Goal: Task Accomplishment & Management: Use online tool/utility

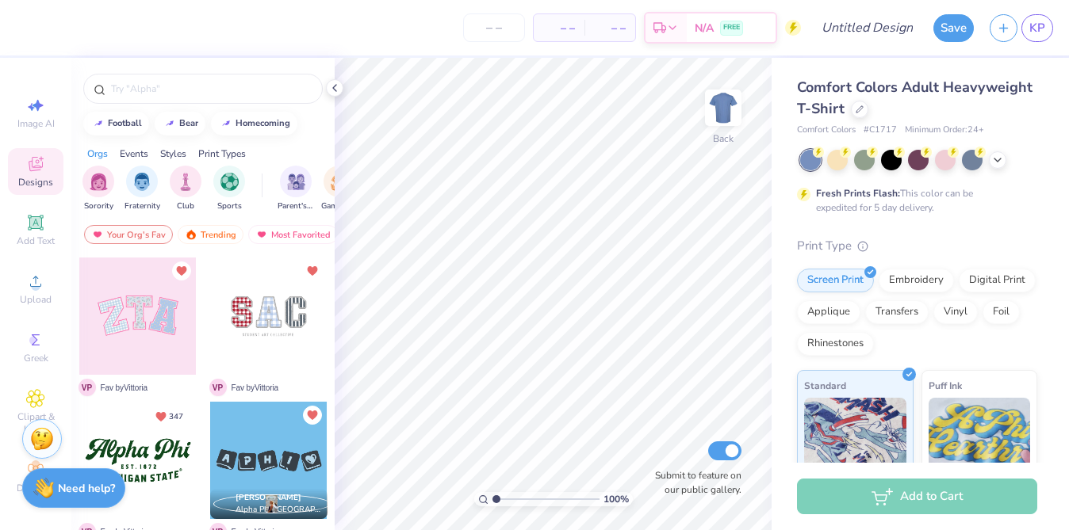
click at [848, 108] on div "Comfort Colors Adult Heavyweight T-Shirt" at bounding box center [917, 98] width 240 height 43
click at [855, 108] on icon at bounding box center [859, 108] width 8 height 8
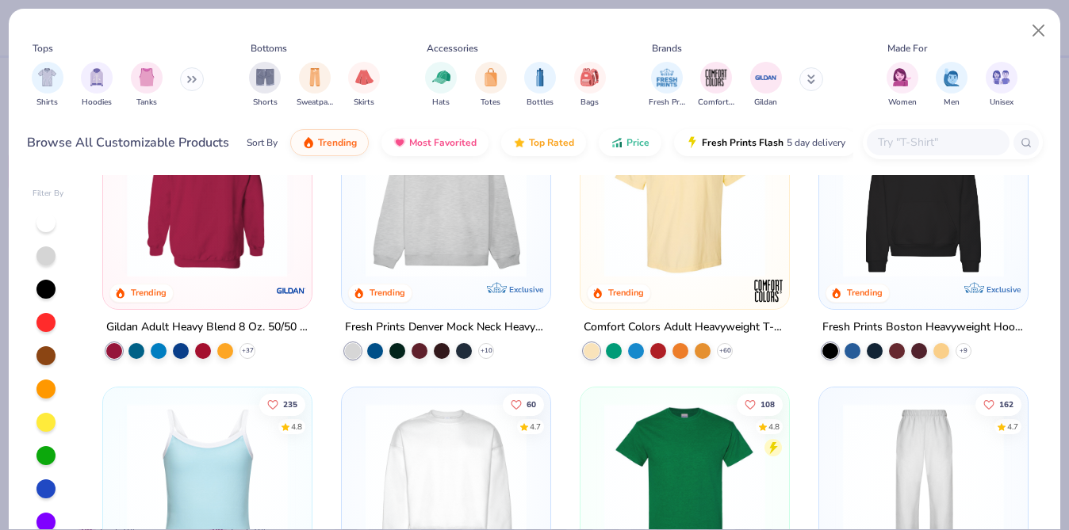
scroll to position [101, 0]
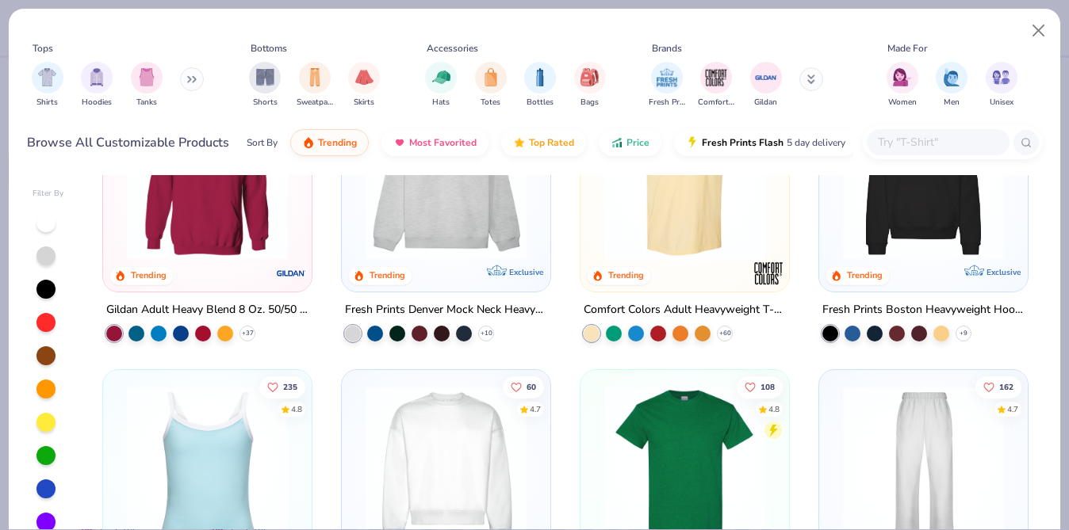
click at [934, 258] on div at bounding box center [923, 183] width 193 height 185
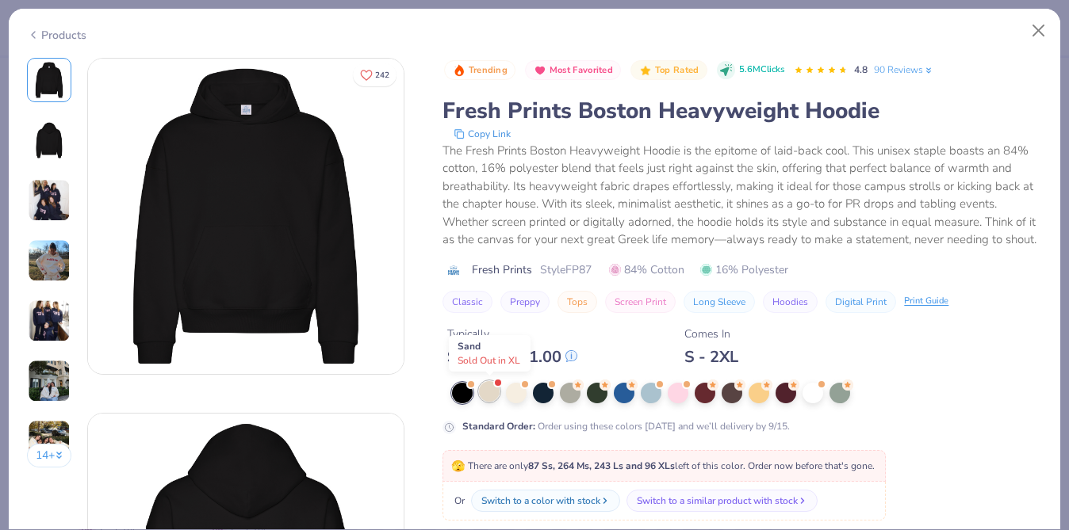
click at [495, 396] on div at bounding box center [489, 391] width 21 height 21
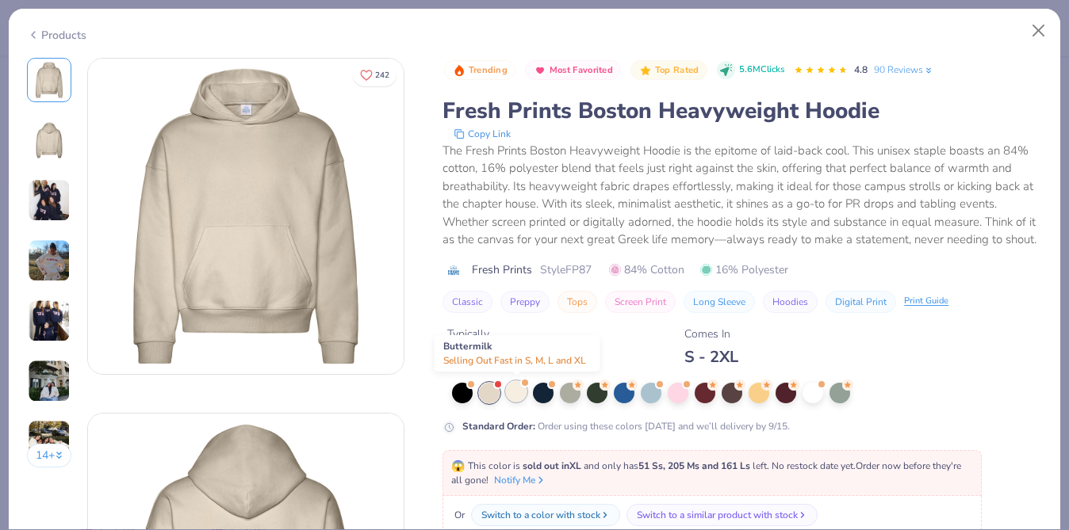
click at [522, 398] on div at bounding box center [516, 391] width 21 height 21
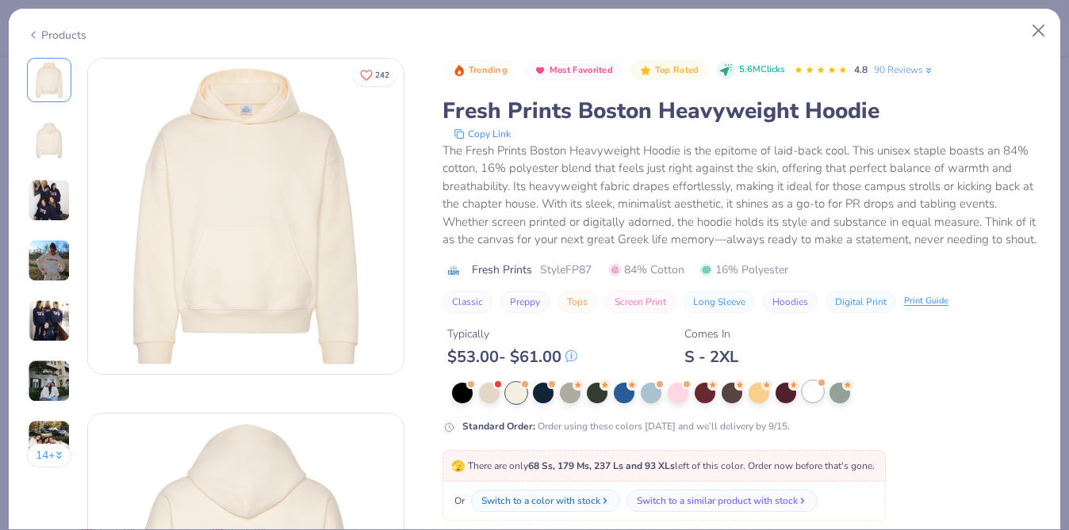
click at [810, 392] on div at bounding box center [812, 391] width 21 height 21
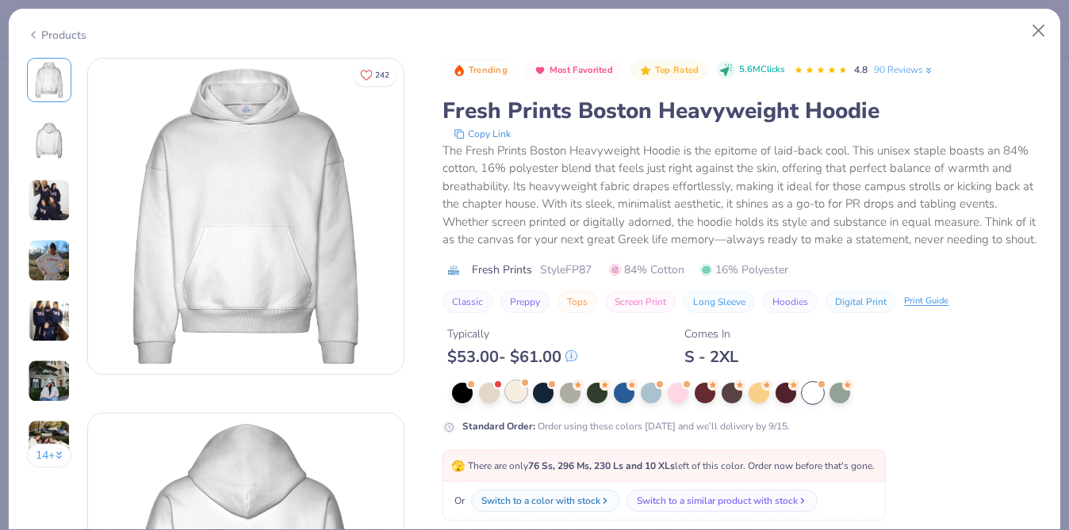
click at [521, 393] on div at bounding box center [516, 391] width 21 height 21
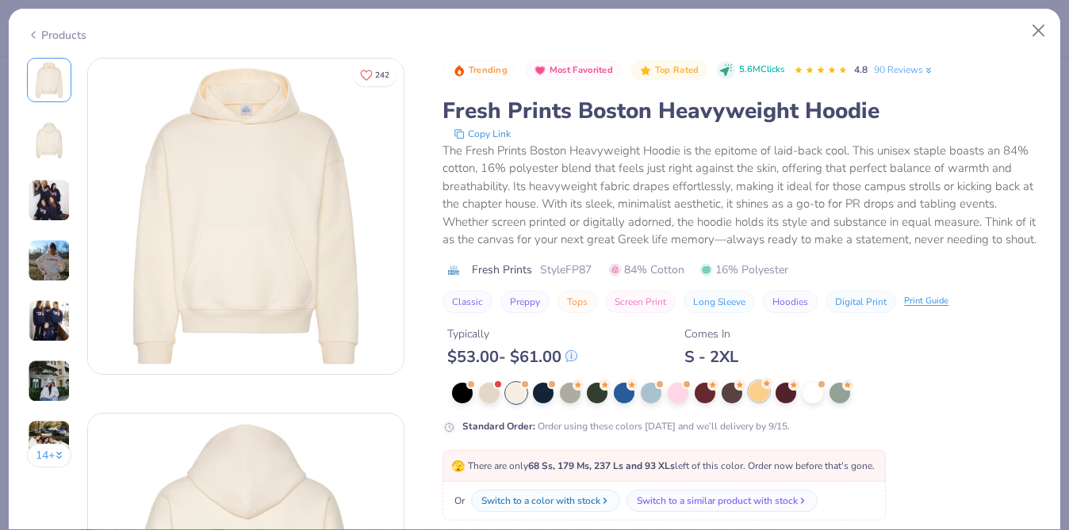
click at [752, 384] on div at bounding box center [758, 391] width 21 height 21
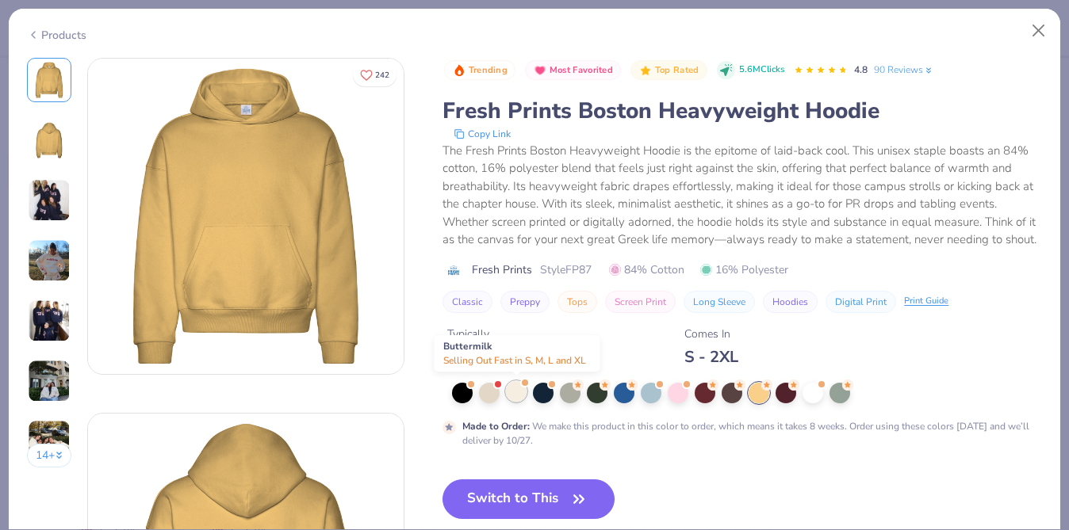
click at [508, 388] on div at bounding box center [516, 391] width 21 height 21
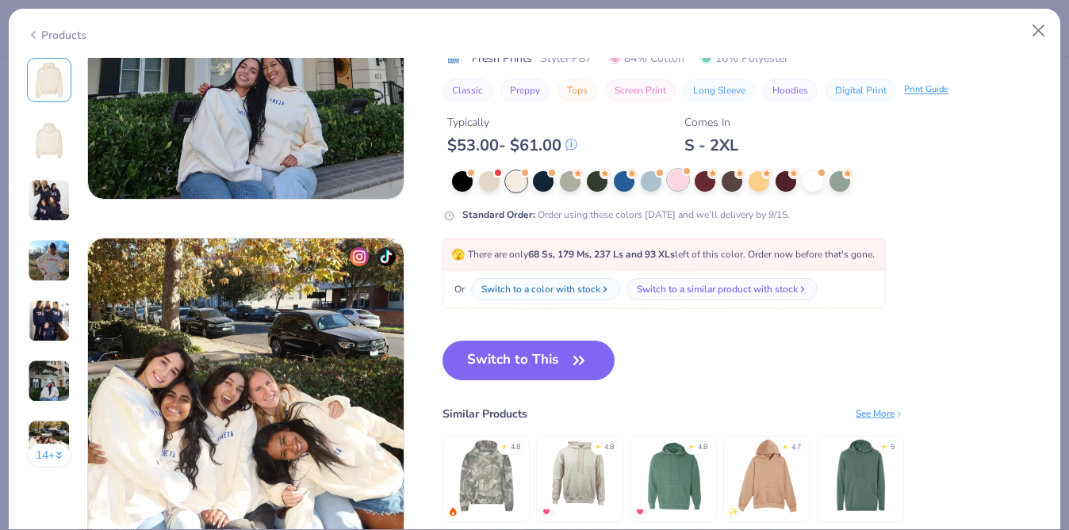
scroll to position [2051, 0]
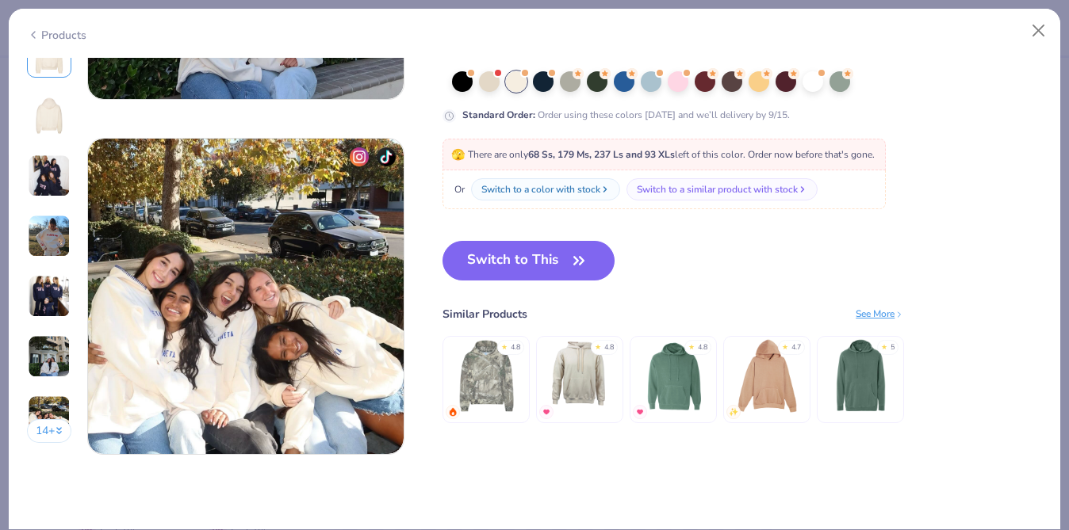
click at [496, 374] on img at bounding box center [486, 376] width 75 height 75
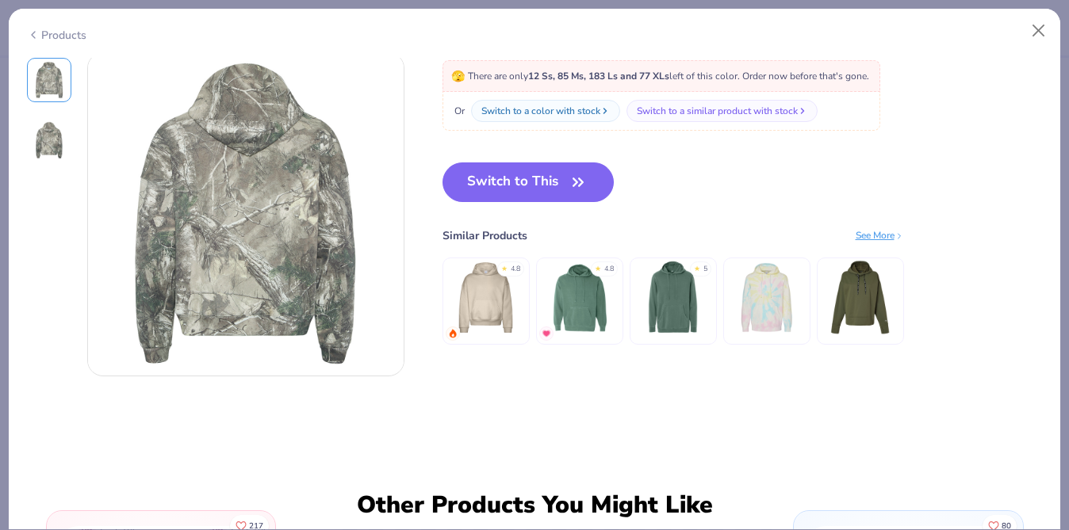
scroll to position [498, 0]
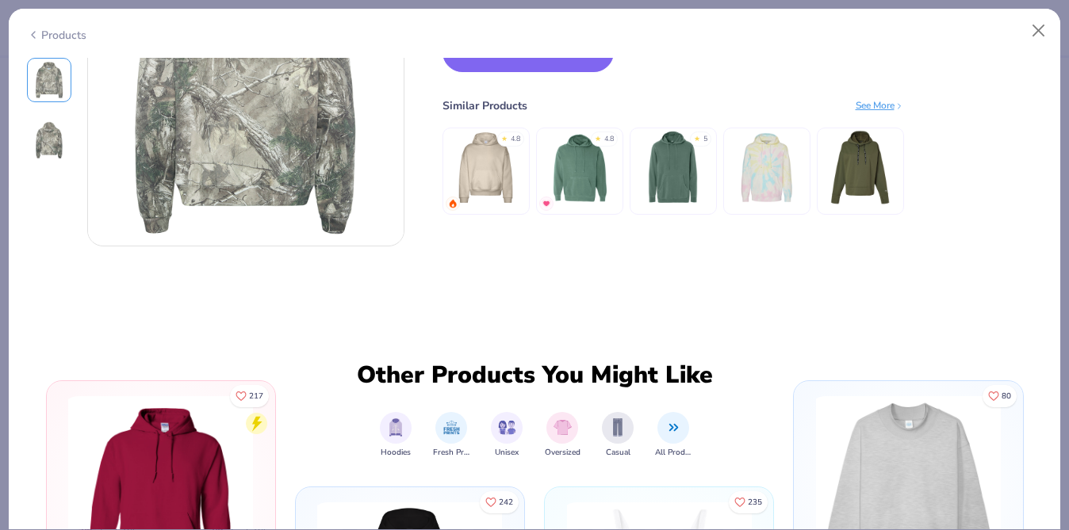
click at [499, 197] on img at bounding box center [485, 167] width 75 height 75
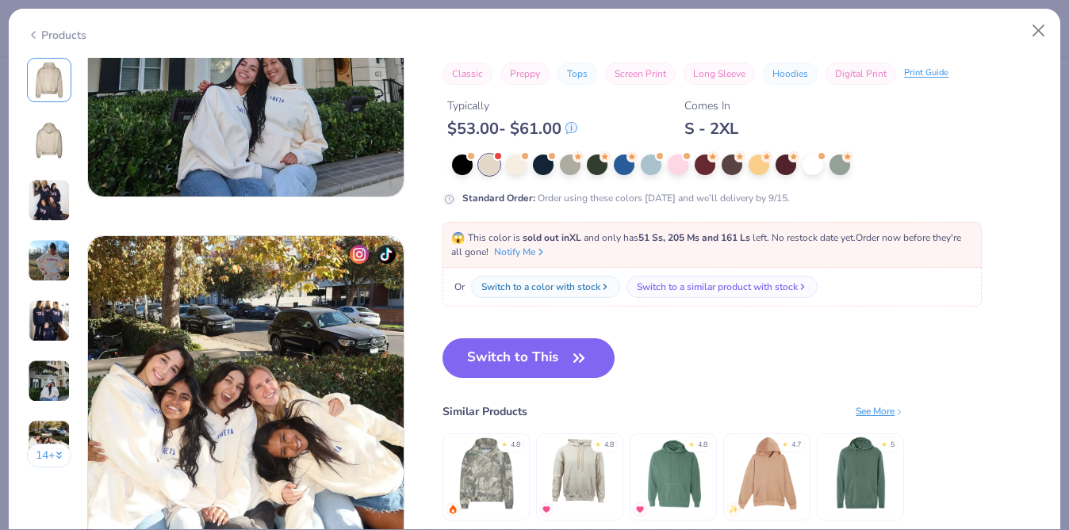
scroll to position [1959, 0]
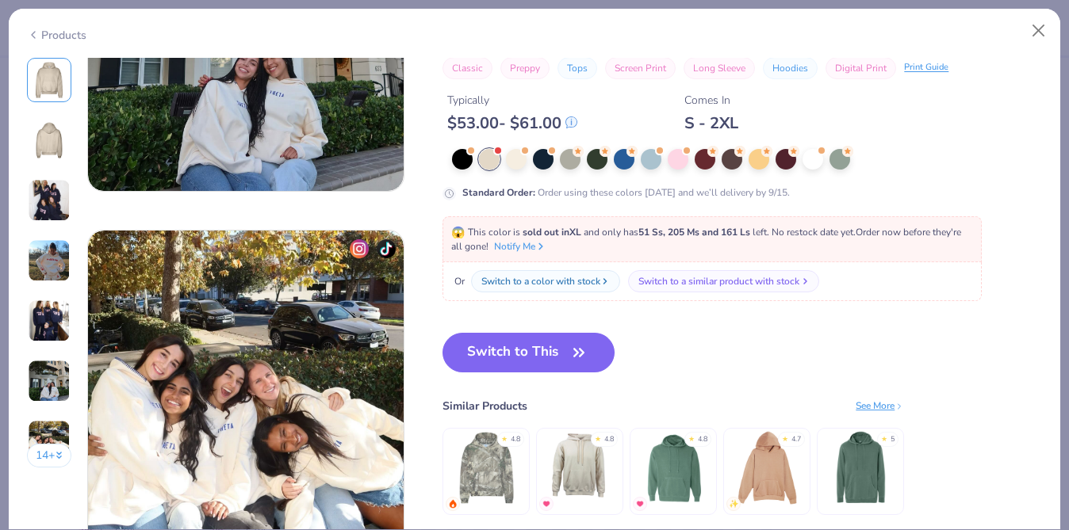
click at [694, 285] on div "Switch to a similar product with stock" at bounding box center [718, 281] width 161 height 14
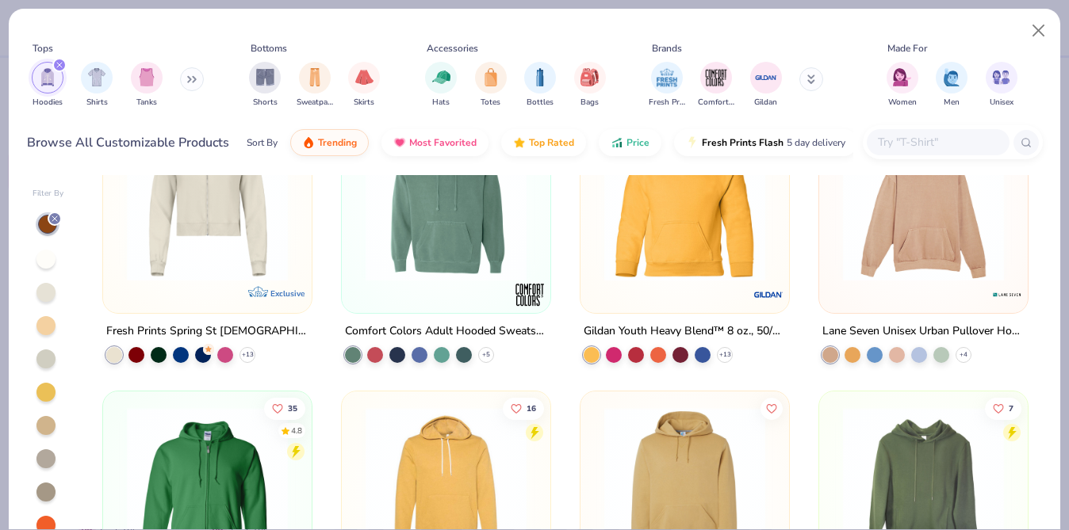
scroll to position [938, 0]
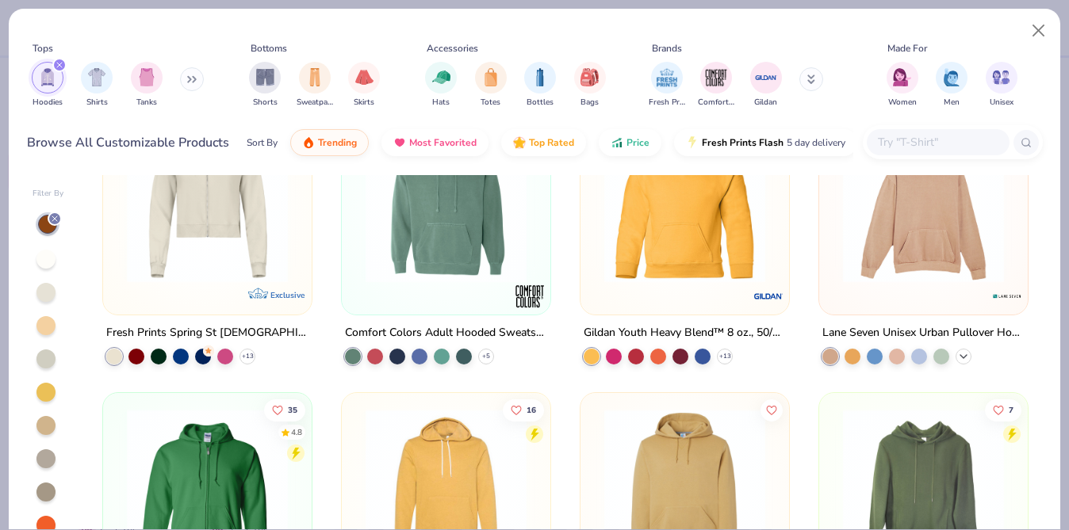
click at [961, 356] on icon at bounding box center [963, 356] width 13 height 13
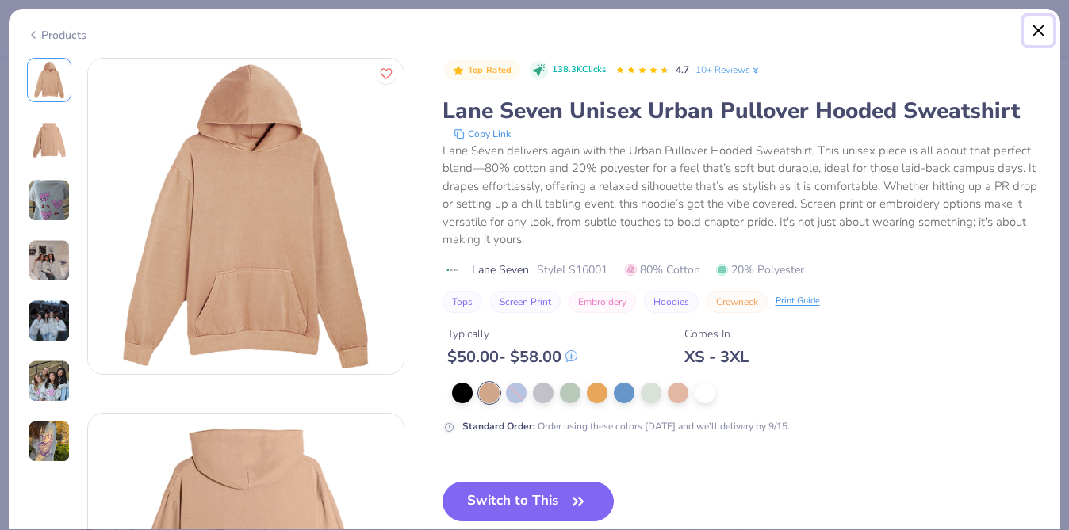
click at [1030, 33] on button "Close" at bounding box center [1039, 31] width 30 height 30
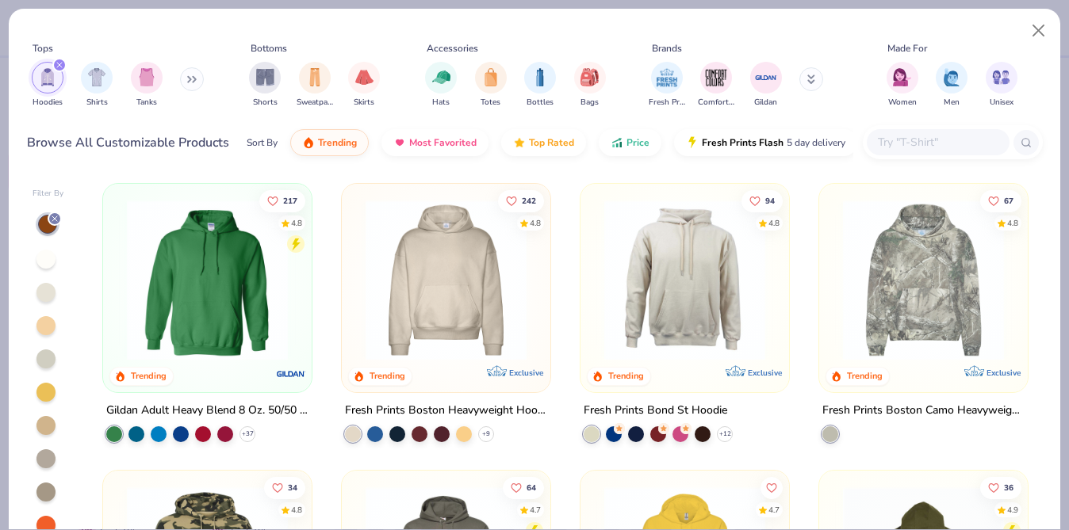
click at [434, 266] on img at bounding box center [446, 280] width 177 height 161
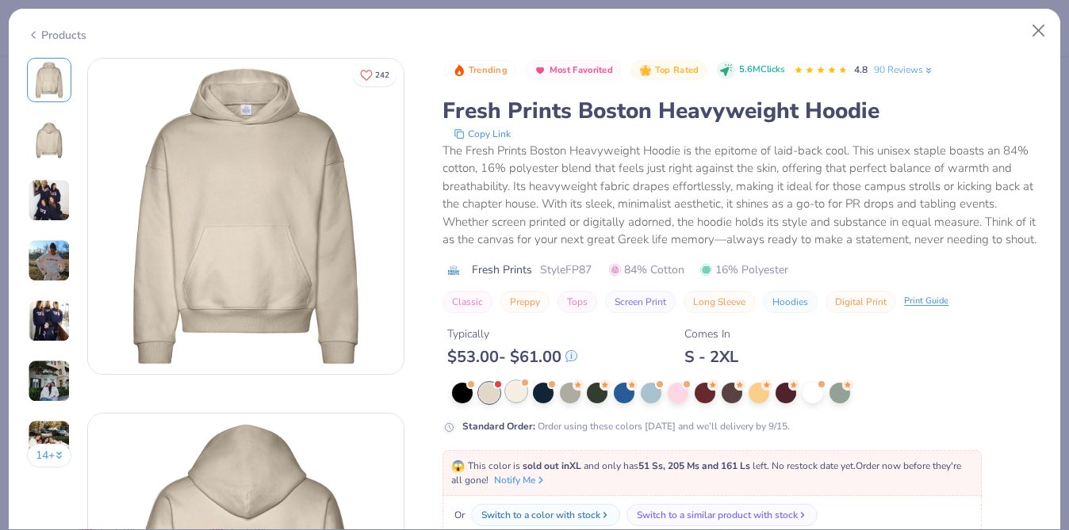
click at [513, 388] on div at bounding box center [516, 391] width 21 height 21
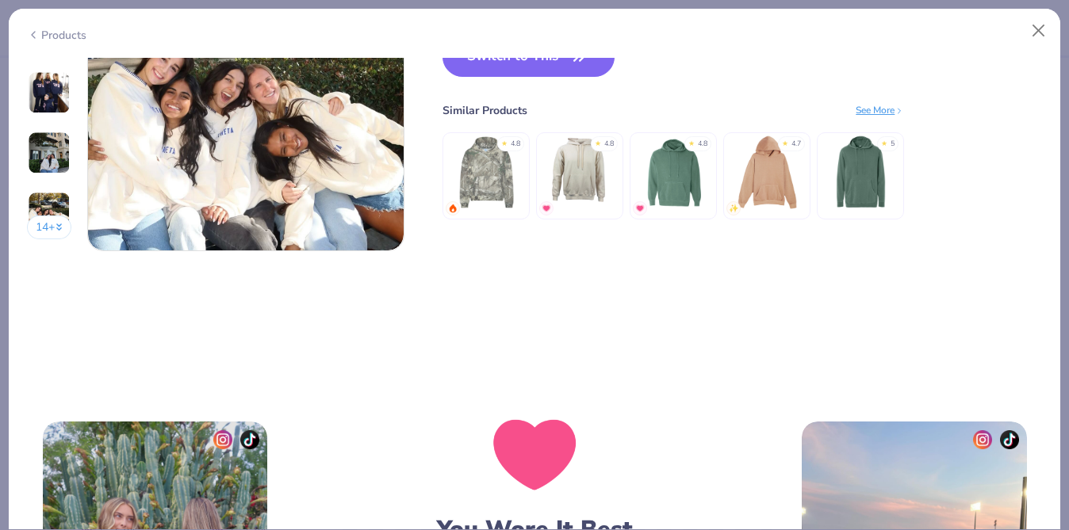
scroll to position [2120, 0]
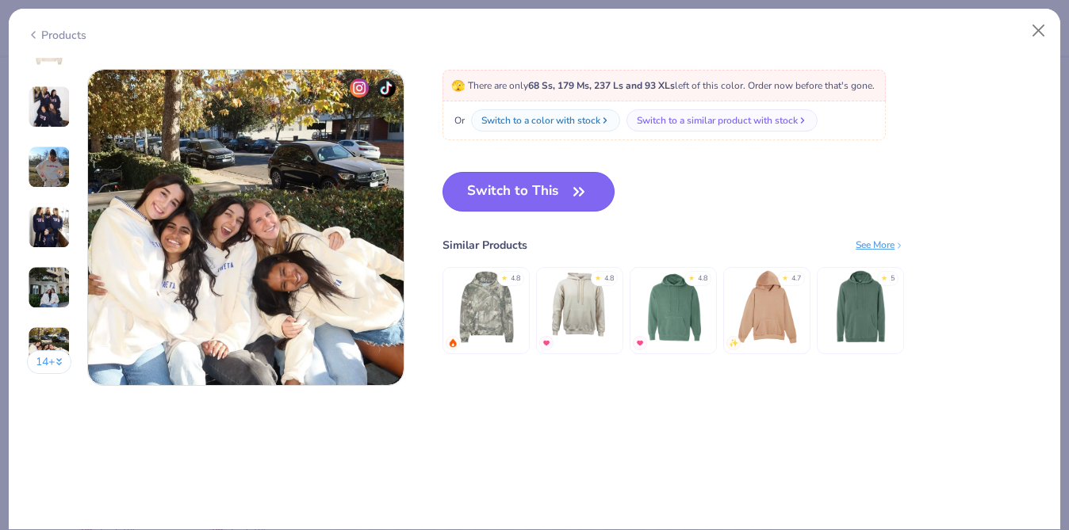
click at [519, 184] on button "Switch to This" at bounding box center [528, 192] width 172 height 40
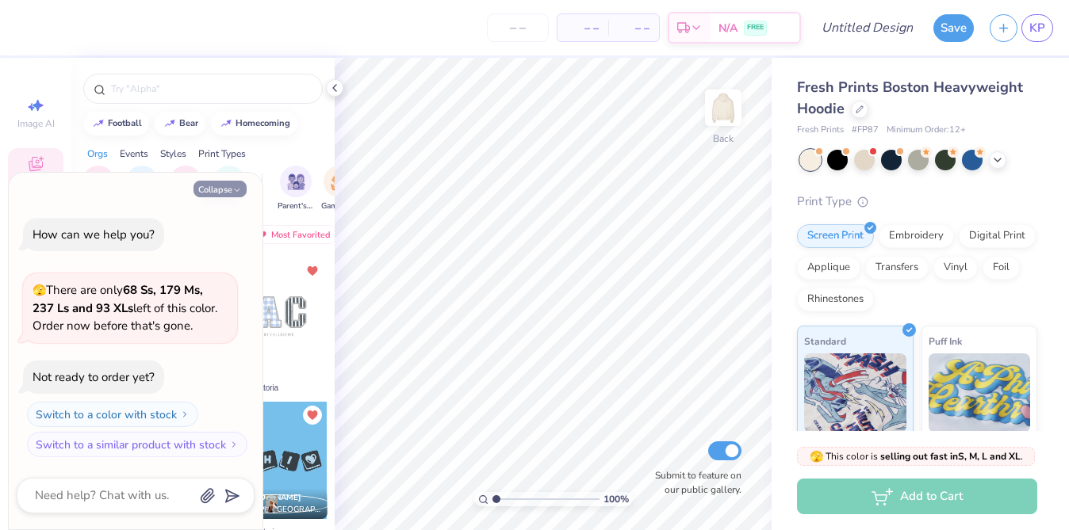
click at [229, 188] on button "Collapse" at bounding box center [219, 189] width 53 height 17
type textarea "x"
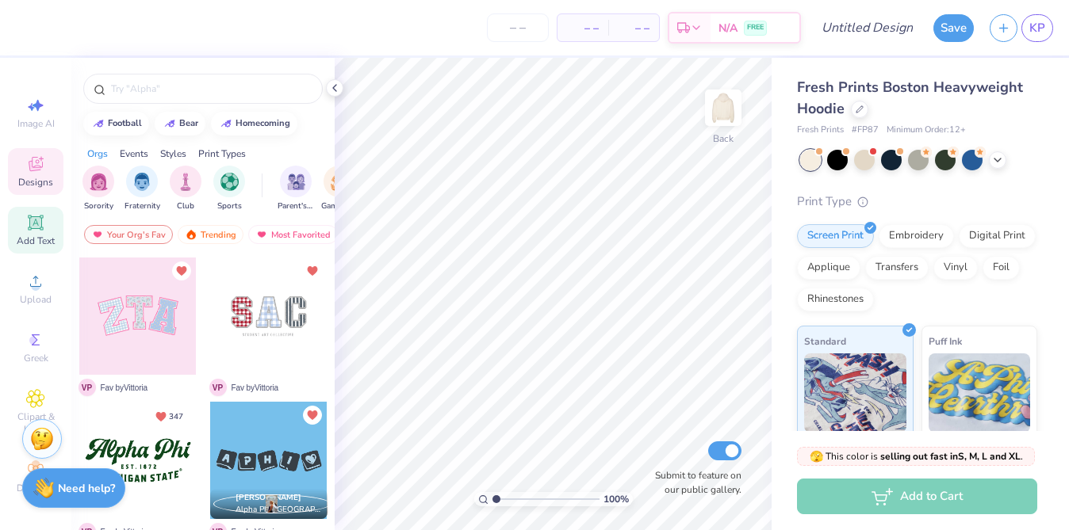
click at [44, 226] on icon at bounding box center [35, 222] width 19 height 19
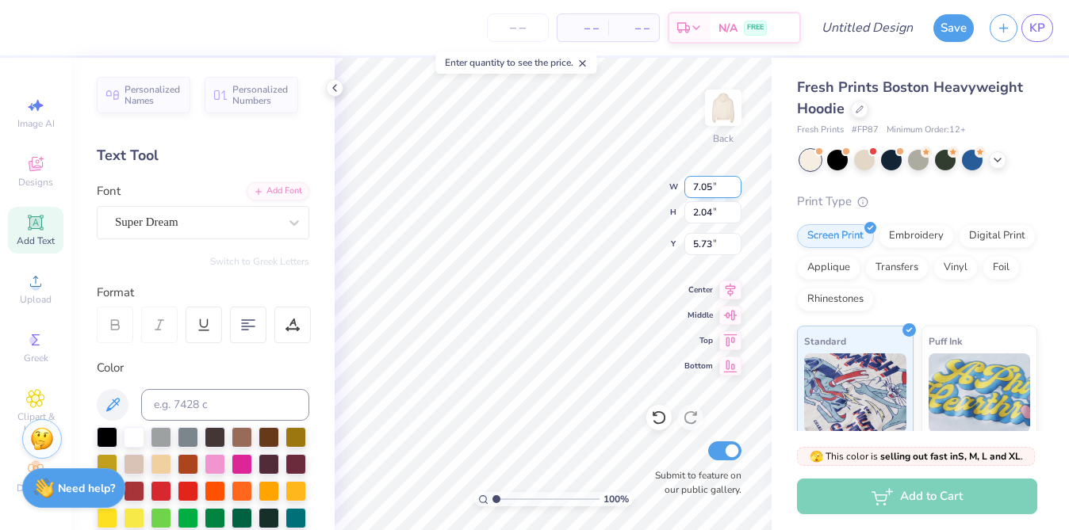
scroll to position [0, 2]
type textarea "NOVAdance"
click at [182, 230] on div "Super Dream" at bounding box center [196, 222] width 166 height 25
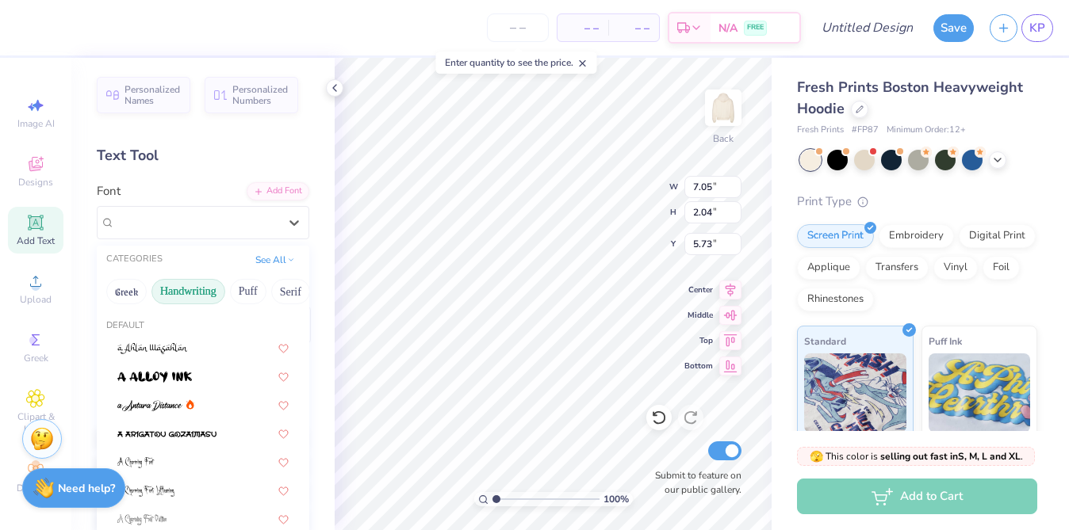
click at [198, 300] on button "Handwriting" at bounding box center [188, 291] width 74 height 25
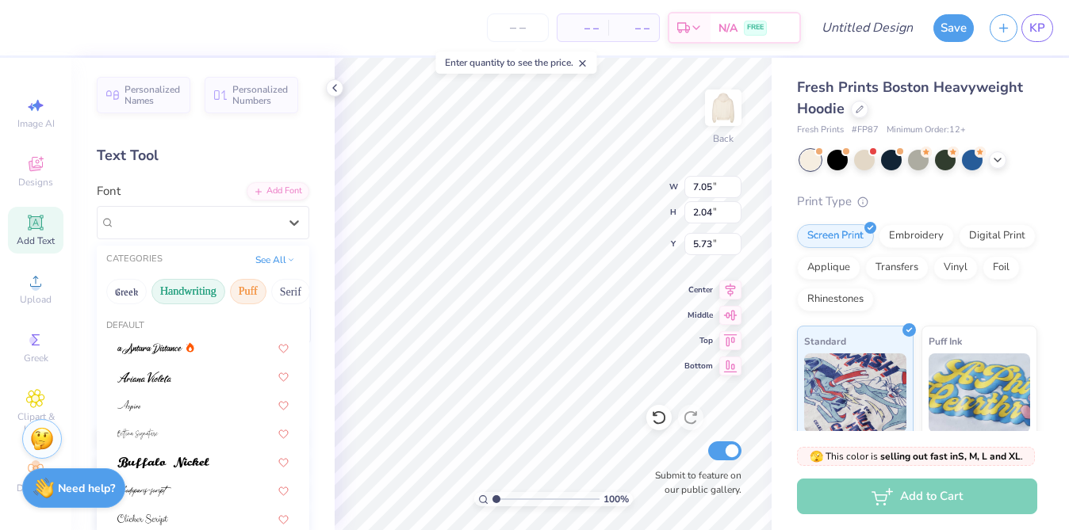
click at [247, 292] on button "Puff" at bounding box center [248, 291] width 36 height 25
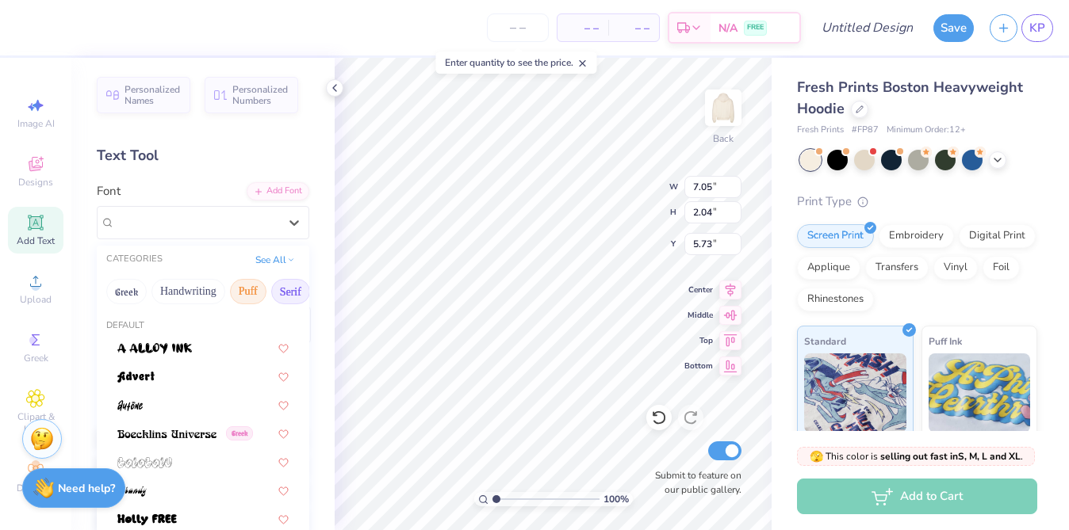
click at [281, 292] on button "Serif" at bounding box center [290, 291] width 39 height 25
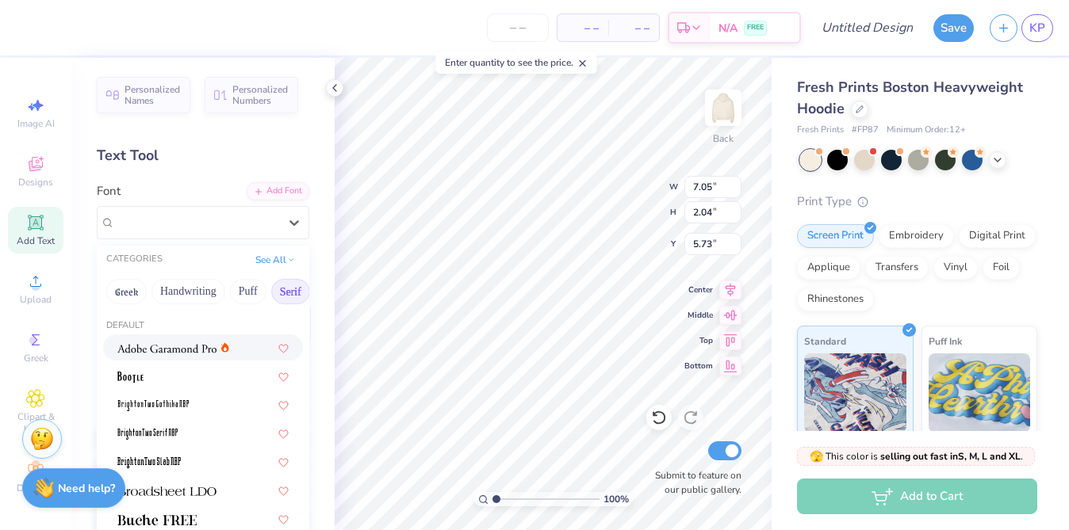
click at [190, 350] on img at bounding box center [166, 348] width 99 height 11
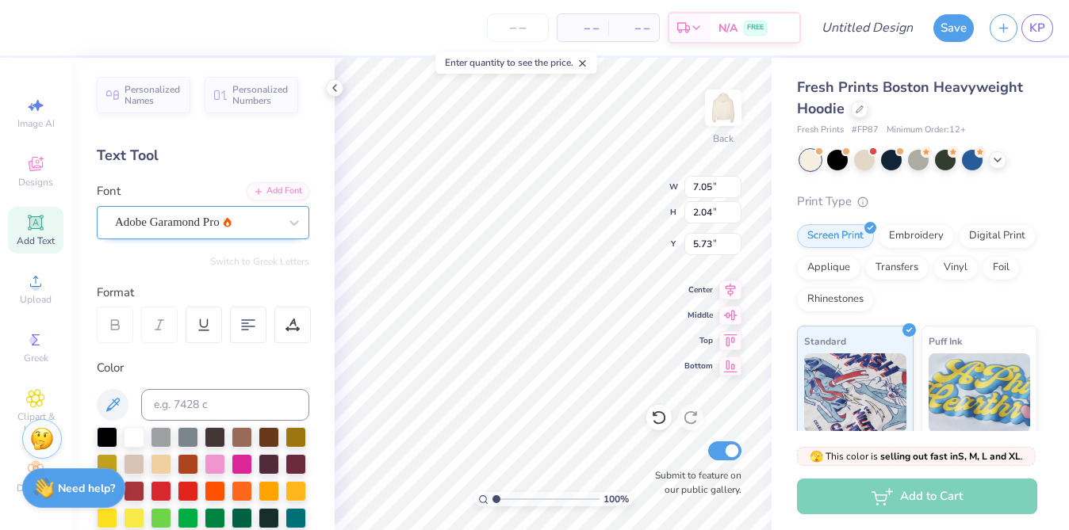
click at [202, 231] on div "Adobe Garamond Pro" at bounding box center [196, 222] width 166 height 25
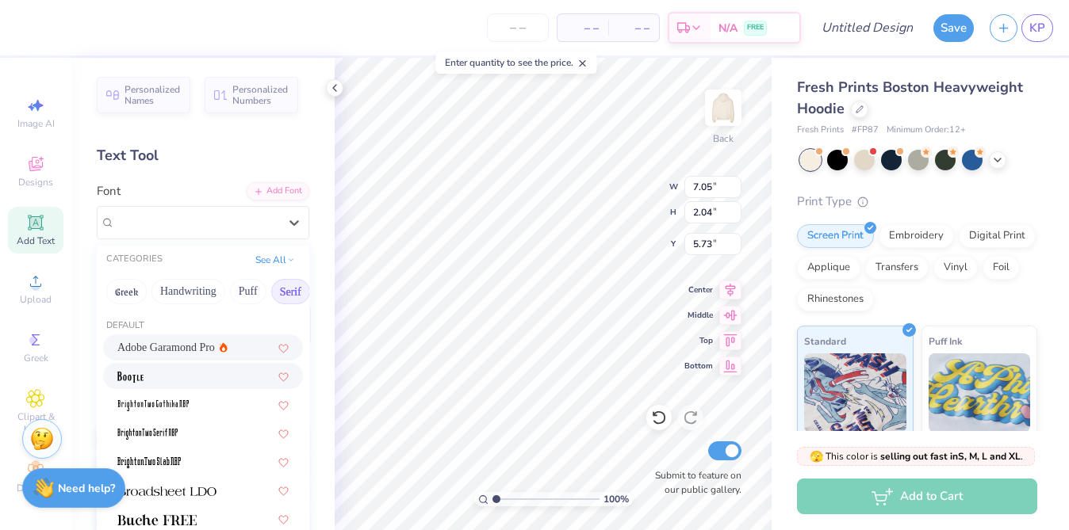
click at [208, 370] on div at bounding box center [202, 376] width 171 height 17
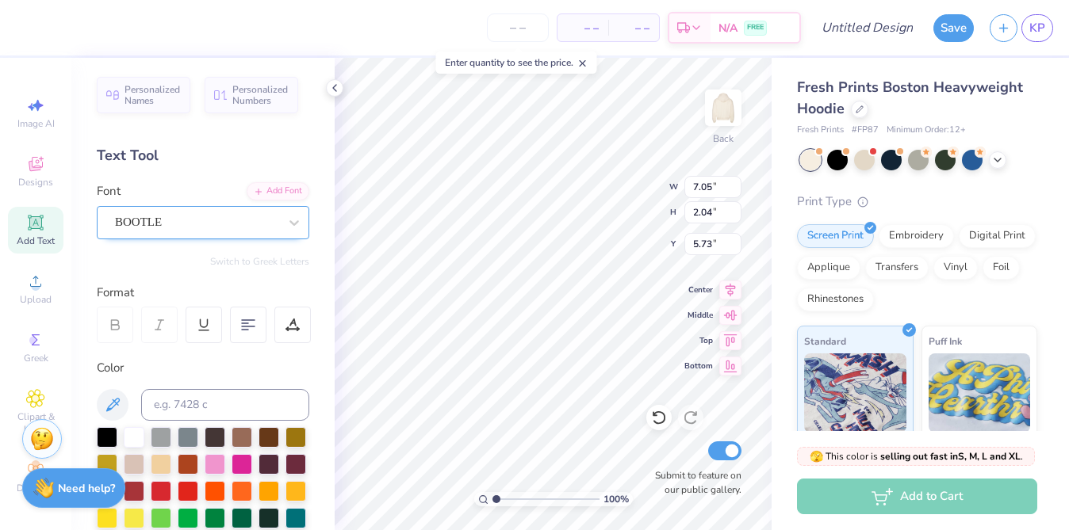
click at [205, 228] on div "BOOTLE" at bounding box center [196, 222] width 166 height 25
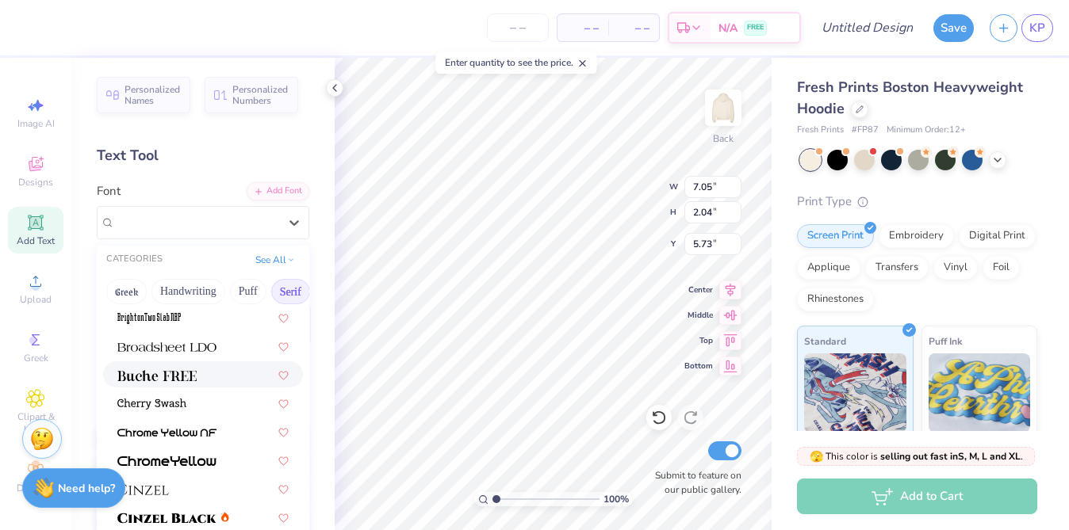
scroll to position [146, 0]
click at [201, 373] on div at bounding box center [202, 373] width 171 height 17
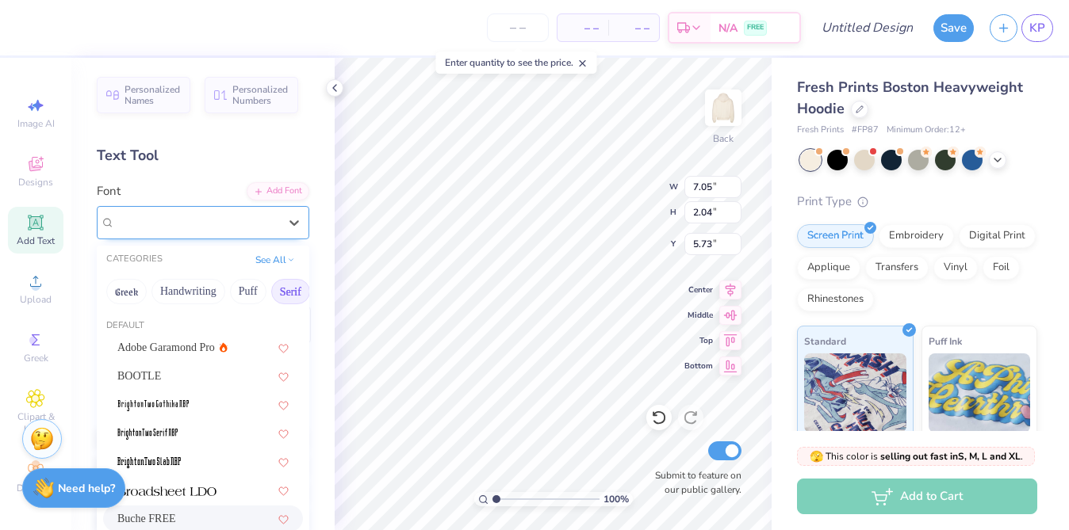
click at [187, 217] on div "Buche FREE" at bounding box center [196, 222] width 166 height 25
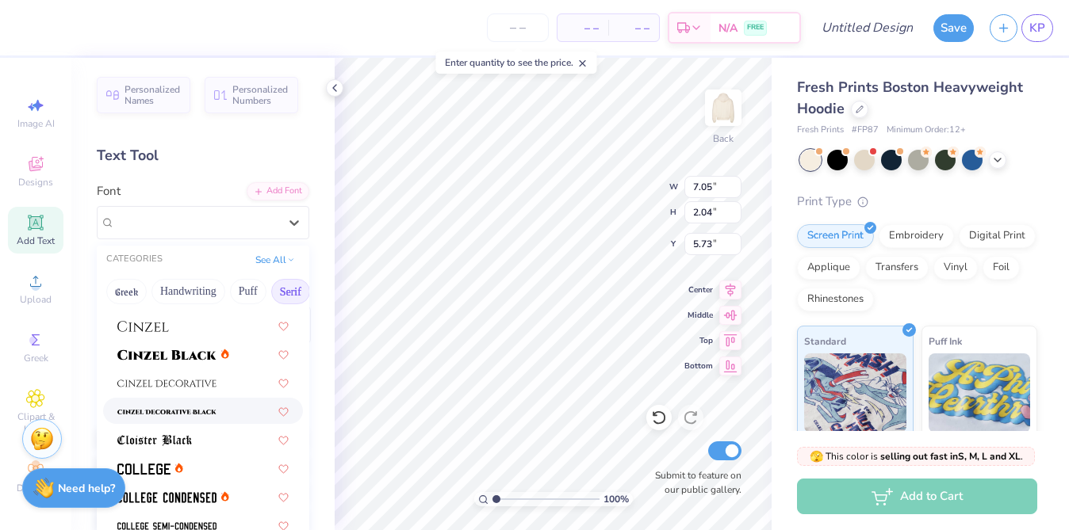
scroll to position [306, 0]
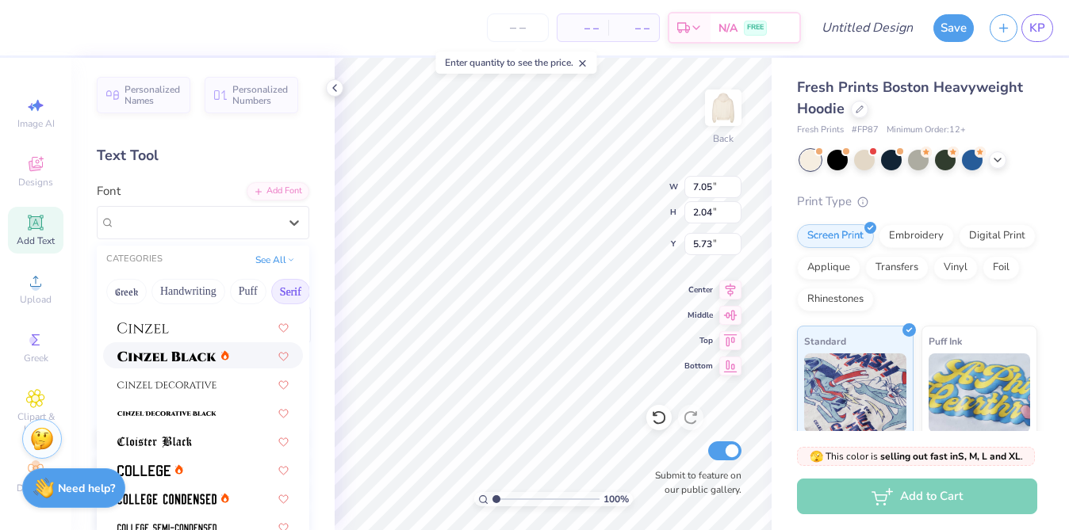
click at [193, 346] on div at bounding box center [203, 356] width 200 height 26
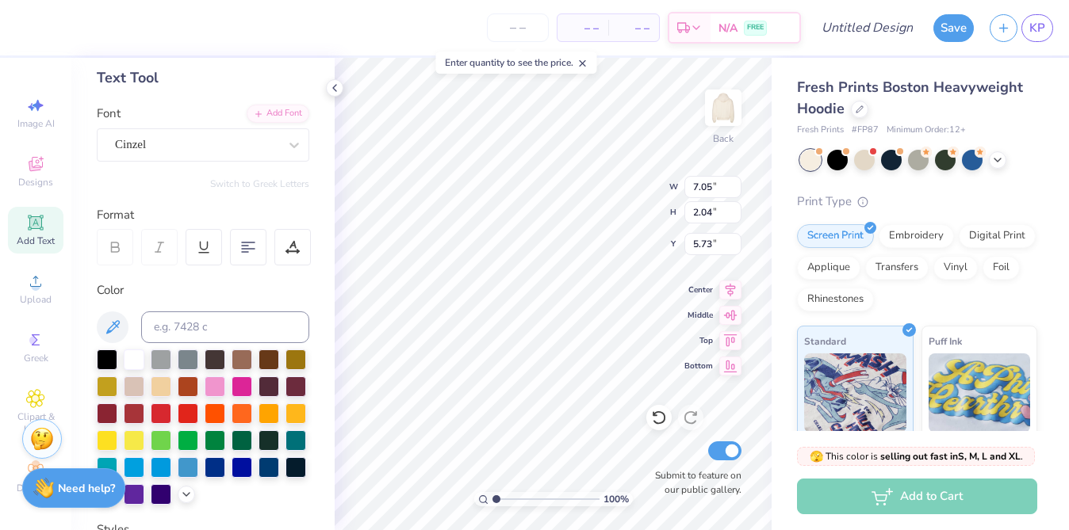
scroll to position [78, 0]
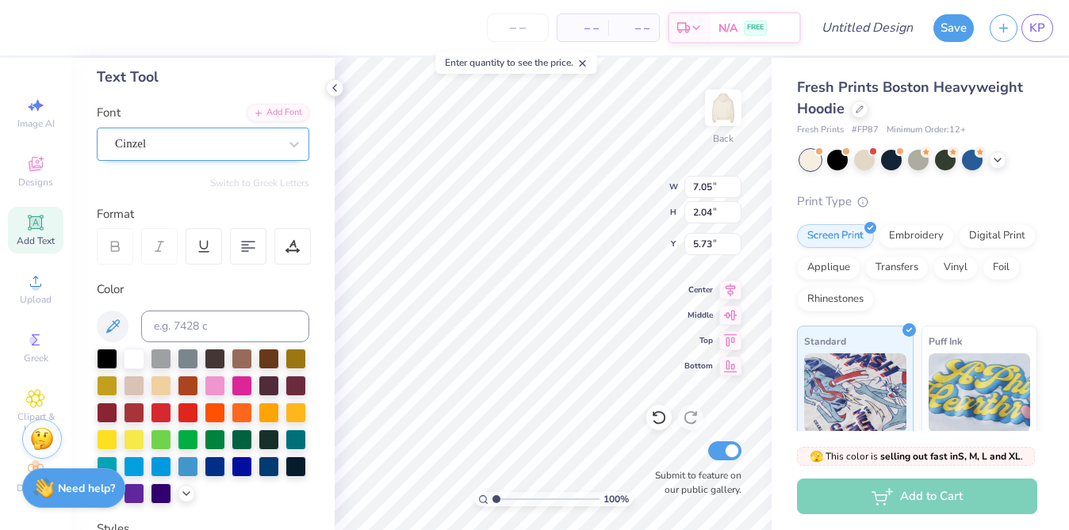
click at [233, 151] on div "Cinzel" at bounding box center [196, 144] width 166 height 25
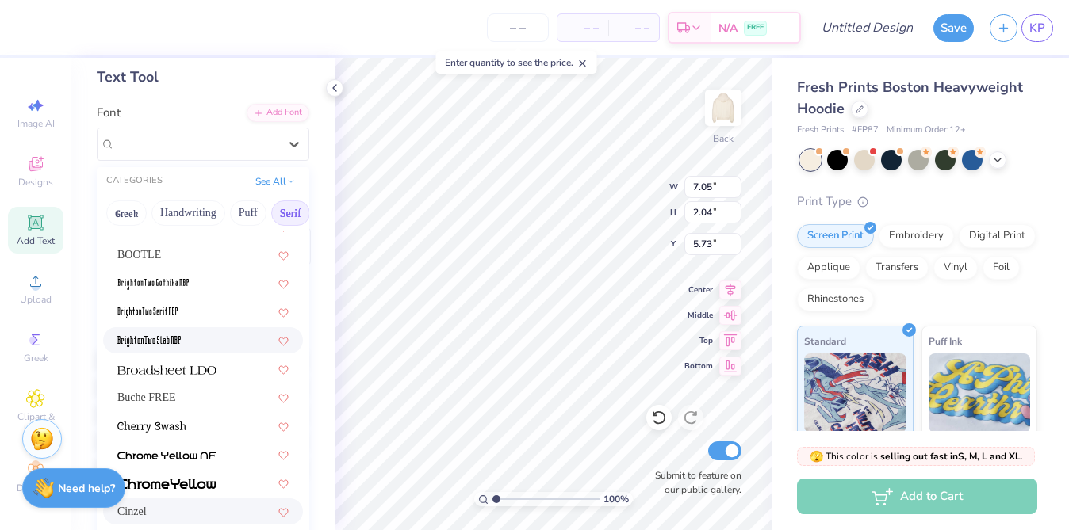
scroll to position [51, 0]
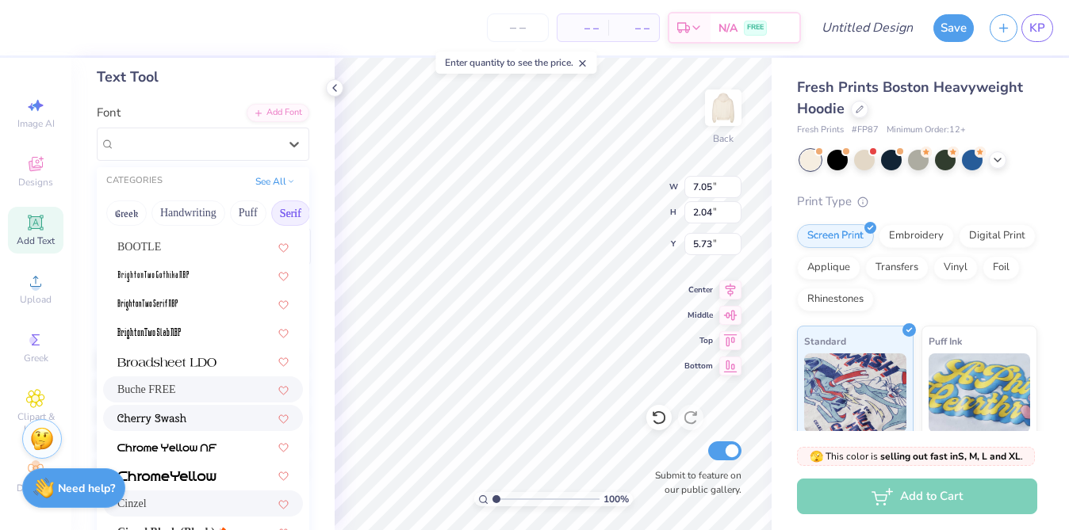
drag, startPoint x: 205, startPoint y: 388, endPoint x: 205, endPoint y: 405, distance: 17.5
click at [205, 387] on div "Buche FREE" at bounding box center [202, 389] width 171 height 17
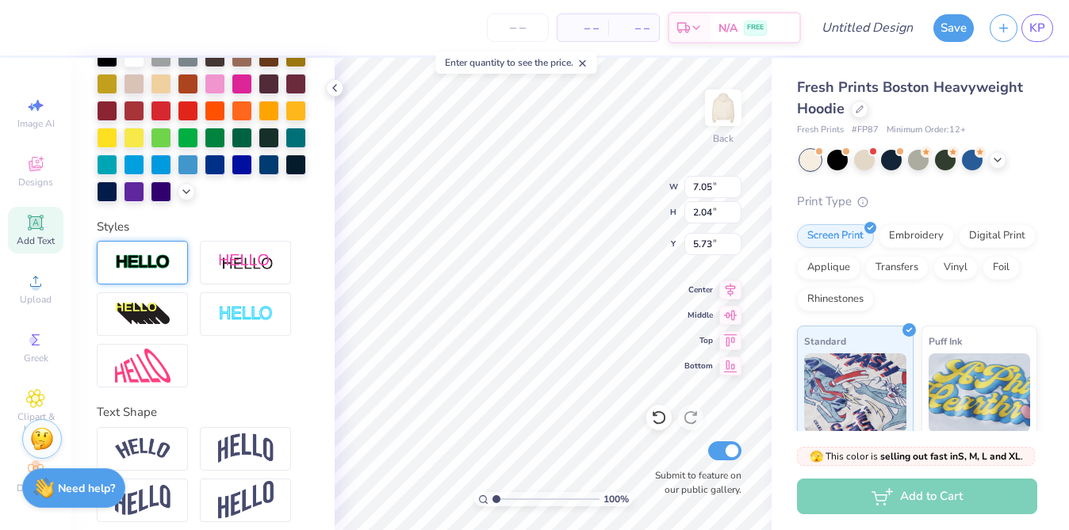
scroll to position [391, 0]
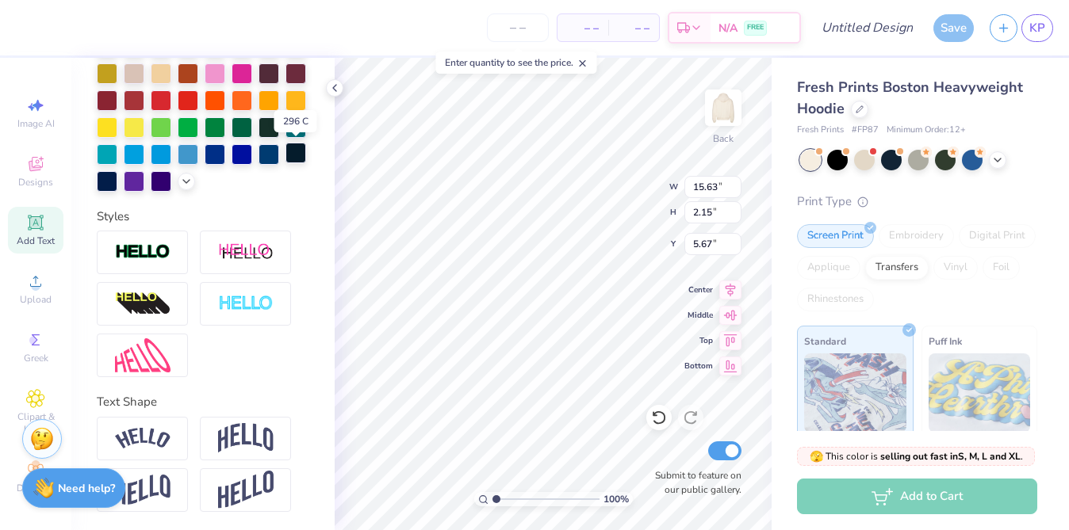
click at [288, 154] on div at bounding box center [295, 153] width 21 height 21
click at [273, 156] on div at bounding box center [268, 153] width 21 height 21
type input "10.84"
type input "1.49"
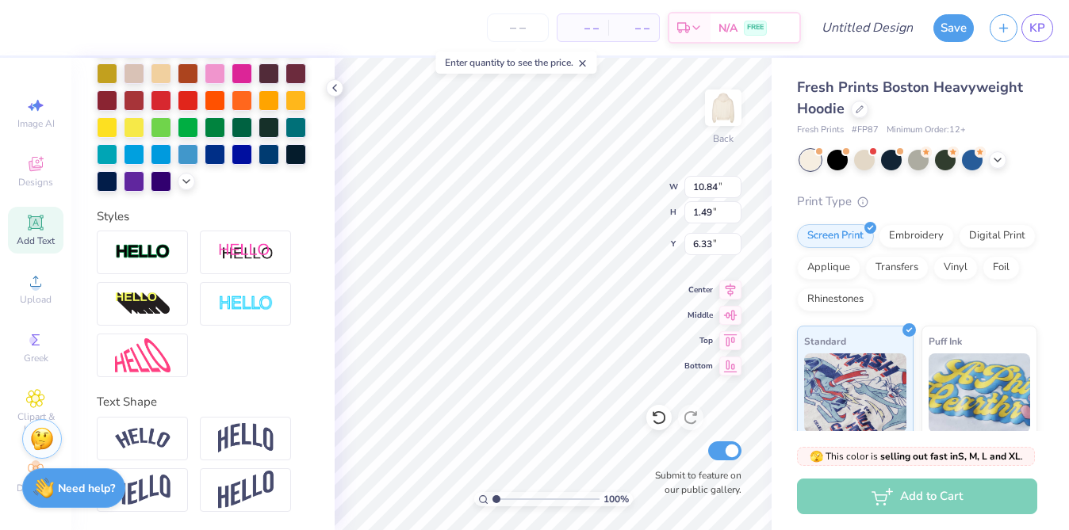
type input "3.00"
type input "8.54"
type input "1.18"
type input "3.81"
type input "6.16"
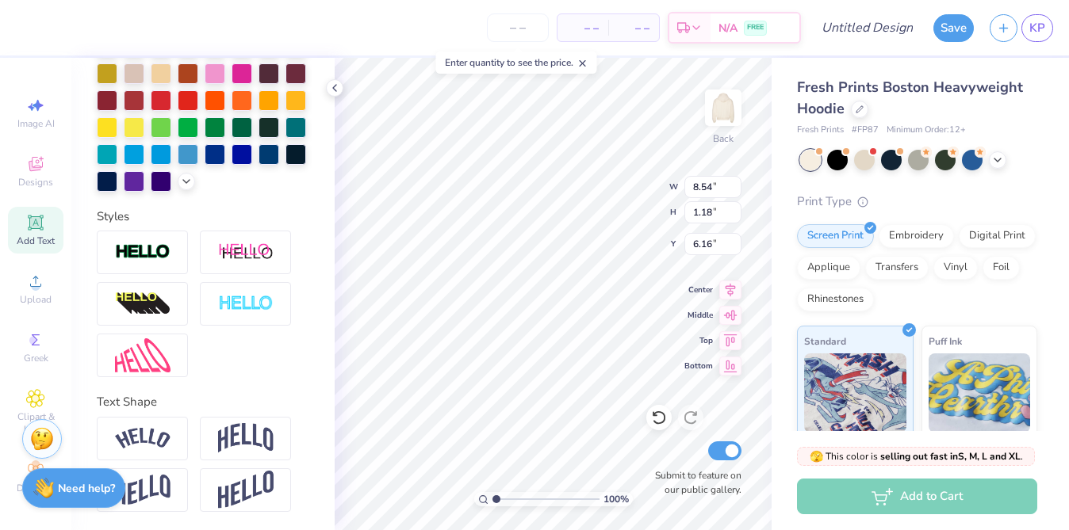
scroll to position [0, 0]
type textarea "Committee 2026"
type input "7.44"
type input "0.71"
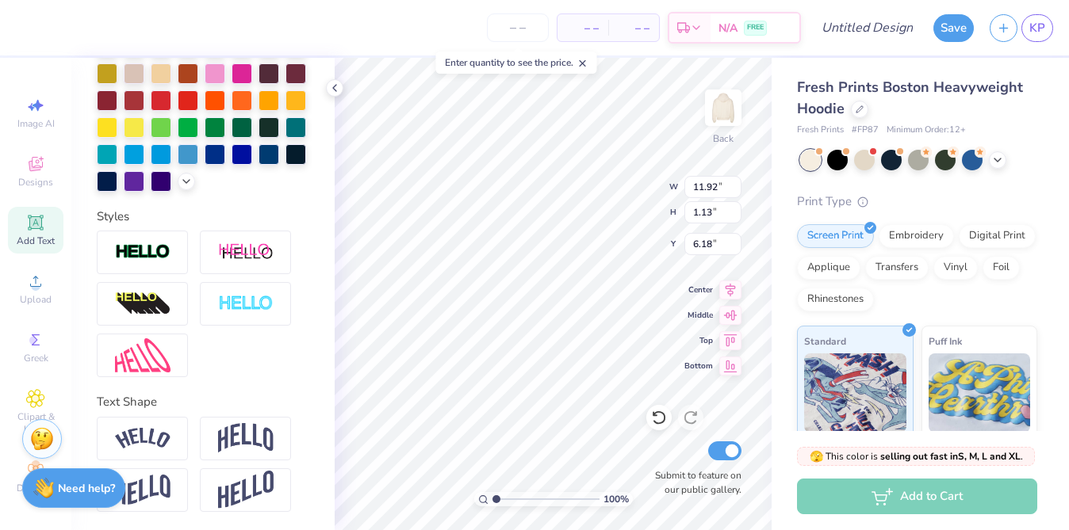
type input "6.61"
click at [866, 116] on div "Fresh Prints Boston Heavyweight Hoodie" at bounding box center [917, 98] width 240 height 43
click at [848, 111] on div "Fresh Prints Boston Heavyweight Hoodie" at bounding box center [917, 98] width 240 height 43
click at [852, 113] on div at bounding box center [859, 107] width 17 height 17
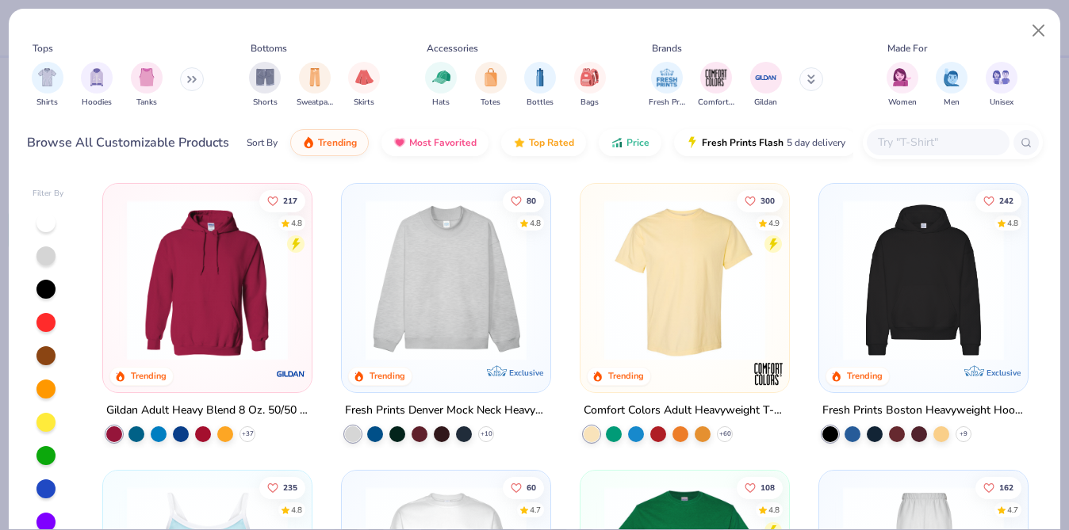
click at [852, 121] on div "Sort By Trending Most Favorited Top Rated Price Fresh Prints Flash 5 day delive…" at bounding box center [550, 143] width 607 height 44
click at [1035, 38] on button "Close" at bounding box center [1039, 31] width 30 height 30
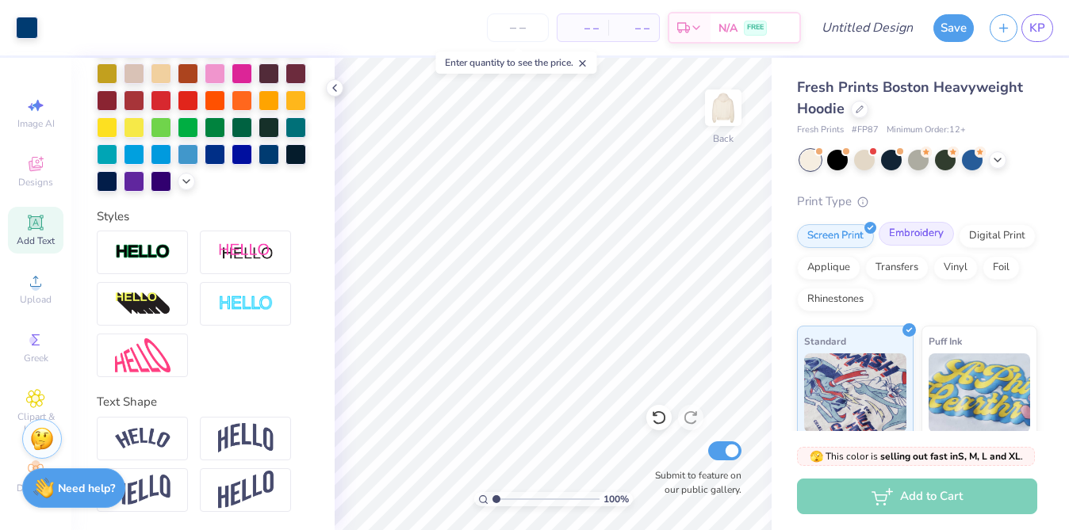
click at [894, 228] on div "Embroidery" at bounding box center [915, 234] width 75 height 24
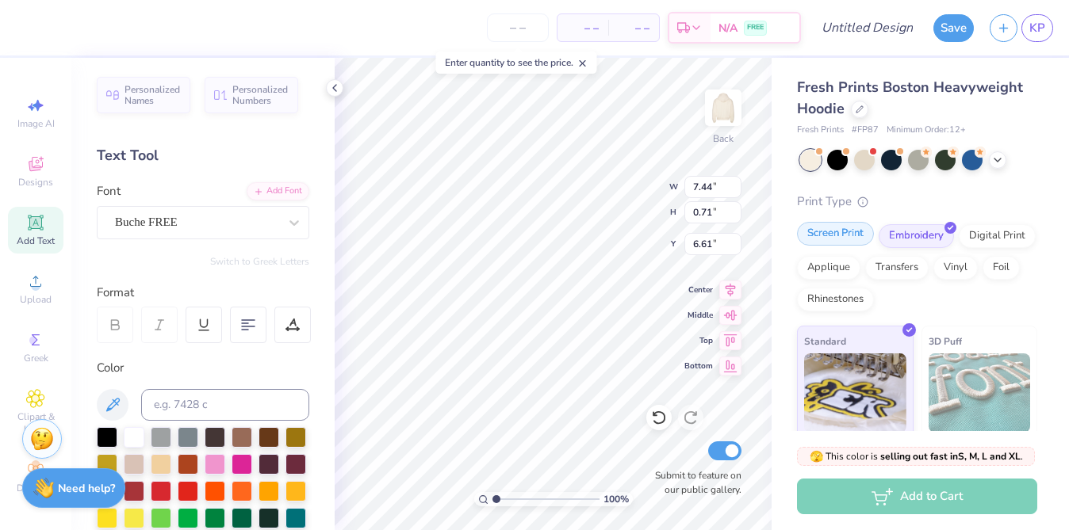
type input "7.63"
type input "0.73"
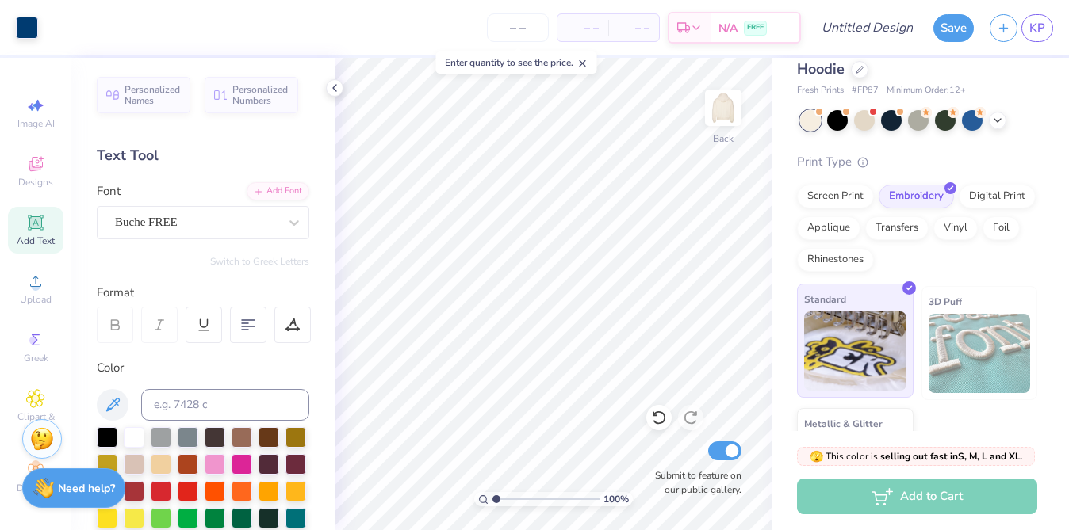
scroll to position [131, 0]
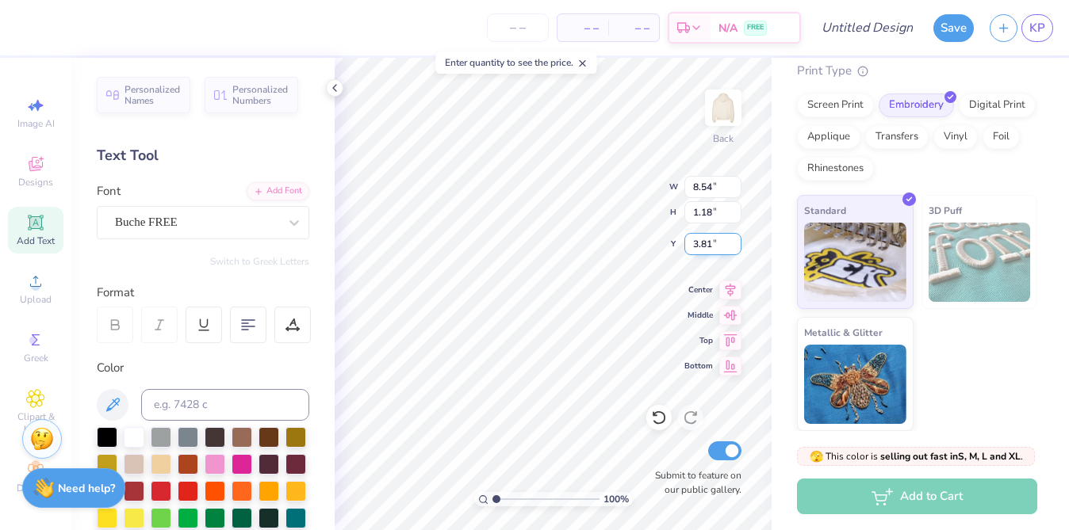
type input "7.63"
type input "0.73"
type input "6.61"
type input "5.50"
type input "2.41"
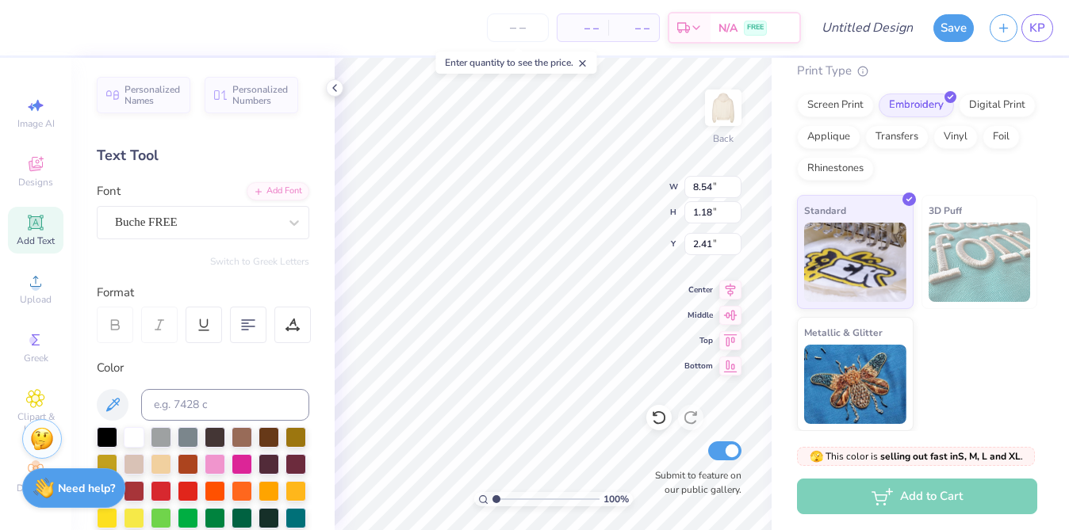
type input "3.70"
type input "7.63"
type input "0.73"
type input "5.35"
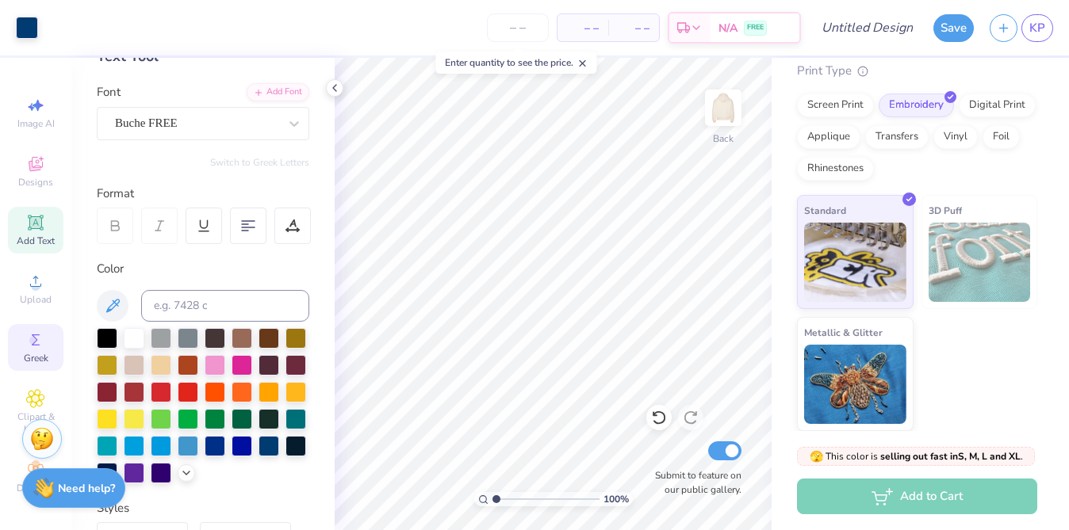
scroll to position [2, 0]
click at [15, 472] on div "Decorate" at bounding box center [35, 475] width 55 height 47
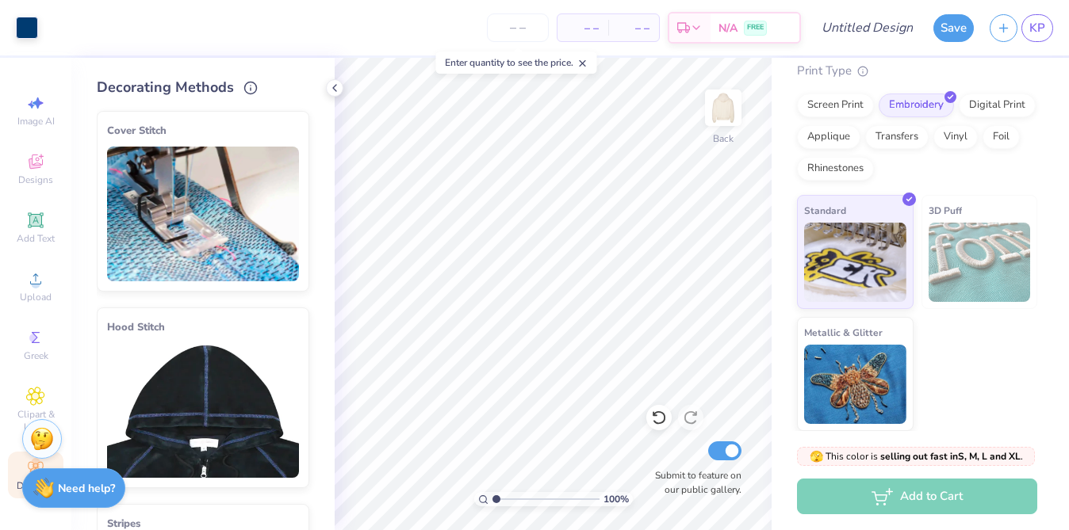
click at [215, 399] on img at bounding box center [203, 410] width 192 height 135
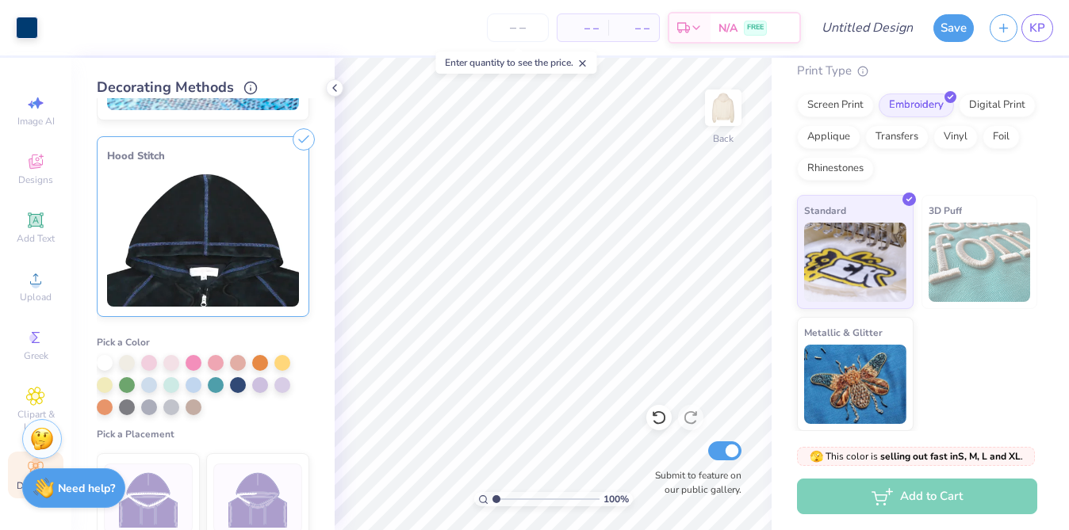
scroll to position [315, 0]
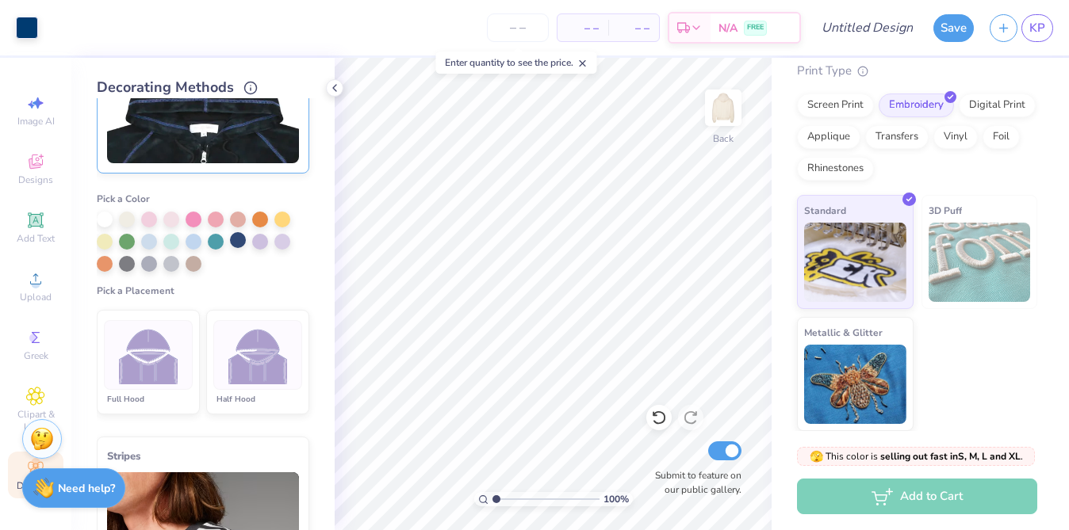
click at [239, 235] on div at bounding box center [238, 240] width 16 height 16
click at [274, 373] on img at bounding box center [257, 355] width 59 height 59
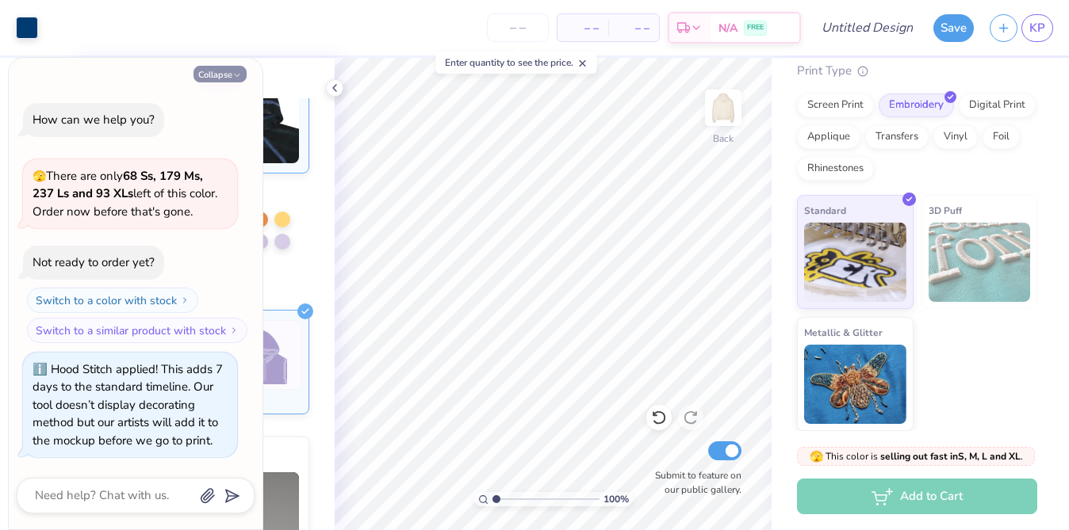
click at [220, 68] on button "Collapse" at bounding box center [219, 74] width 53 height 17
type textarea "x"
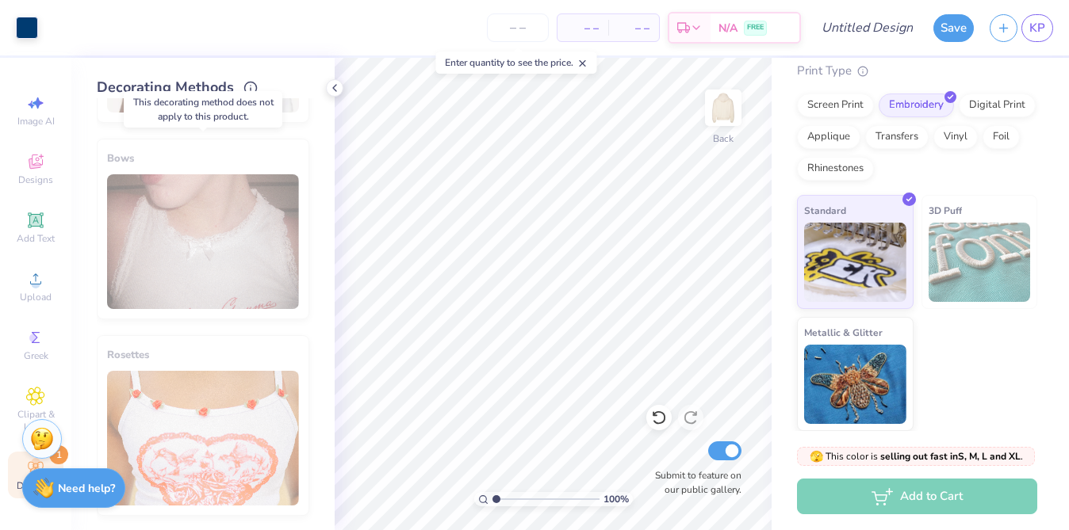
scroll to position [1204, 0]
click at [39, 160] on icon at bounding box center [35, 161] width 19 height 19
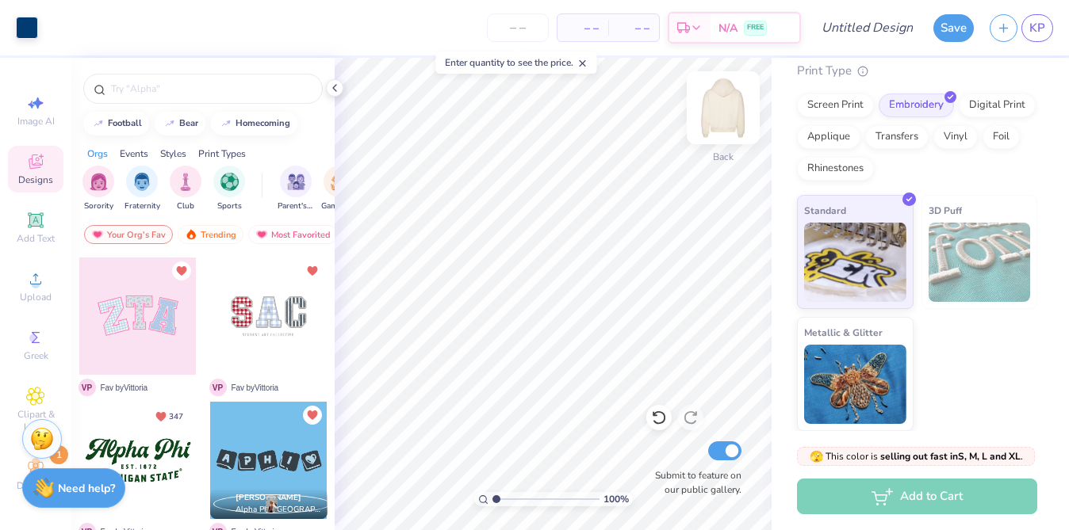
click at [735, 114] on img at bounding box center [722, 107] width 63 height 63
click at [41, 388] on icon at bounding box center [35, 396] width 18 height 19
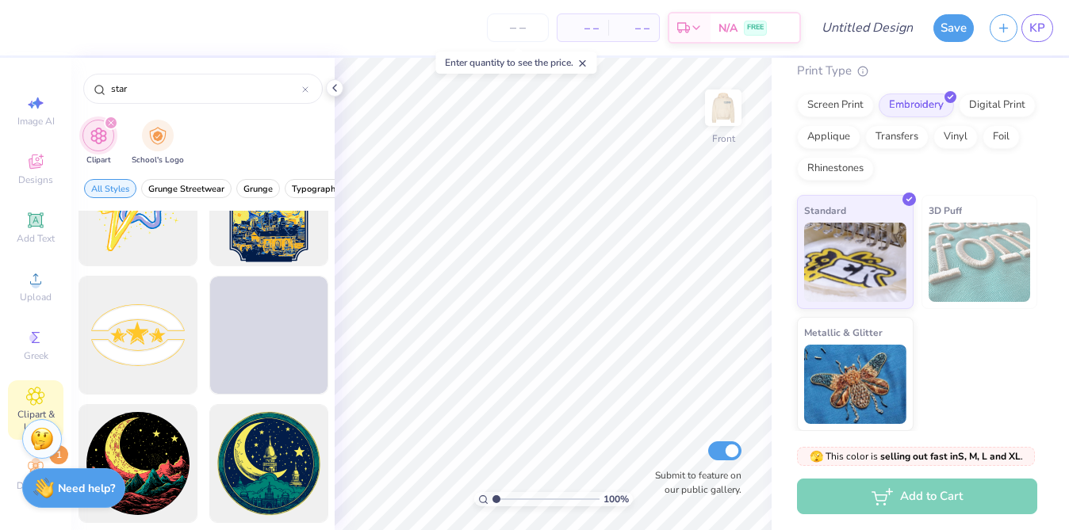
scroll to position [2596, 0]
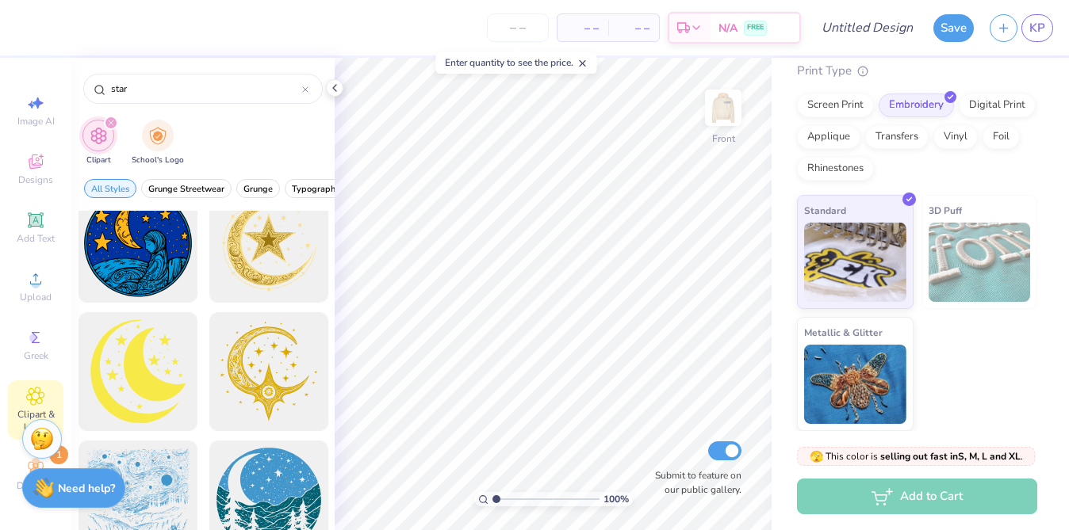
type input "star"
click at [28, 297] on span "Upload" at bounding box center [36, 297] width 32 height 13
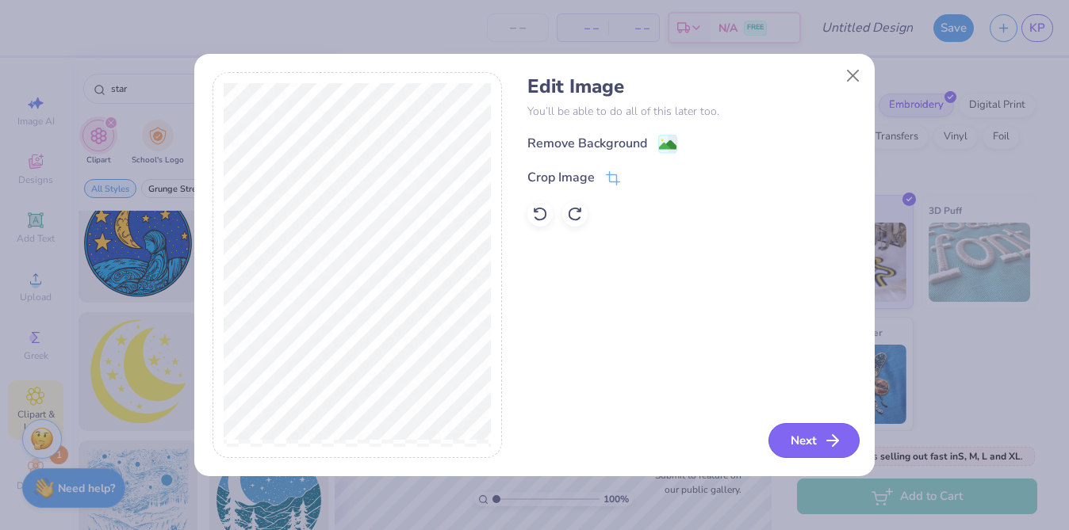
click at [785, 425] on button "Next" at bounding box center [813, 440] width 91 height 35
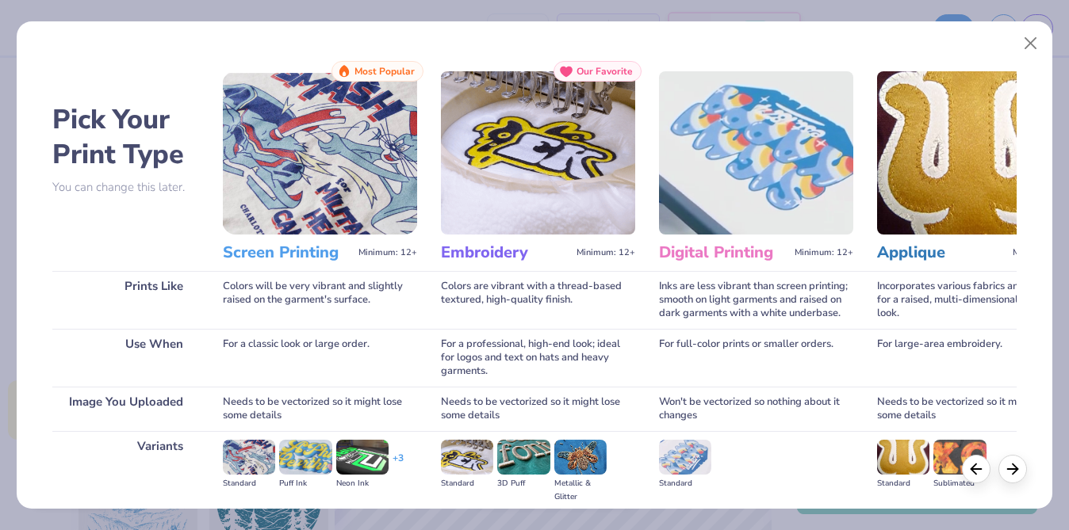
click at [339, 176] on img at bounding box center [320, 152] width 194 height 163
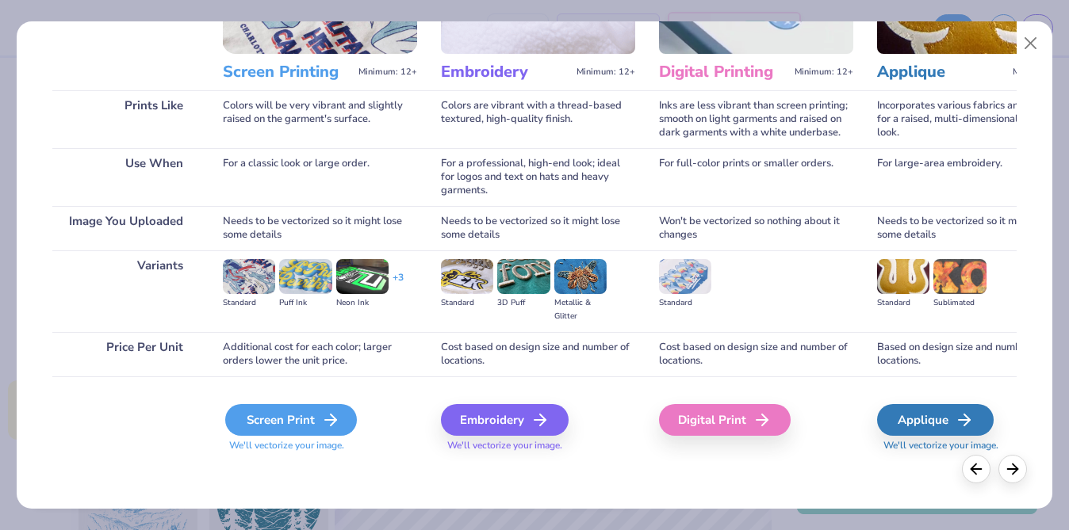
click at [304, 417] on div "Screen Print" at bounding box center [291, 420] width 132 height 32
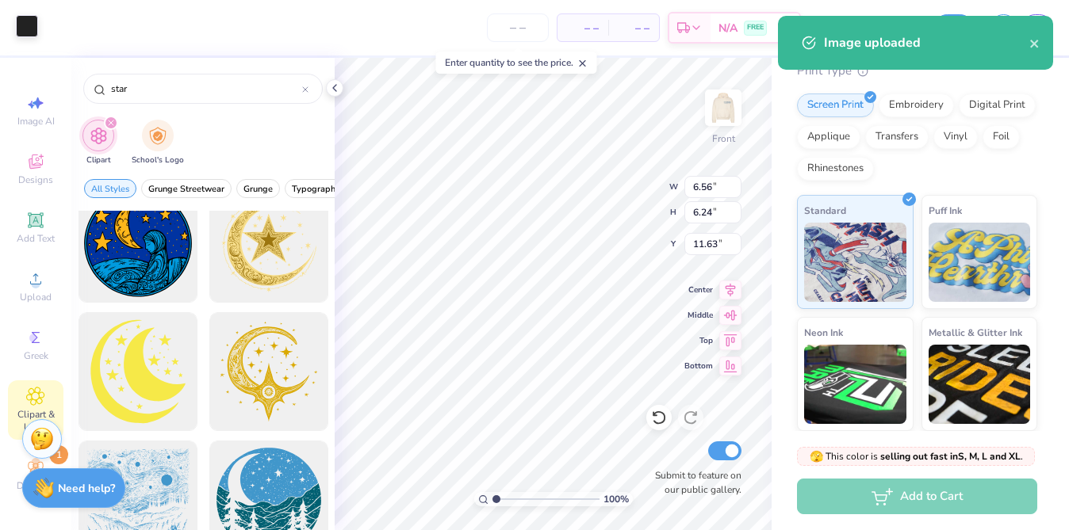
click at [30, 26] on div at bounding box center [27, 26] width 22 height 22
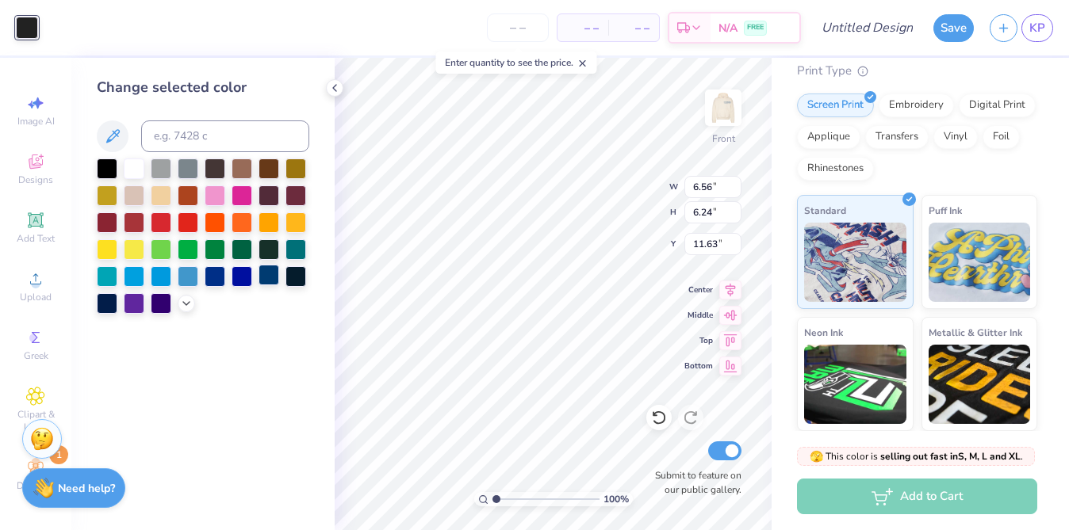
click at [271, 278] on div at bounding box center [268, 275] width 21 height 21
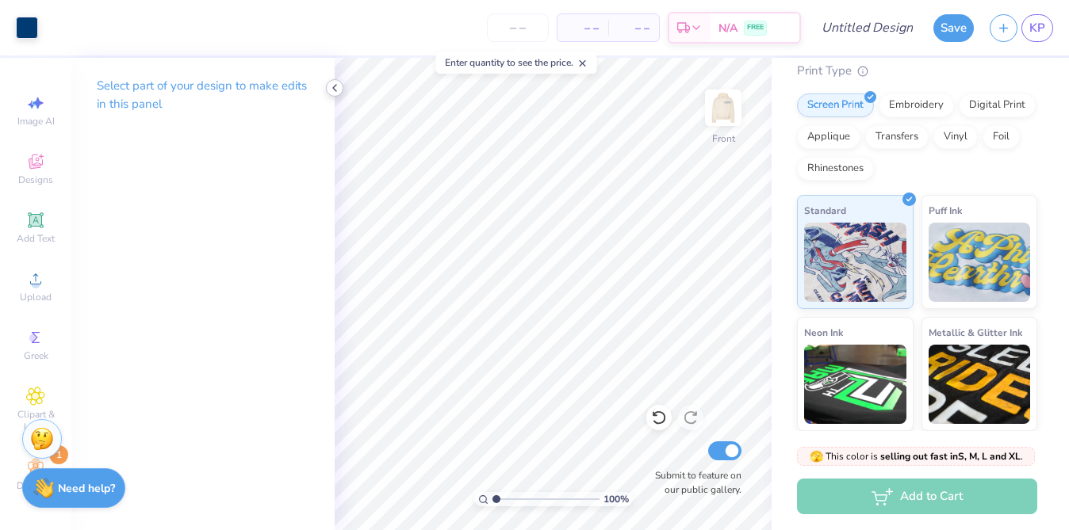
click at [334, 86] on polyline at bounding box center [334, 88] width 3 height 6
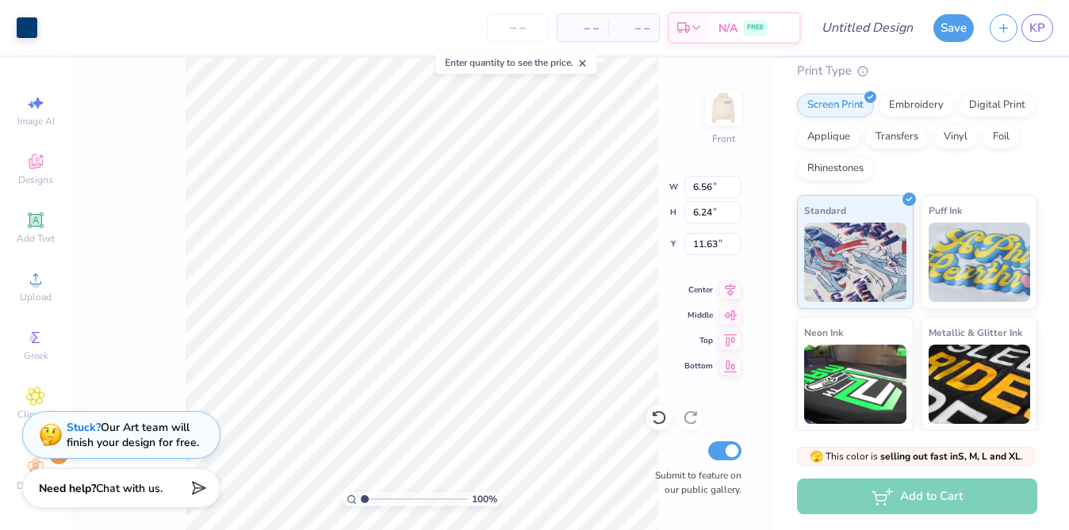
type input "7.98"
type input "7.60"
type input "9.46"
type input "5.27"
type input "5.01"
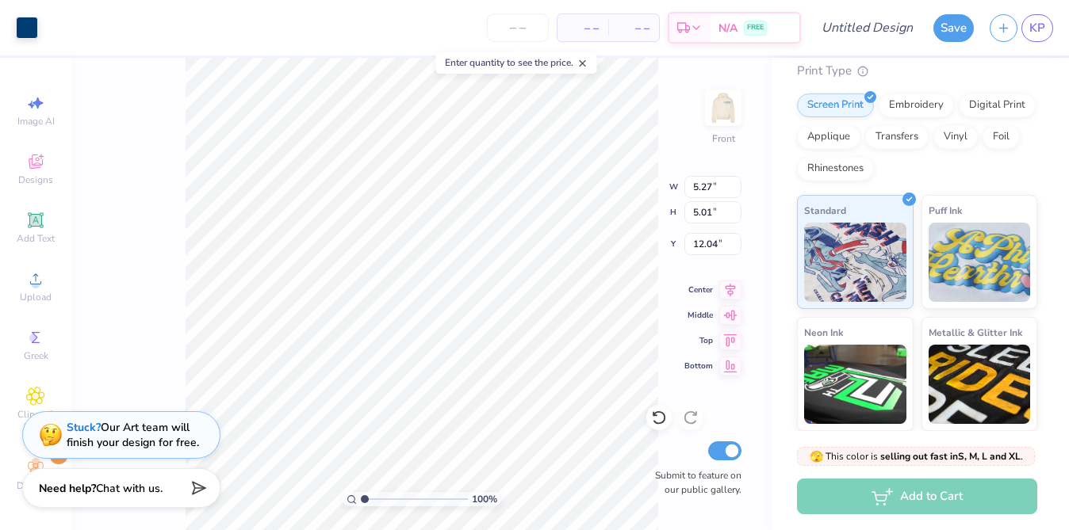
type input "7.32"
type input "4.03"
type input "3.84"
type input "7.54"
type input "3.53"
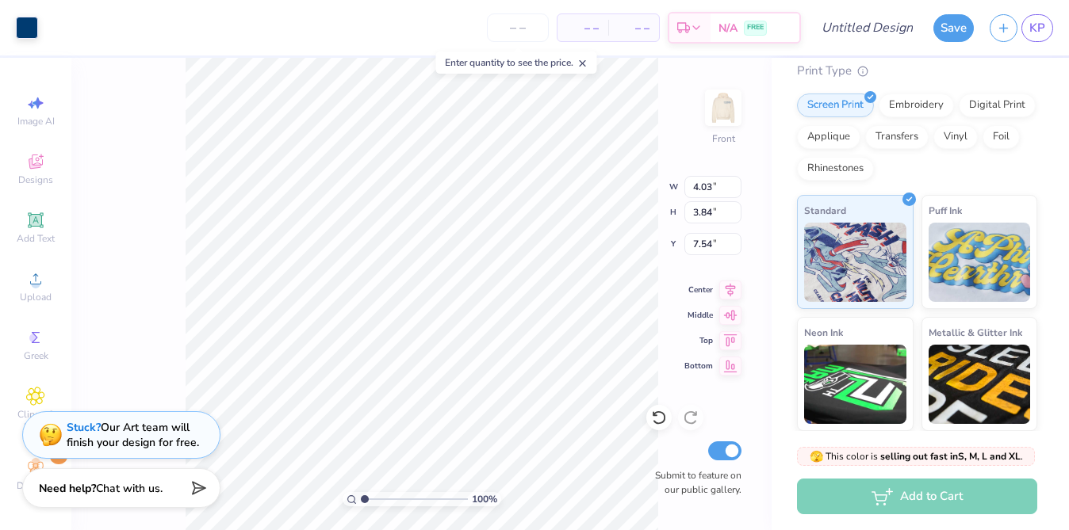
type input "3.36"
type input "7.98"
type input "7.60"
type input "8.35"
type input "7.28"
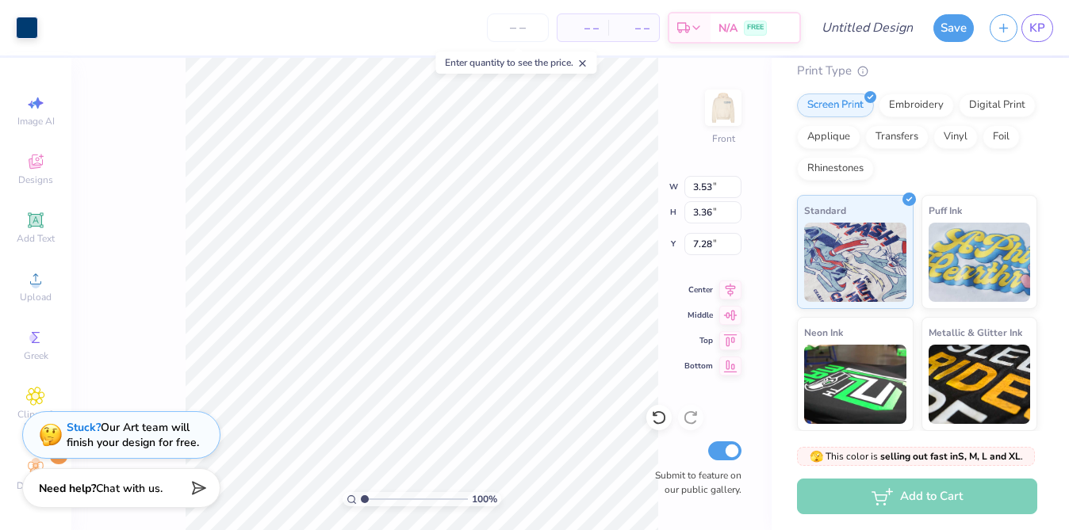
type input "3.51"
type input "3.45"
type input "5.56"
type input "3.47"
type input "3.50"
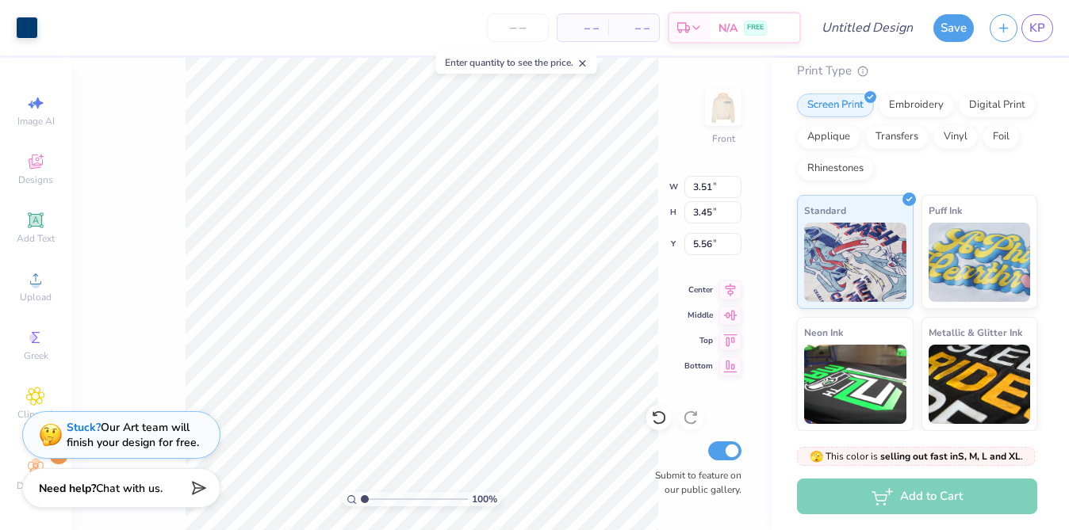
type input "5.58"
type input "5.96"
type input "3.51"
type input "3.45"
type input "7.71"
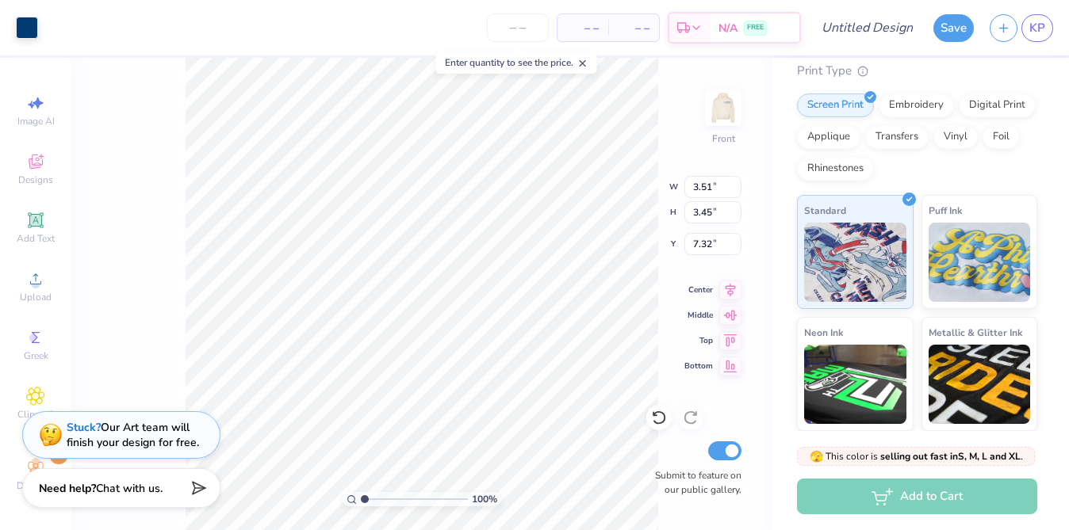
type input "7.32"
type input "9.04"
type input "8.71"
type input "8.28"
type input "8.37"
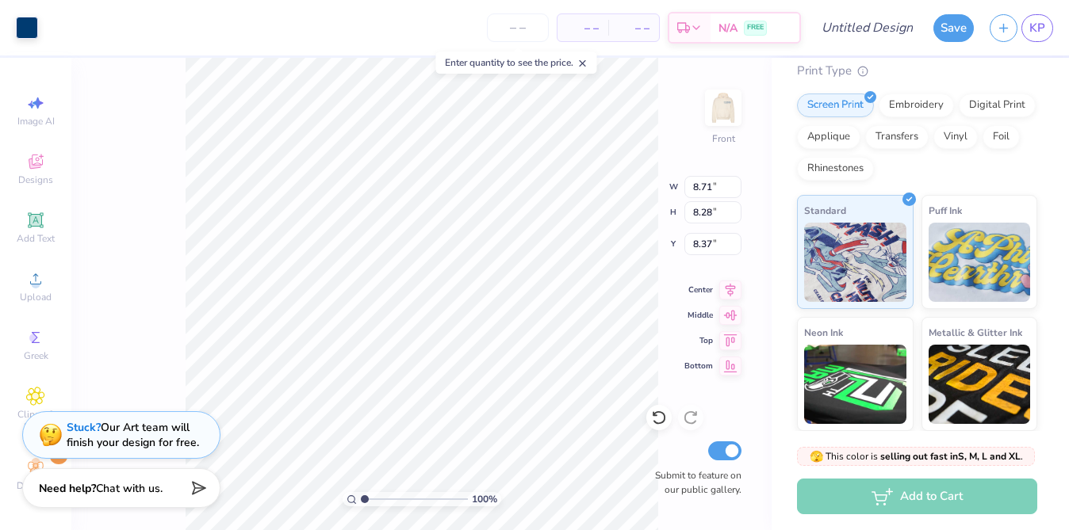
type input "3.51"
type input "3.45"
type input "7.74"
type input "3.47"
type input "3.50"
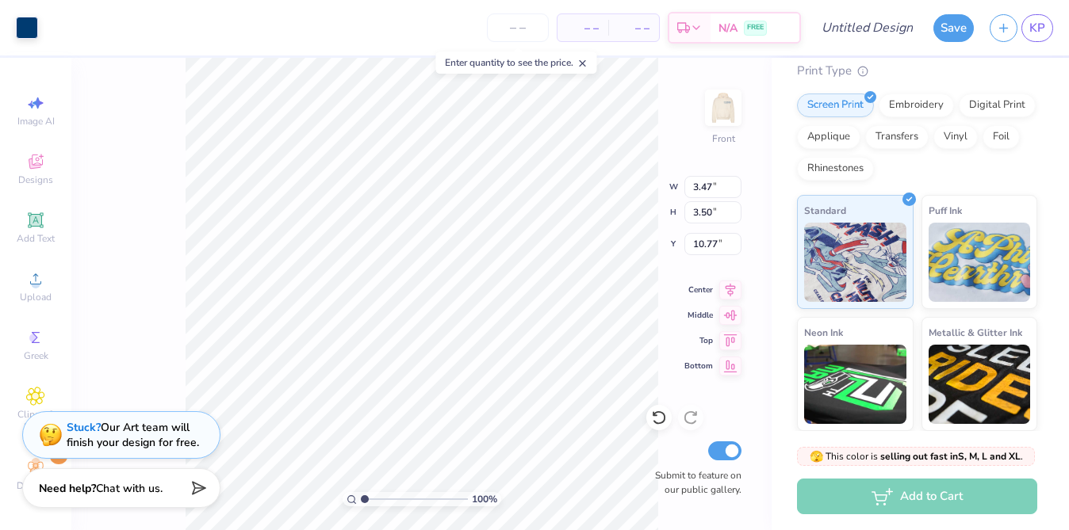
type input "12.52"
type input "3.50"
type input "3.46"
type input "12.50"
type input "12.53"
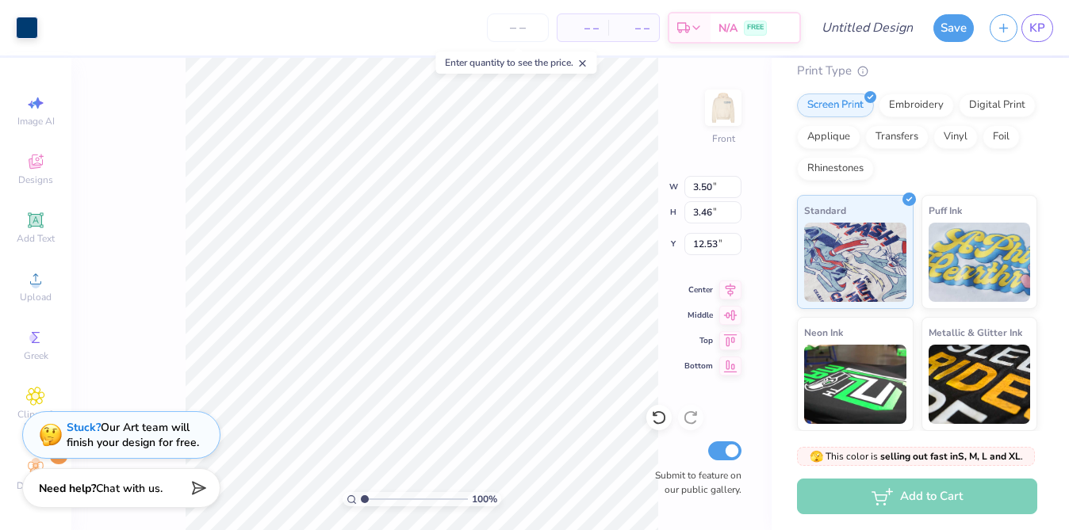
type input "3.26"
type input "3.22"
type input "12.52"
type input "3.28"
type input "3.17"
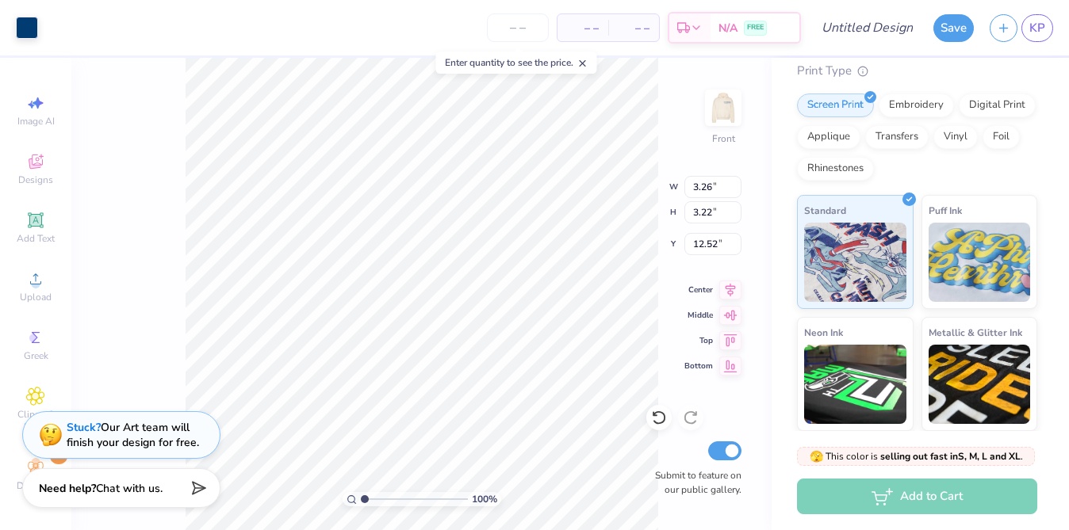
type input "12.51"
type input "12.23"
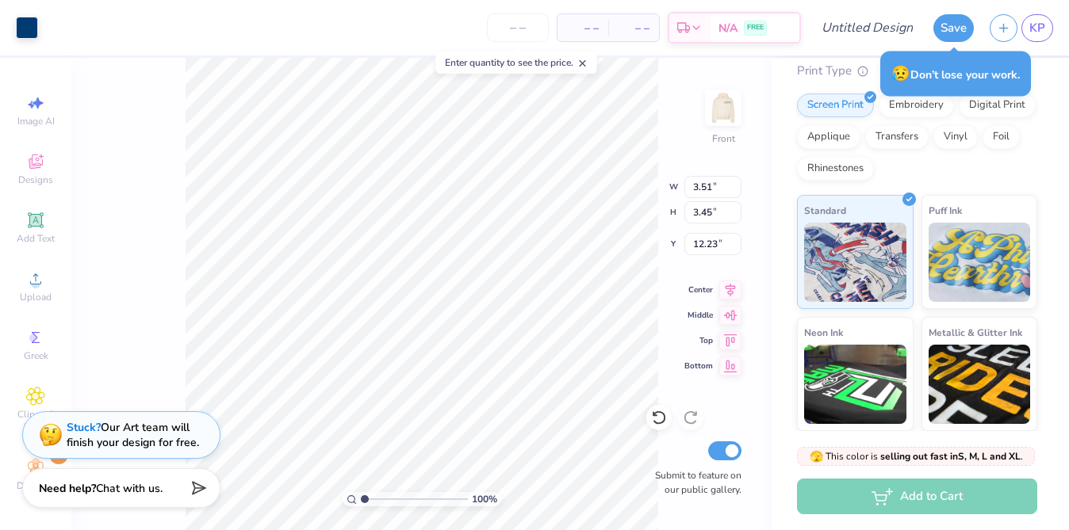
type input "3.11"
type input "3.06"
type input "12.21"
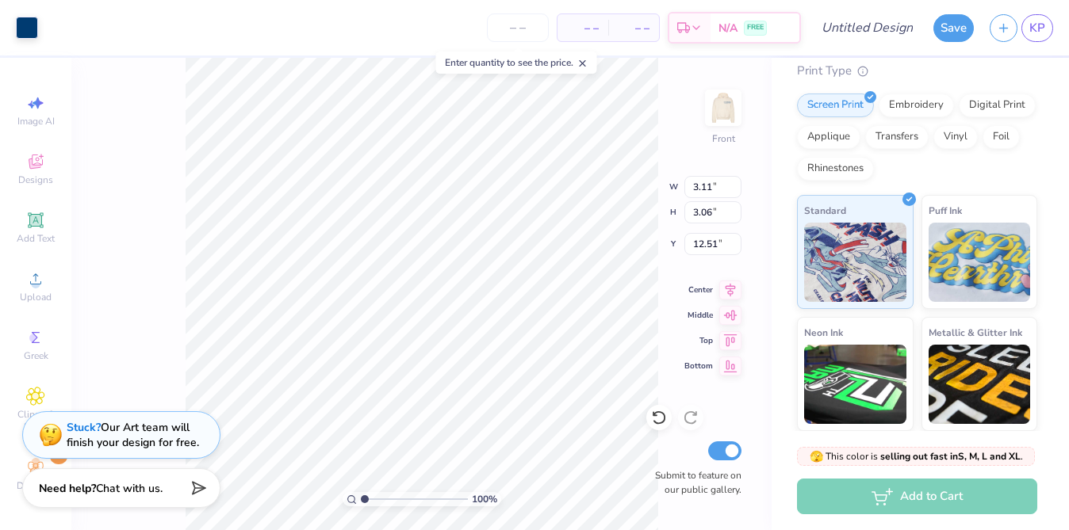
type input "3.02"
type input "3.13"
type input "12.60"
type input "16.66"
type input "2.98"
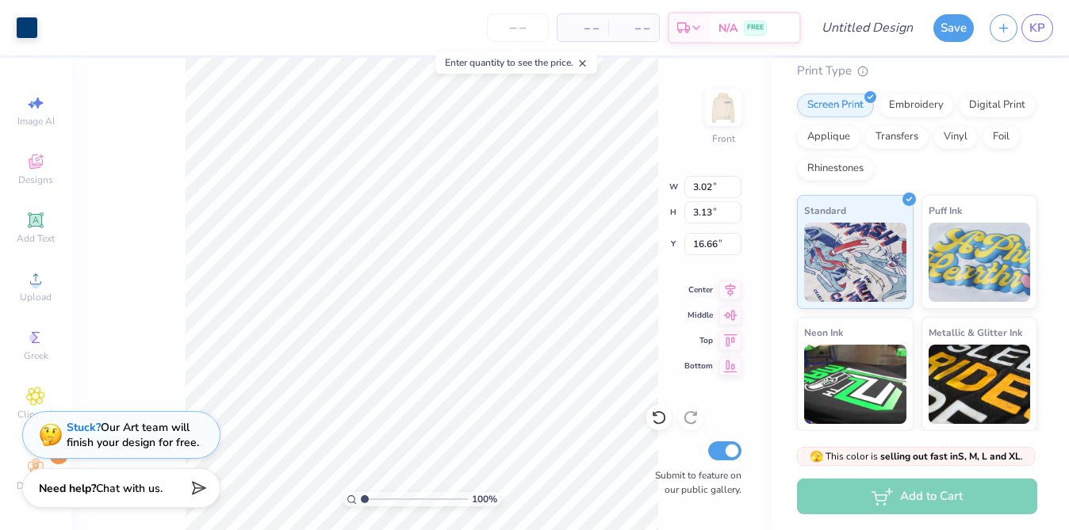
type input "16.63"
type input "3.02"
type input "16.66"
type input "16.23"
type input "17.79"
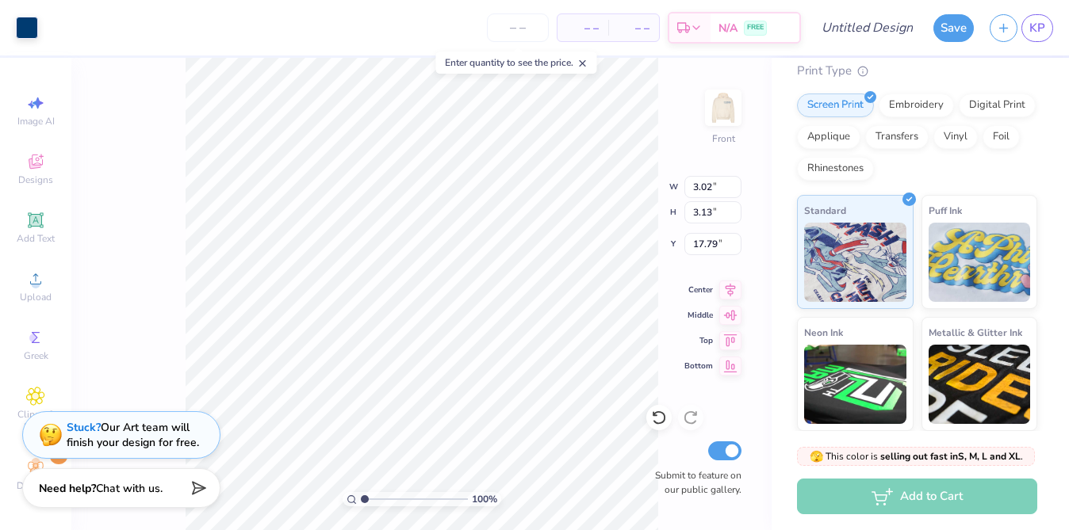
type input "3.09"
type input "15.64"
type input "3.03"
type input "3.12"
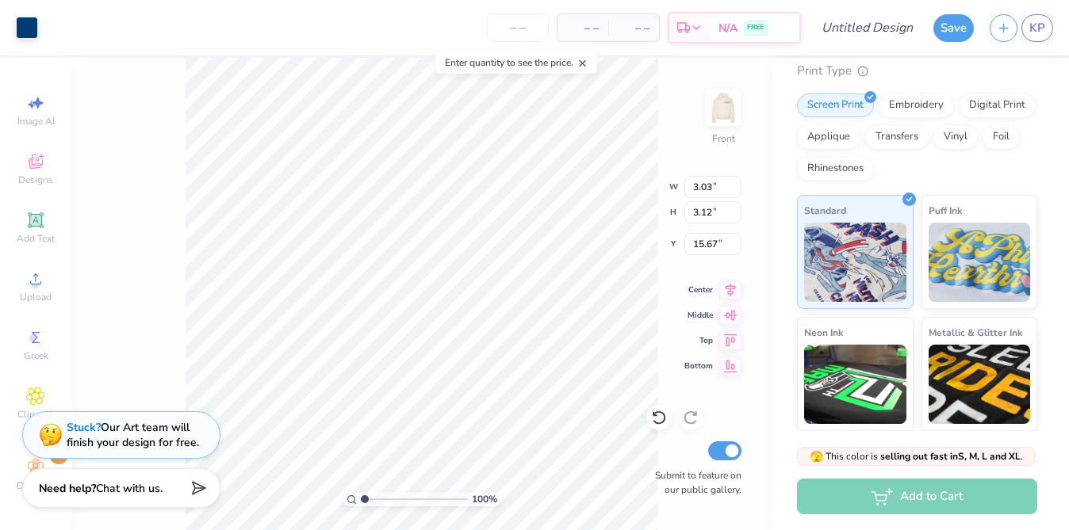
type input "15.64"
type input "3.09"
type input "19.36"
type input "3.08"
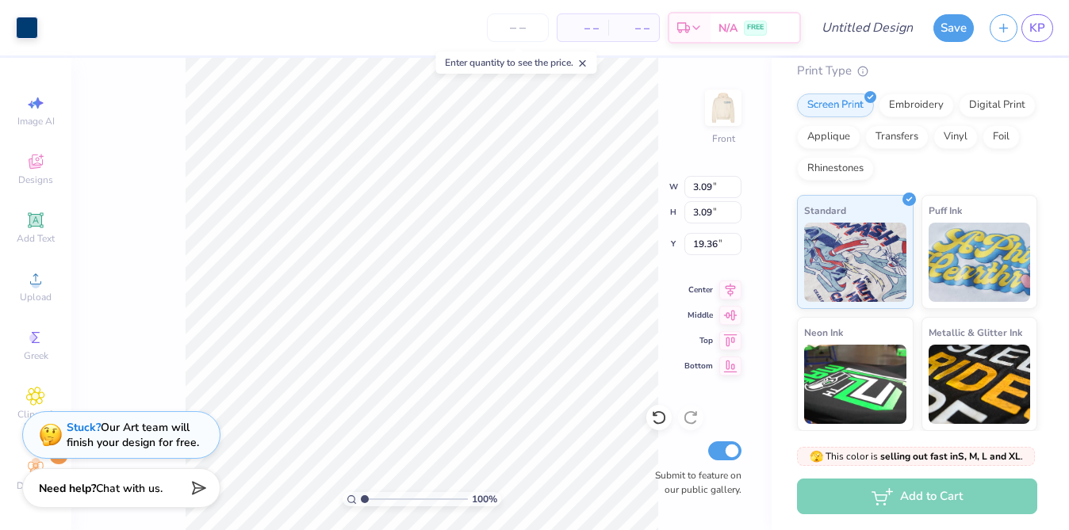
type input "3.10"
type input "19.49"
type input "3.09"
type input "17.79"
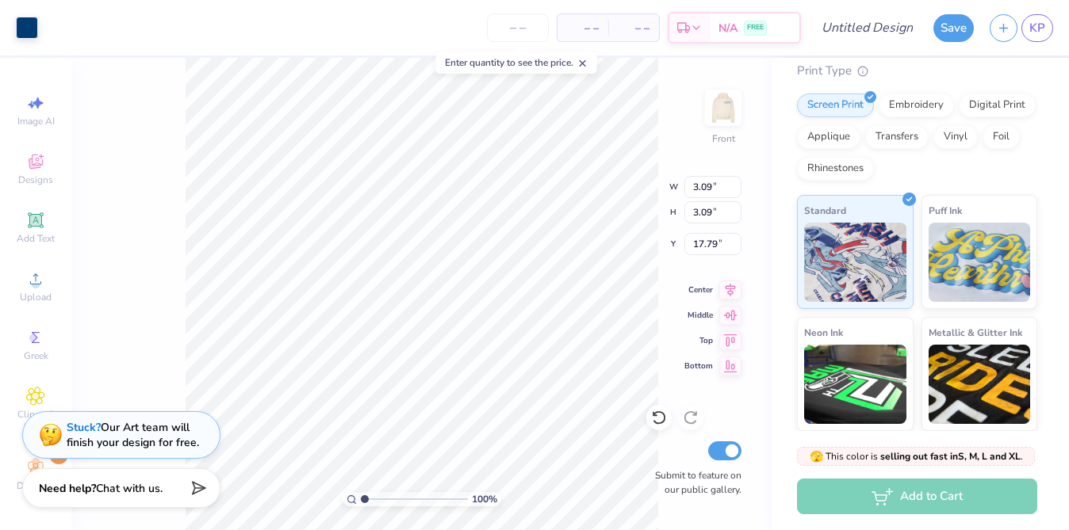
type input "3.03"
type input "3.12"
type input "15.64"
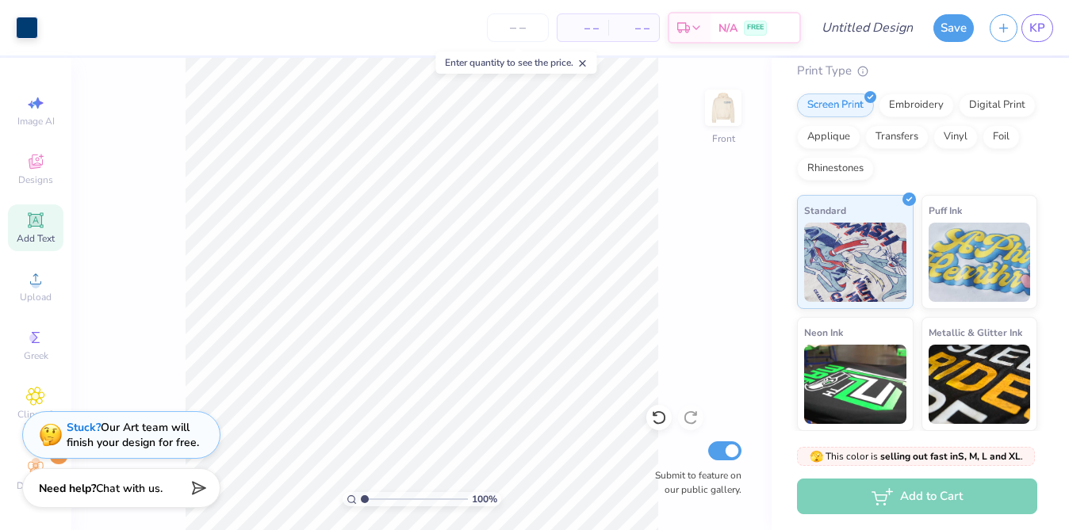
click at [39, 219] on icon at bounding box center [35, 220] width 12 height 12
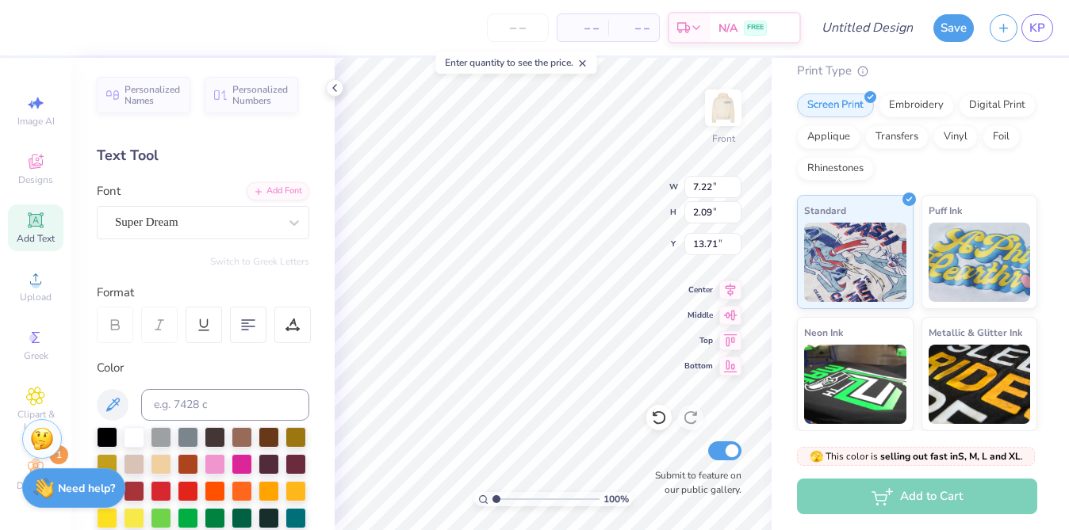
paste textarea "EVERYTHING WE DO,"
click at [240, 220] on div "Super Dream" at bounding box center [196, 222] width 166 height 25
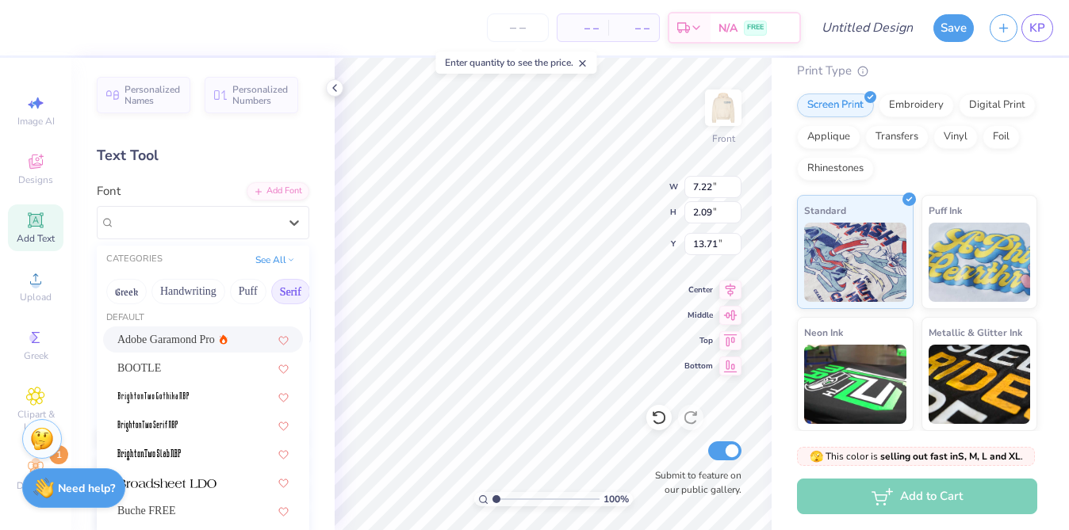
scroll to position [14, 0]
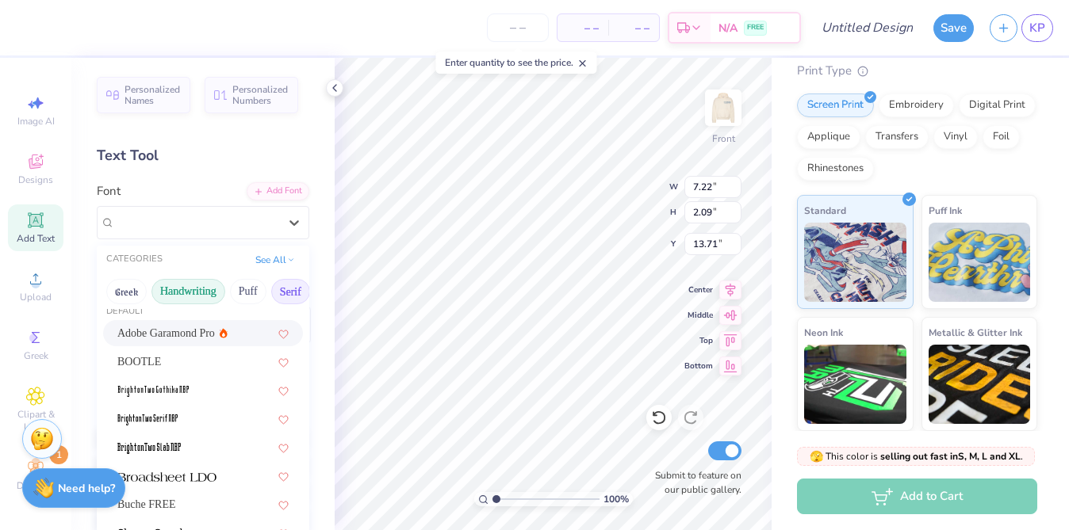
click at [192, 293] on button "Handwriting" at bounding box center [188, 291] width 74 height 25
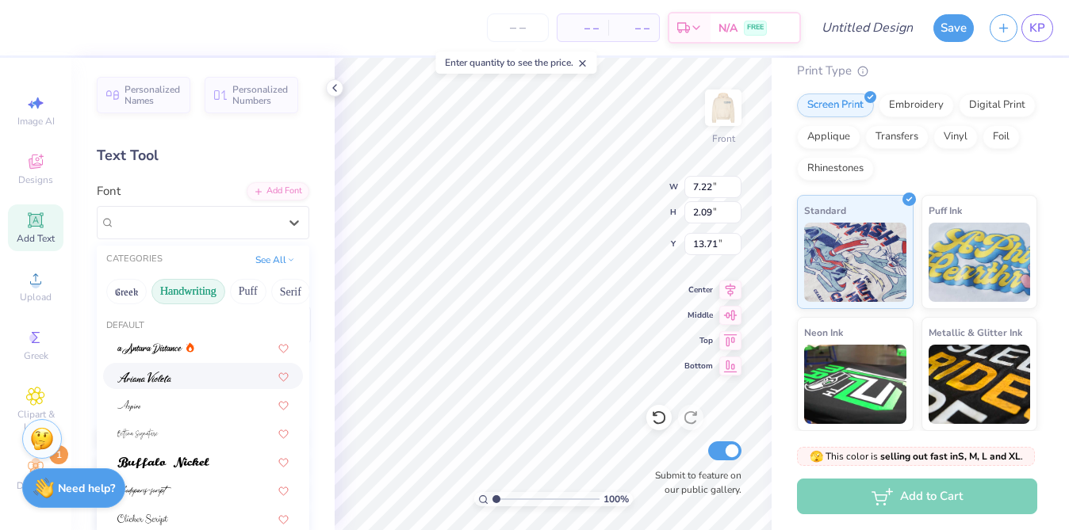
click at [167, 382] on img at bounding box center [144, 377] width 54 height 11
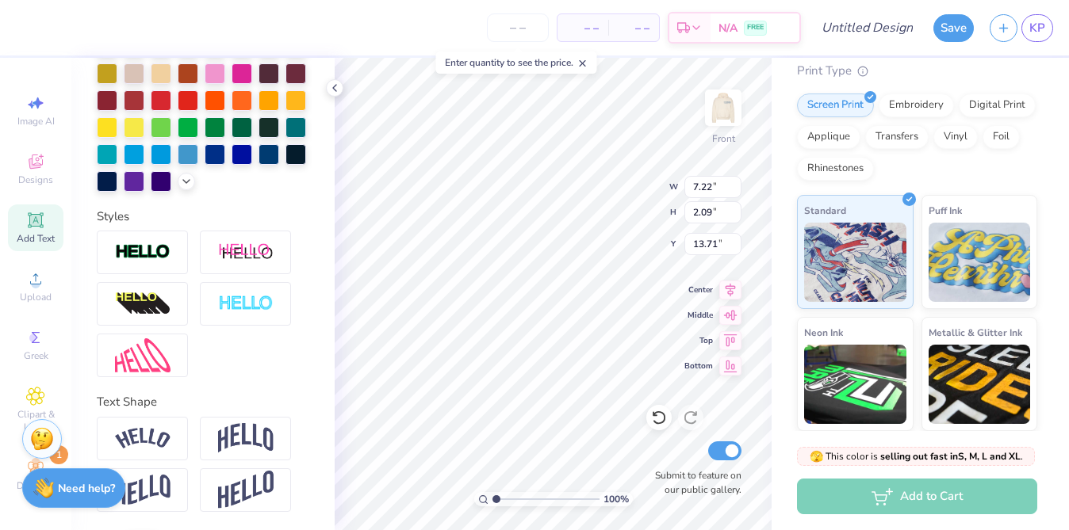
scroll to position [0, 0]
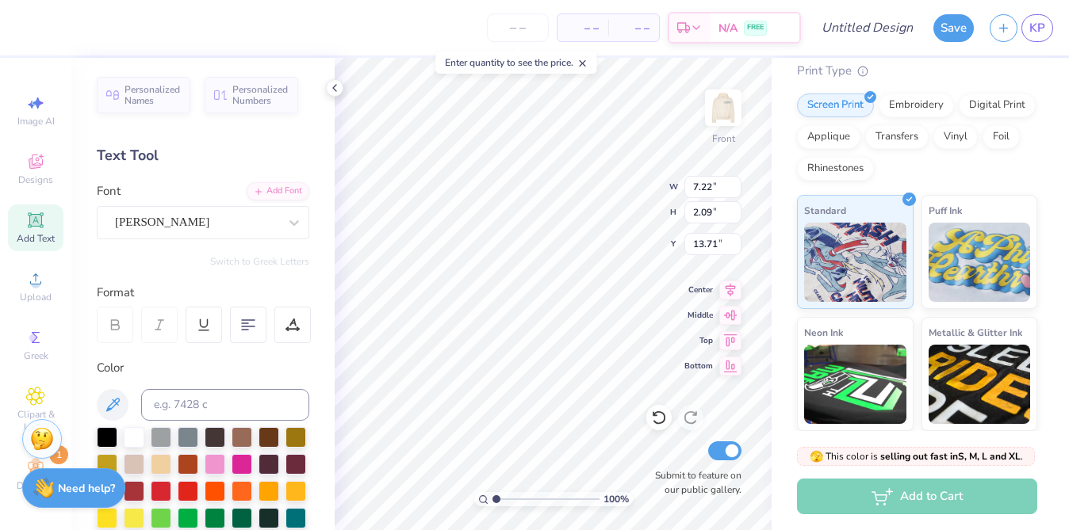
click at [266, 255] on div "Personalized Names Personalized Numbers Text Tool Add Font Font [PERSON_NAME] S…" at bounding box center [202, 294] width 263 height 473
type textarea "W"
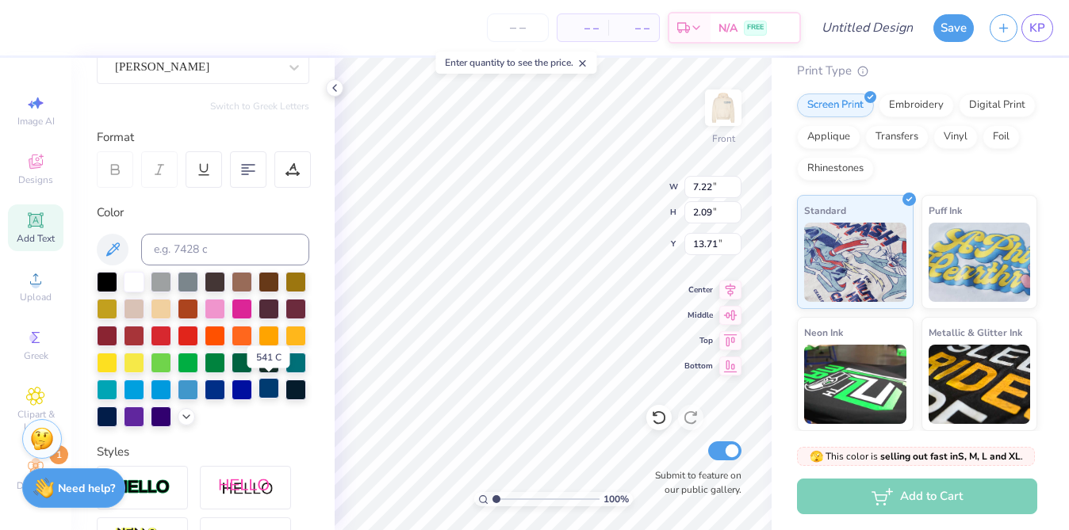
type textarea "Everything we do"
click at [270, 388] on div at bounding box center [268, 388] width 21 height 21
type input "12.19"
type input "6.15"
type input "11.61"
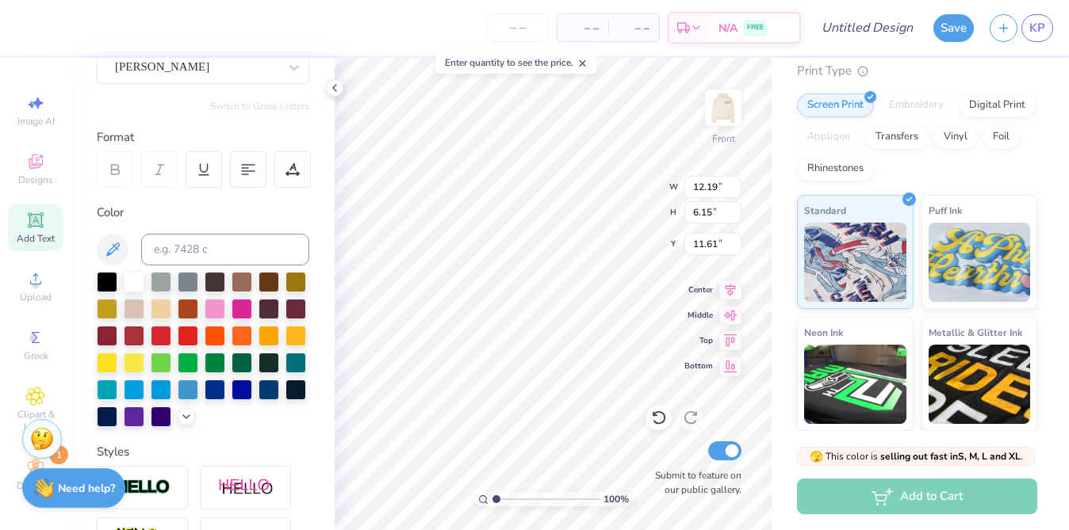
type input "11.79"
type input "5.95"
type input "11.67"
type input "3.28"
type input "3.17"
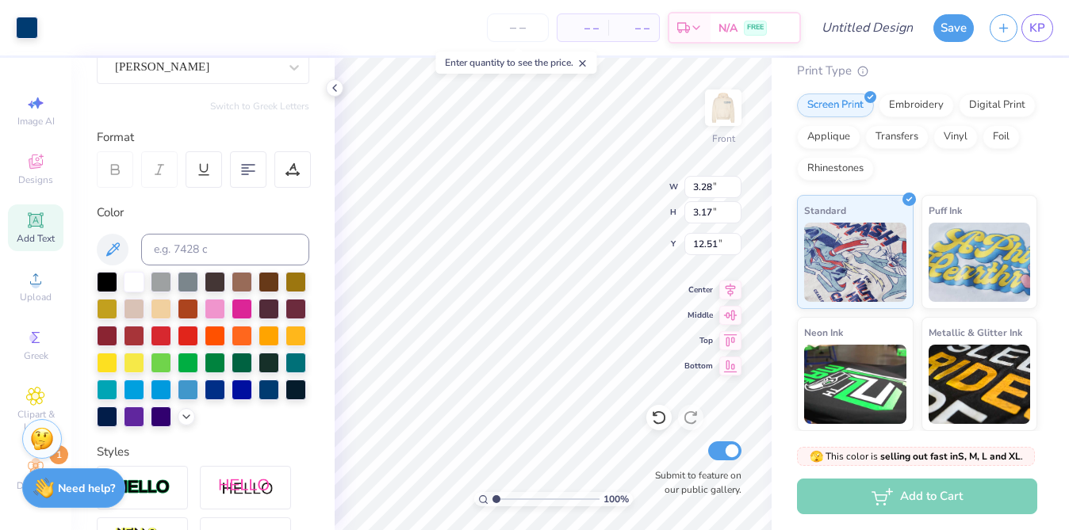
type input "12.47"
type input "11.79"
type input "5.95"
type input "5.40"
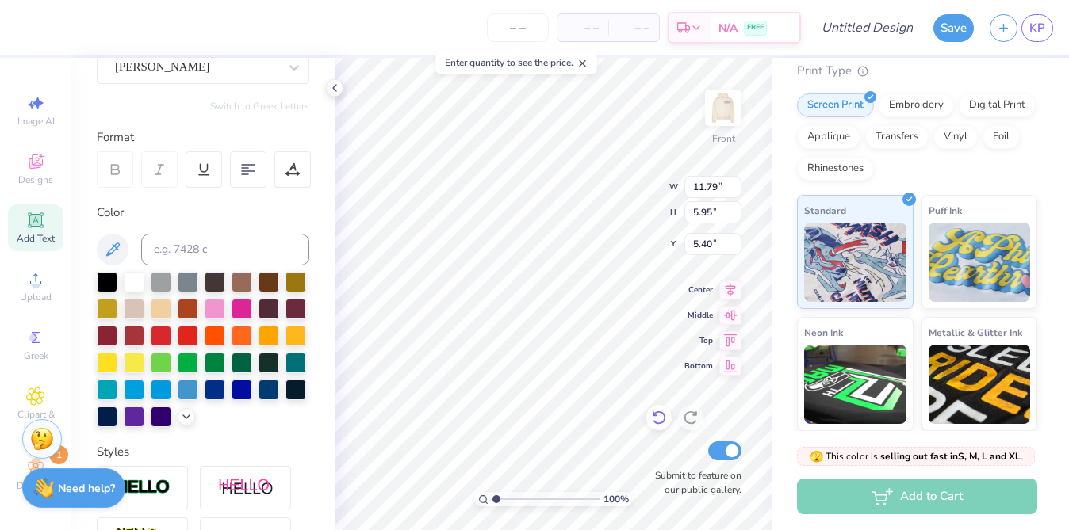
type textarea "Everything we do"
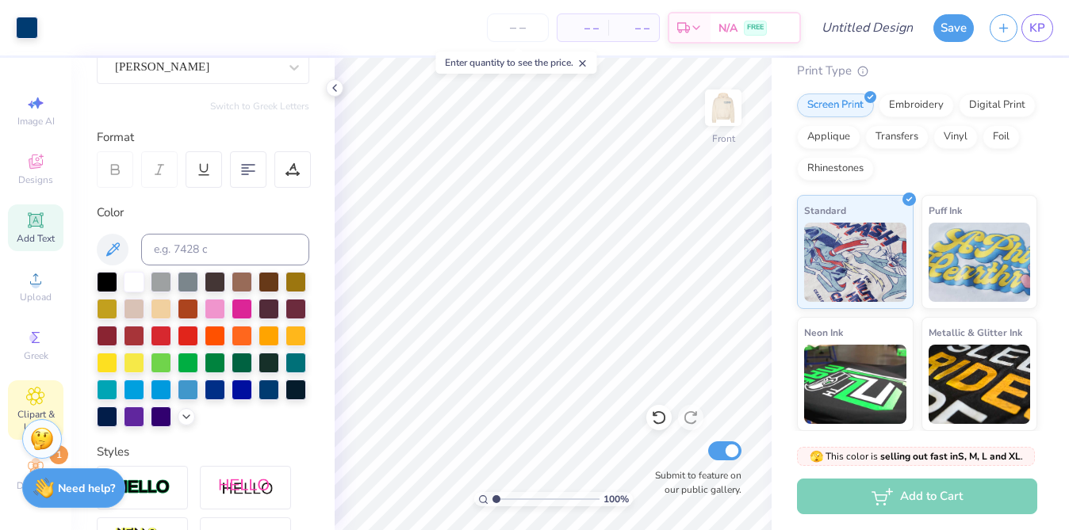
click at [29, 389] on icon at bounding box center [35, 396] width 17 height 17
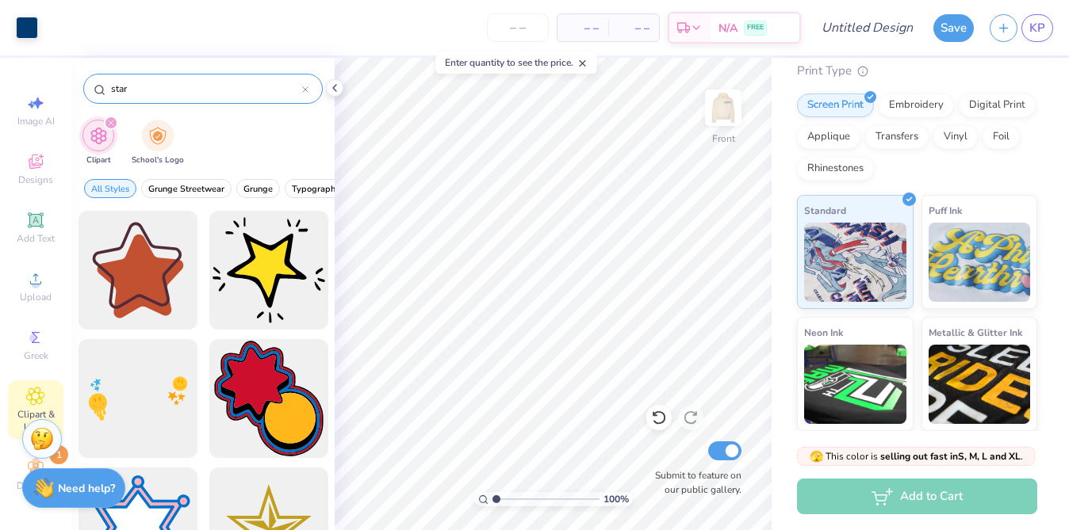
click at [211, 88] on input "star" at bounding box center [205, 89] width 193 height 16
type input "o"
type input "comma"
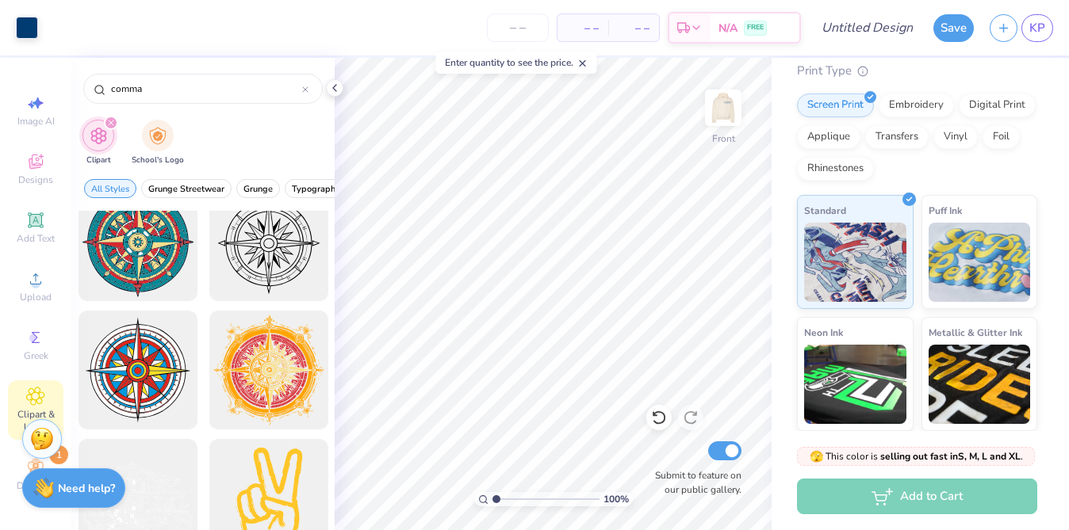
scroll to position [0, 0]
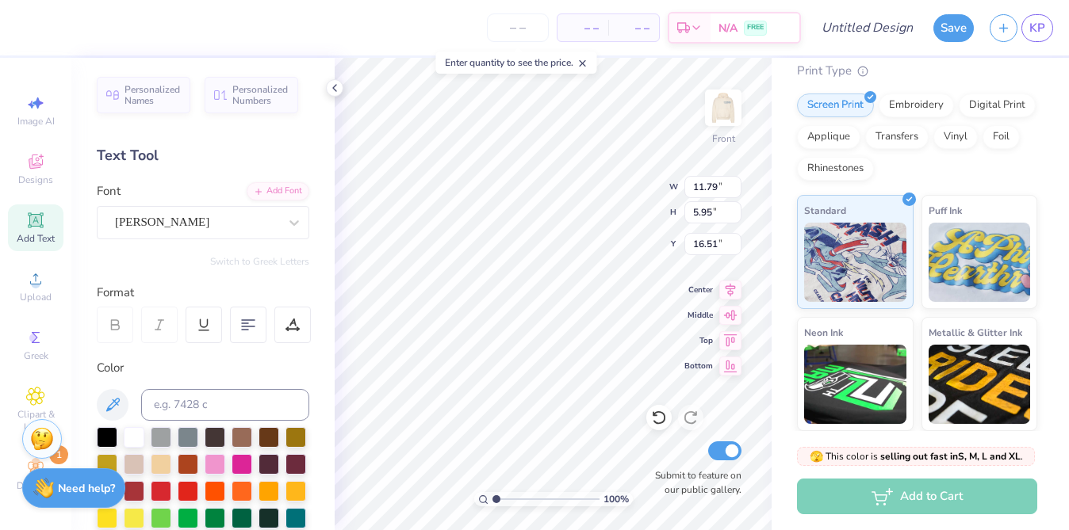
type input "16.51"
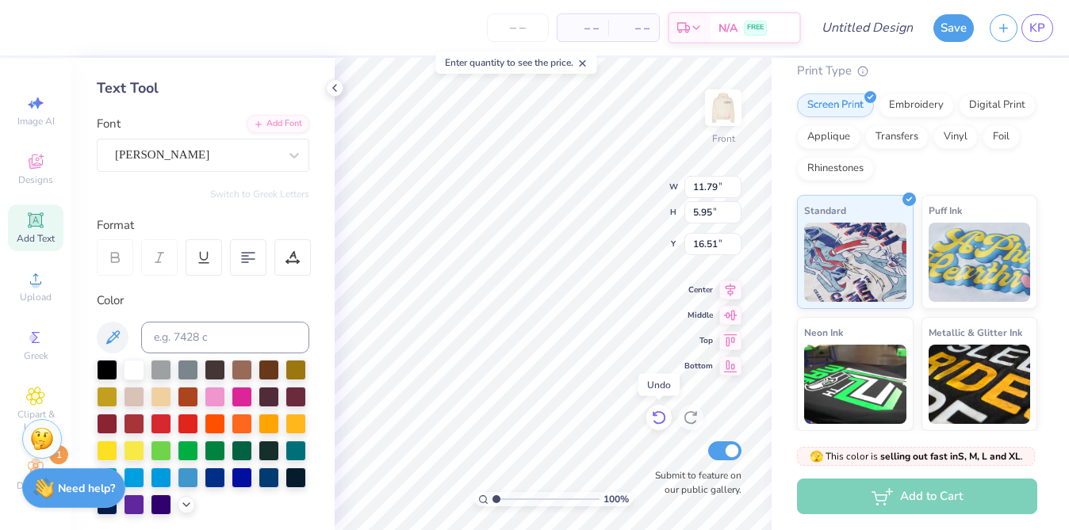
scroll to position [0, 6]
type textarea "we do for our B heroes"
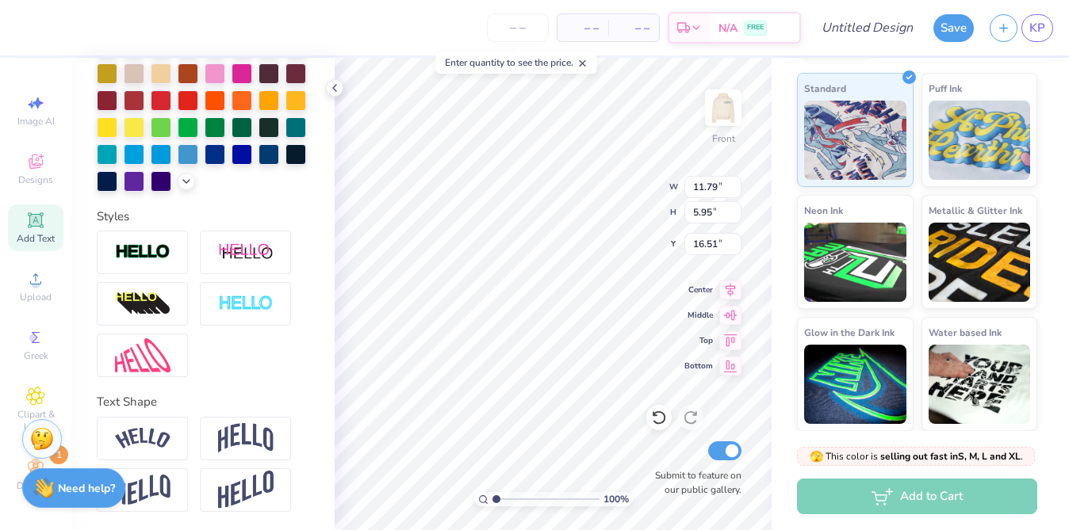
scroll to position [0, 0]
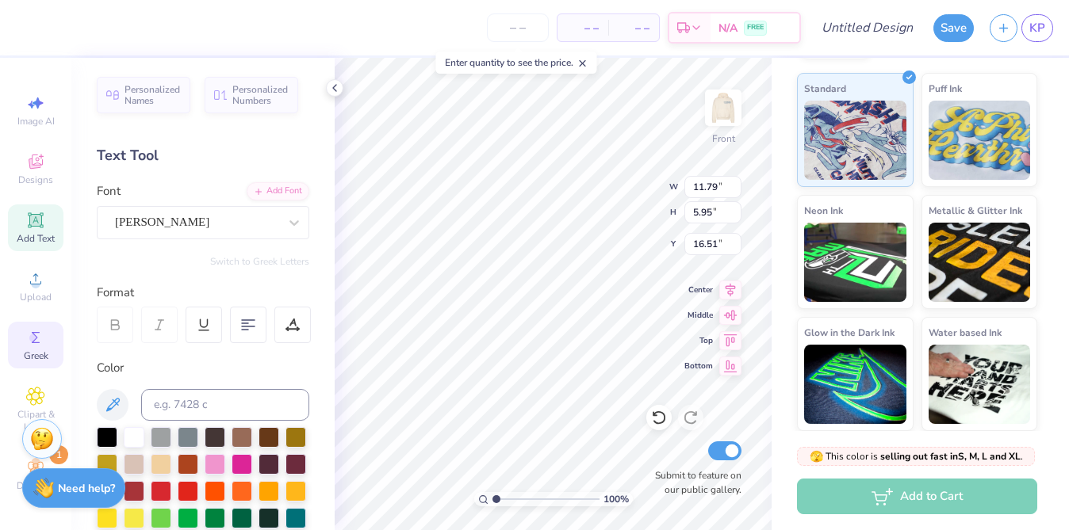
click at [49, 358] on div "Greek" at bounding box center [35, 345] width 55 height 47
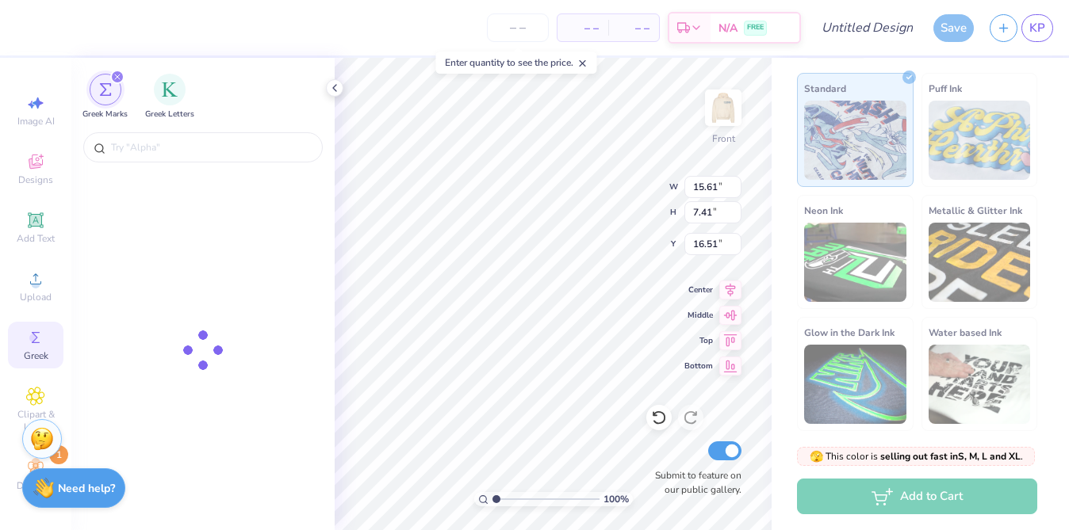
type input "15.61"
type input "7.41"
type input "15.95"
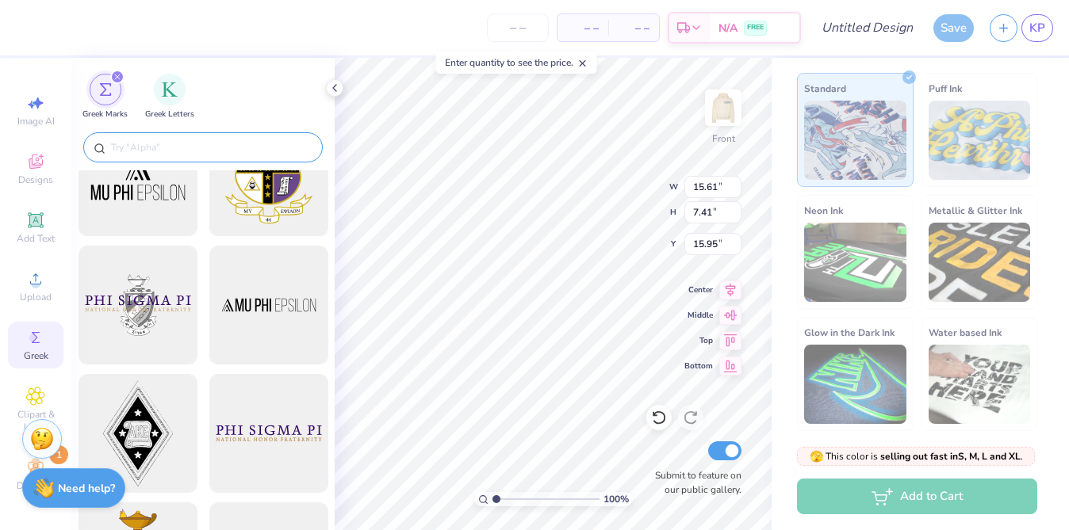
scroll to position [201, 0]
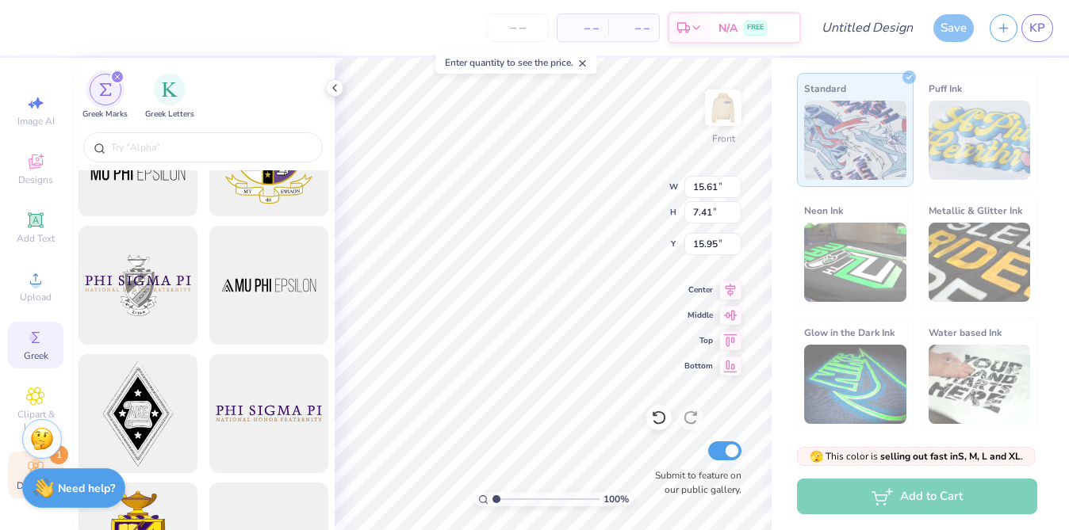
click at [16, 469] on div "Decorate 1" at bounding box center [35, 475] width 55 height 47
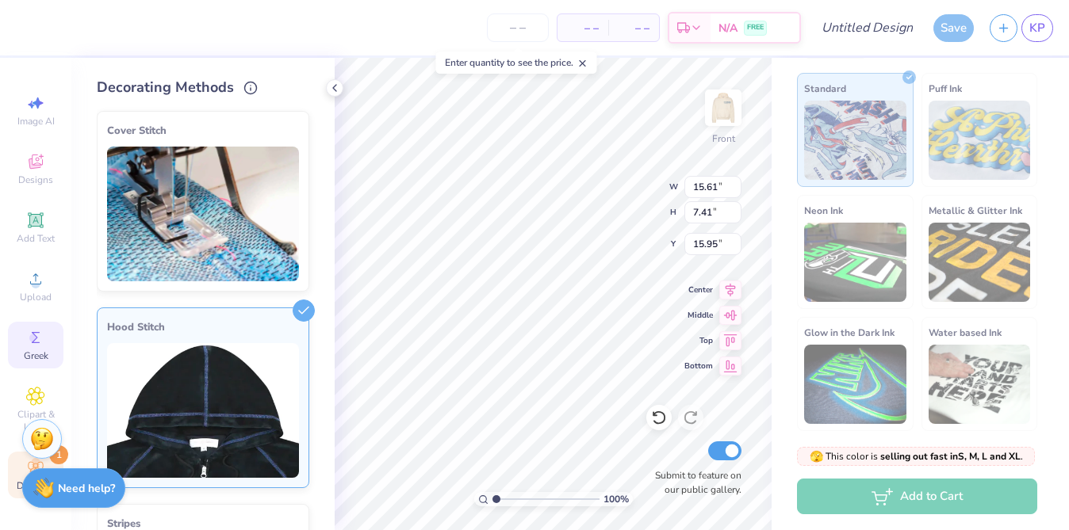
click at [43, 329] on icon at bounding box center [35, 337] width 19 height 19
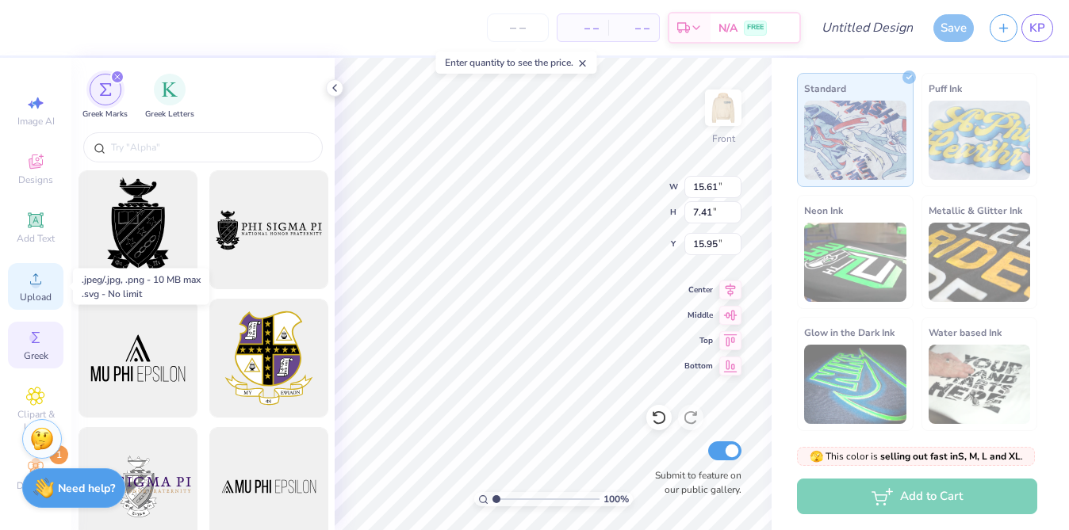
click at [41, 292] on span "Upload" at bounding box center [36, 297] width 32 height 13
click at [13, 205] on div "Add Text" at bounding box center [35, 228] width 55 height 47
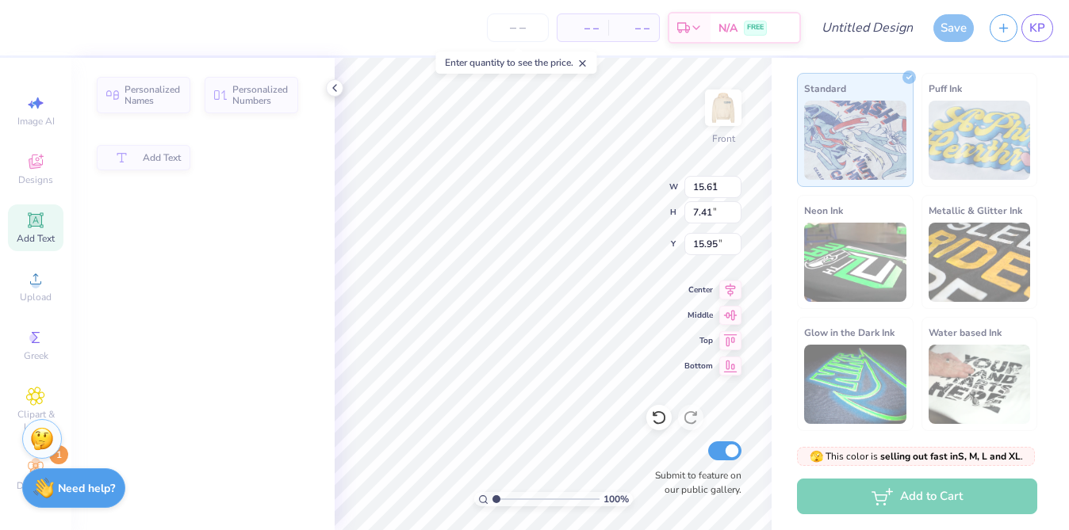
type input "7.22"
type input "2.09"
type input "13.71"
click at [36, 213] on icon at bounding box center [35, 220] width 19 height 19
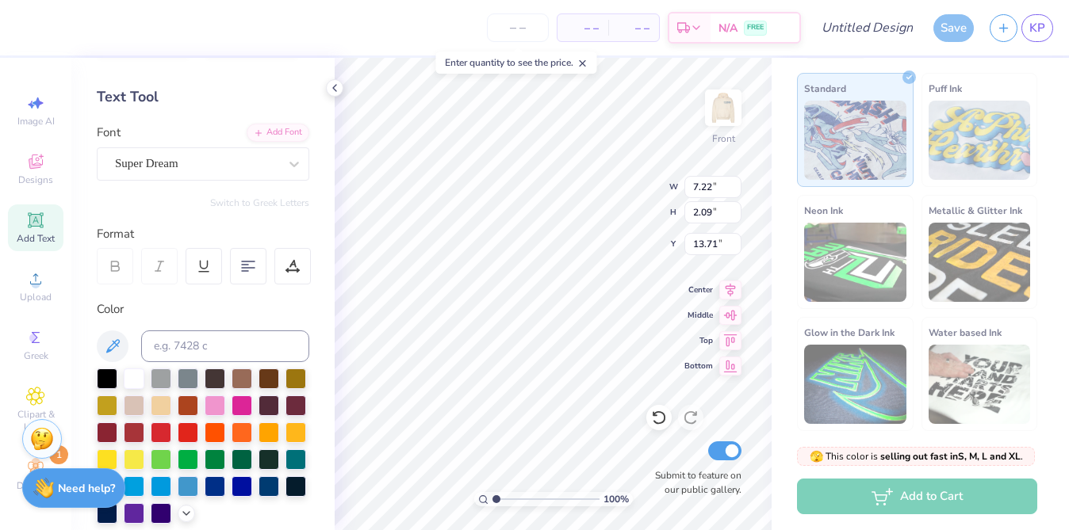
scroll to position [61, 0]
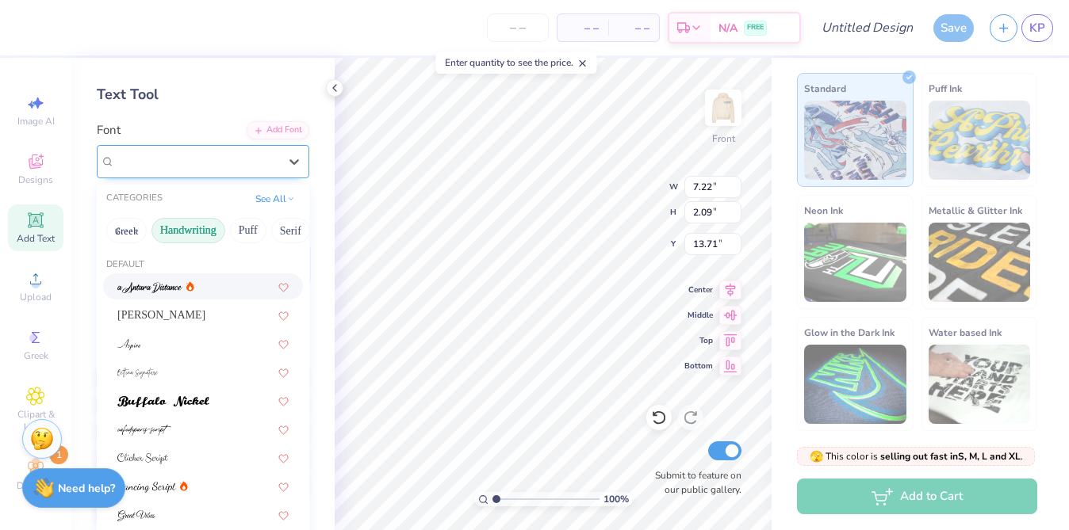
click at [261, 163] on div "Super Dream" at bounding box center [196, 161] width 166 height 25
click at [117, 228] on button "Greek" at bounding box center [126, 230] width 40 height 25
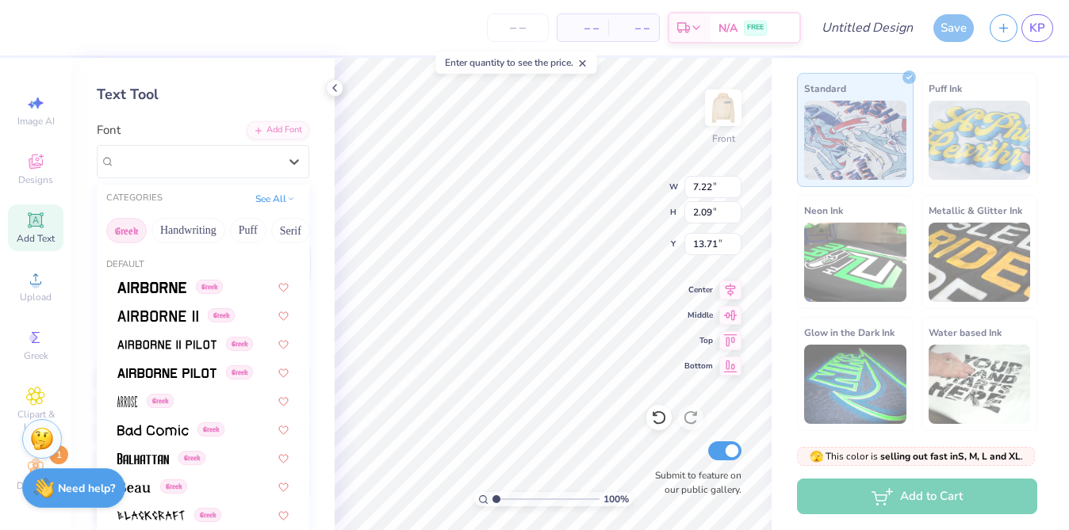
click at [235, 94] on div "Text Tool" at bounding box center [203, 94] width 212 height 21
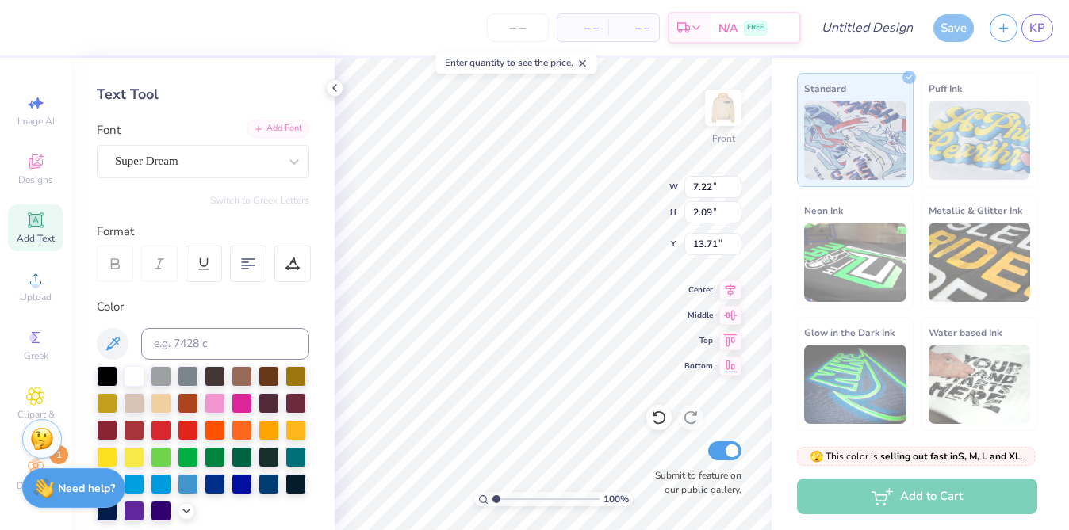
click at [273, 128] on div "Add Font" at bounding box center [278, 129] width 63 height 18
type input "13.50"
type input "6.41"
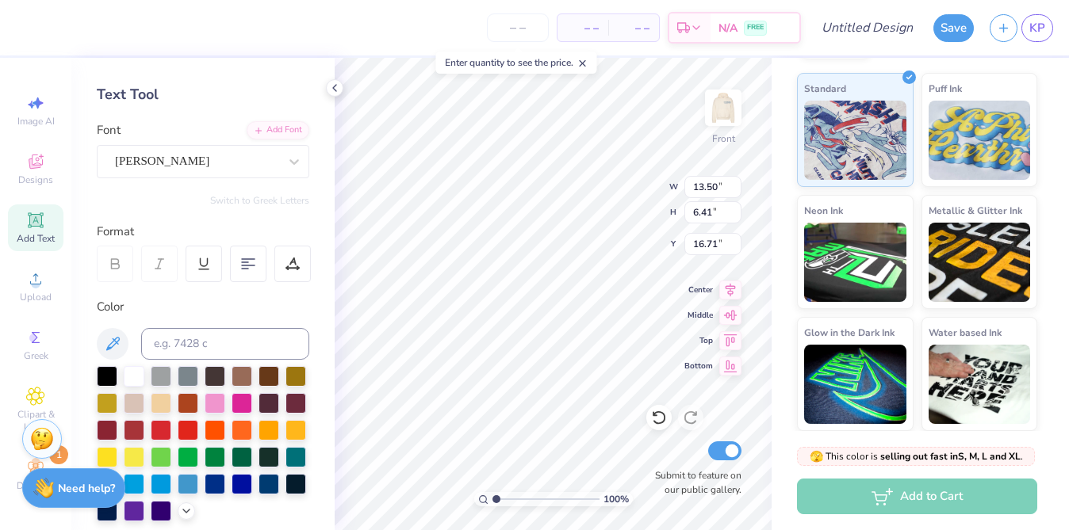
type input "16.65"
type input "5.00"
click at [37, 304] on div "Upload" at bounding box center [35, 286] width 55 height 47
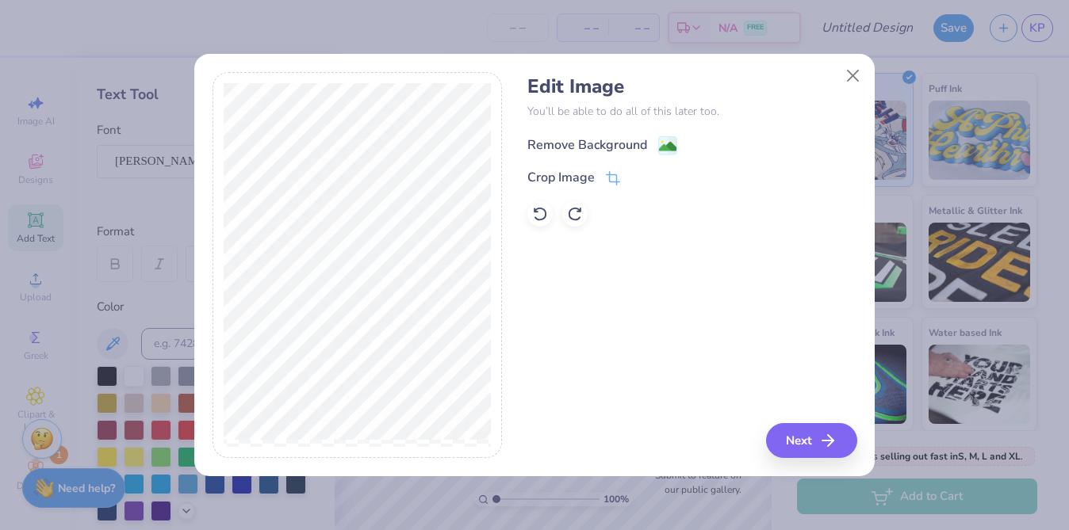
click at [661, 136] on icon at bounding box center [667, 145] width 19 height 19
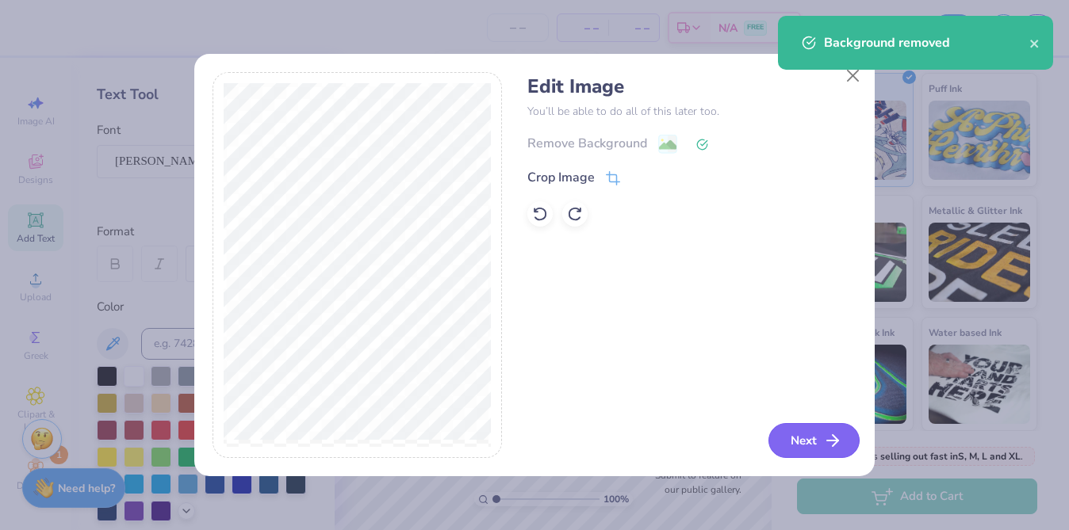
click at [777, 434] on button "Next" at bounding box center [813, 440] width 91 height 35
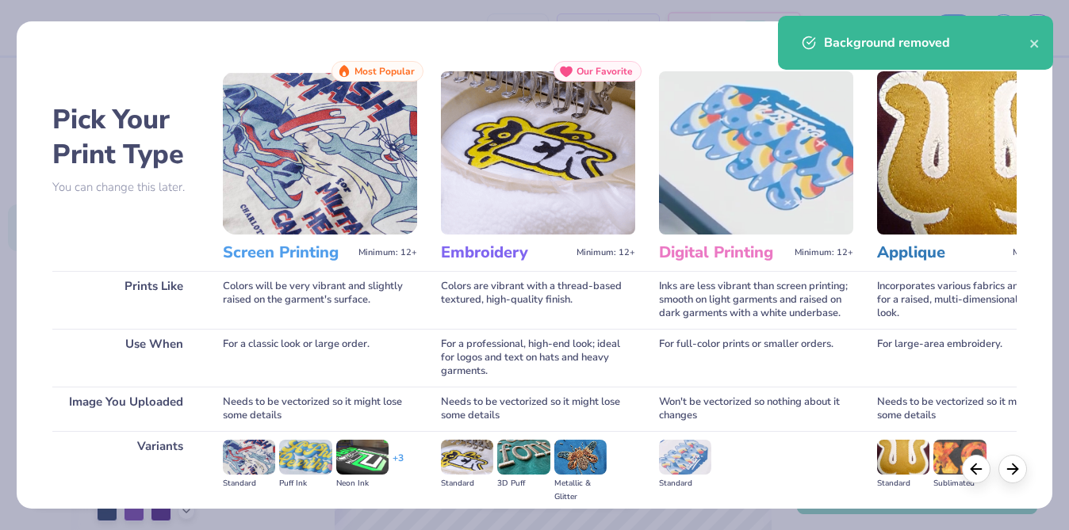
scroll to position [181, 0]
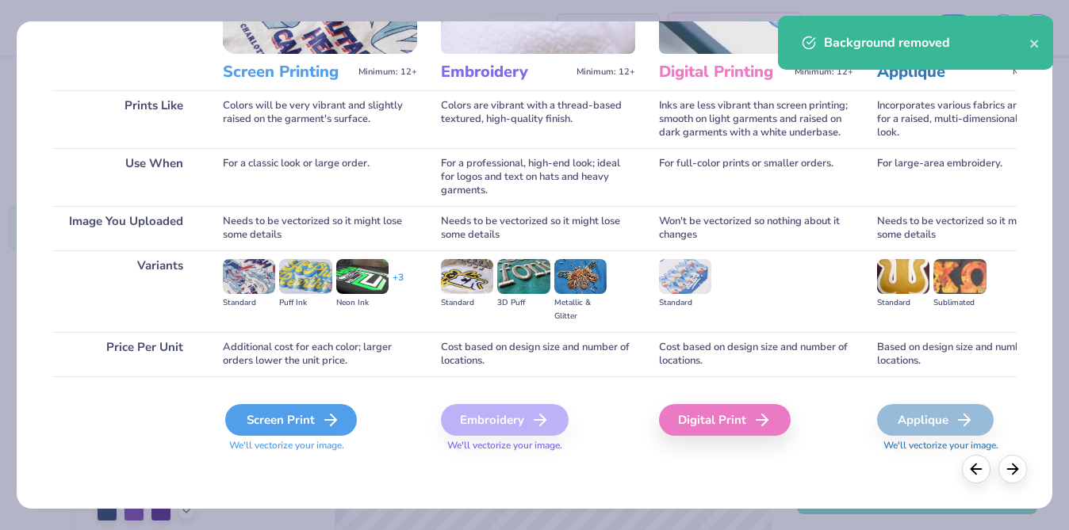
click at [274, 419] on div "Screen Print" at bounding box center [291, 420] width 132 height 32
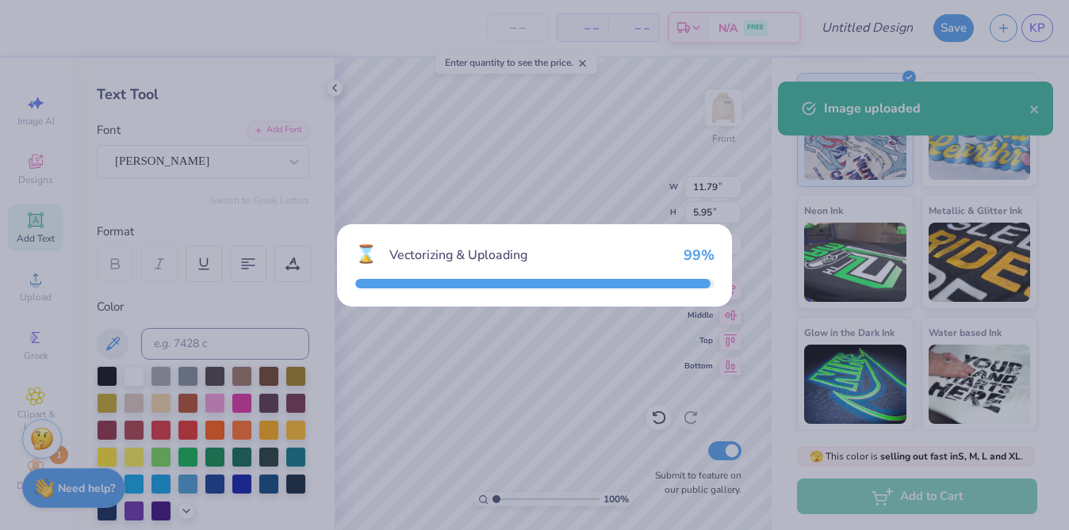
type input "5.07"
type input "9.22"
type input "10.14"
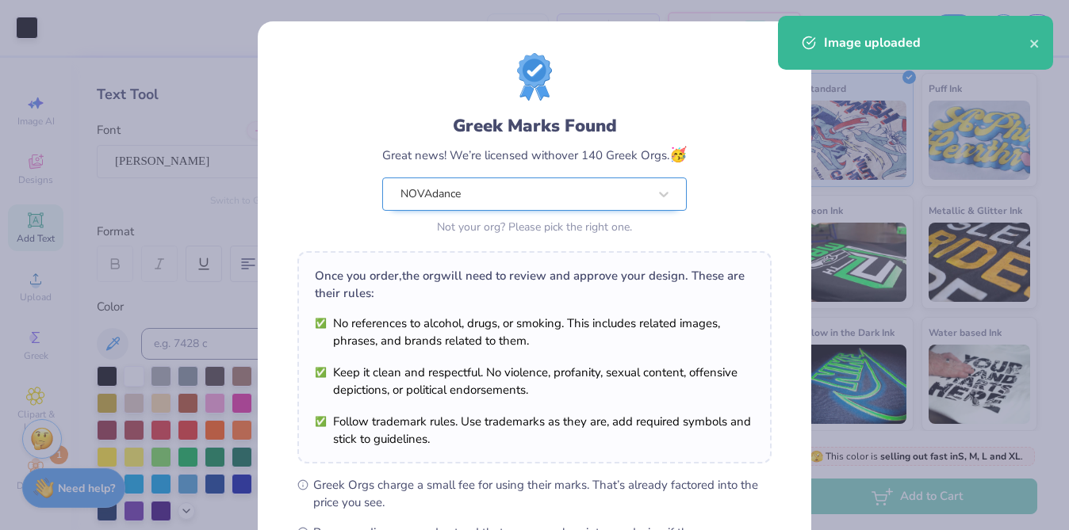
scroll to position [212, 0]
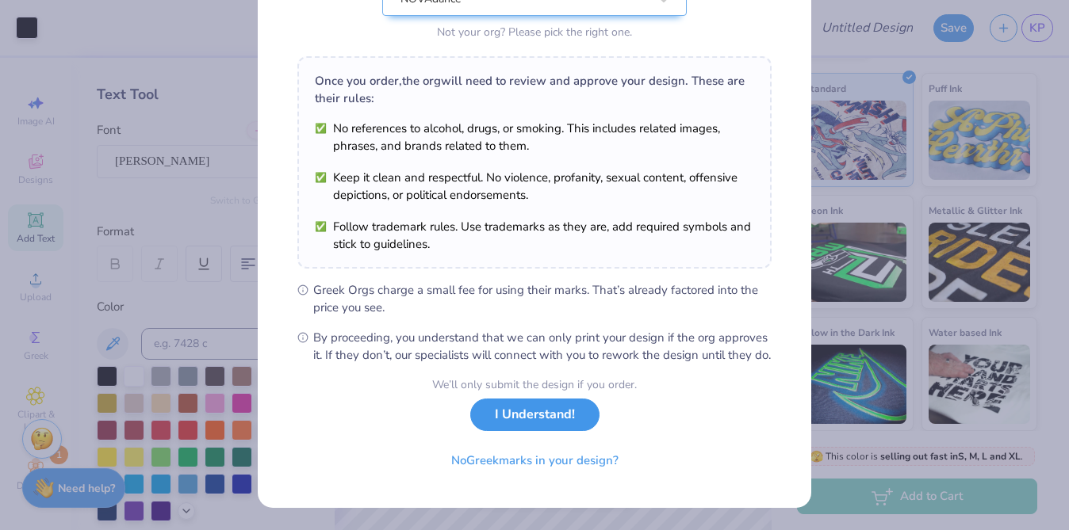
click at [567, 414] on button "I Understand!" at bounding box center [534, 415] width 129 height 33
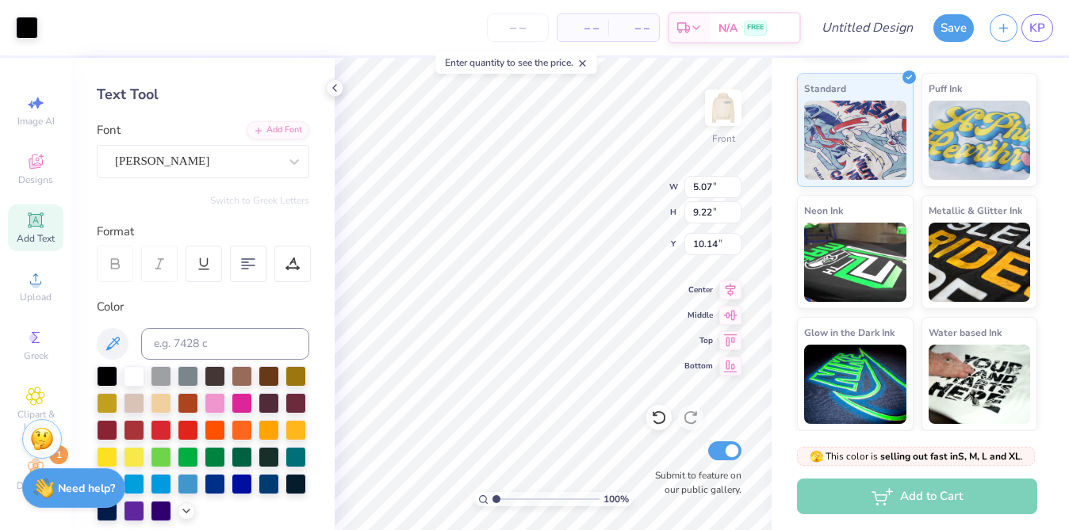
scroll to position [0, 0]
click at [272, 486] on div at bounding box center [268, 483] width 21 height 21
click at [34, 20] on div at bounding box center [27, 26] width 22 height 22
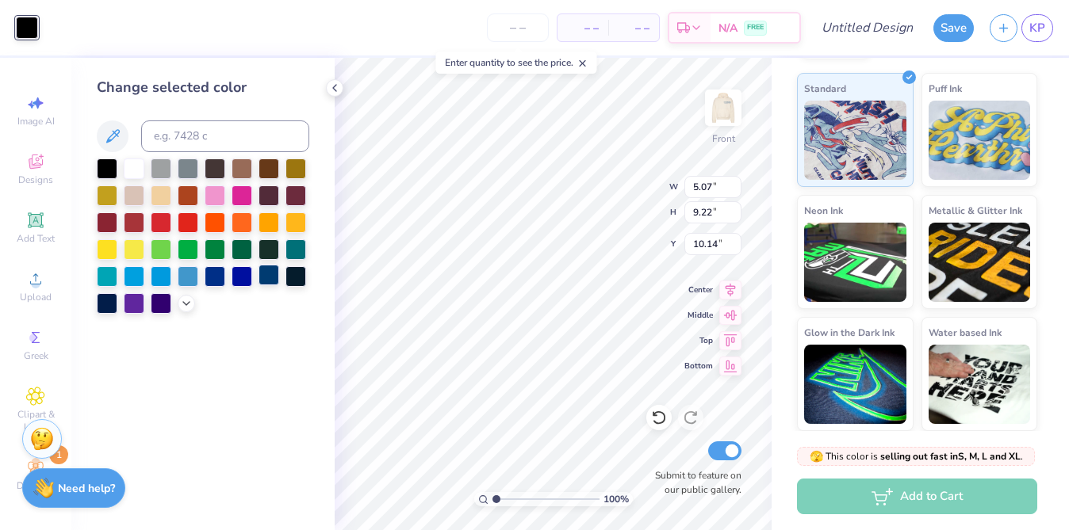
click at [273, 275] on div at bounding box center [268, 275] width 21 height 21
type input "1.25"
type input "2.27"
type input "5.76"
type input "0.51"
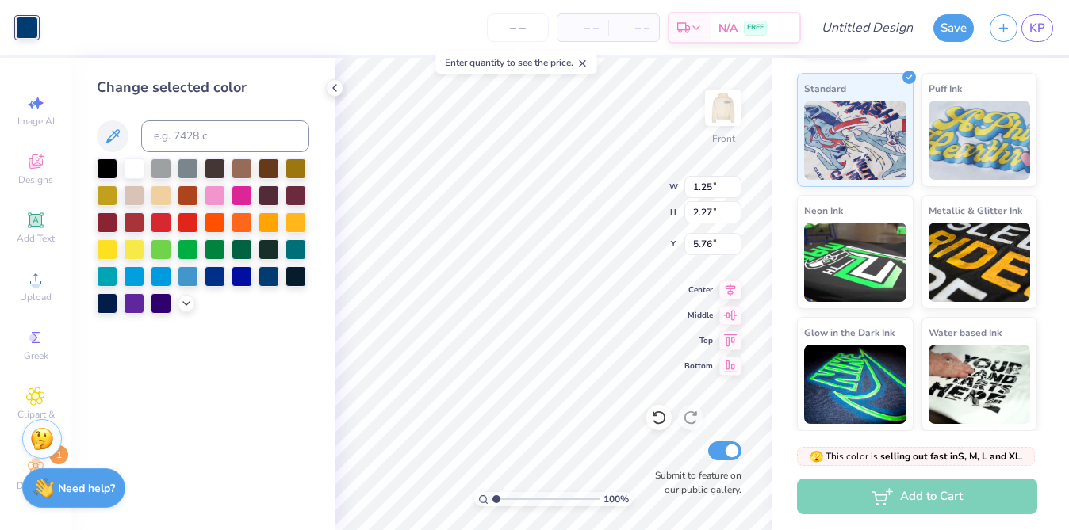
type input "0.93"
type input "5.69"
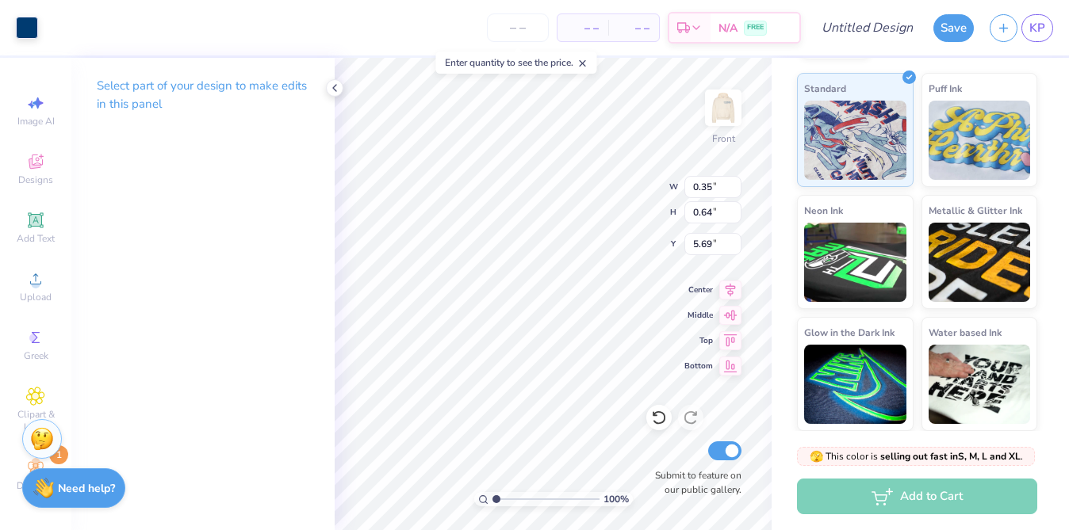
type input "0.35"
type input "0.64"
type input "5.99"
click at [338, 86] on icon at bounding box center [334, 88] width 13 height 13
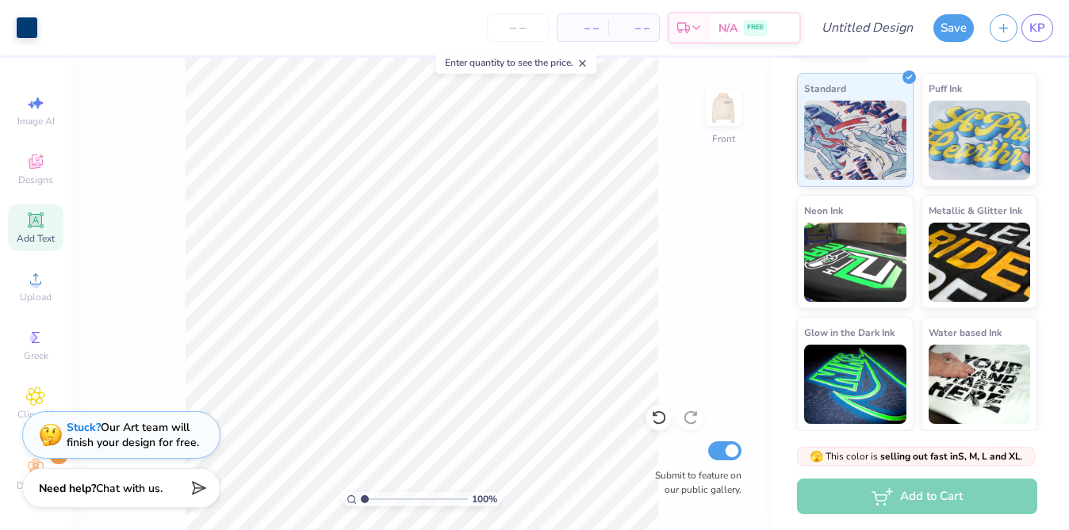
click at [38, 251] on div "Add Text" at bounding box center [35, 228] width 55 height 47
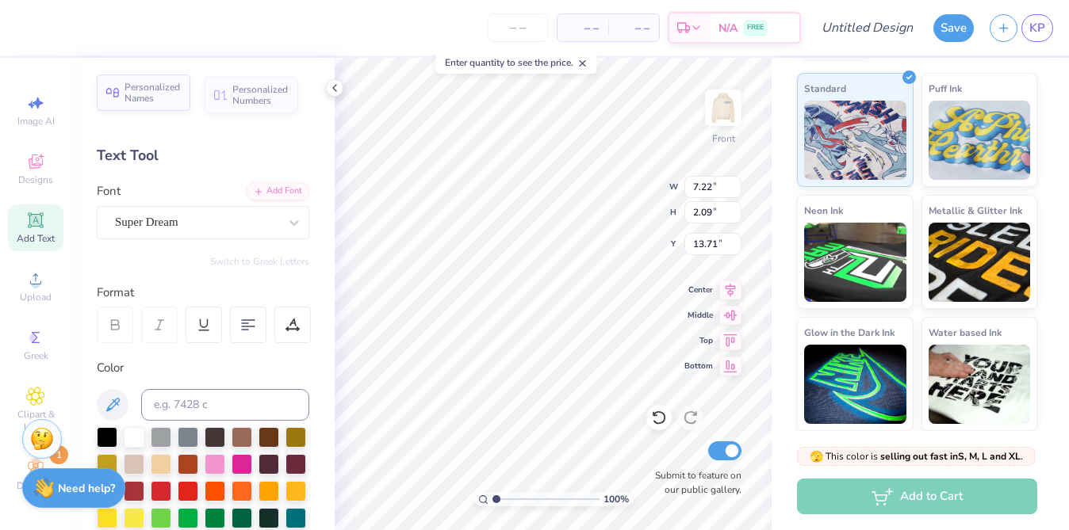
click at [146, 88] on span "Personalized Names" at bounding box center [152, 93] width 56 height 22
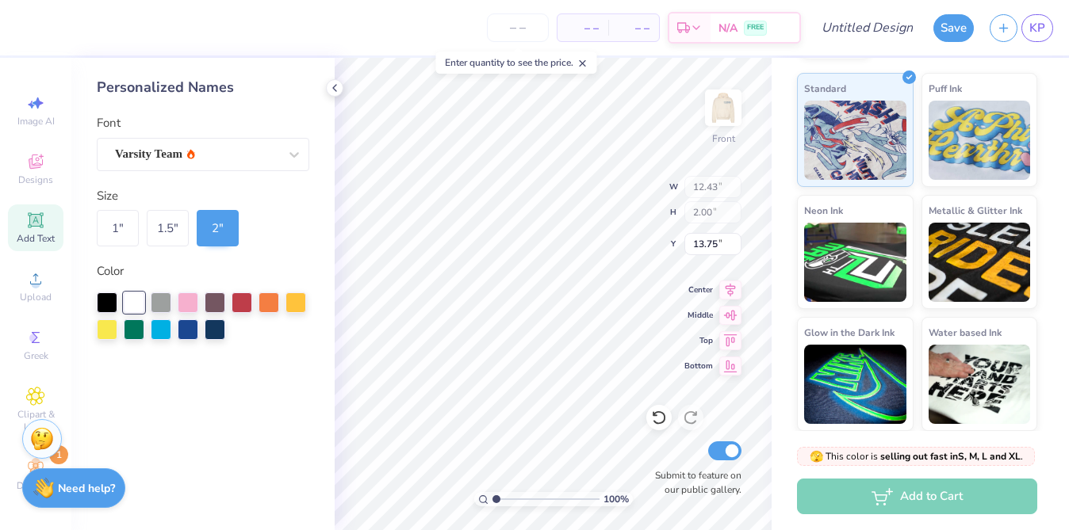
type input "12.43"
type input "2.00"
type input "13.75"
click at [339, 86] on icon at bounding box center [334, 88] width 13 height 13
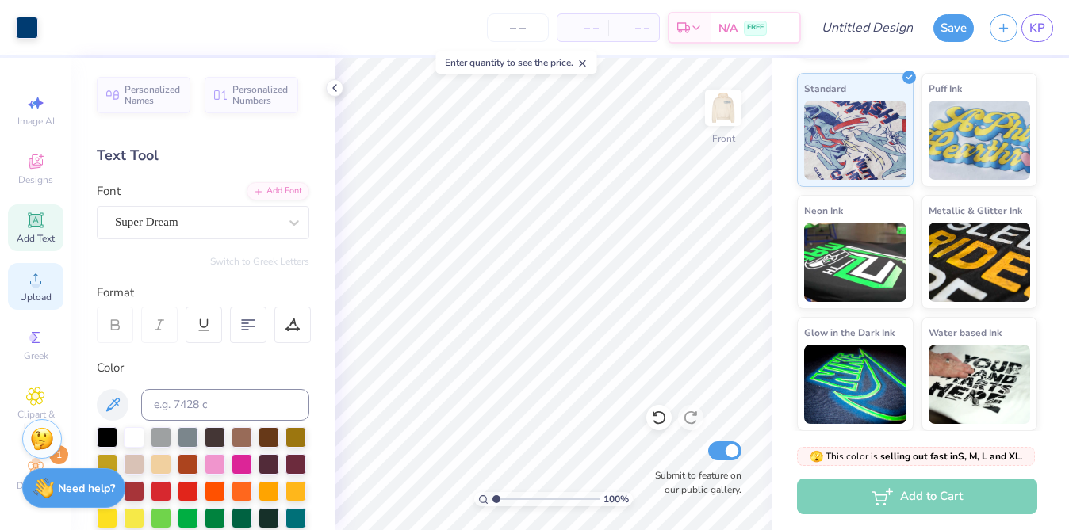
click at [38, 293] on span "Upload" at bounding box center [36, 297] width 32 height 13
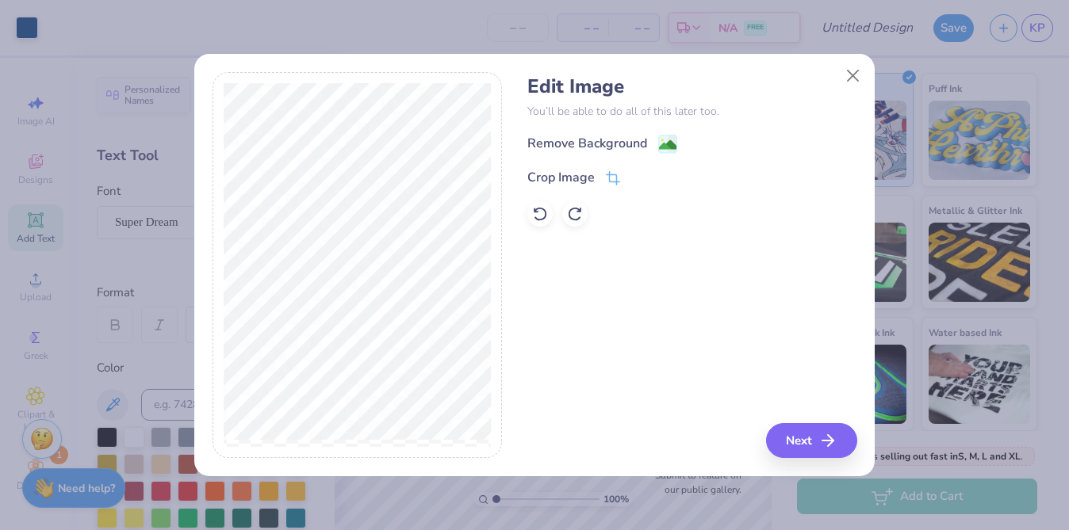
click at [656, 156] on div "Remove Background Crop Image" at bounding box center [691, 180] width 329 height 93
click at [656, 147] on div "Remove Background" at bounding box center [602, 146] width 150 height 20
click at [793, 438] on button "Next" at bounding box center [813, 440] width 91 height 35
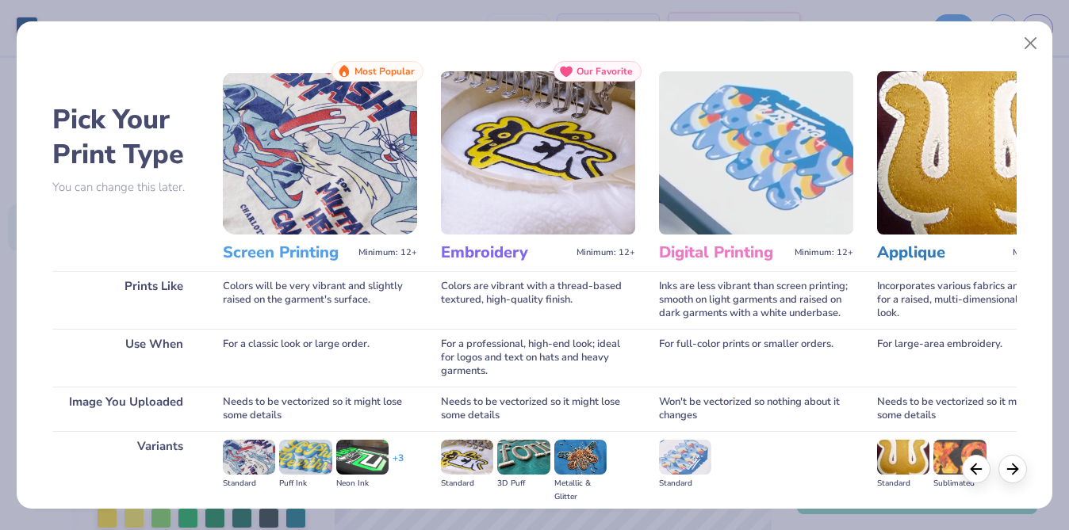
scroll to position [181, 0]
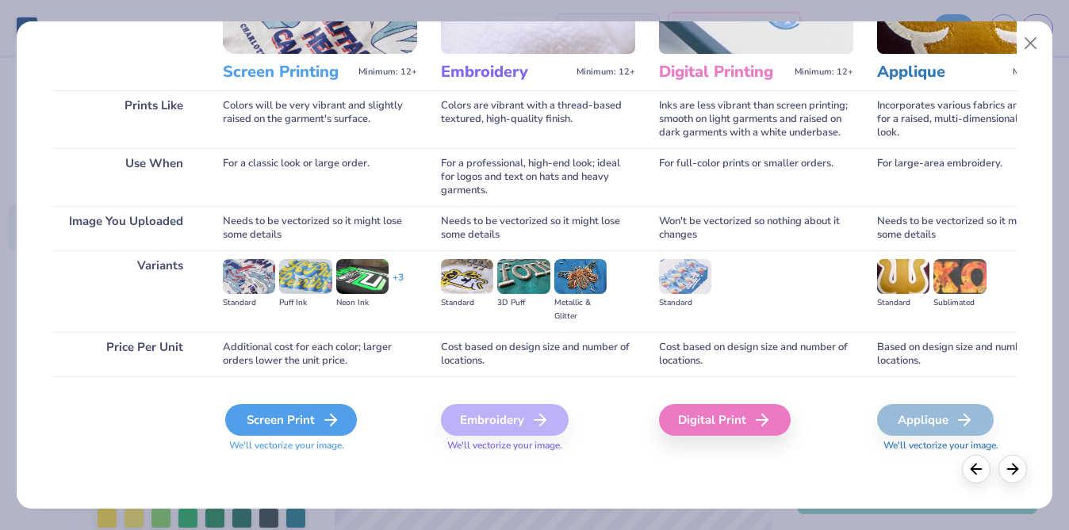
click at [283, 411] on div "Screen Print" at bounding box center [291, 420] width 132 height 32
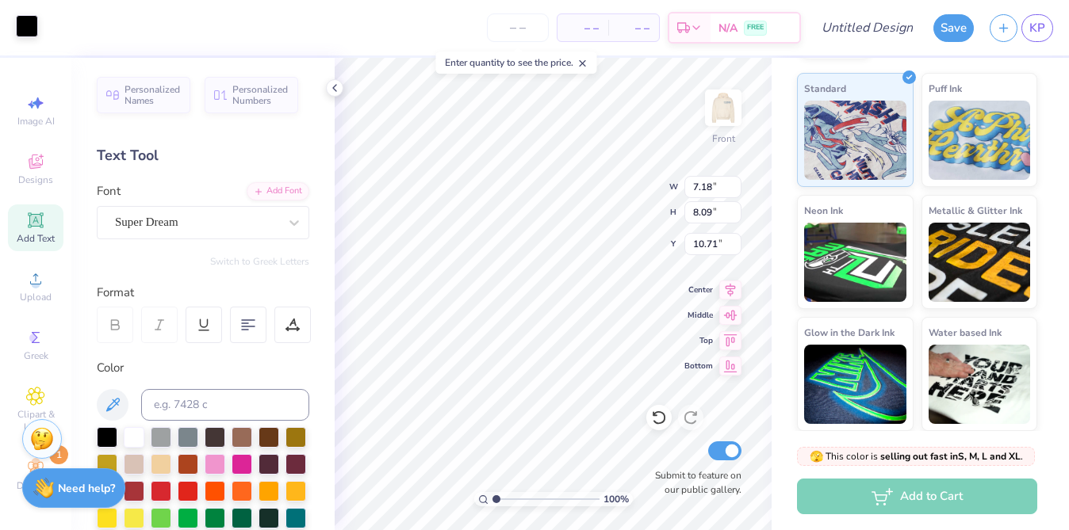
click at [30, 29] on div at bounding box center [27, 26] width 22 height 22
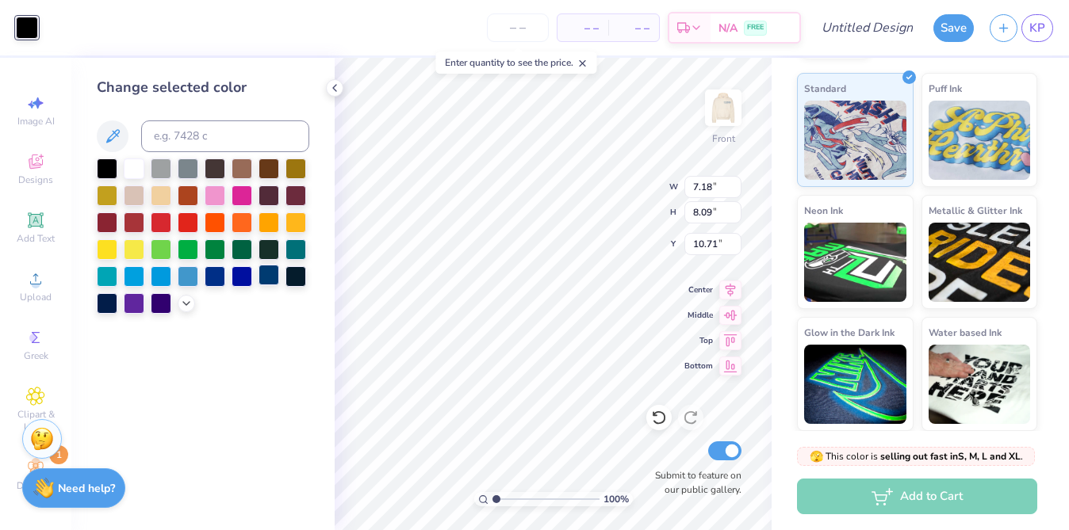
click at [258, 276] on div at bounding box center [268, 275] width 21 height 21
type input "2.67"
type input "3.01"
type input "17.98"
type input "0.94"
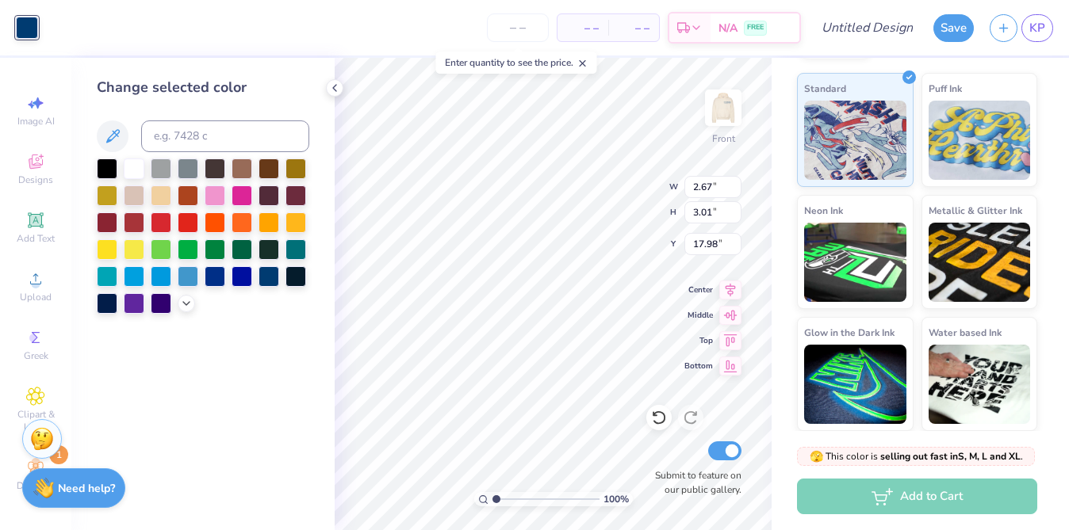
type input "1.06"
type input "13.50"
type input "6.41"
type input "16.65"
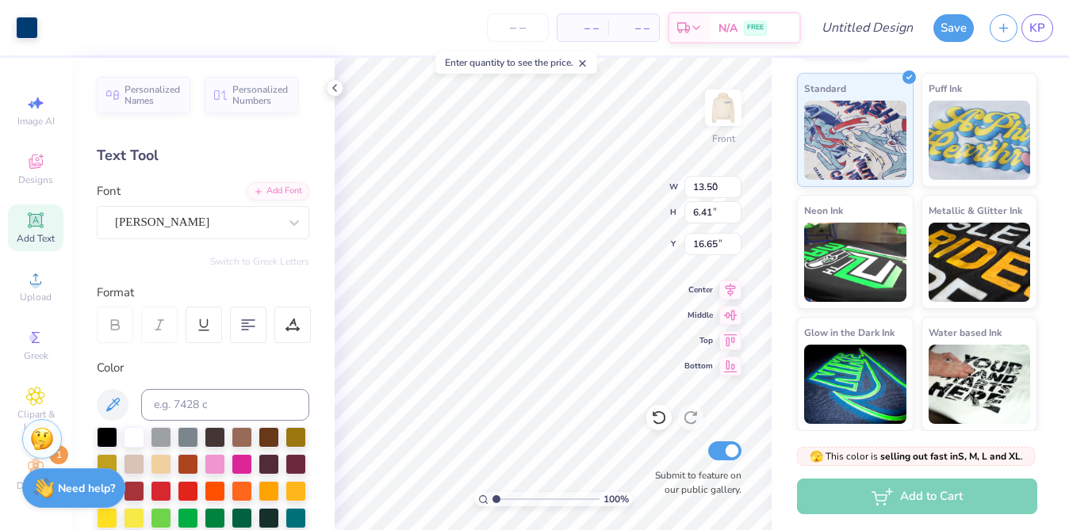
type input "0.94"
type input "1.06"
type input "17.98"
type input "13.50"
type input "6.41"
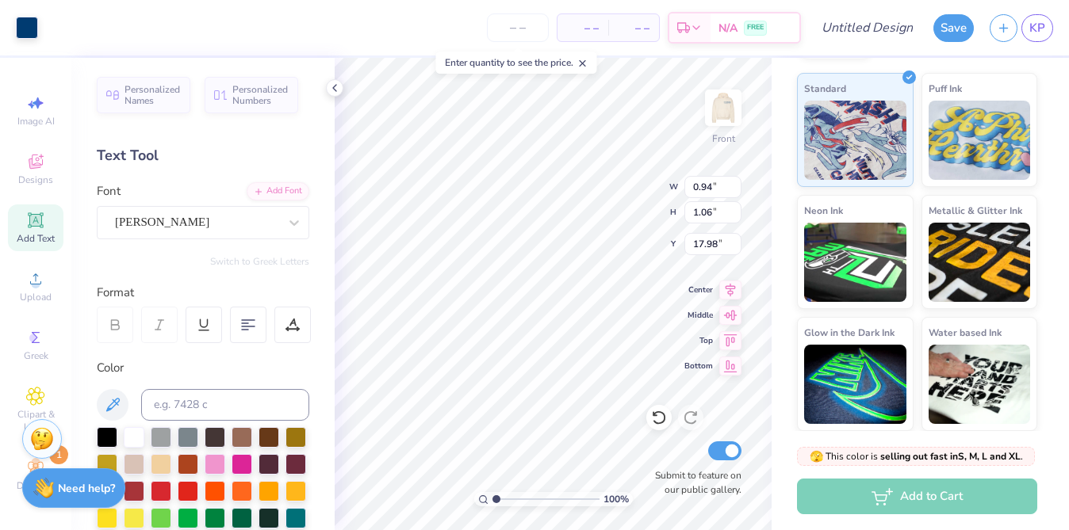
type input "16.65"
type textarea "we do for our B heroes"
type input "17.71"
type input "0.71"
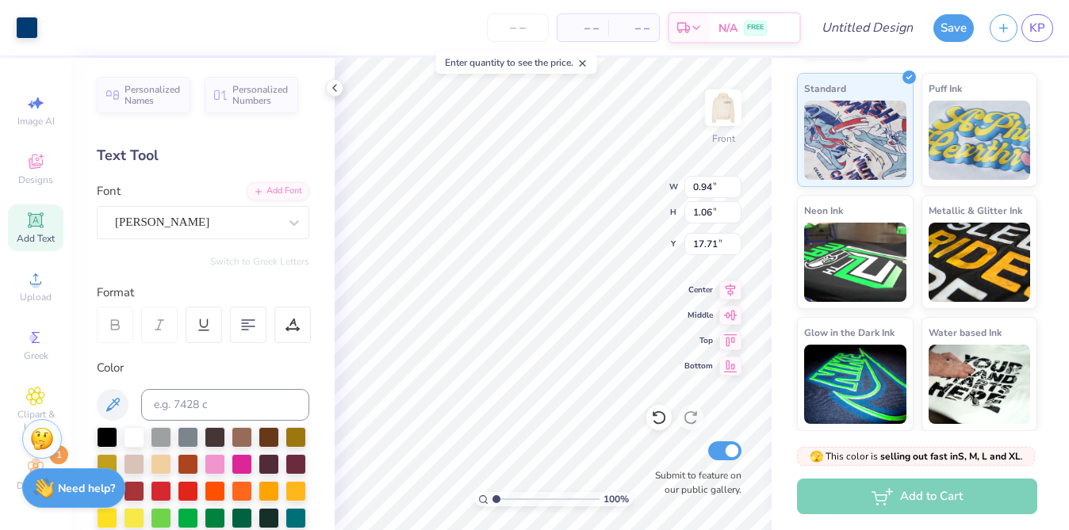
type input "0.80"
type input "0.70"
type input "17.70"
click at [725, 95] on img at bounding box center [722, 107] width 63 height 63
type input "9.92"
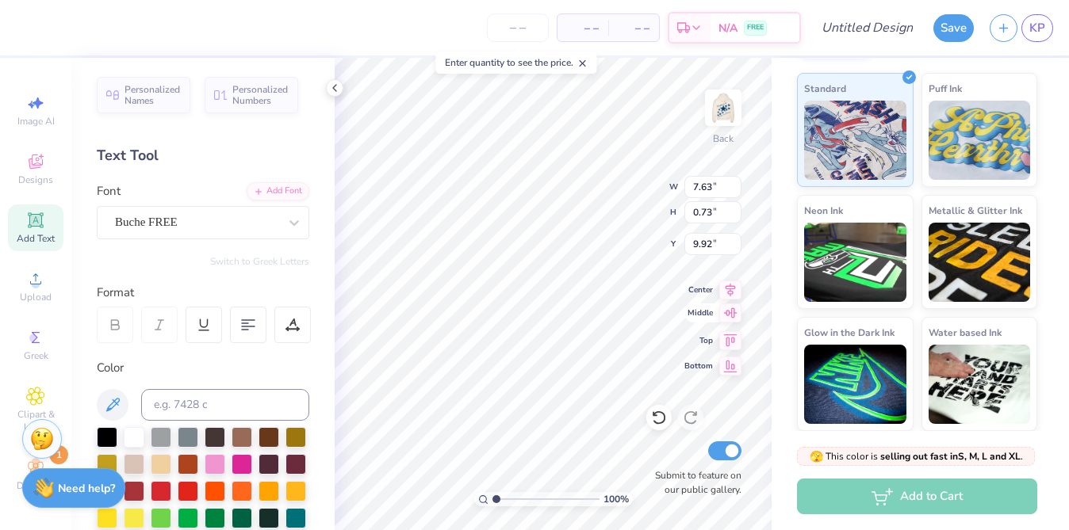
click at [716, 311] on div "100 % Back W 7.63 7.63 " H 0.73 0.73 " Y 9.92 9.92 " Center Middle Top Bottom S…" at bounding box center [553, 294] width 437 height 473
type input "5.39"
type input "0.51"
type input "10.13"
type input "2.87"
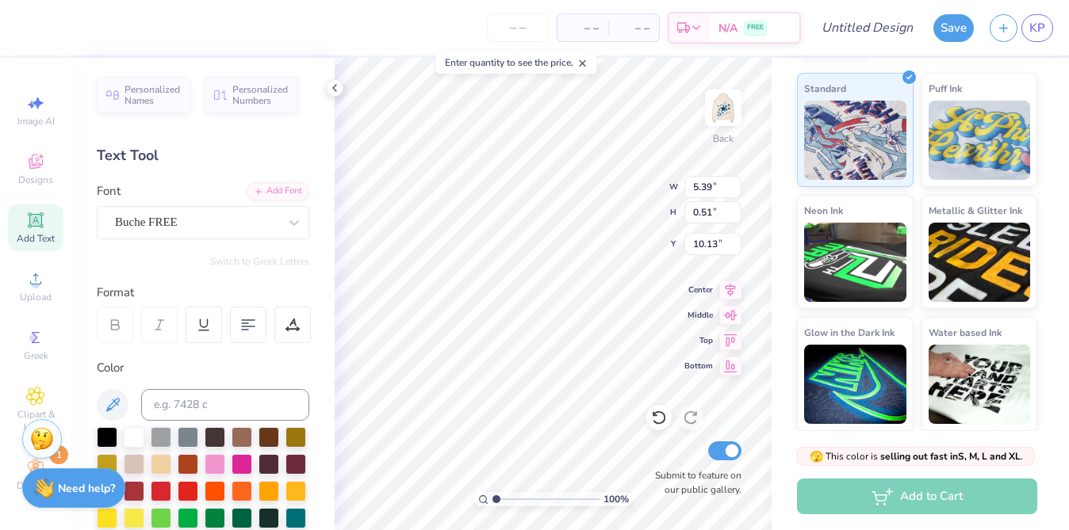
type input "0.27"
click at [14, 471] on div "Decorate 1" at bounding box center [35, 475] width 55 height 47
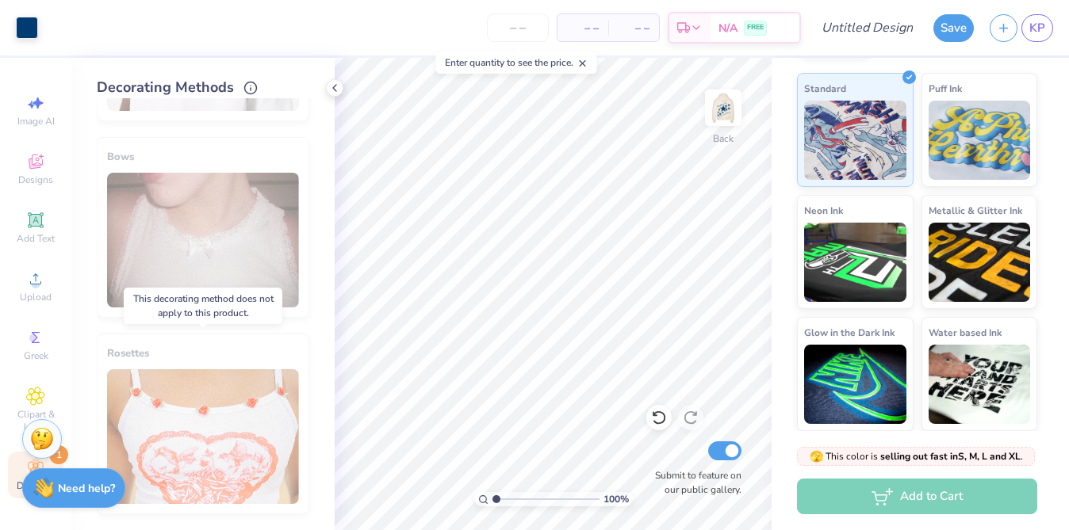
scroll to position [0, 0]
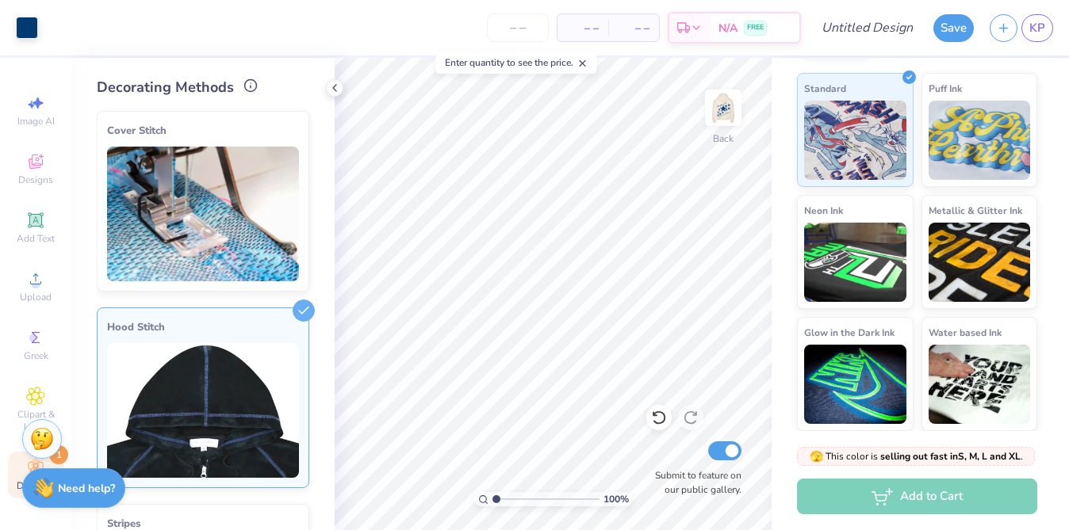
click at [243, 85] on icon at bounding box center [250, 85] width 14 height 14
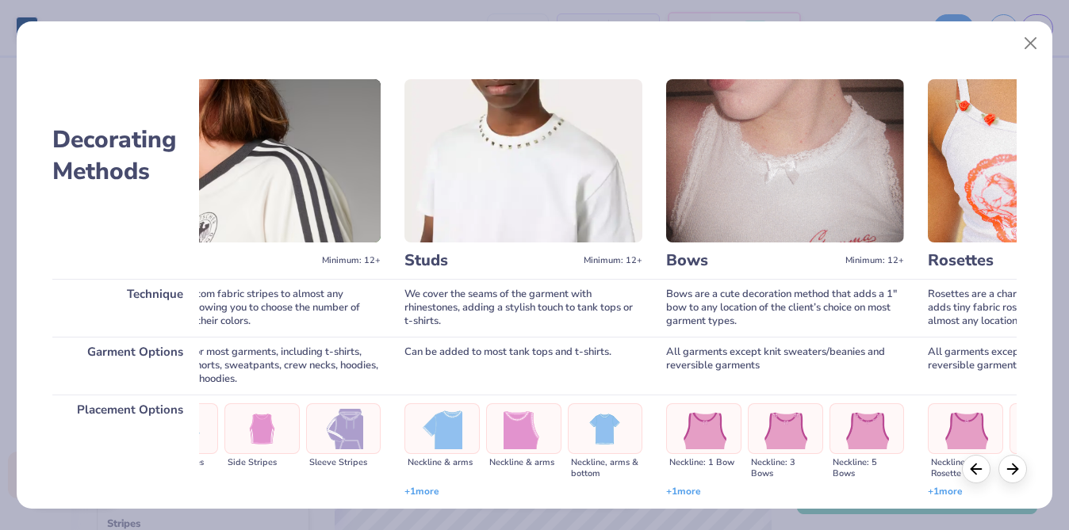
scroll to position [0, 1038]
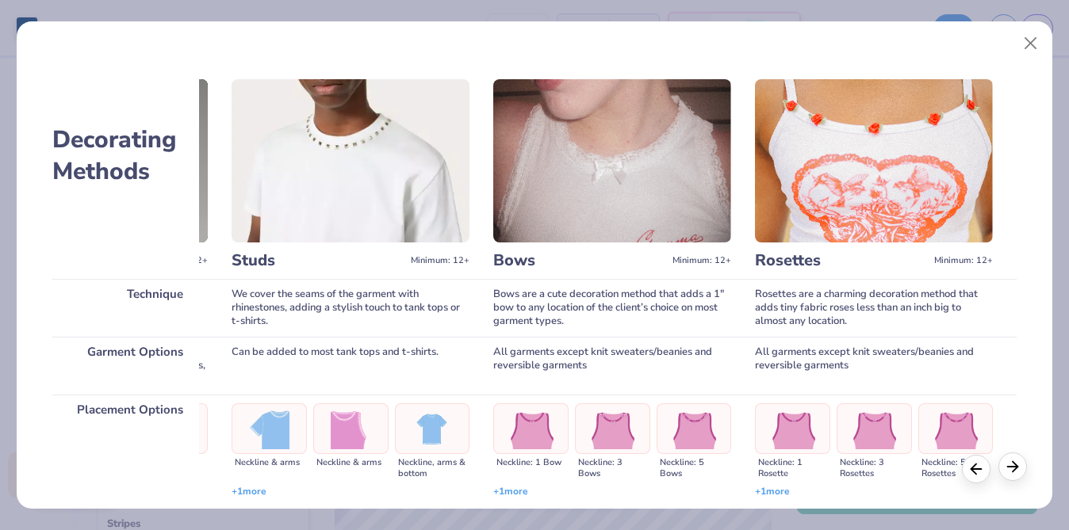
click at [1007, 473] on icon at bounding box center [1012, 466] width 17 height 17
click at [1039, 36] on button "Close" at bounding box center [1031, 44] width 30 height 30
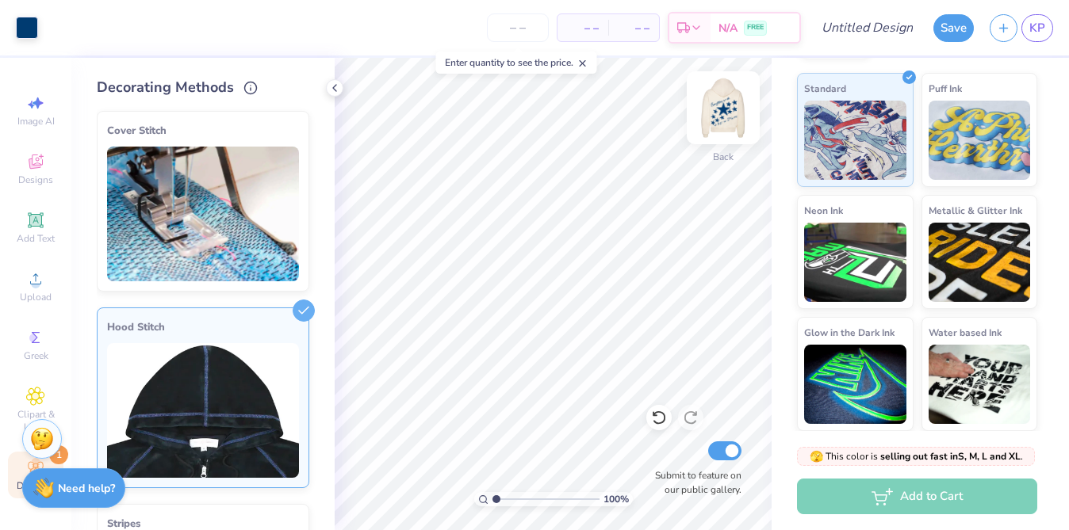
click at [735, 119] on img at bounding box center [722, 107] width 63 height 63
click at [733, 134] on img at bounding box center [722, 107] width 63 height 63
click at [43, 405] on icon at bounding box center [35, 396] width 18 height 19
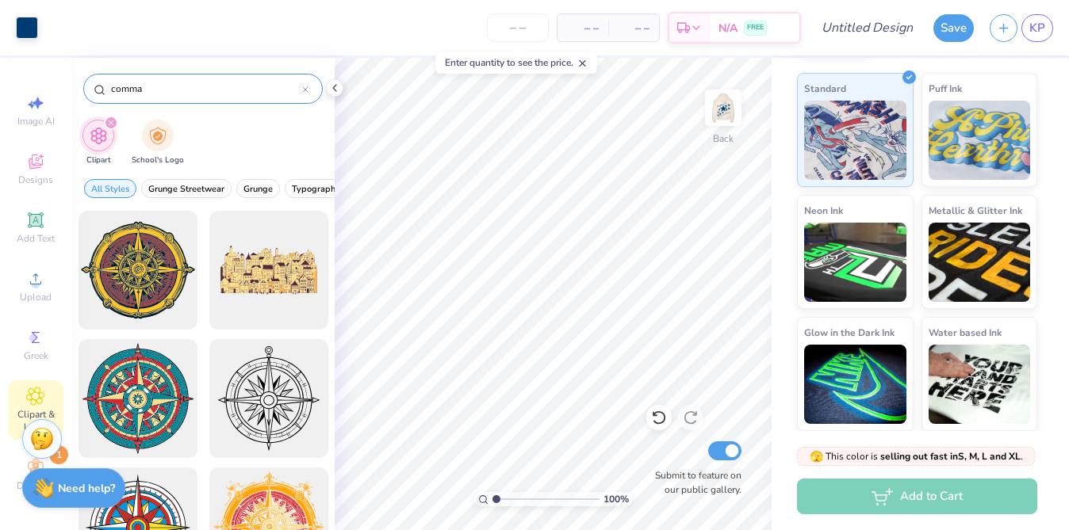
click at [218, 85] on input "comma" at bounding box center [205, 89] width 193 height 16
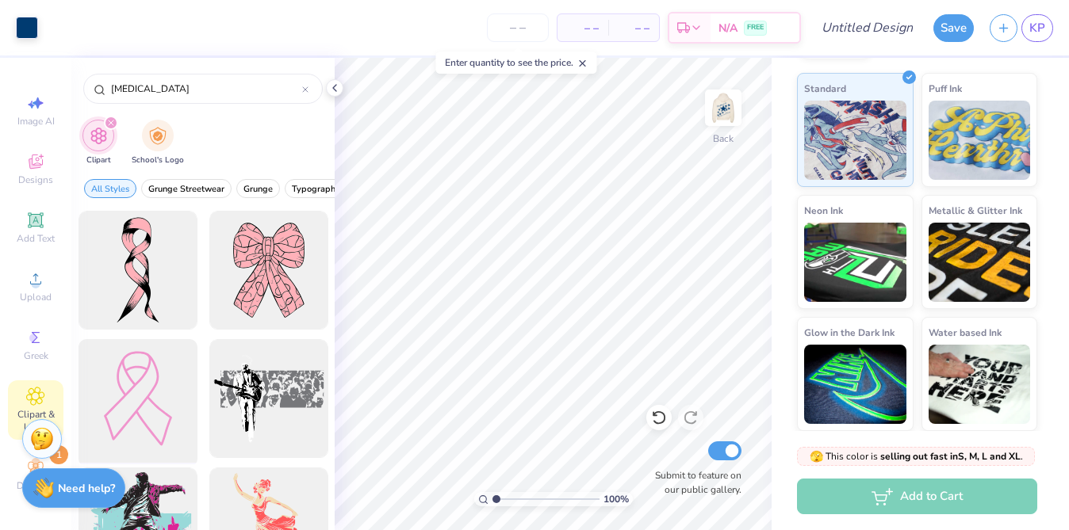
type input "[MEDICAL_DATA]"
click at [164, 358] on div at bounding box center [137, 399] width 131 height 131
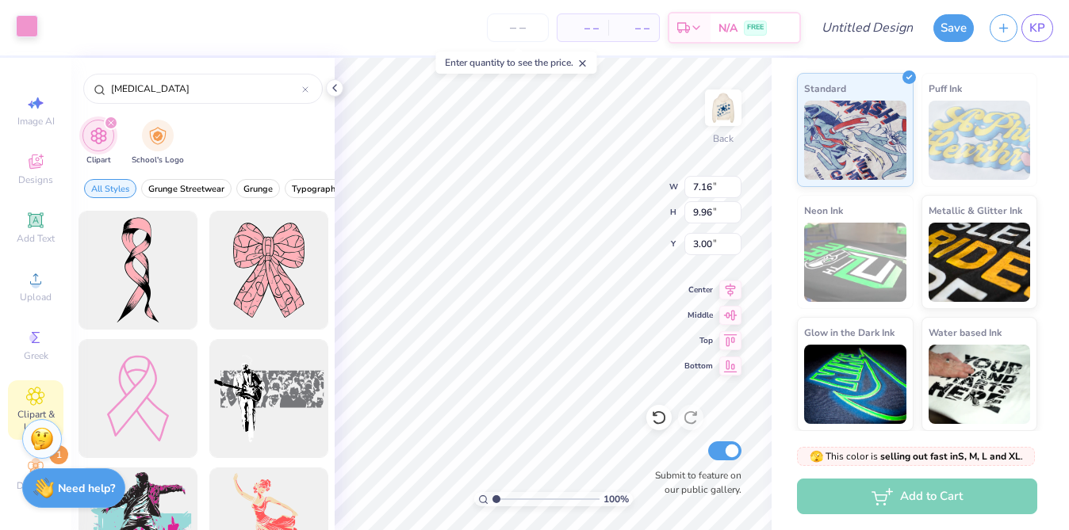
click at [32, 33] on div at bounding box center [27, 26] width 22 height 22
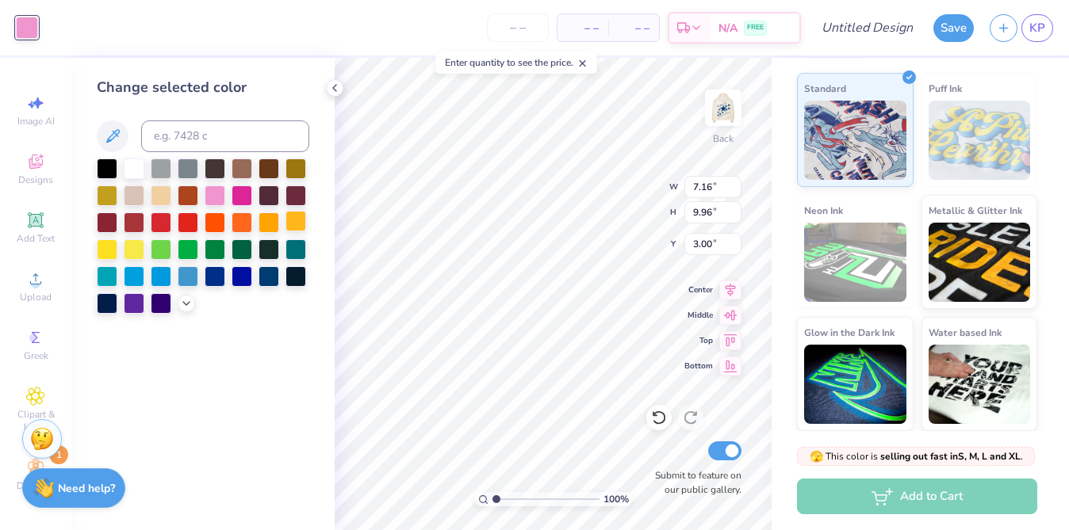
click at [287, 222] on div at bounding box center [295, 221] width 21 height 21
click at [190, 280] on div at bounding box center [188, 275] width 21 height 21
click at [112, 250] on div at bounding box center [107, 248] width 21 height 21
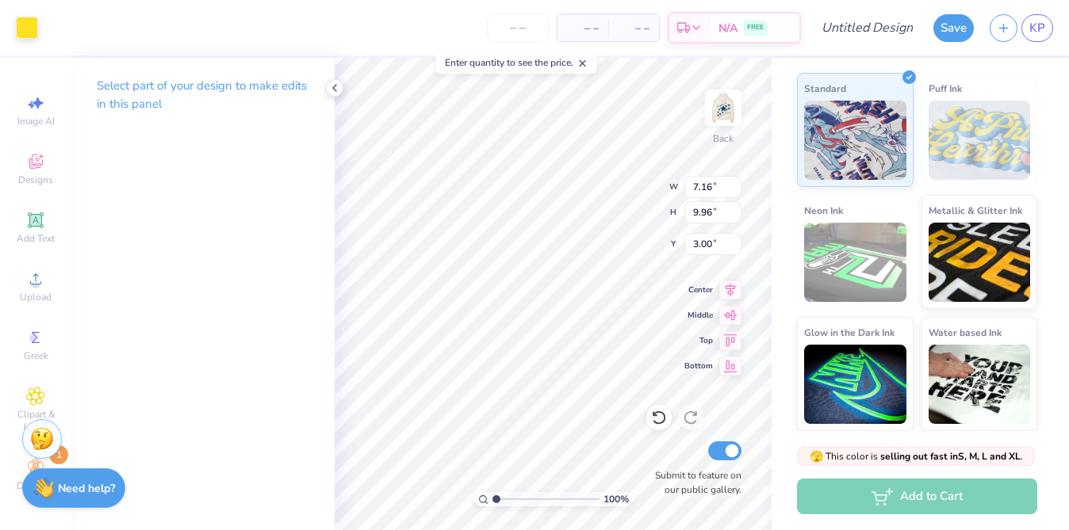
type input "1.62"
type input "2.25"
type input "4.50"
type input "6.75"
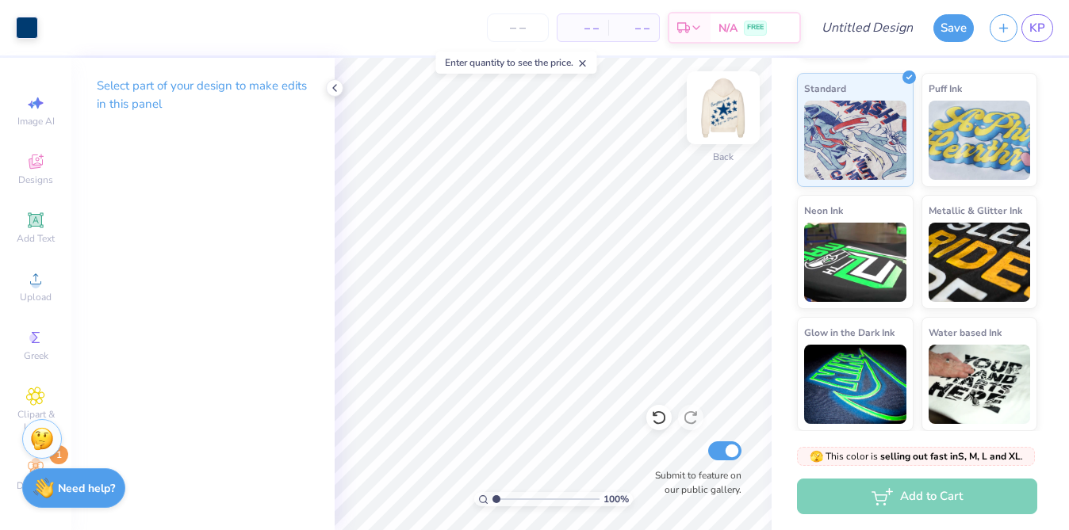
click at [718, 117] on img at bounding box center [722, 107] width 63 height 63
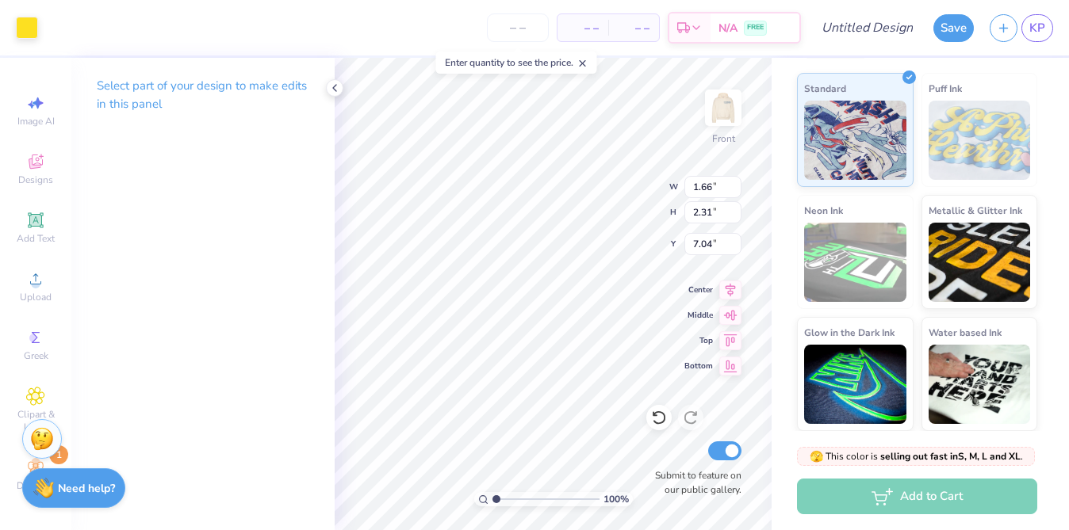
type input "11.77"
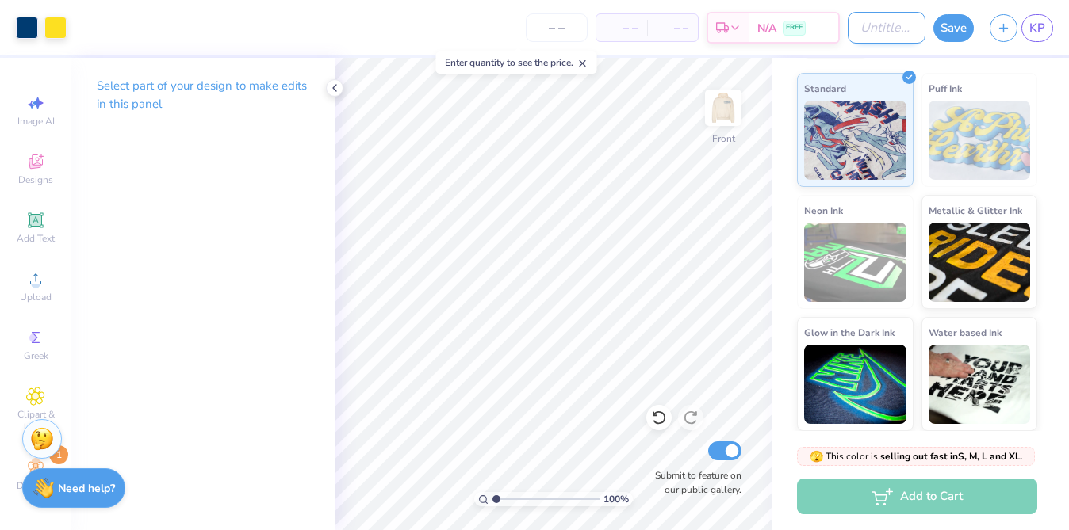
click at [859, 25] on input "Design Title" at bounding box center [887, 28] width 78 height 32
type input "Committee Hoodie Idea"
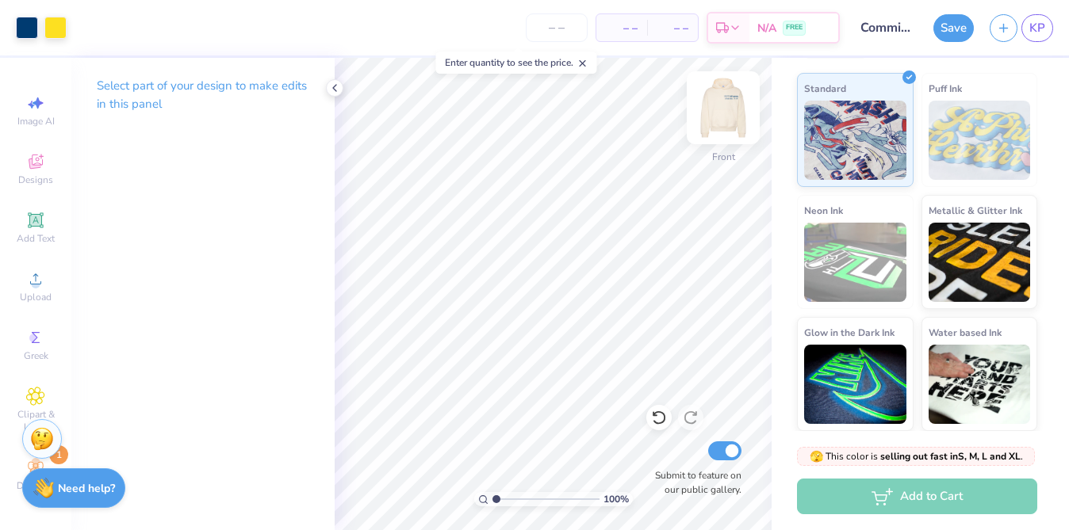
click at [735, 139] on img at bounding box center [722, 107] width 63 height 63
click at [950, 21] on button "Save" at bounding box center [953, 26] width 40 height 28
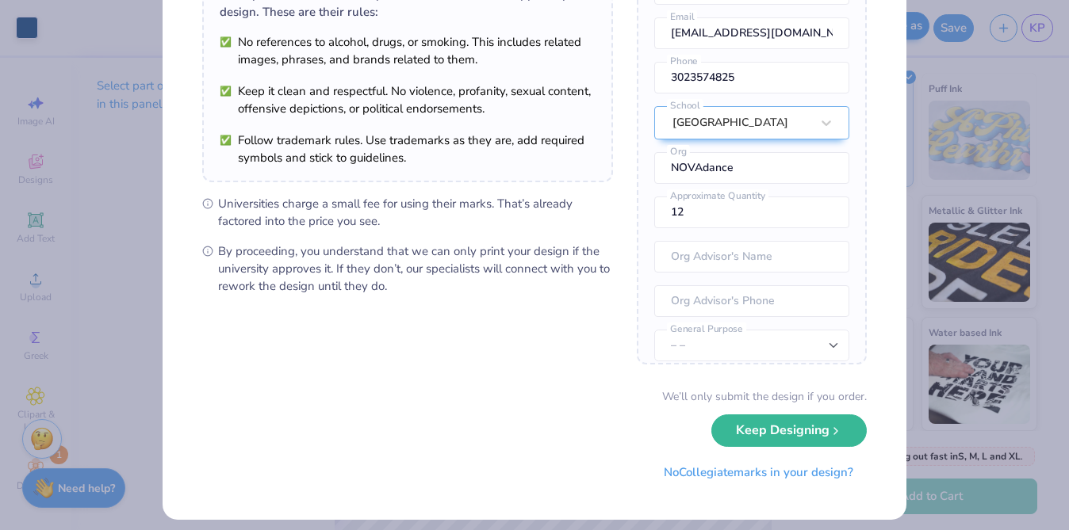
scroll to position [159, 0]
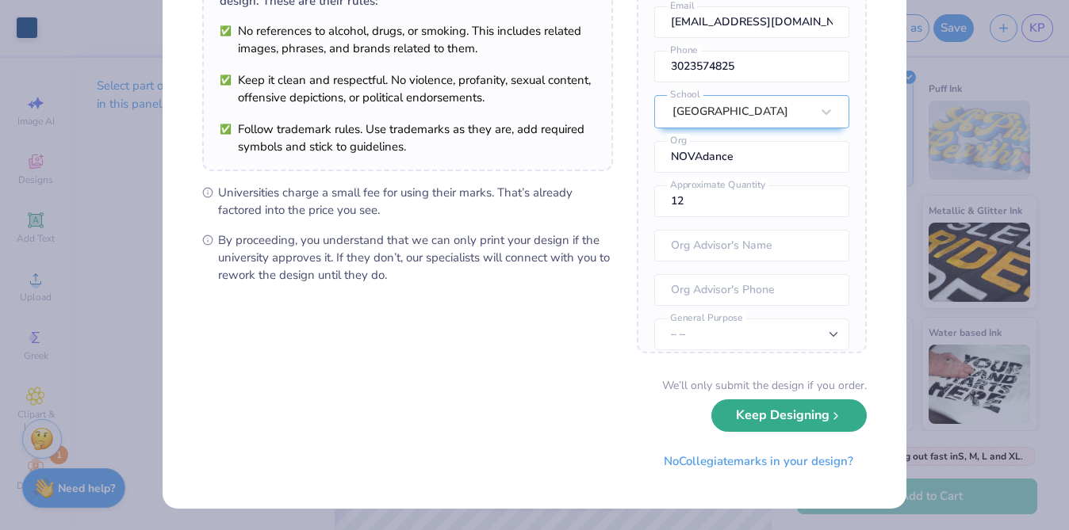
click at [807, 422] on button "Keep Designing" at bounding box center [788, 416] width 155 height 33
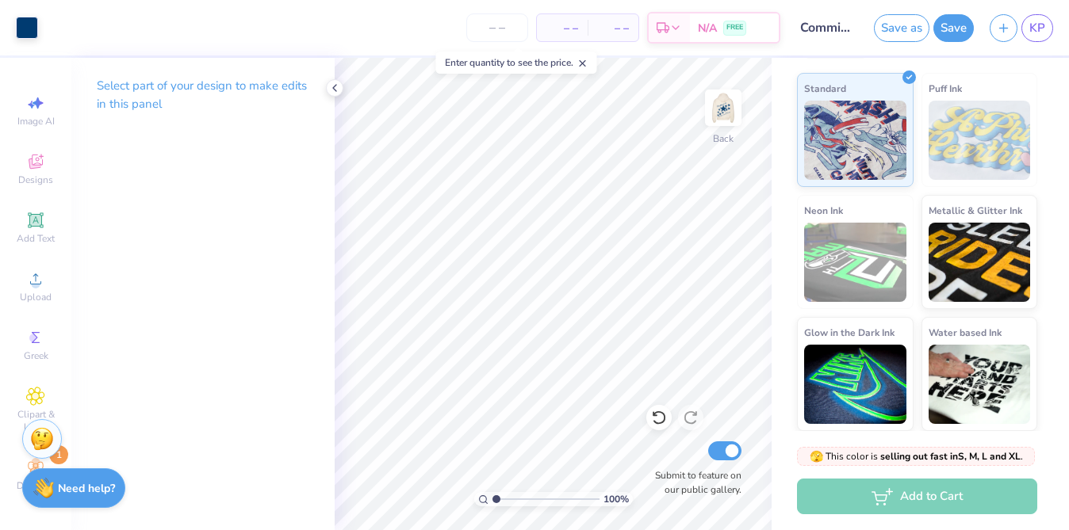
scroll to position [0, 0]
click at [729, 94] on img at bounding box center [722, 107] width 63 height 63
click at [734, 105] on img at bounding box center [722, 107] width 63 height 63
click at [733, 130] on img at bounding box center [722, 107] width 63 height 63
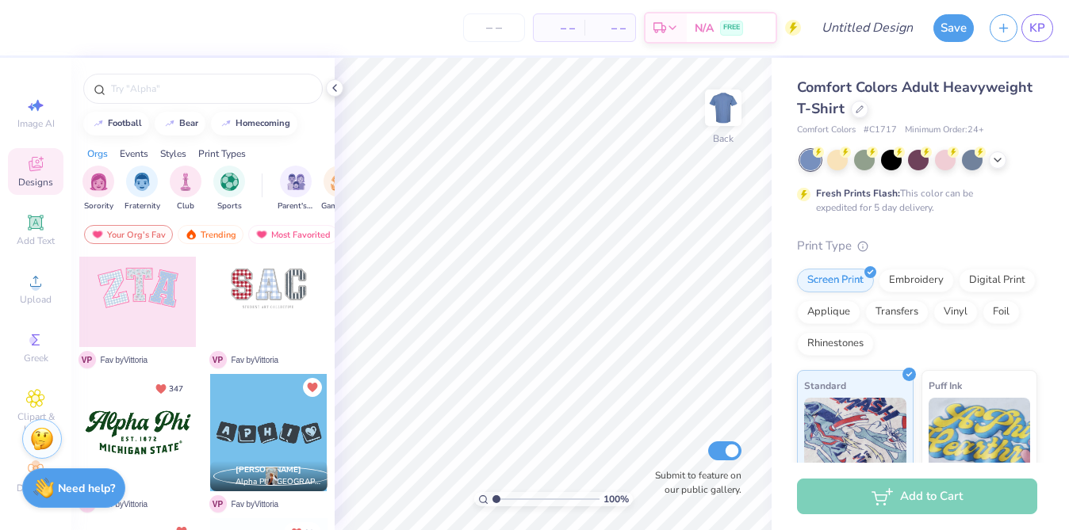
scroll to position [100, 0]
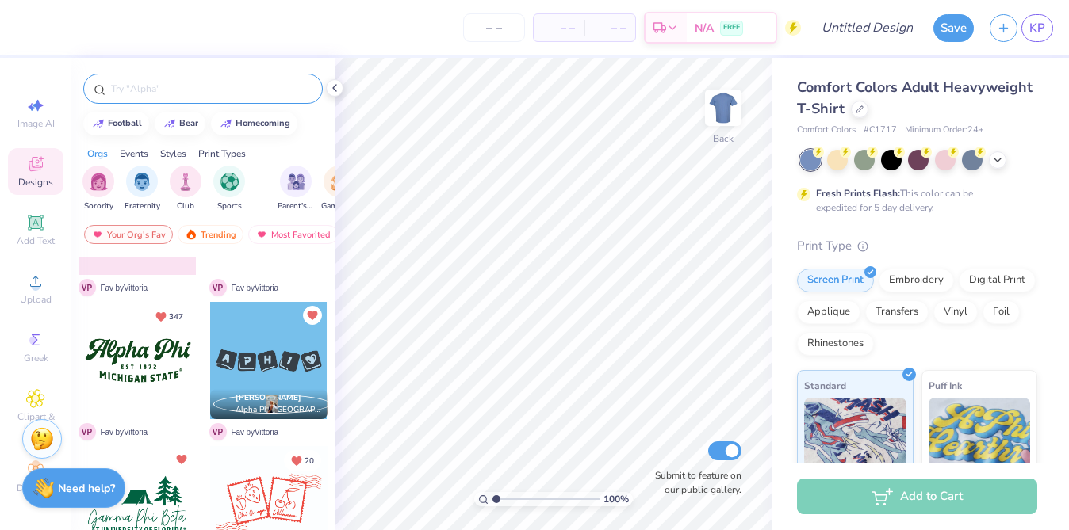
click at [161, 87] on input "text" at bounding box center [210, 89] width 203 height 16
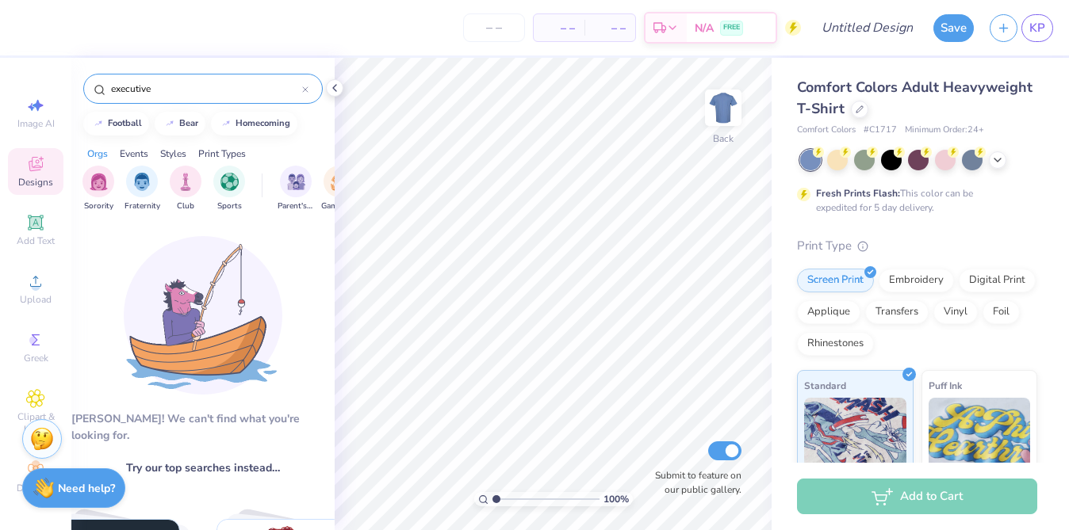
type input "executive"
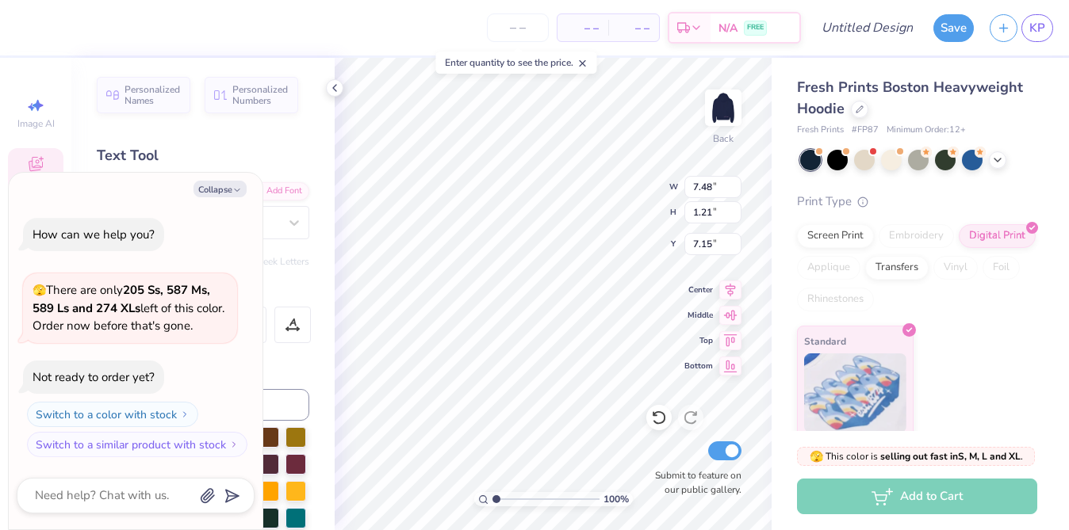
scroll to position [0, 3]
type textarea "x"
type textarea "NOAlpha Delta Pi"
type textarea "x"
type textarea "NOVAlpha Delta Pi"
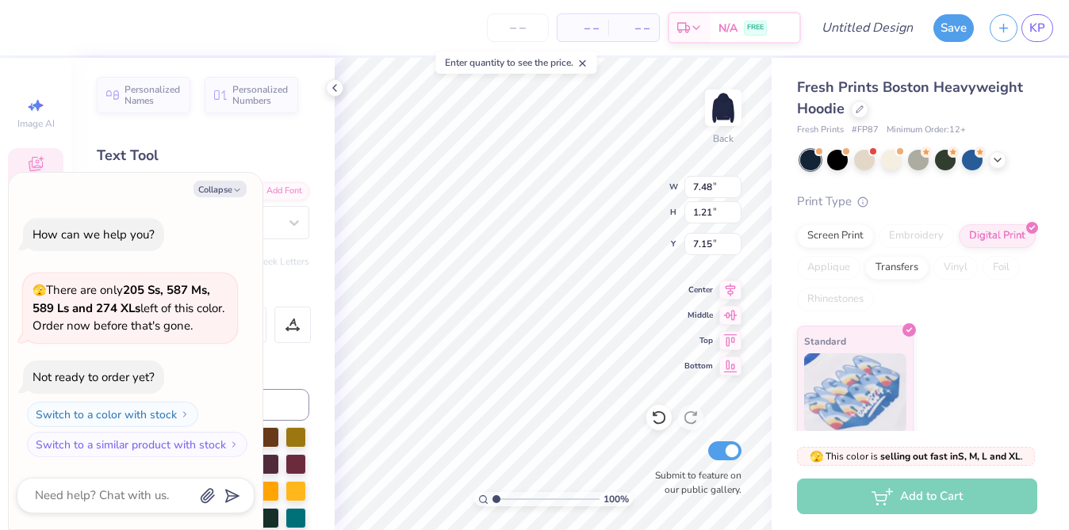
type textarea "x"
type textarea "NOVAAlpha Delta Pi"
type textarea "x"
type textarea "NOVAdAlpha Delta Pi"
type textarea "x"
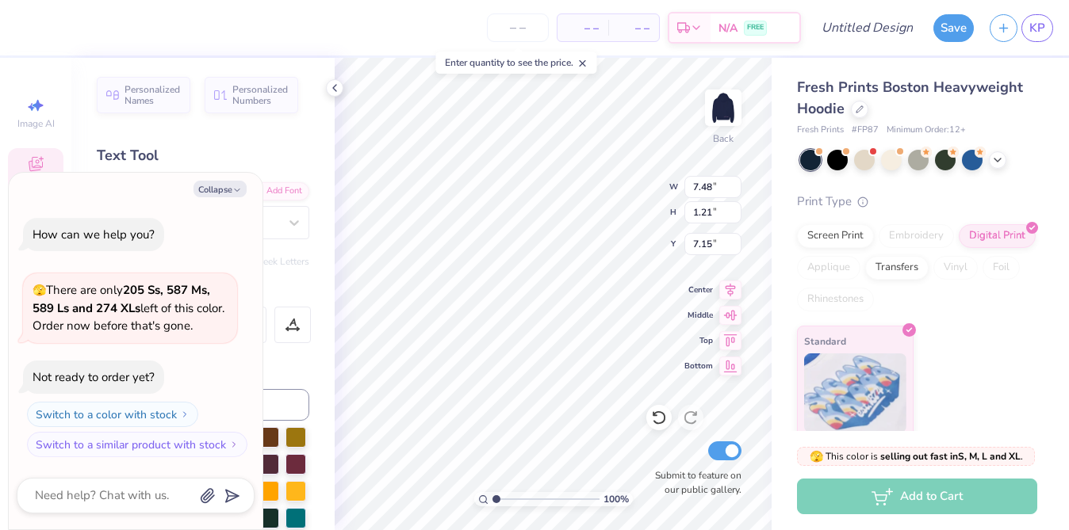
type textarea "NOVAdaAlpha Delta Pi"
type textarea "x"
type textarea "NOVAdanAlpha Delta Pi"
type textarea "x"
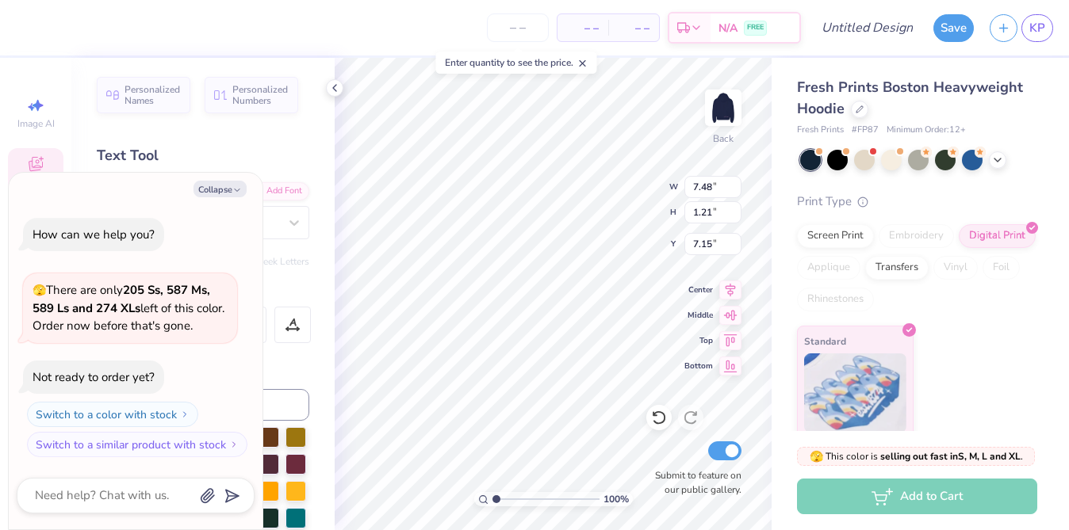
type textarea "Delta Pi"
type textarea "x"
type textarea "Ni"
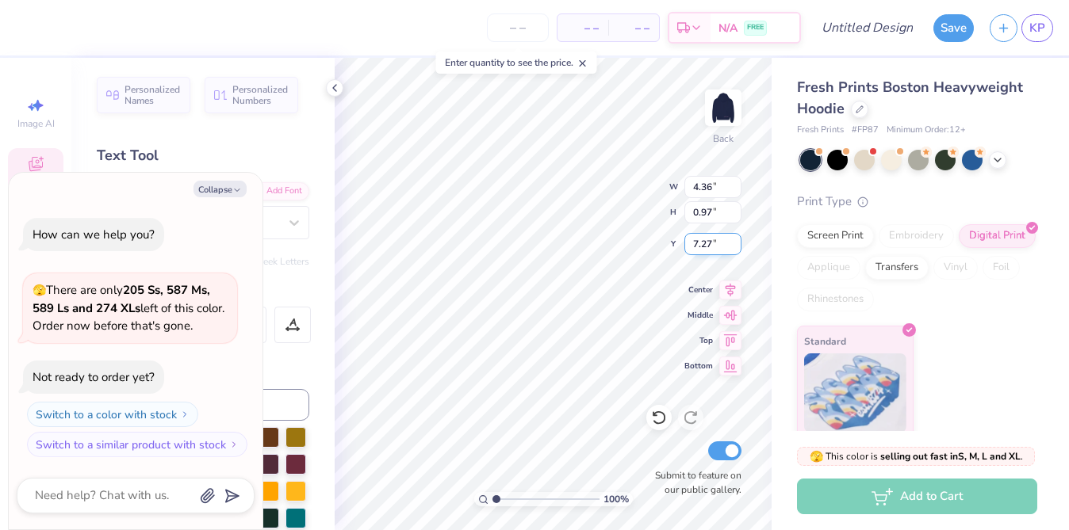
type textarea "x"
type textarea "Noi"
type textarea "x"
type textarea "No"
type textarea "x"
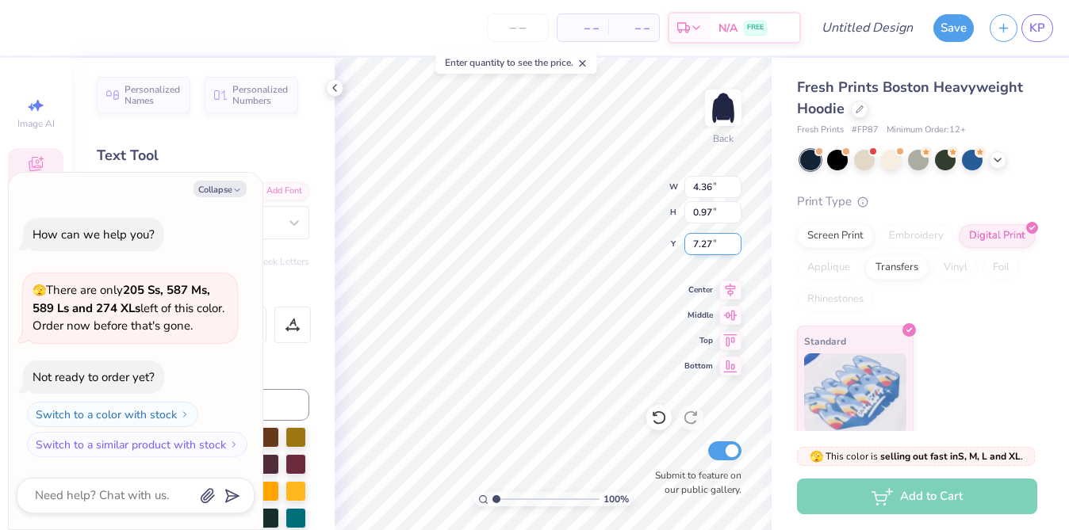
type textarea "N"
type textarea "x"
type textarea "NO"
type textarea "x"
type textarea "NOV"
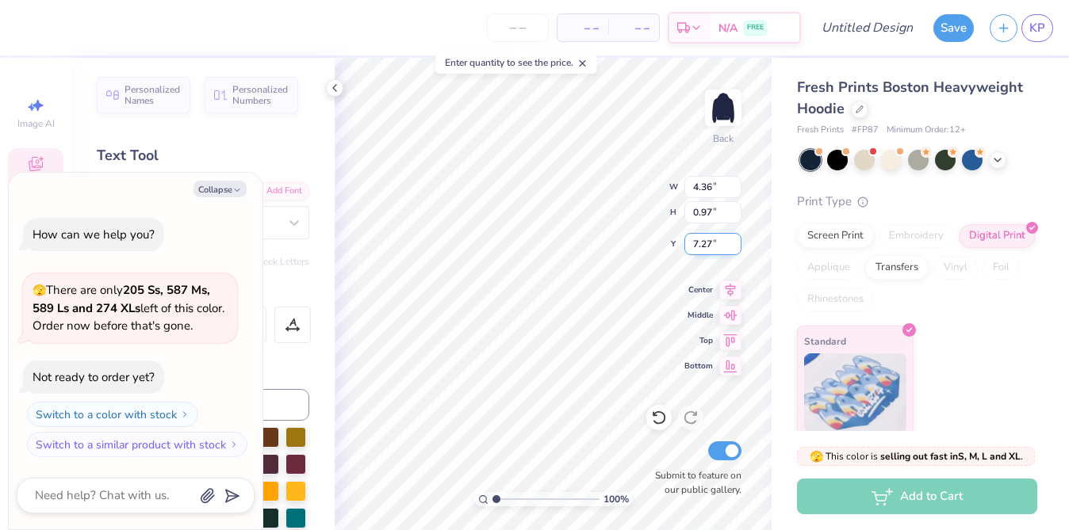
type textarea "x"
type textarea "NOVA"
type textarea "x"
type textarea "NOVAda"
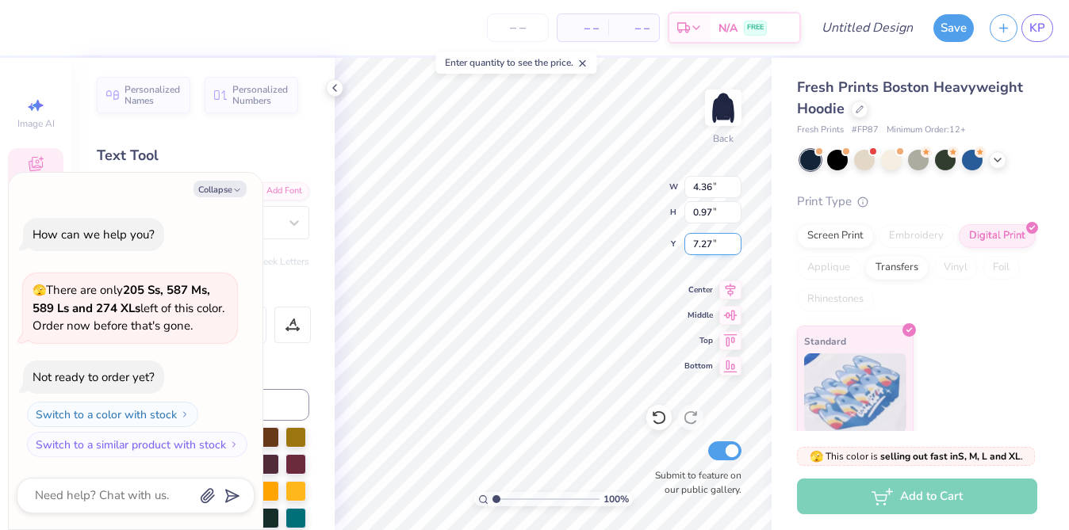
type textarea "x"
type textarea "NOVAdan"
type textarea "x"
type textarea "NOVAdanc"
type textarea "x"
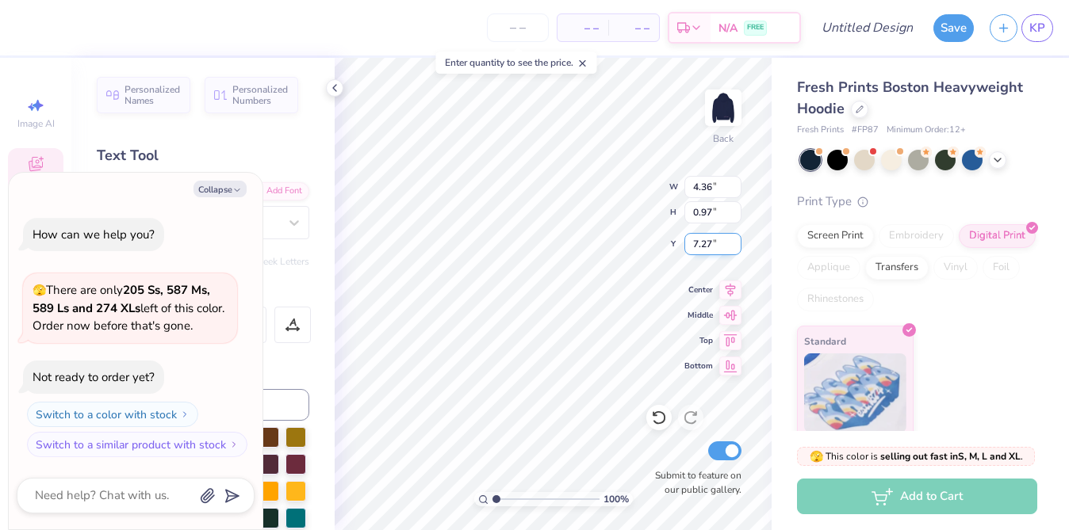
type textarea "NOVAdance"
type textarea "x"
type input "7.11"
type textarea "x"
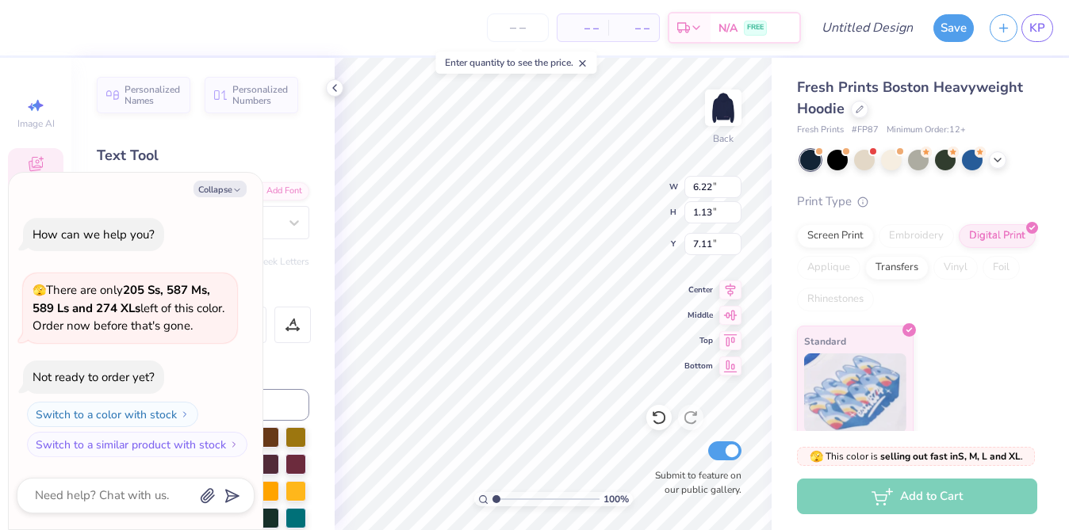
type input "7.23"
type input "1.31"
type textarea "x"
type input "6.75"
type textarea "x"
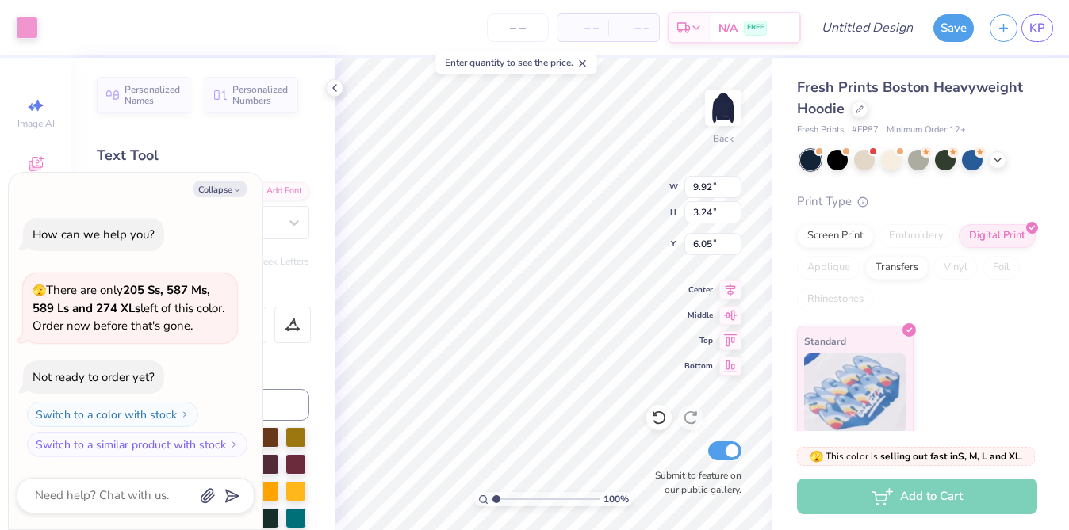
type input "5.81"
type textarea "x"
type textarea "E"
type textarea "x"
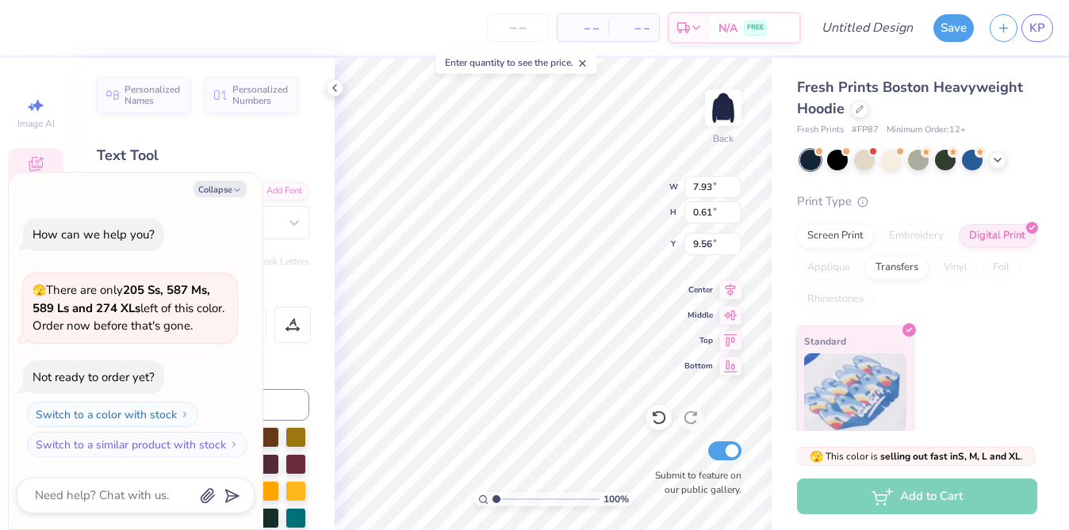
type textarea "x"
type textarea "C"
type textarea "x"
type textarea "Co"
type textarea "x"
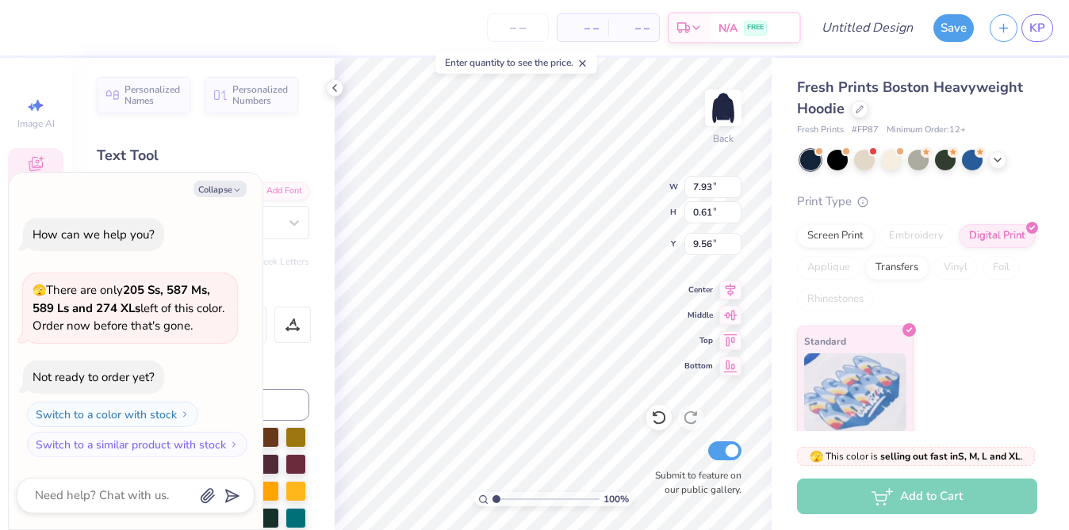
type textarea "Com"
type textarea "x"
type textarea "Comm"
type textarea "x"
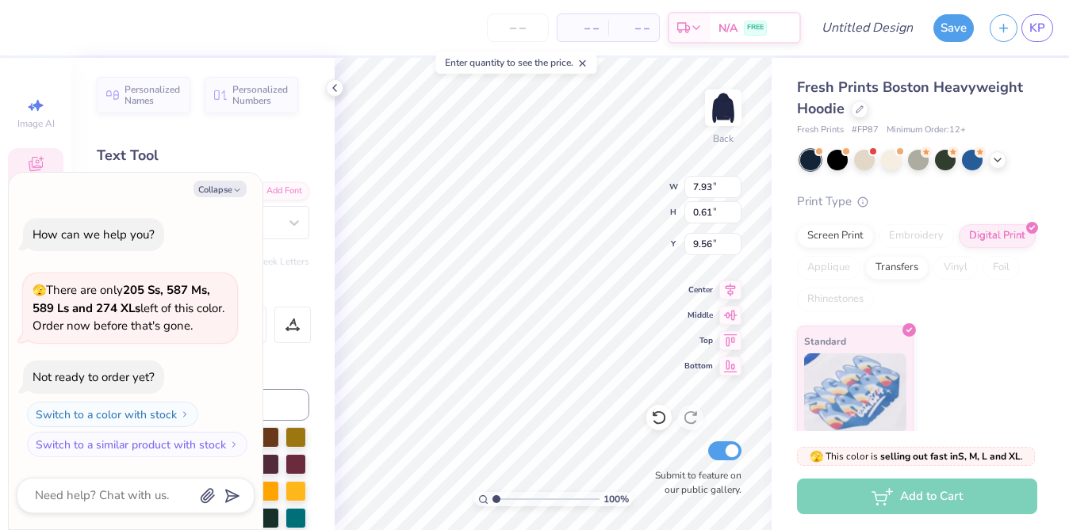
type textarea "Commi"
type textarea "x"
type textarea "Commit"
type textarea "x"
type textarea "Committ"
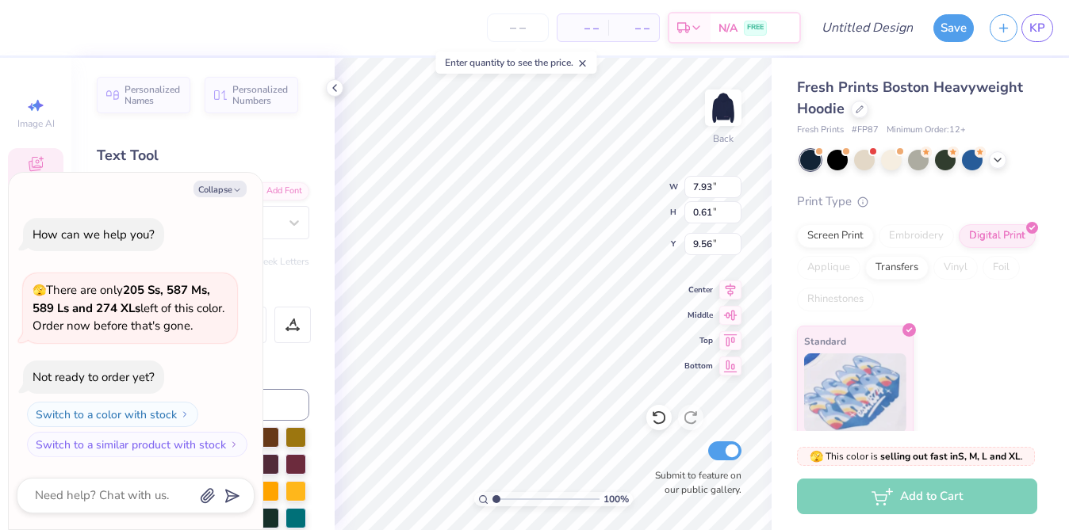
type textarea "x"
type textarea "Committe"
type textarea "x"
type textarea "Committee"
type textarea "x"
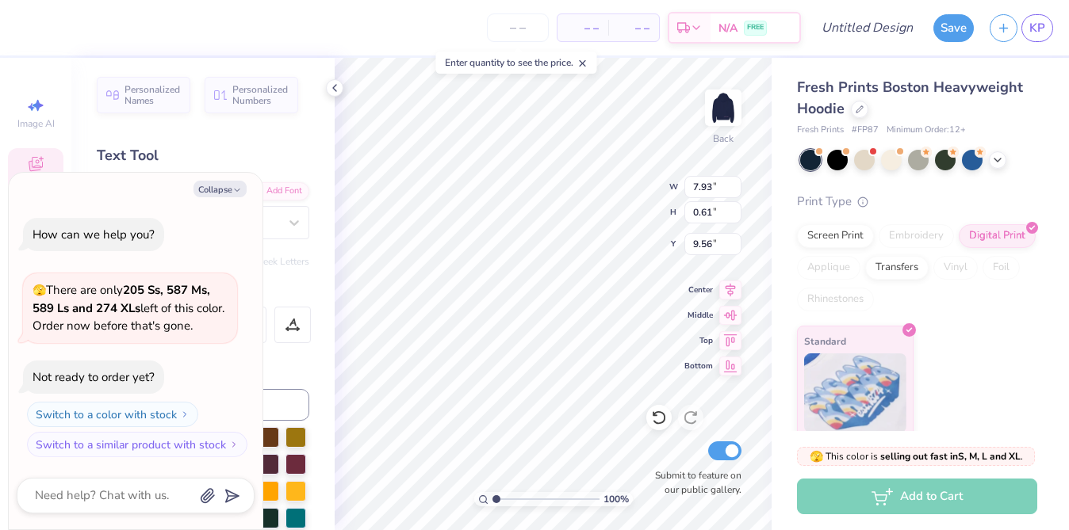
type textarea "Committee"
type textarea "x"
type textarea "Committee 2"
type textarea "x"
type textarea "Committee 202"
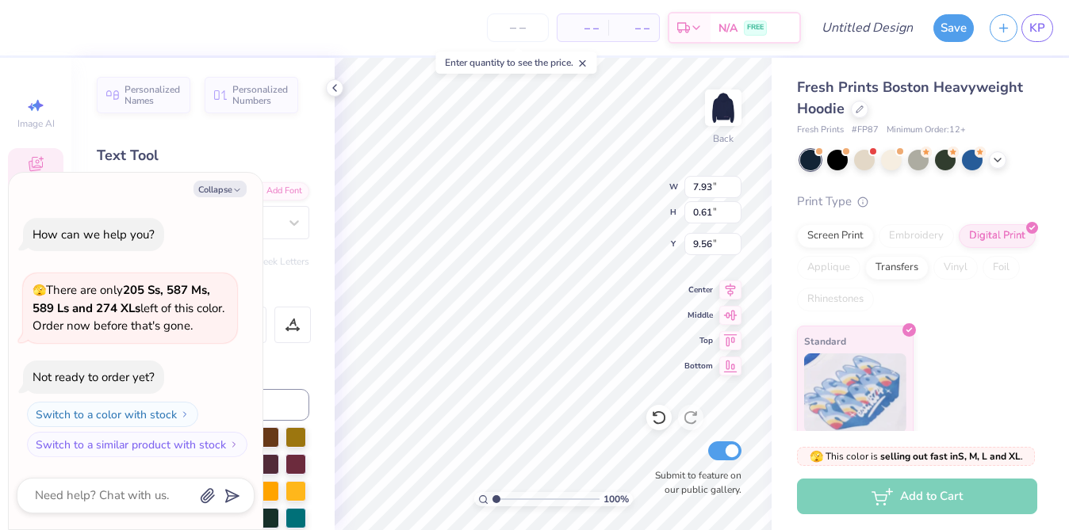
type textarea "x"
type textarea "Committee 2026"
type textarea "x"
type input "7.23"
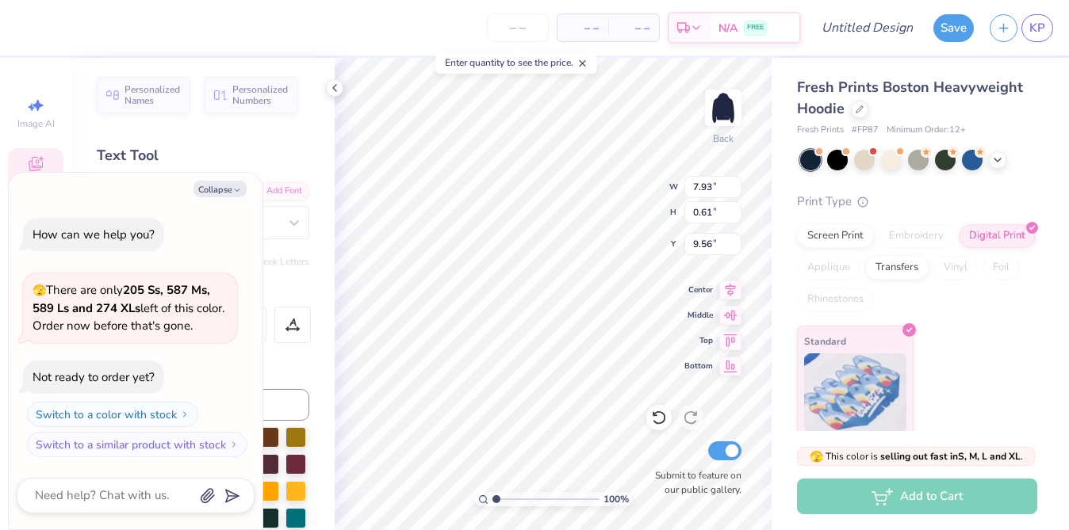
type input "1.31"
type input "6.51"
click at [223, 189] on button "Collapse" at bounding box center [219, 189] width 53 height 17
type textarea "x"
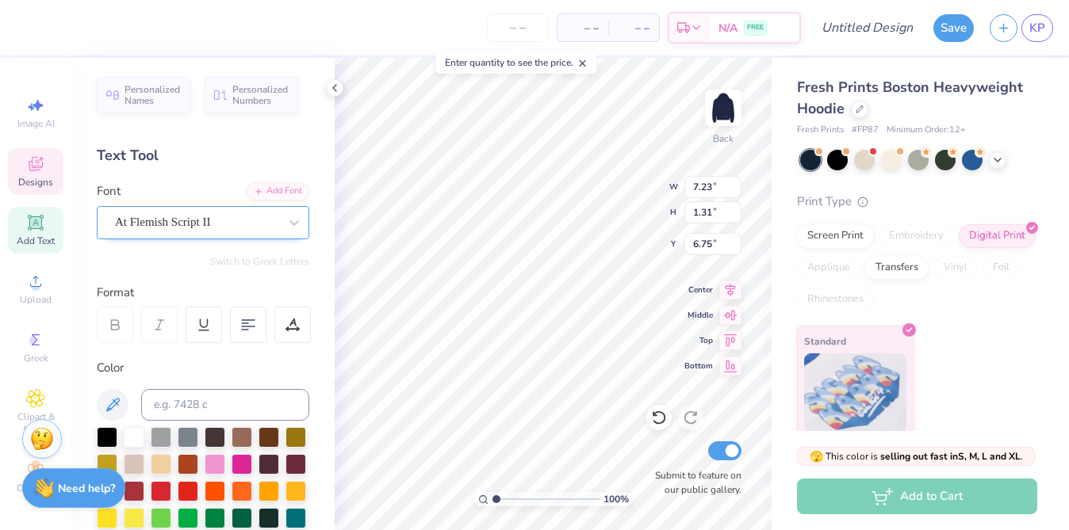
click at [213, 216] on div "At Flemish Script II" at bounding box center [196, 222] width 166 height 25
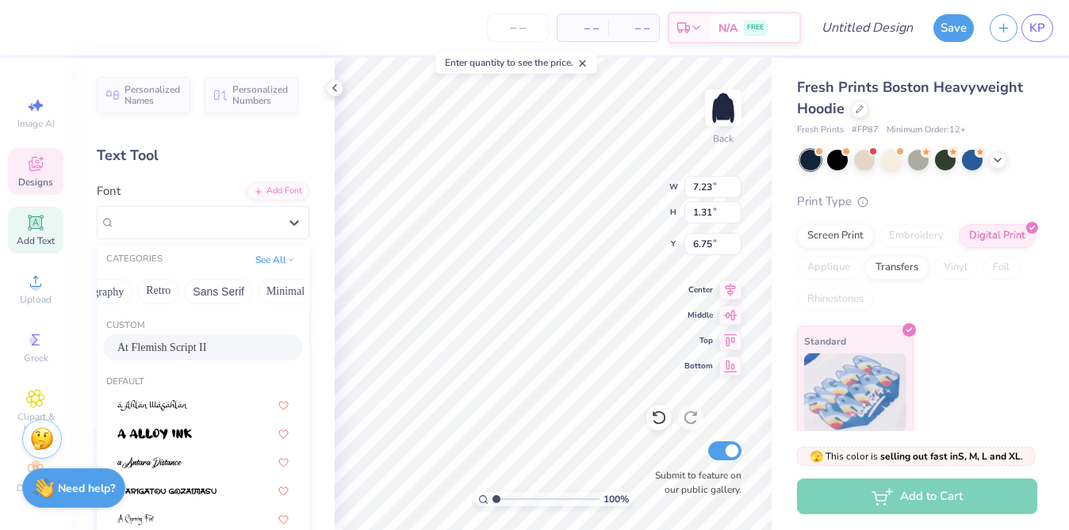
scroll to position [0, 0]
click at [195, 300] on button "Handwriting" at bounding box center [188, 291] width 74 height 25
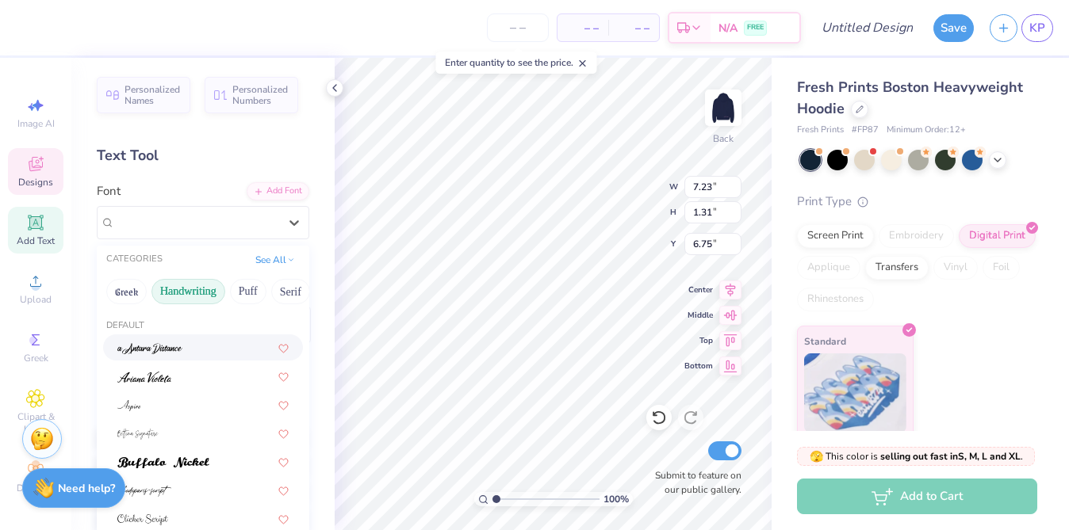
click at [198, 354] on div at bounding box center [202, 347] width 171 height 17
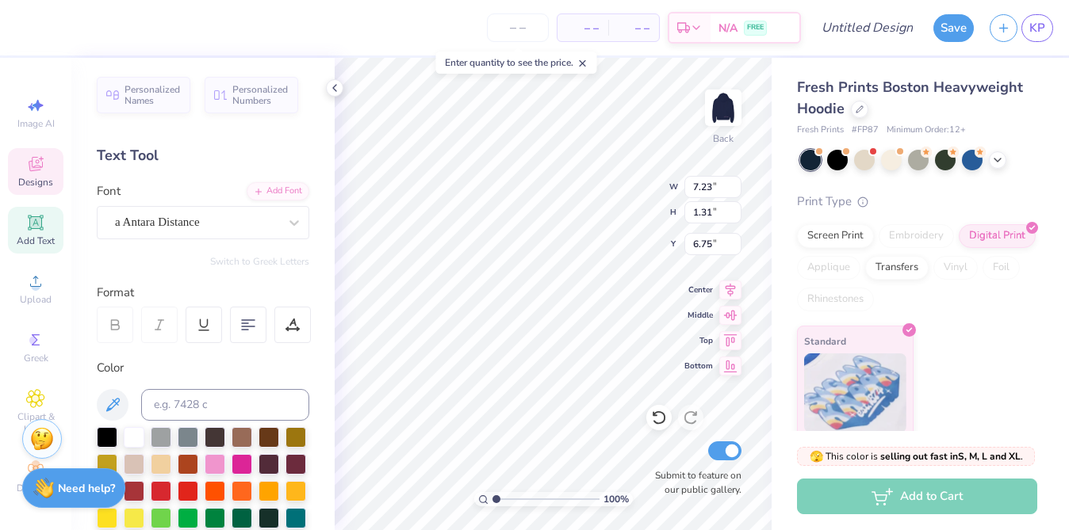
type input "7.91"
type input "1.50"
type input "6.66"
click at [189, 219] on div "a Antara Distance" at bounding box center [196, 222] width 166 height 25
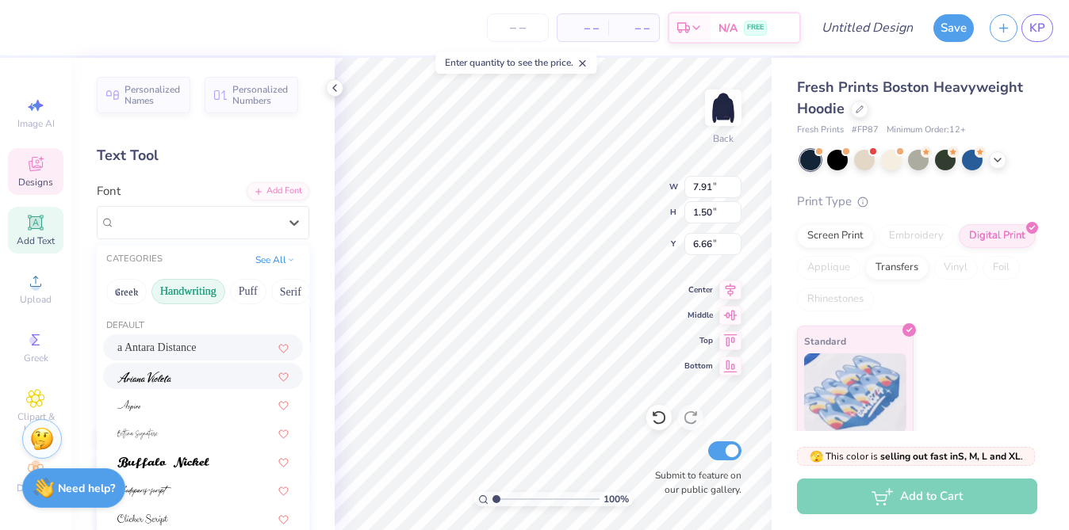
click at [197, 388] on div at bounding box center [203, 376] width 200 height 26
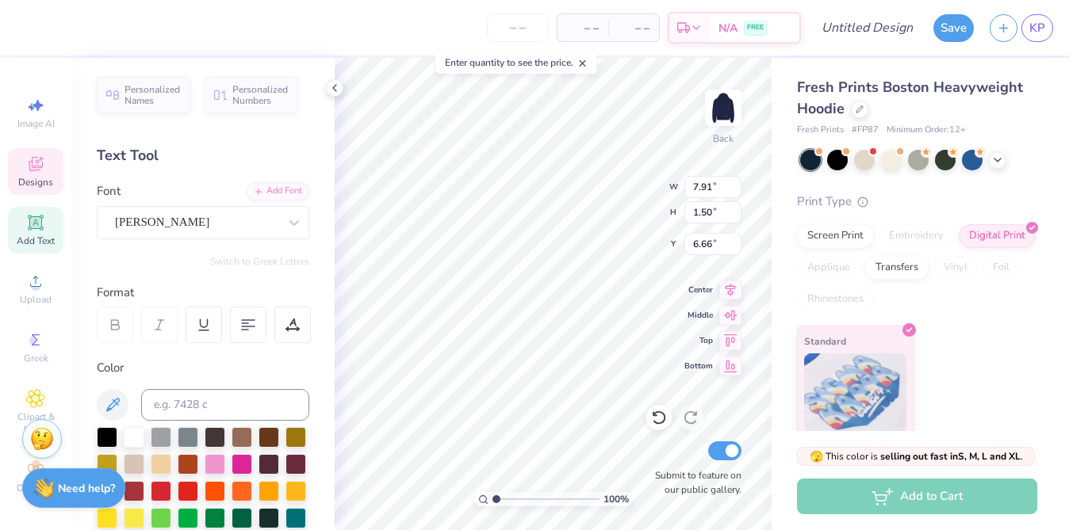
type input "5.32"
type input "1.24"
type input "6.78"
click at [212, 226] on div "[PERSON_NAME]" at bounding box center [196, 222] width 166 height 25
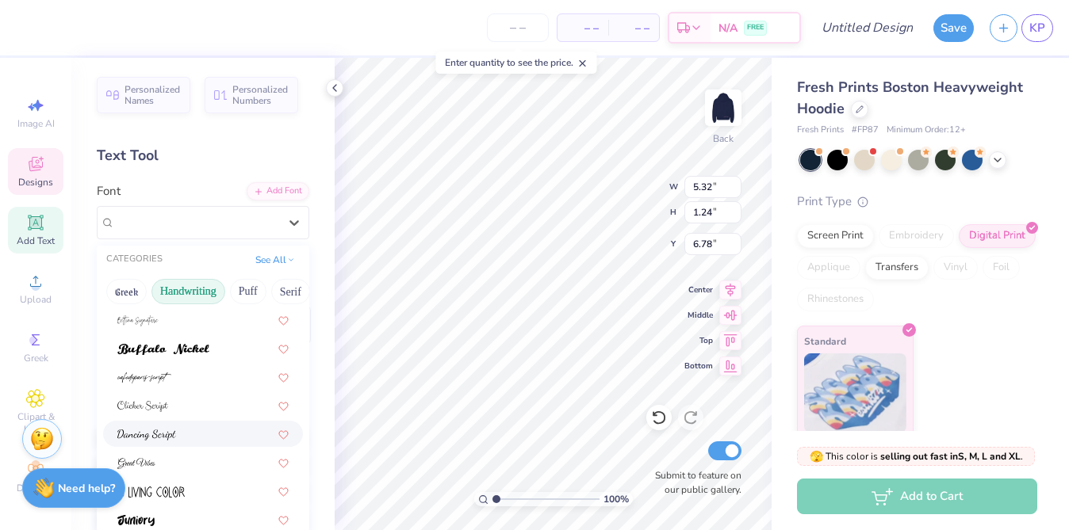
scroll to position [119, 0]
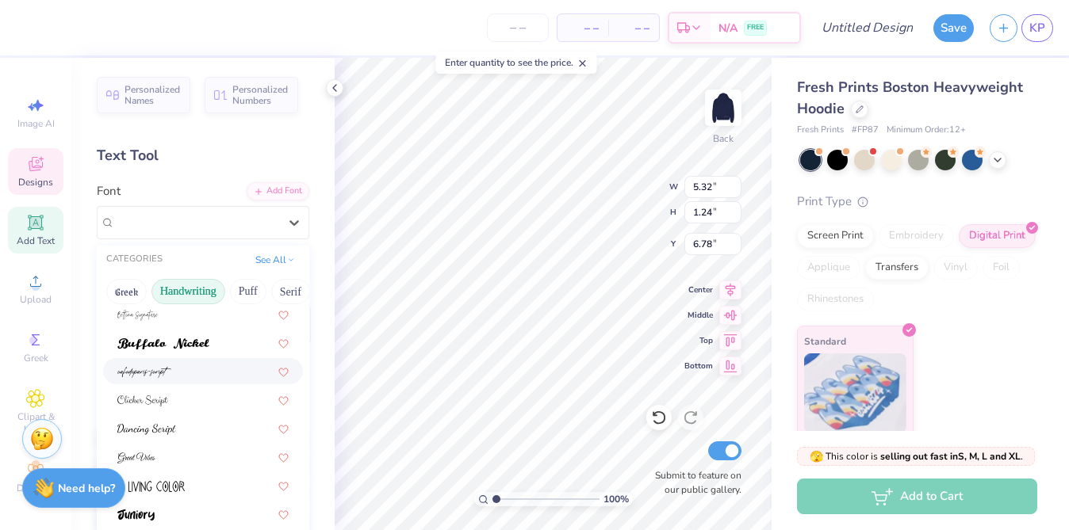
click at [177, 377] on div at bounding box center [202, 371] width 171 height 17
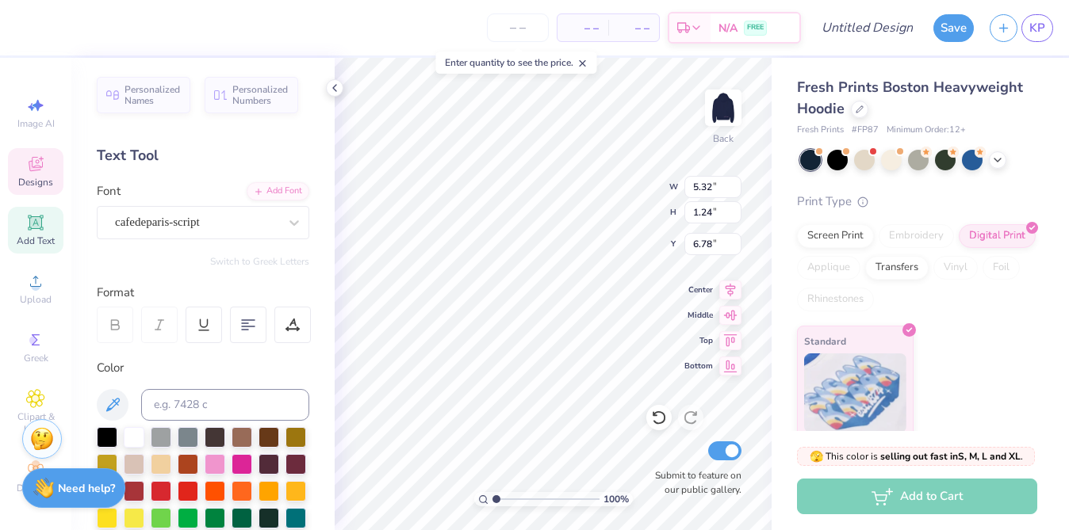
type input "5.94"
type input "1.48"
type input "6.67"
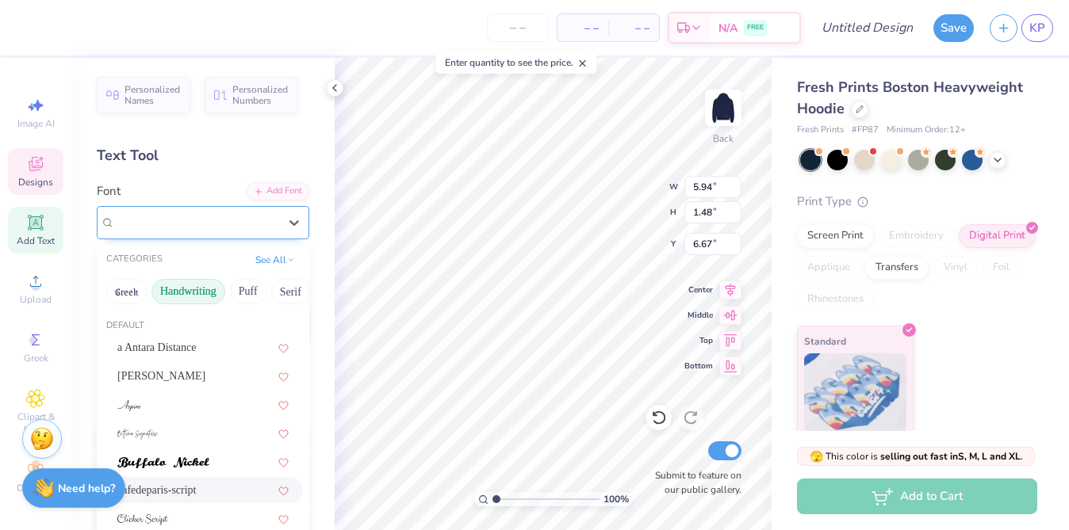
click at [176, 231] on div at bounding box center [196, 222] width 163 height 21
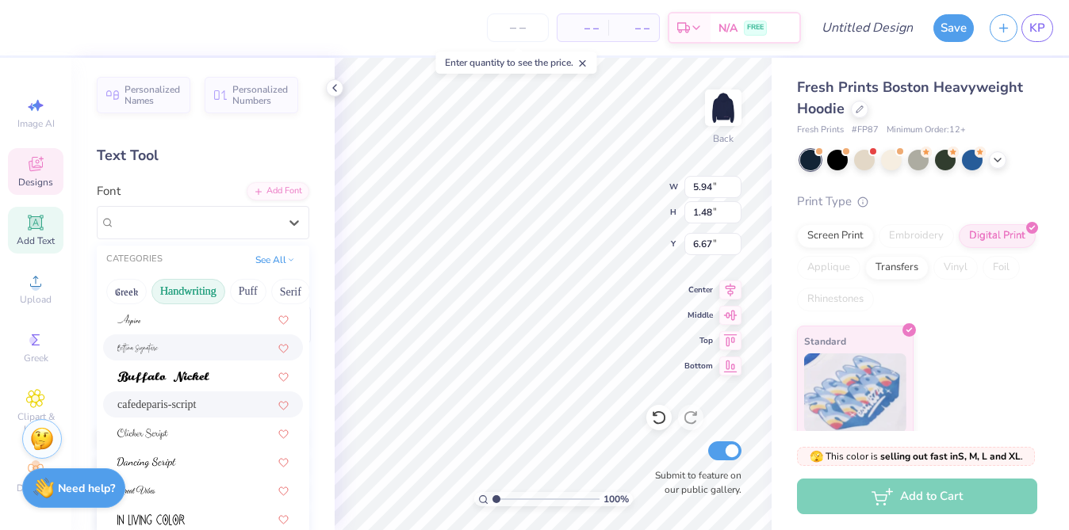
scroll to position [113, 0]
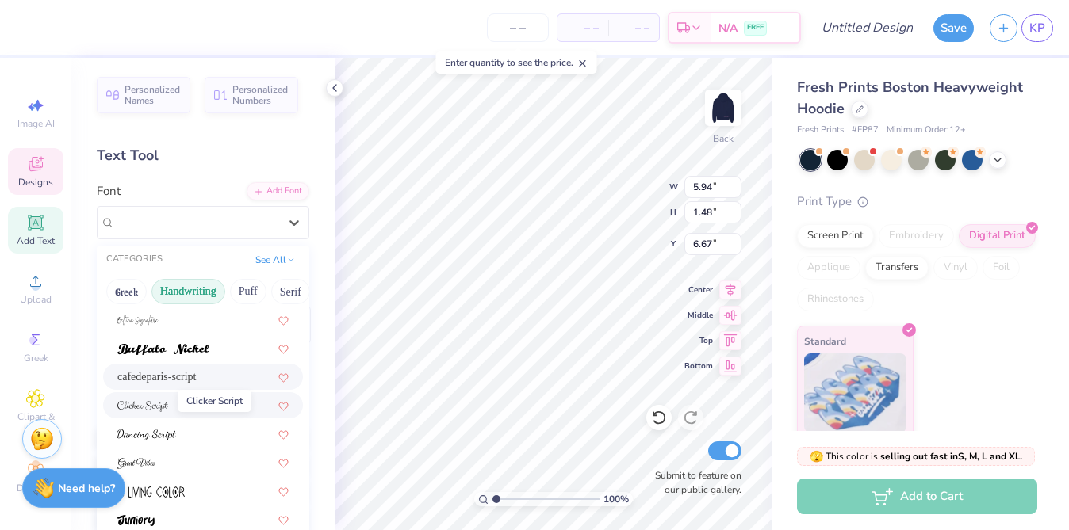
click at [165, 412] on span at bounding box center [142, 405] width 51 height 17
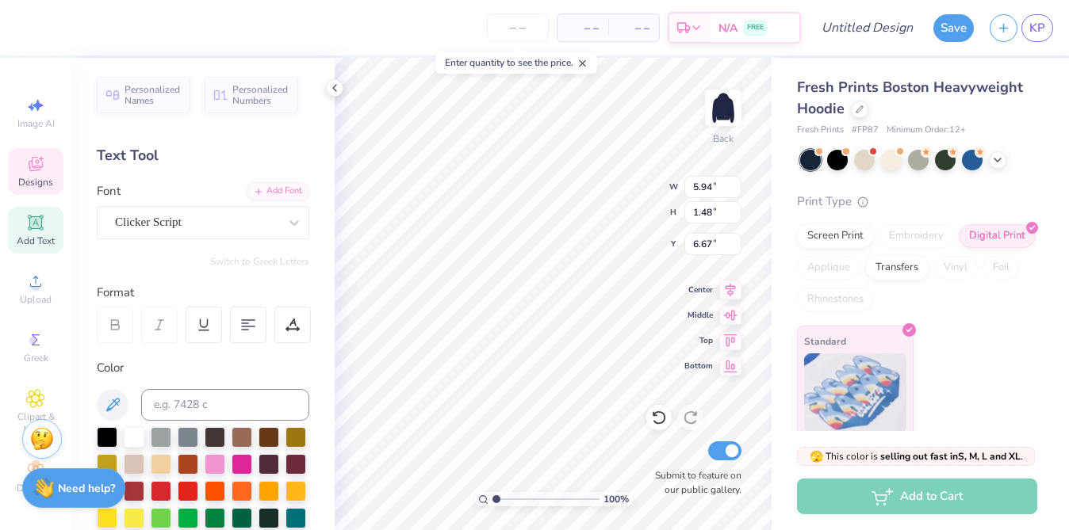
type input "6.82"
type input "1.57"
type input "6.62"
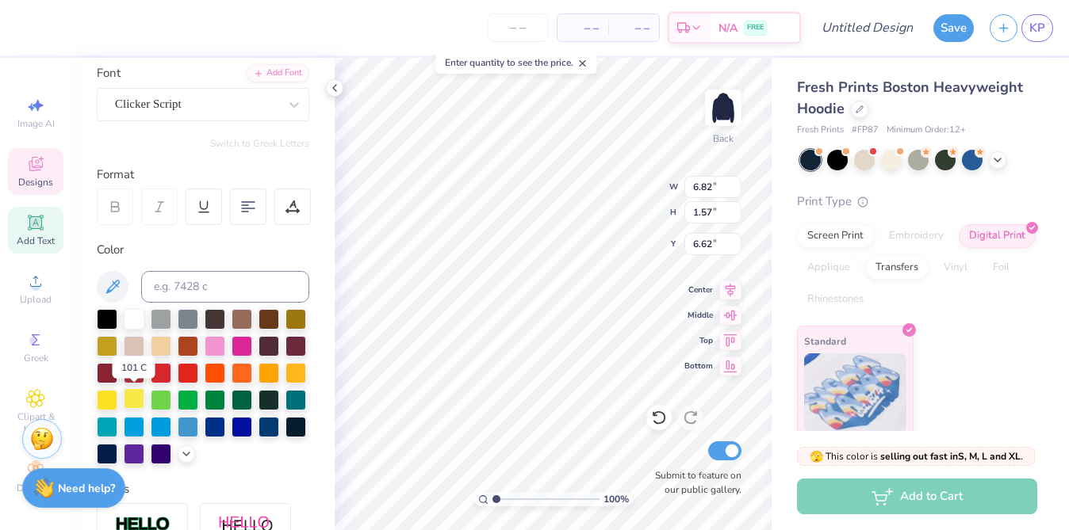
click at [124, 394] on div at bounding box center [134, 398] width 21 height 21
click at [159, 341] on div at bounding box center [161, 345] width 21 height 21
click at [160, 346] on div at bounding box center [161, 345] width 21 height 21
click at [158, 342] on div at bounding box center [161, 345] width 21 height 21
click at [33, 31] on div at bounding box center [27, 26] width 22 height 22
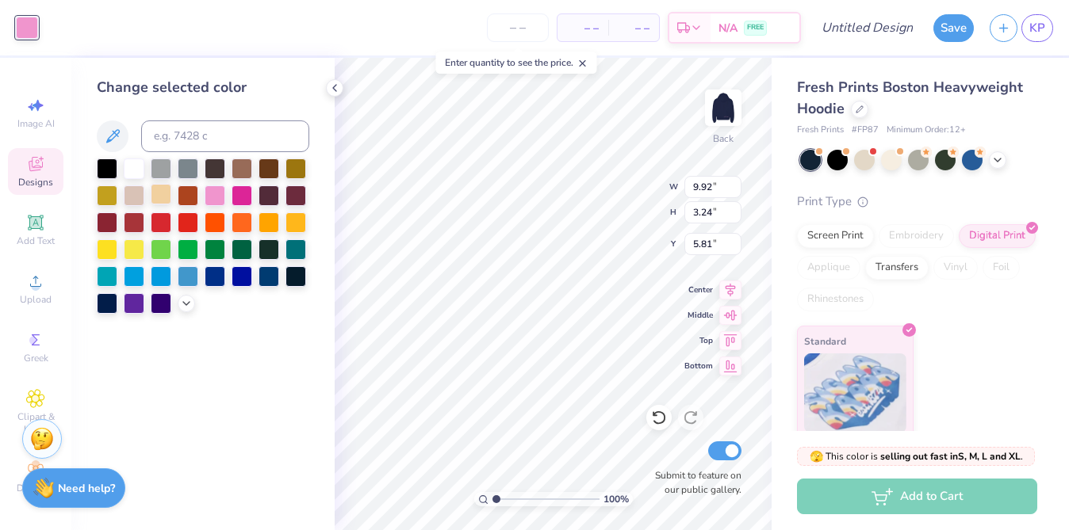
click at [162, 204] on div at bounding box center [161, 194] width 21 height 21
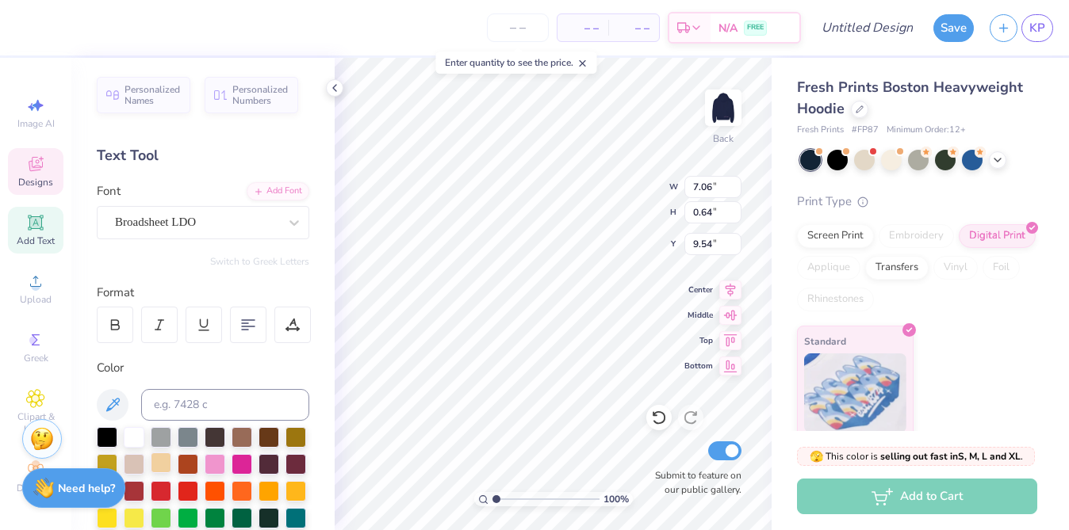
click at [157, 463] on div at bounding box center [161, 463] width 21 height 21
type input "5.35"
click at [25, 27] on div at bounding box center [27, 26] width 22 height 22
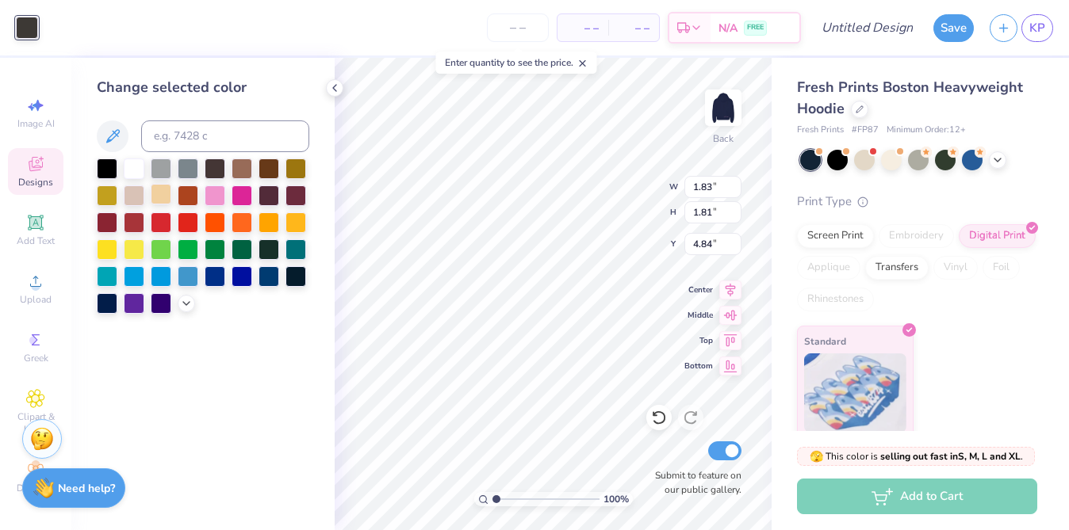
click at [156, 191] on div at bounding box center [161, 194] width 21 height 21
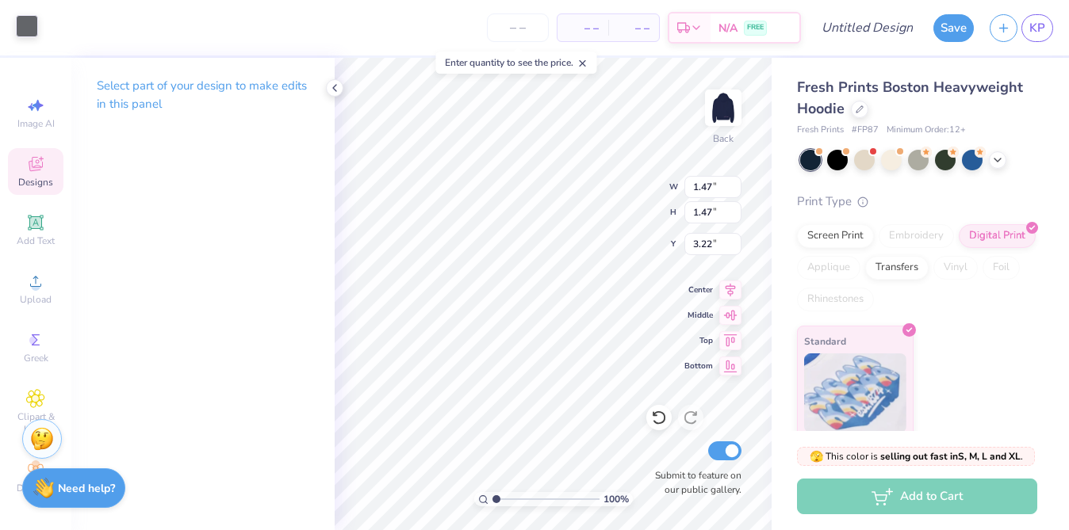
click at [21, 23] on div at bounding box center [27, 26] width 22 height 22
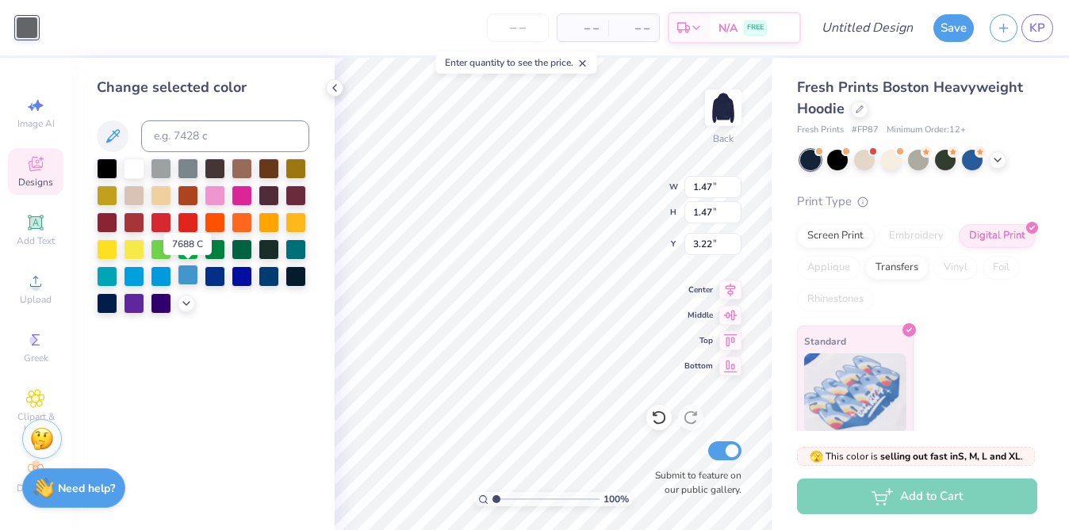
click at [181, 277] on div at bounding box center [188, 275] width 21 height 21
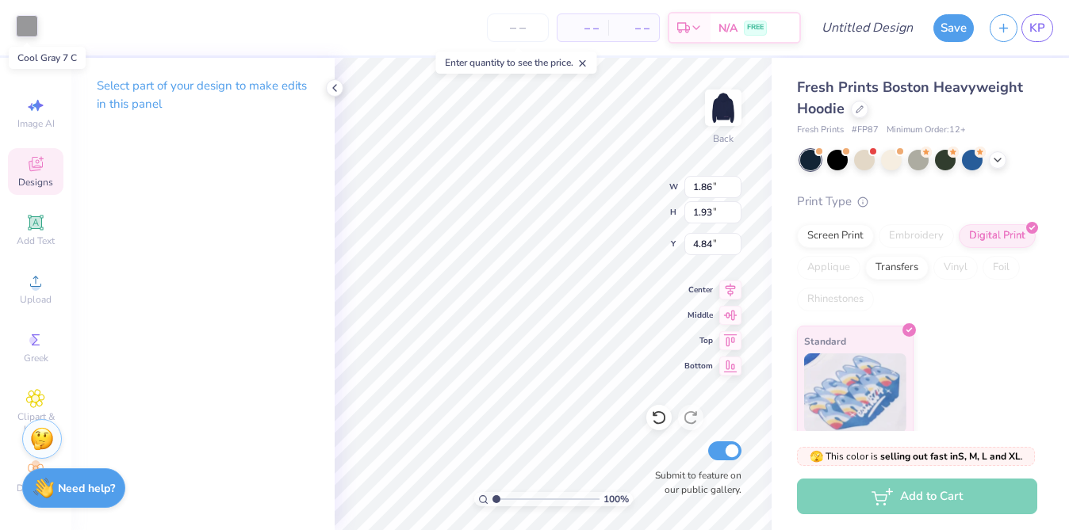
click at [18, 28] on div at bounding box center [27, 26] width 22 height 22
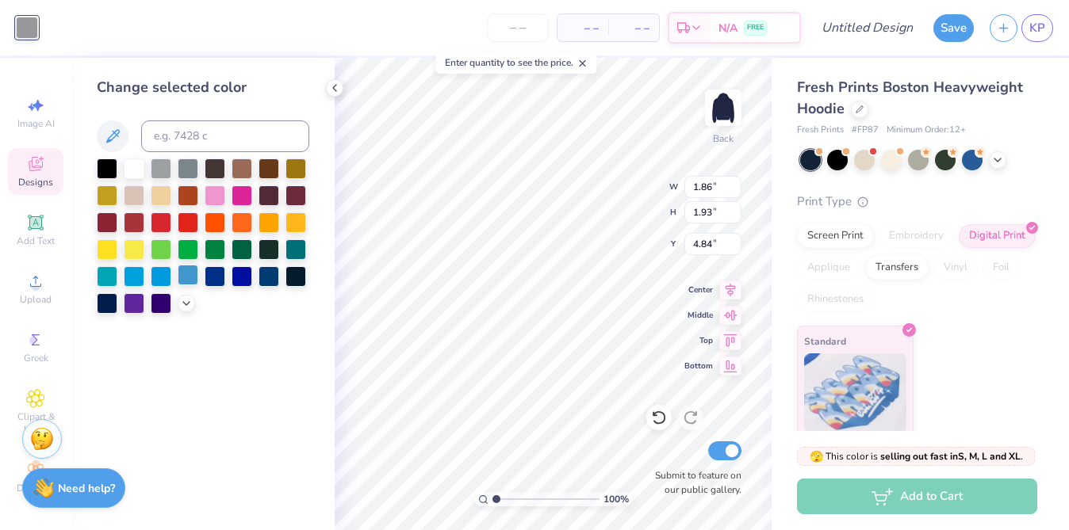
click at [178, 275] on div at bounding box center [188, 275] width 21 height 21
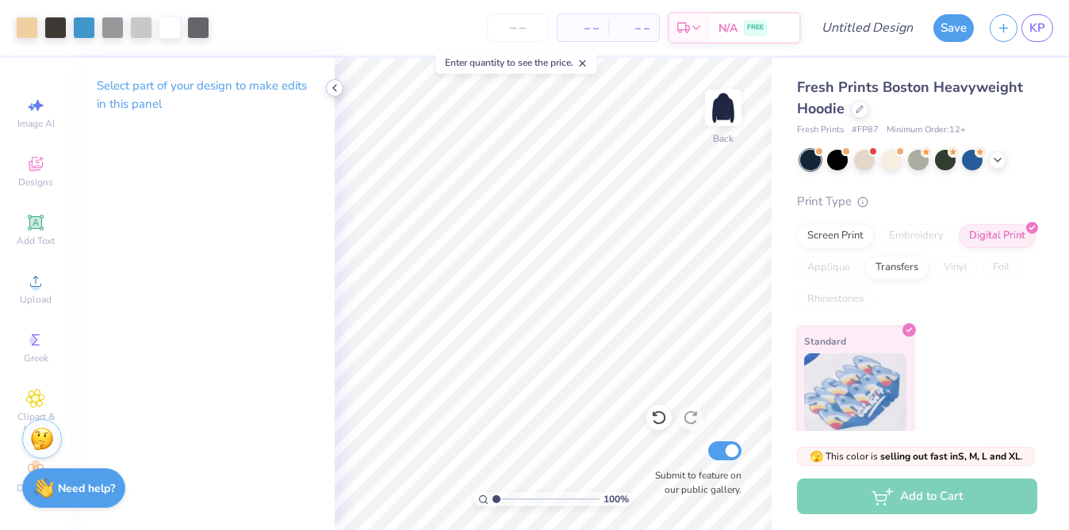
click at [336, 88] on icon at bounding box center [334, 88] width 13 height 13
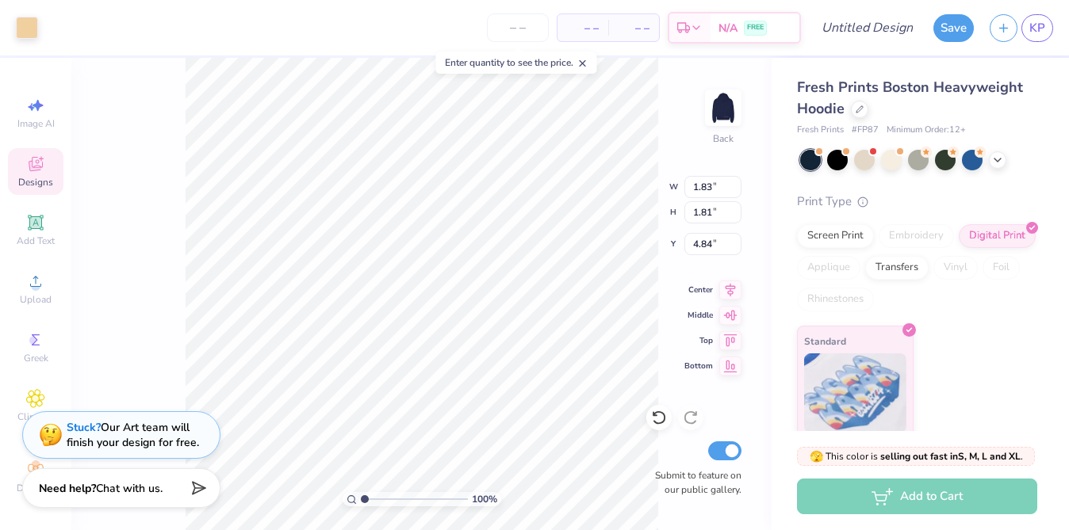
type input "4.94"
click at [24, 37] on div at bounding box center [27, 26] width 22 height 22
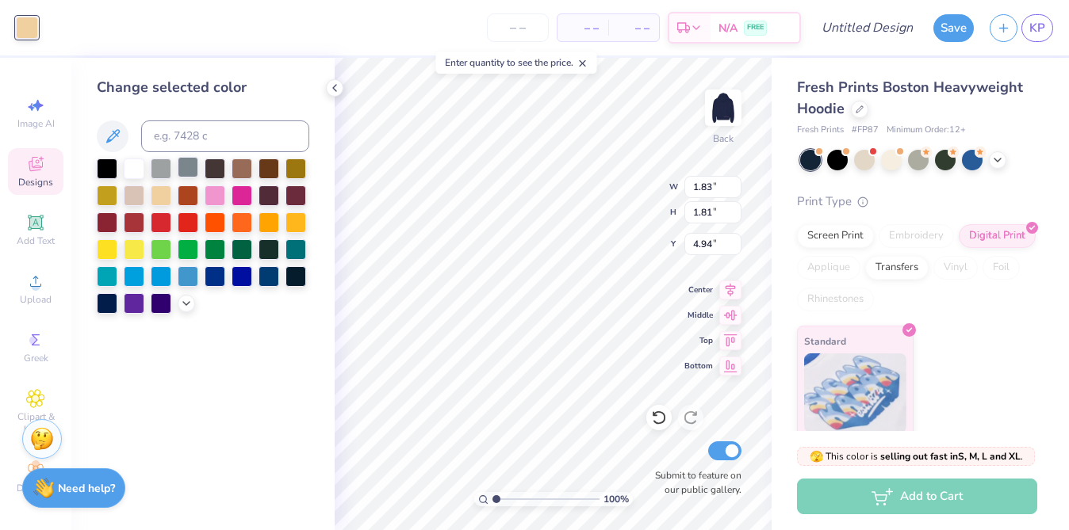
click at [186, 169] on div at bounding box center [188, 167] width 21 height 21
type input "1.86"
type input "1.93"
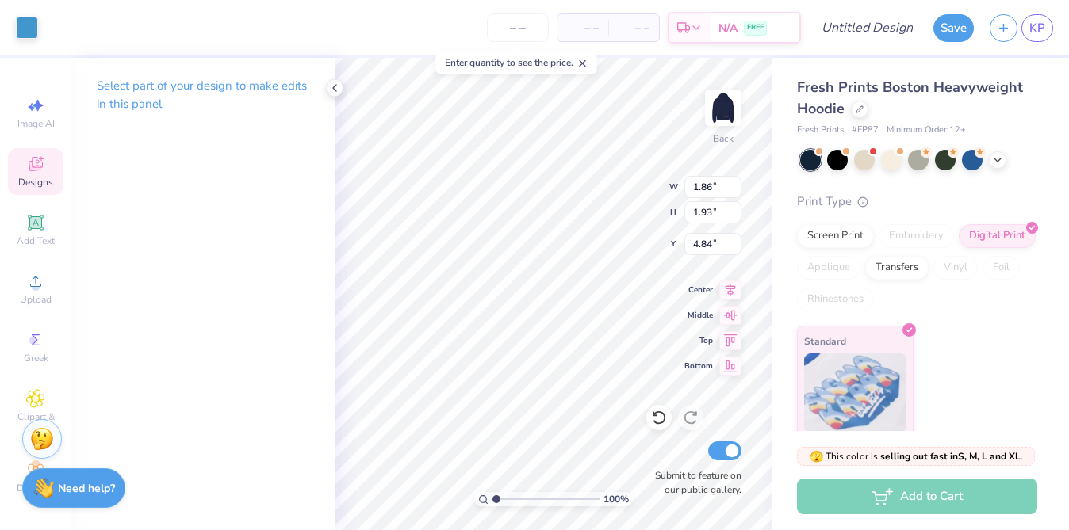
type input "4.82"
click at [30, 39] on div "Art colors" at bounding box center [19, 27] width 38 height 55
click at [25, 29] on div at bounding box center [27, 26] width 22 height 22
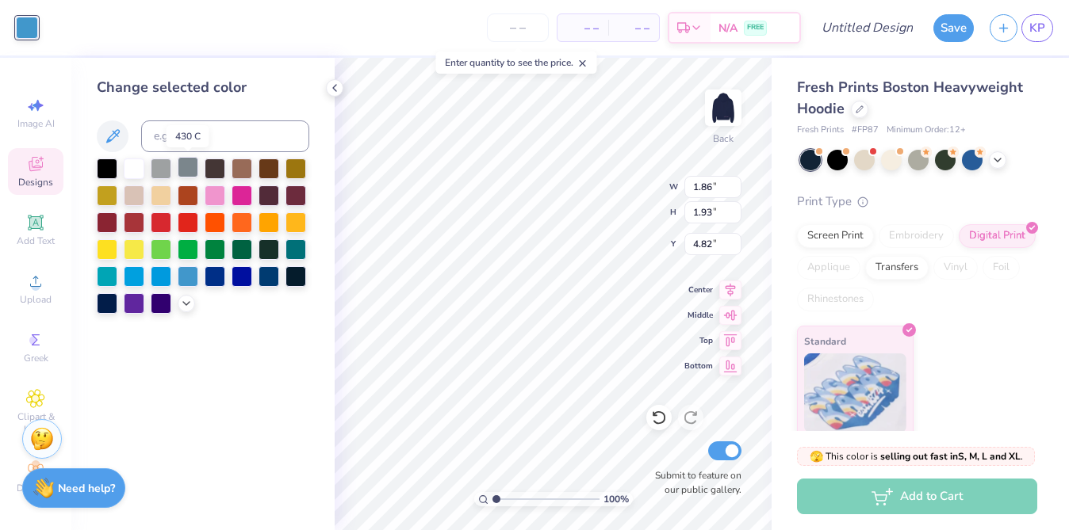
click at [184, 166] on div at bounding box center [188, 167] width 21 height 21
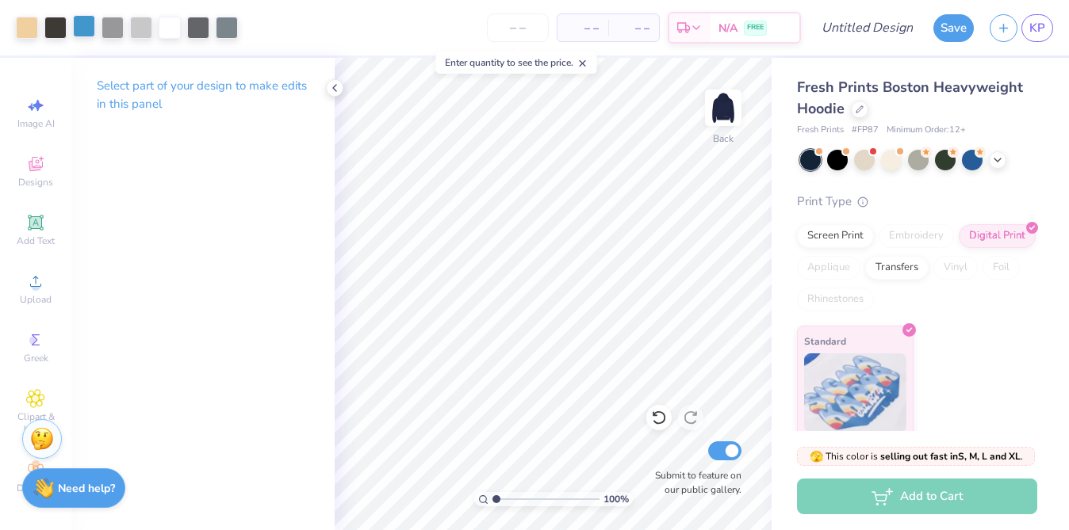
click at [82, 29] on div at bounding box center [84, 26] width 22 height 22
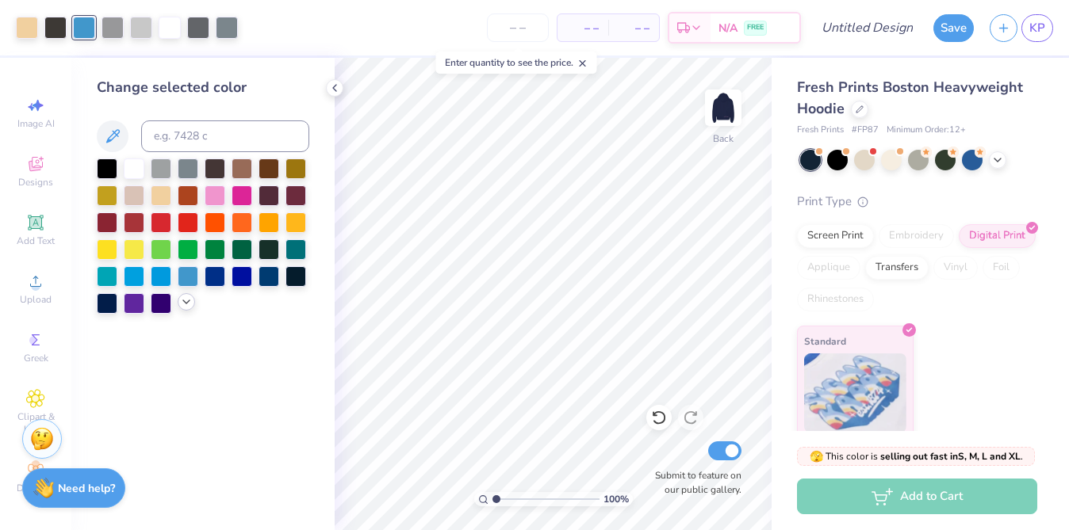
click at [186, 304] on icon at bounding box center [186, 302] width 13 height 13
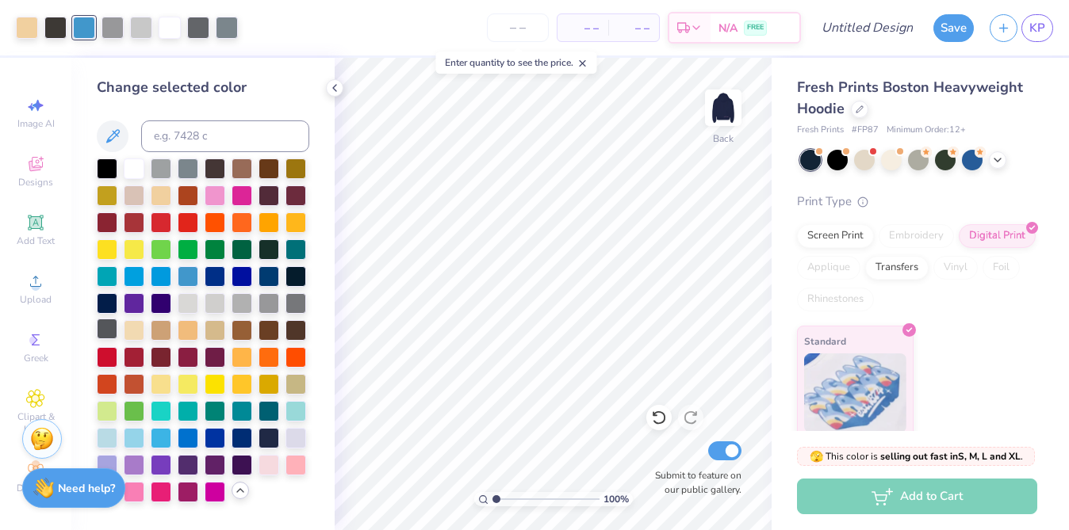
click at [114, 329] on div at bounding box center [107, 329] width 21 height 21
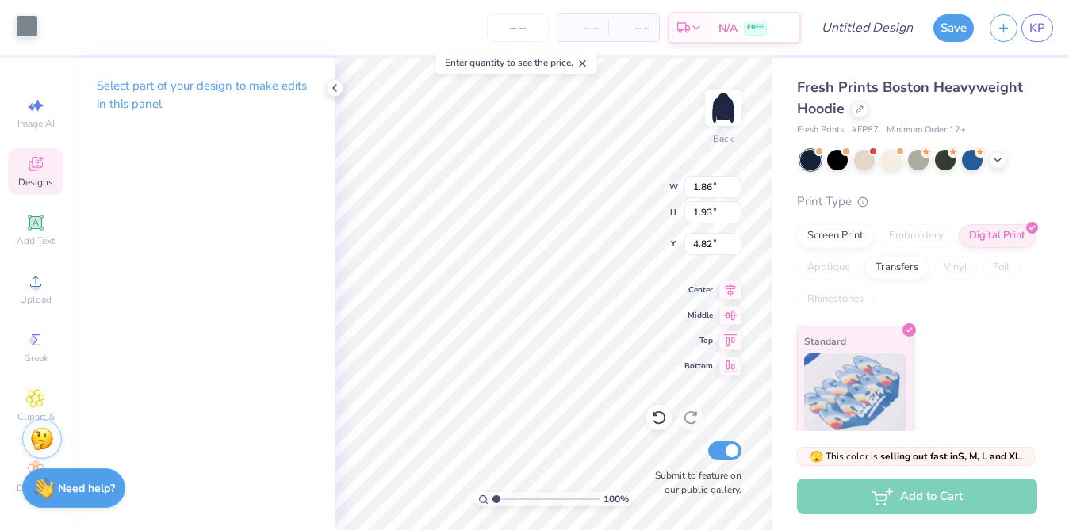
click at [29, 32] on div at bounding box center [27, 26] width 22 height 22
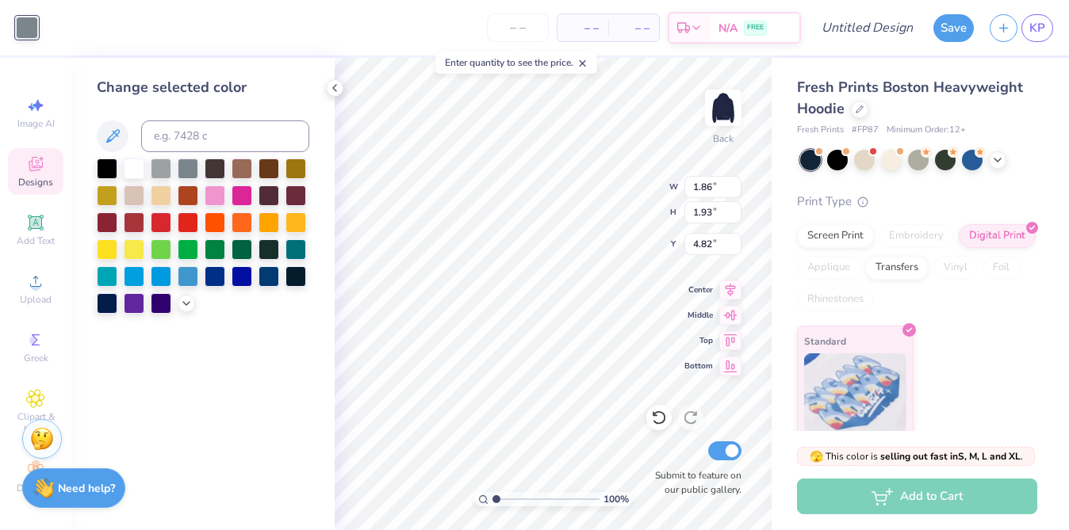
click at [187, 294] on div at bounding box center [203, 236] width 212 height 155
click at [186, 307] on icon at bounding box center [186, 302] width 13 height 13
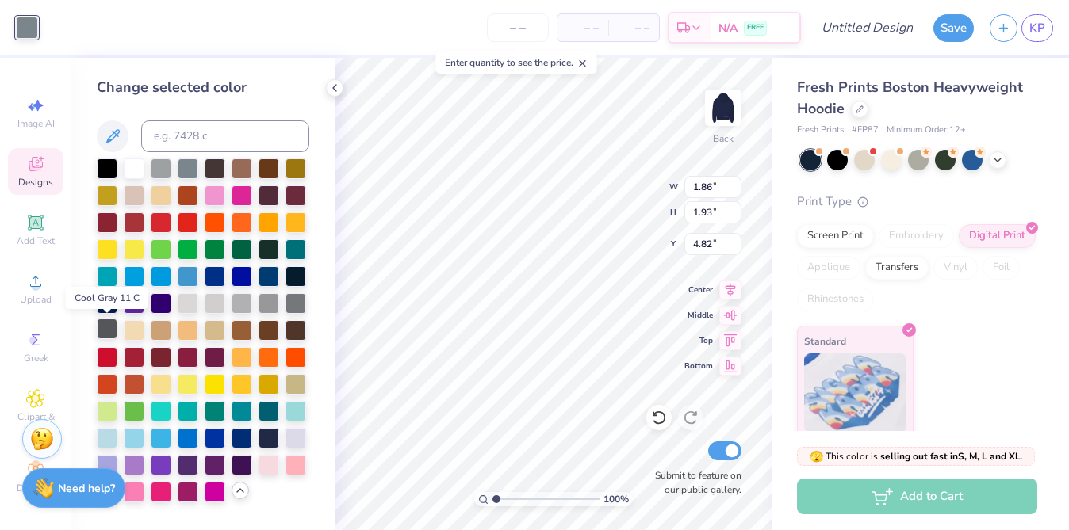
click at [109, 332] on div at bounding box center [107, 329] width 21 height 21
click at [299, 300] on div at bounding box center [295, 302] width 21 height 21
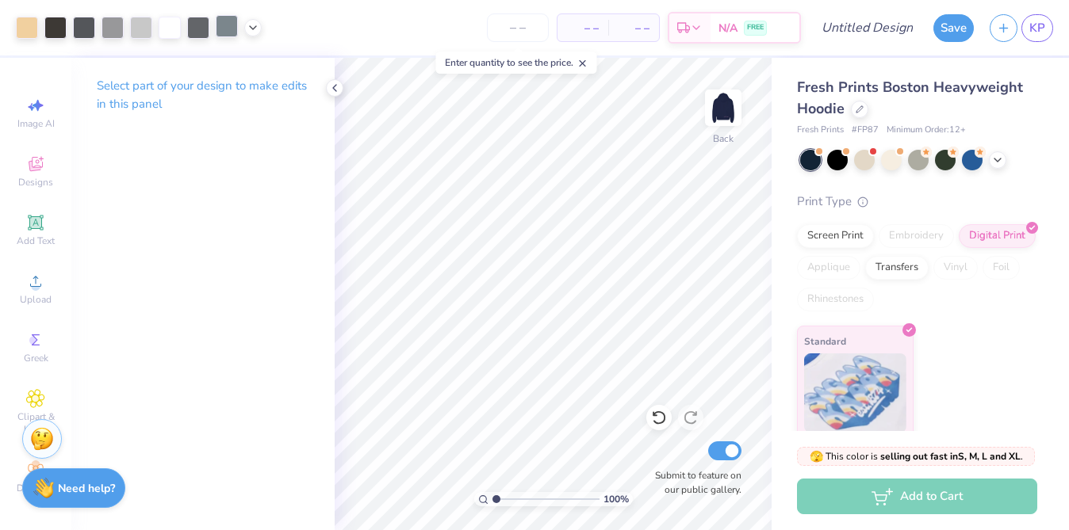
click at [227, 31] on div at bounding box center [227, 26] width 22 height 22
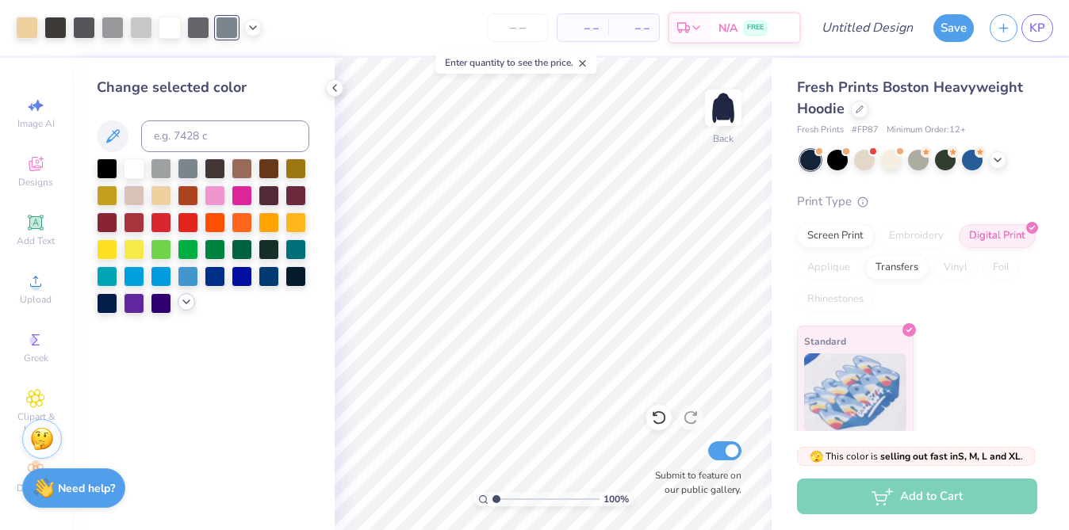
click at [186, 304] on icon at bounding box center [186, 302] width 13 height 13
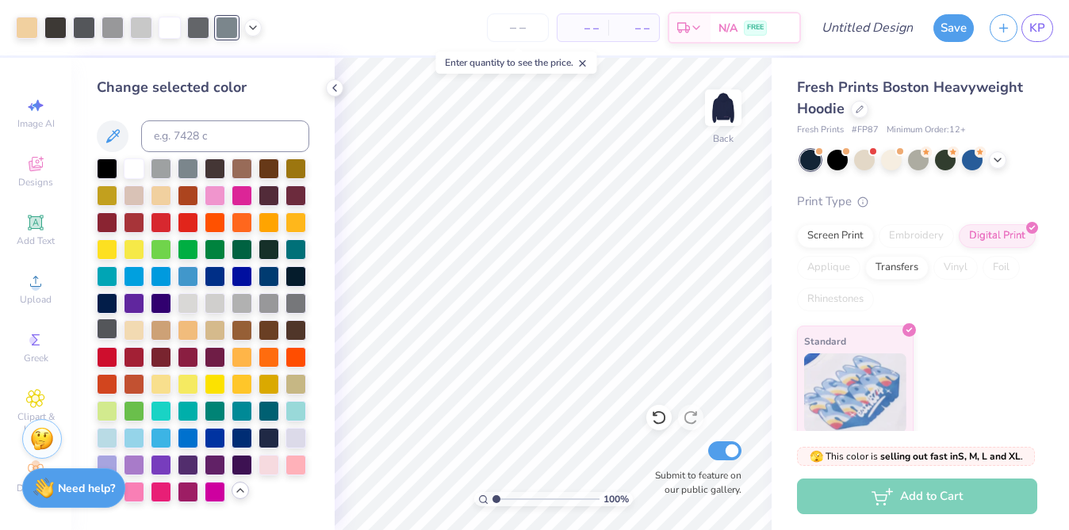
click at [105, 330] on div at bounding box center [107, 329] width 21 height 21
click at [47, 30] on div at bounding box center [55, 26] width 22 height 22
click at [82, 31] on div at bounding box center [84, 26] width 22 height 22
click at [233, 143] on input at bounding box center [225, 137] width 168 height 32
type input "black 7"
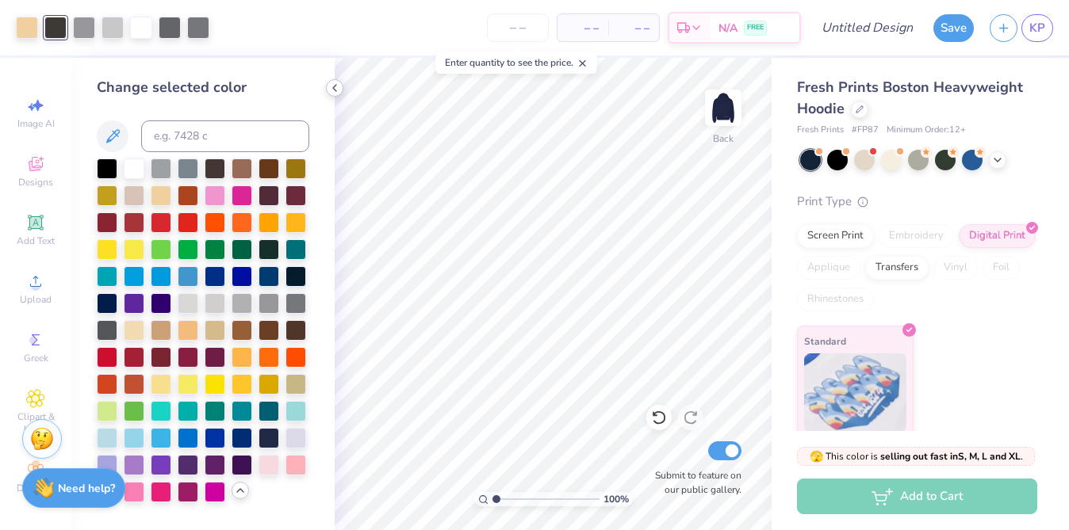
click at [334, 92] on icon at bounding box center [334, 88] width 13 height 13
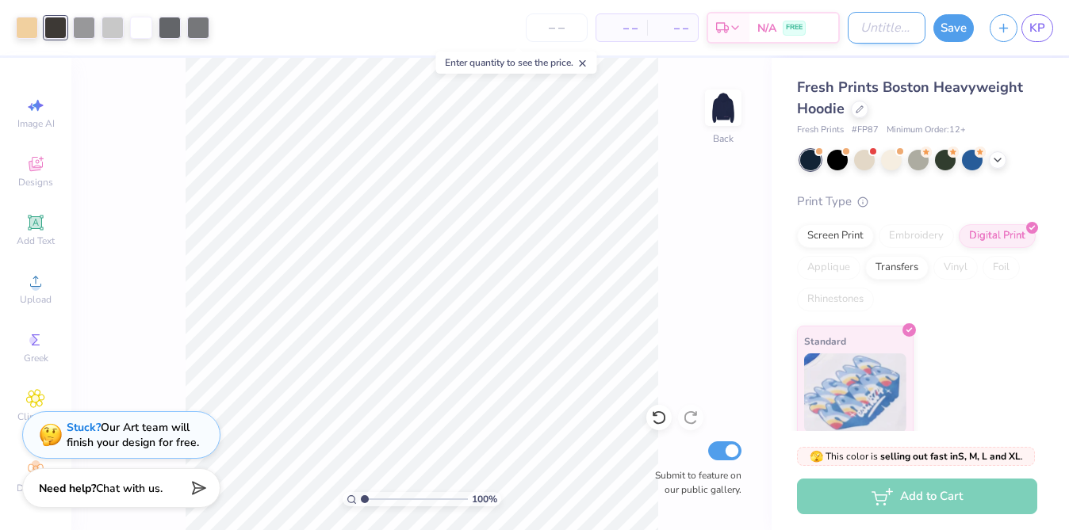
click at [882, 24] on input "Design Title" at bounding box center [887, 28] width 78 height 32
type input "Committee Merch"
click at [928, 32] on div "Art colors – – Per Item – – Total Est. Delivery N/A FREE Design Title Committee…" at bounding box center [534, 27] width 1069 height 55
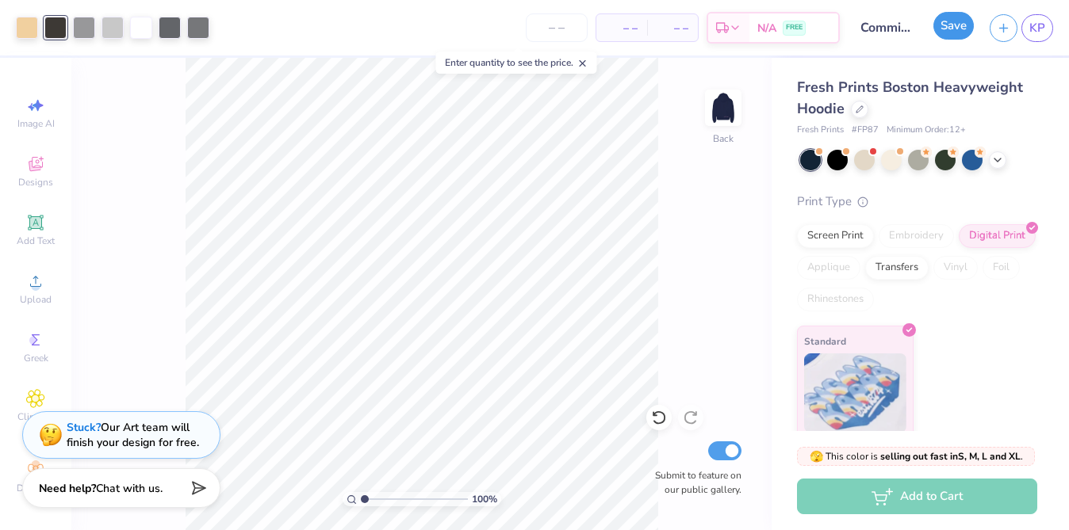
click at [936, 32] on button "Save" at bounding box center [953, 26] width 40 height 28
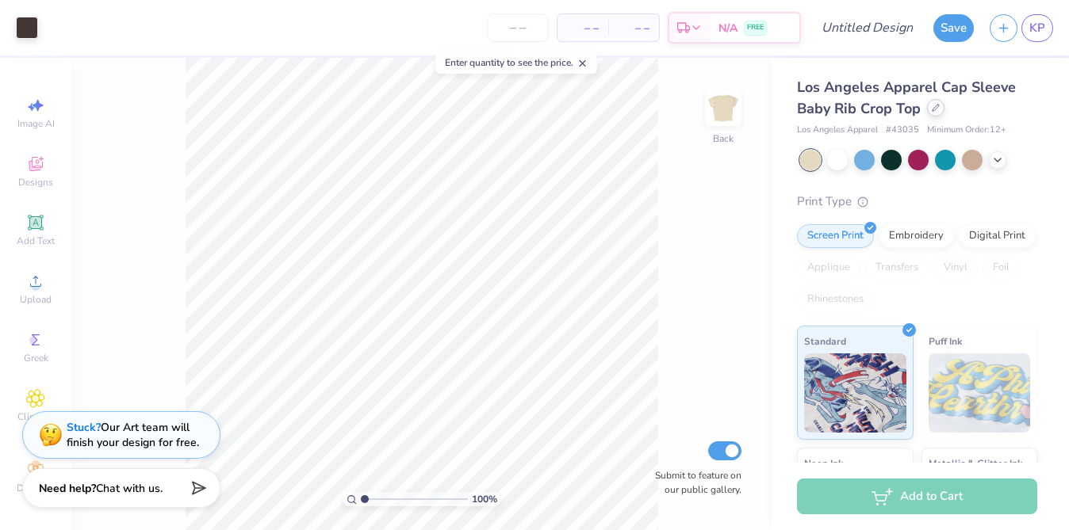
click at [940, 106] on div at bounding box center [935, 107] width 17 height 17
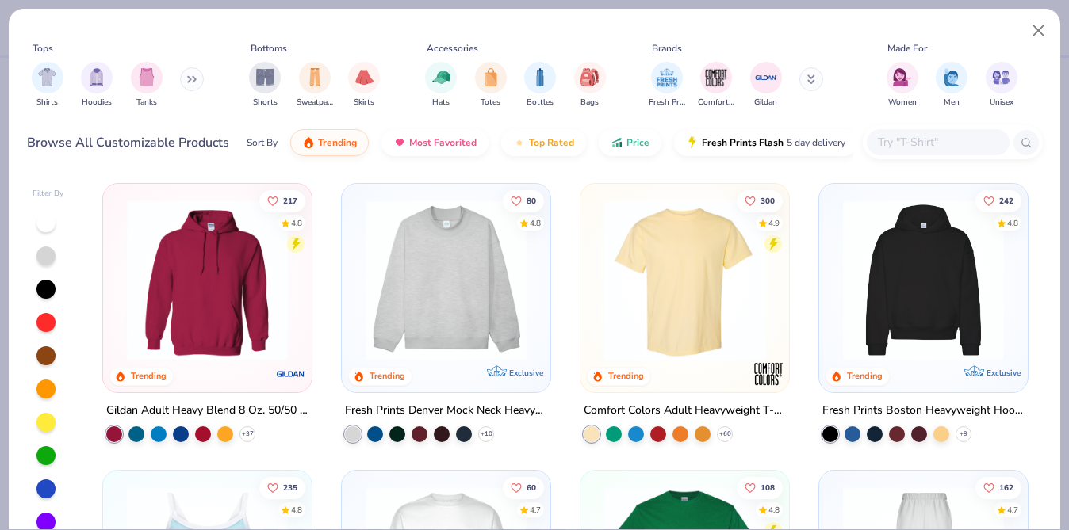
click at [193, 82] on icon at bounding box center [192, 79] width 10 height 8
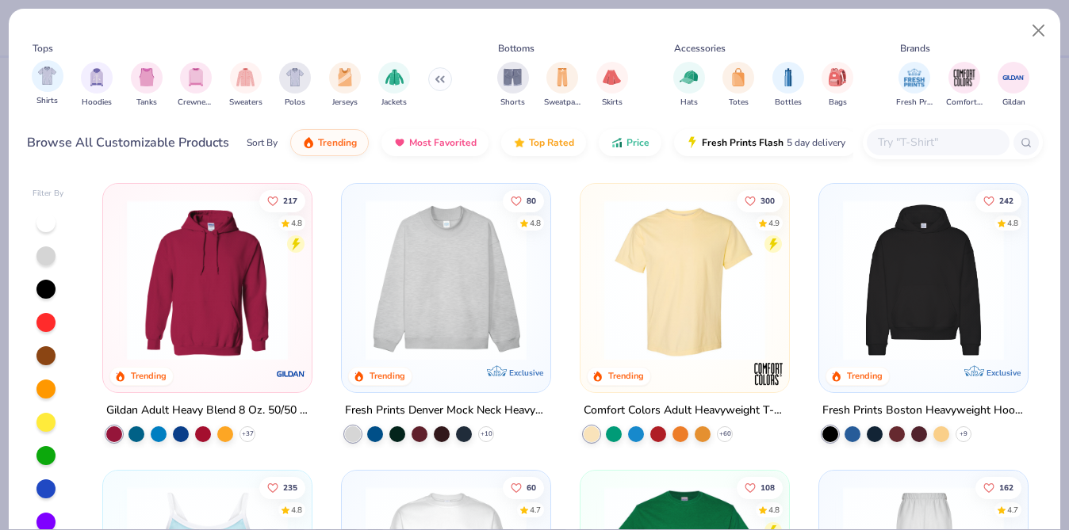
click at [32, 80] on div "Shirts" at bounding box center [48, 83] width 32 height 47
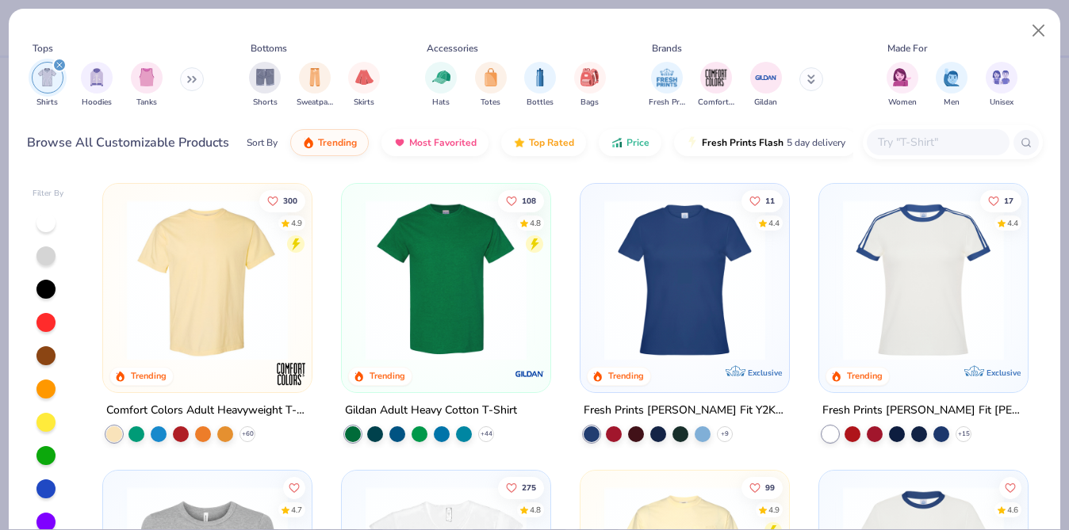
click at [45, 80] on img "filter for Shirts" at bounding box center [47, 77] width 18 height 18
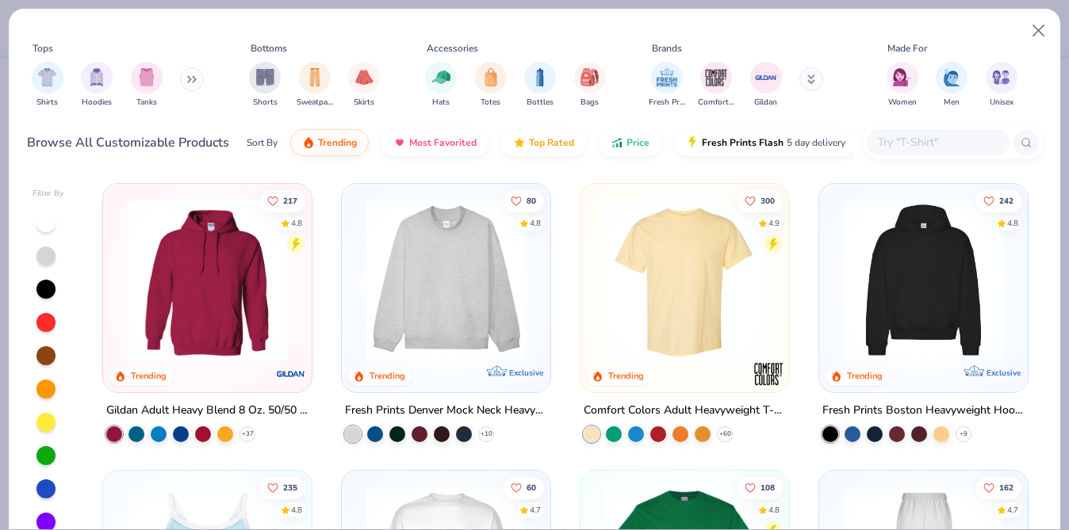
click at [45, 80] on img "filter for Shirts" at bounding box center [47, 77] width 18 height 18
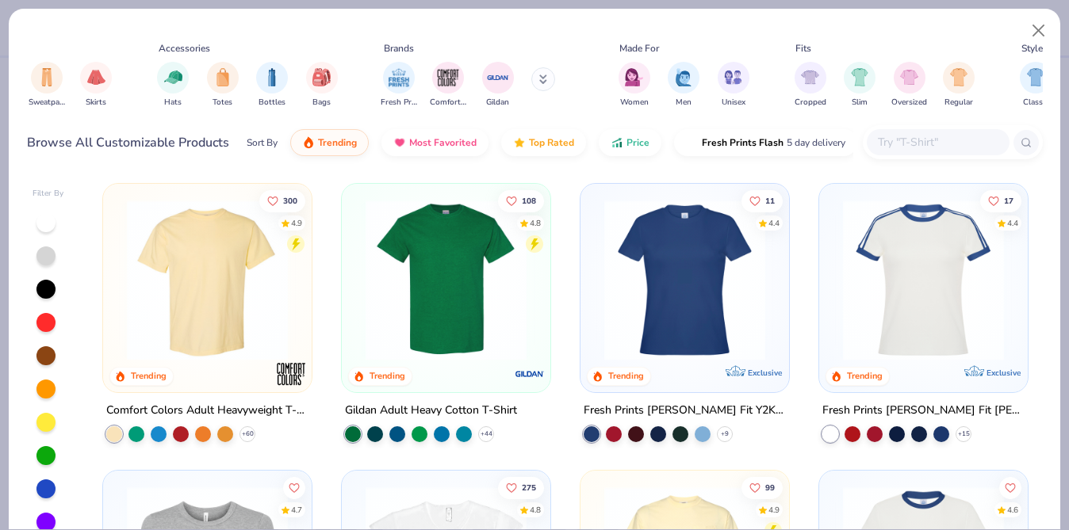
scroll to position [189, 0]
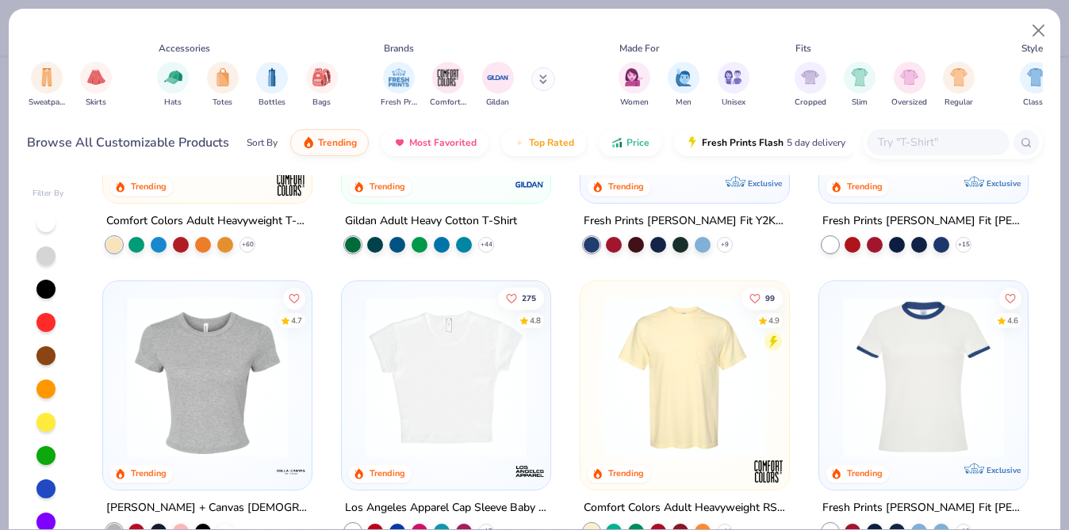
click at [954, 346] on img at bounding box center [923, 377] width 177 height 161
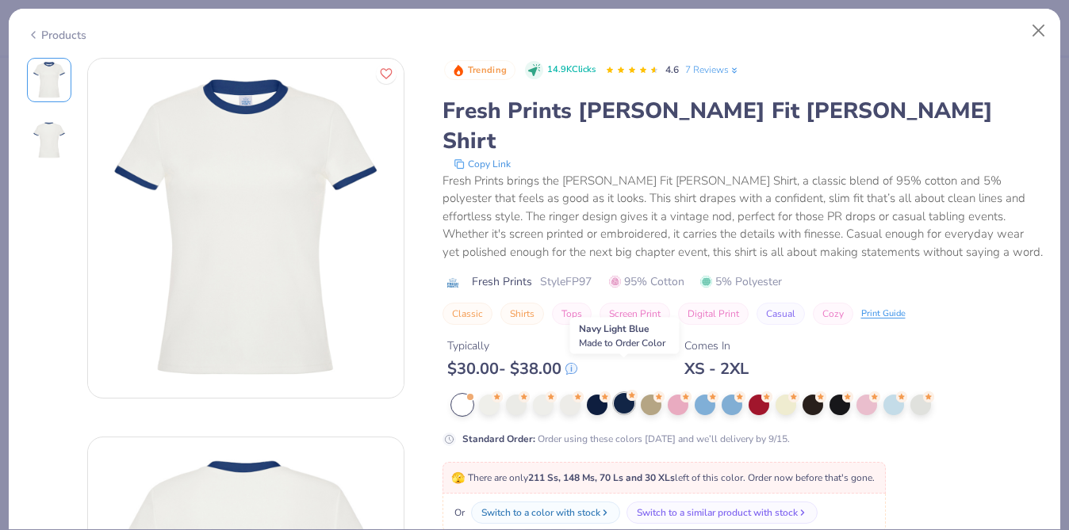
click at [618, 393] on div at bounding box center [624, 403] width 21 height 21
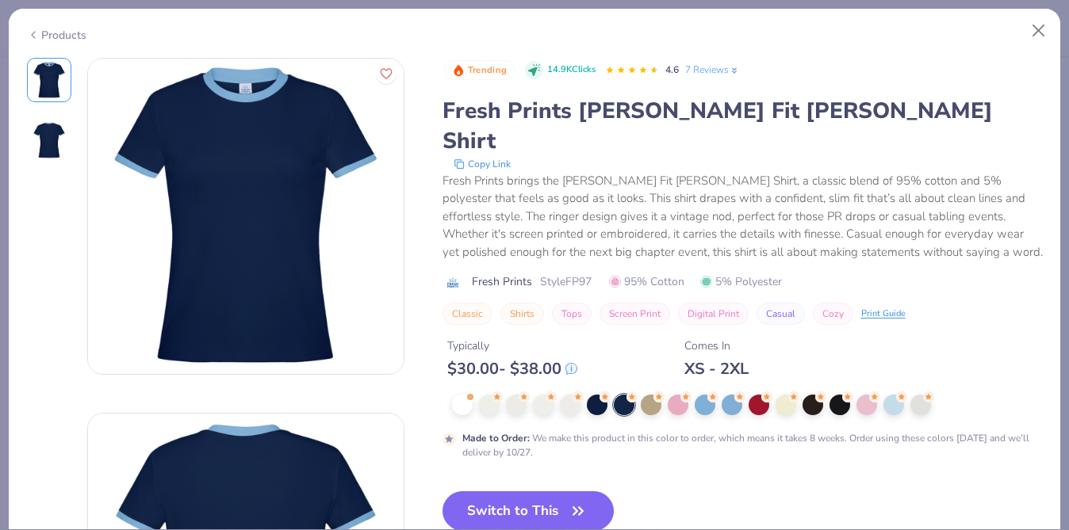
click at [598, 395] on div "Made to Order : We make this product in this color to order, which means it tak…" at bounding box center [742, 427] width 600 height 65
click at [582, 395] on div at bounding box center [747, 405] width 591 height 21
click at [593, 393] on div at bounding box center [597, 403] width 21 height 21
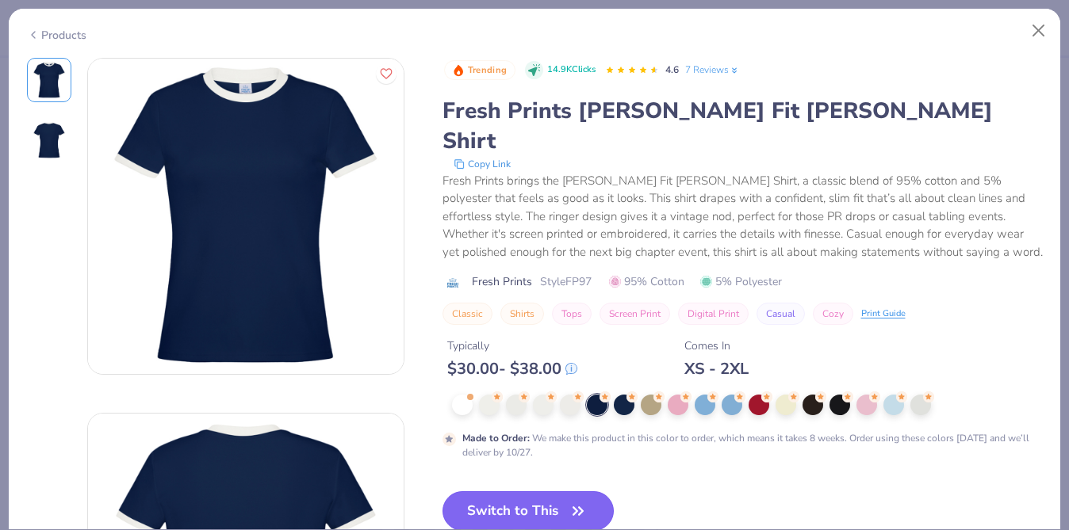
click at [517, 492] on button "Switch to This" at bounding box center [528, 512] width 172 height 40
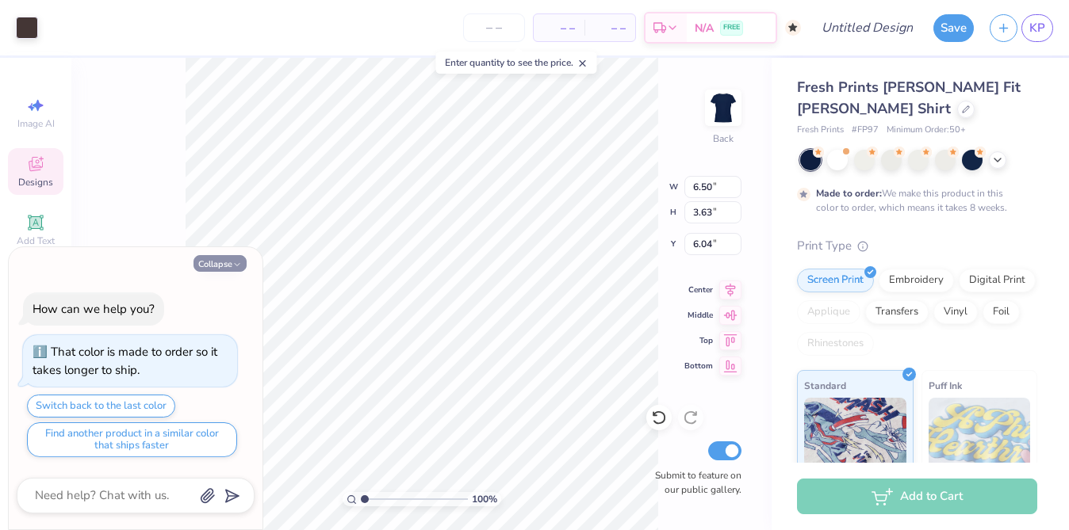
click at [197, 270] on button "Collapse" at bounding box center [219, 263] width 53 height 17
type textarea "x"
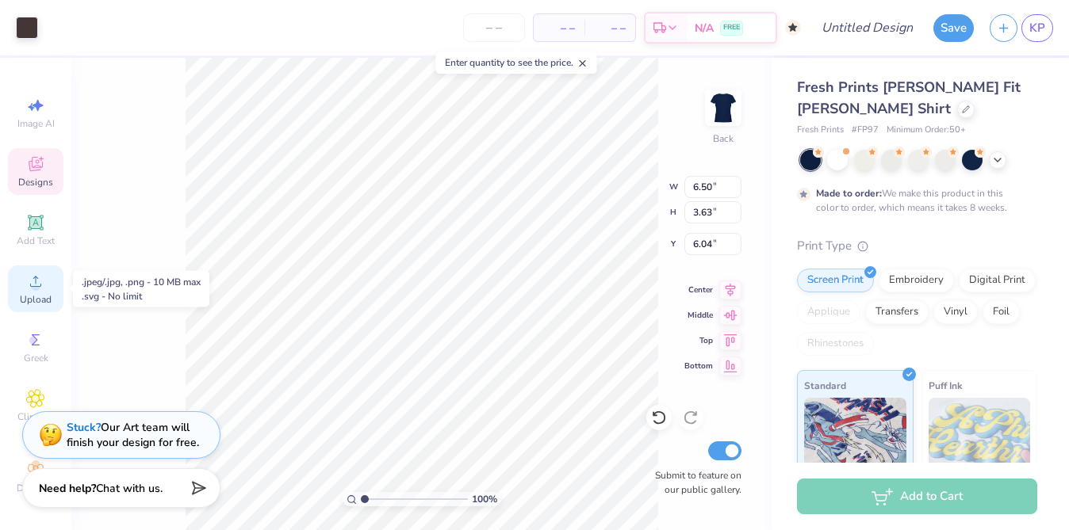
click at [41, 284] on icon at bounding box center [35, 281] width 19 height 19
click at [16, 24] on div at bounding box center [27, 26] width 22 height 22
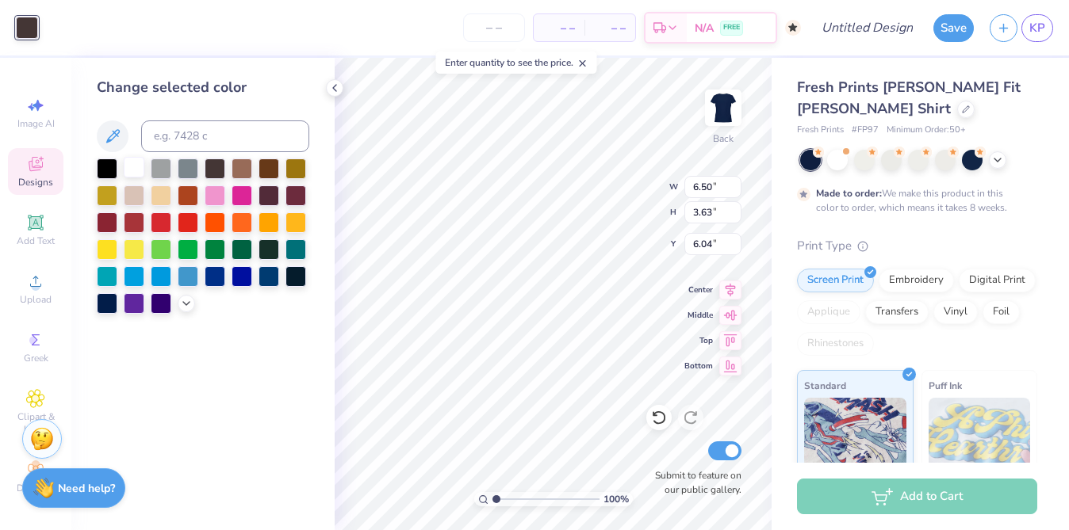
click at [134, 171] on div at bounding box center [134, 167] width 21 height 21
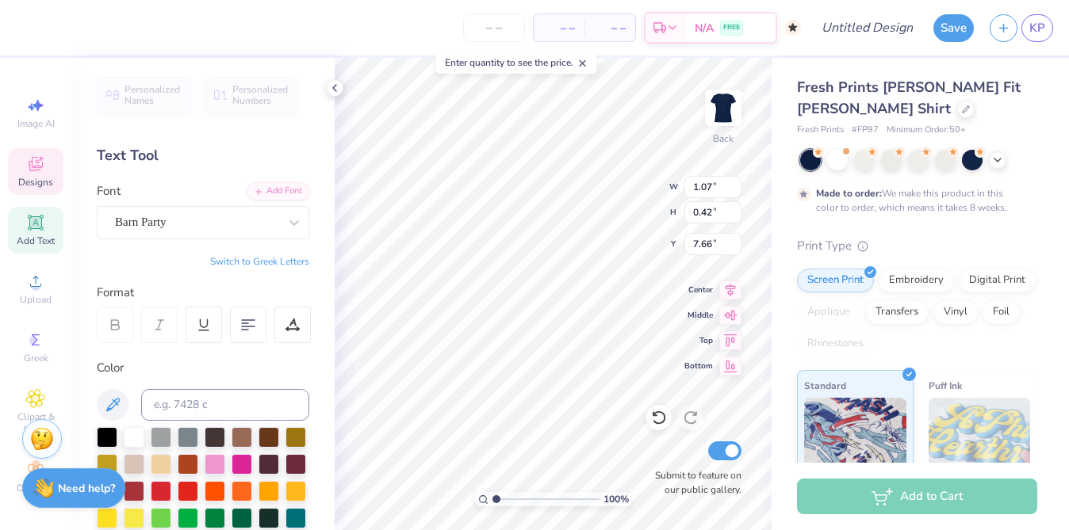
type textarea "2026"
type input "6.50"
type input "1.82"
type input "6.04"
type textarea "CAMP NOVAdance"
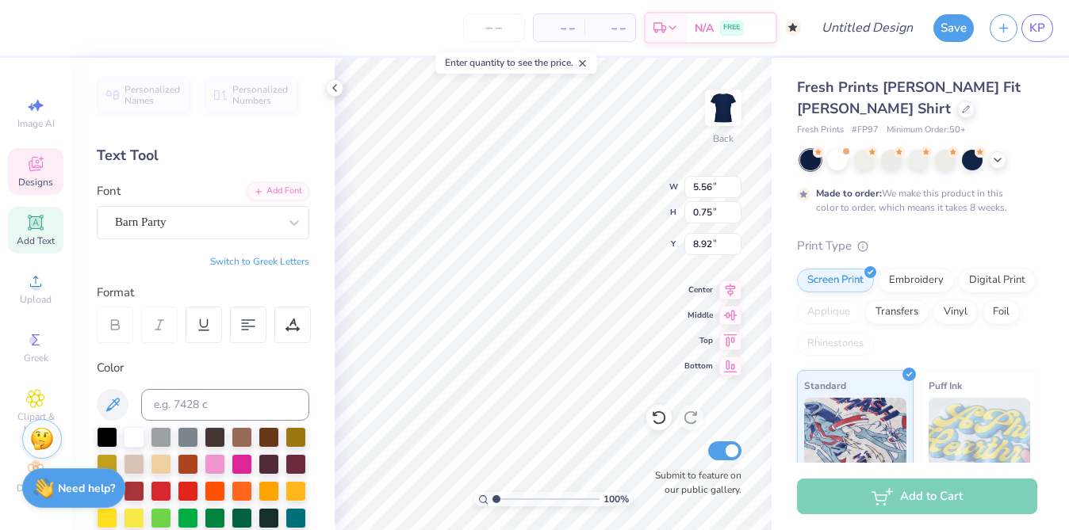
scroll to position [0, 2]
paste textarea "Where positivity fuels the fire"
type textarea "Where positivity fuels the fire"
type input "6.67"
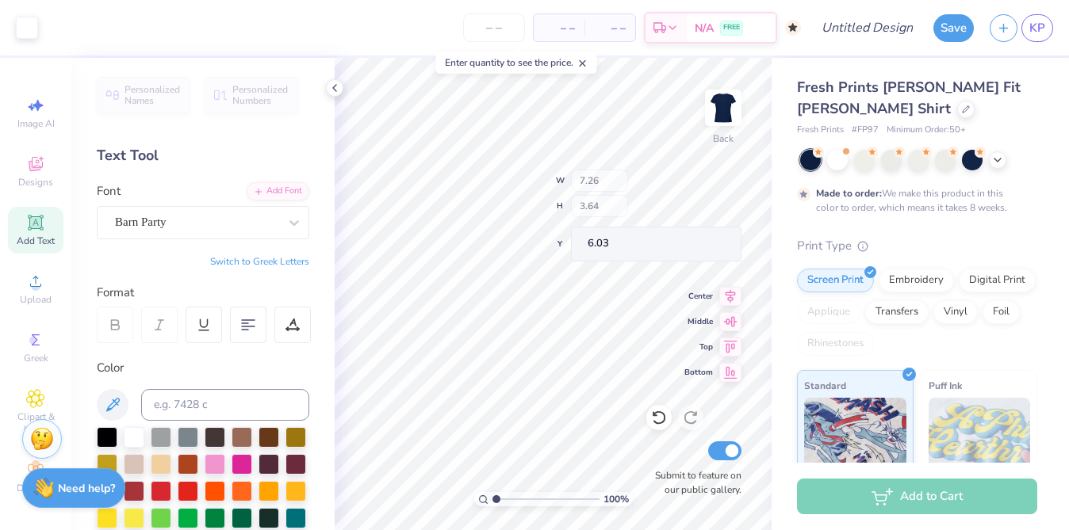
type input "3.35"
type input "5.69"
type input "2.86"
type input "2.22"
type textarea "Where positivity fuels the fire!"
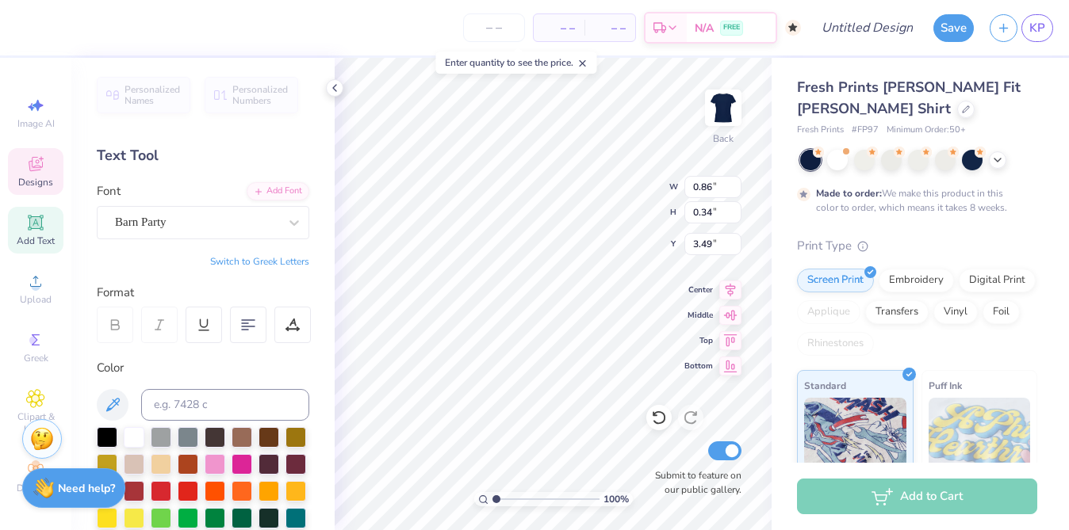
type input "3.50"
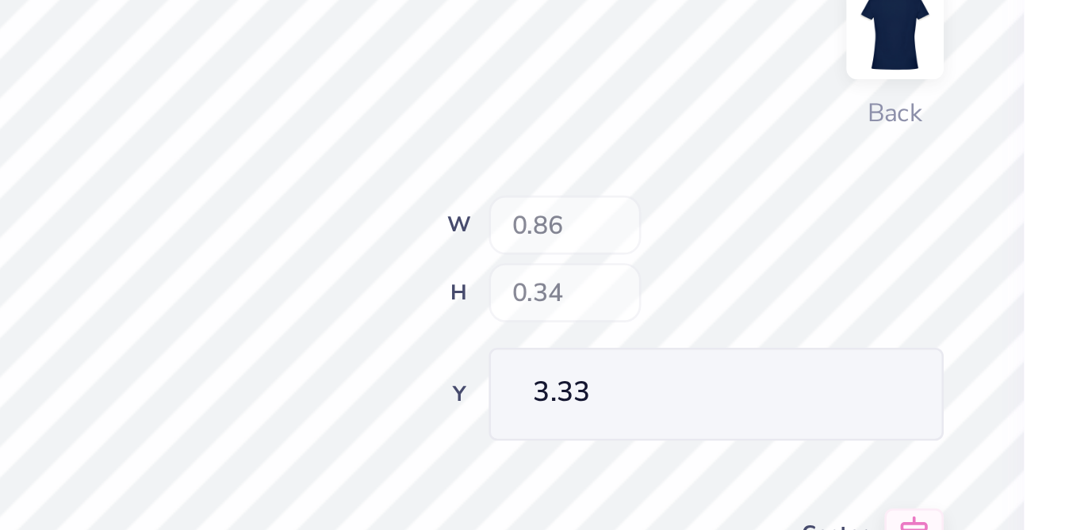
type input "3.33"
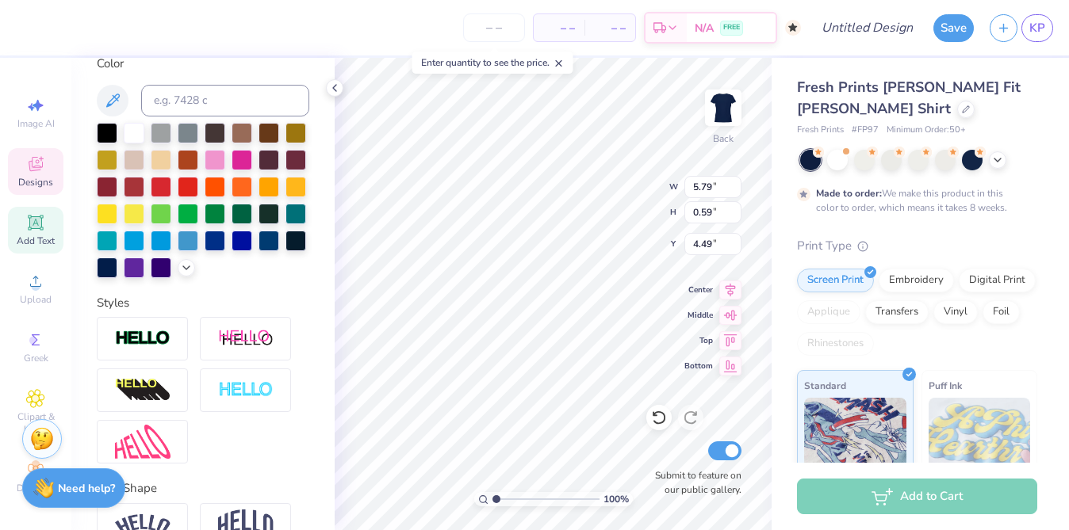
scroll to position [391, 0]
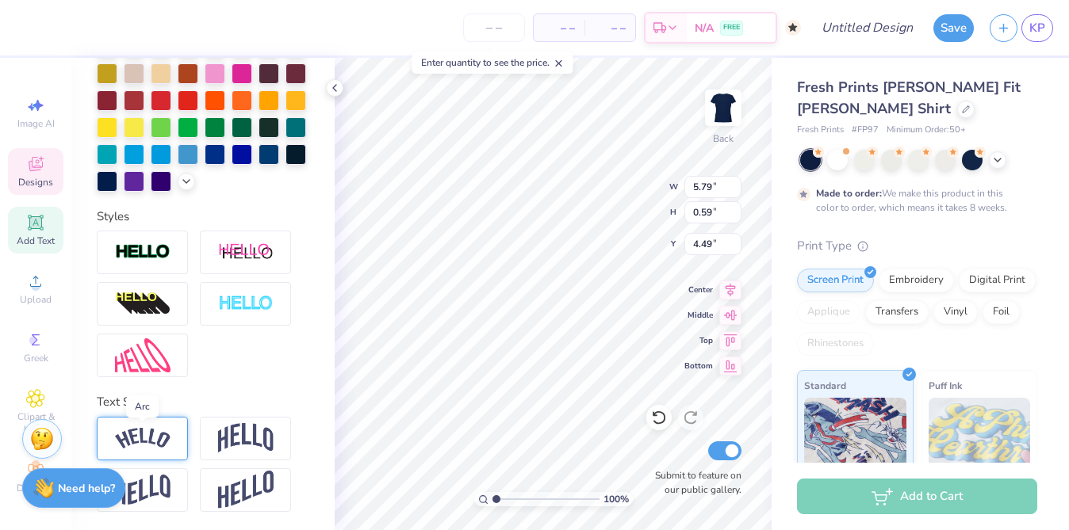
click at [161, 439] on img at bounding box center [142, 438] width 55 height 21
type input "6.56"
type input "1.32"
type input "4.13"
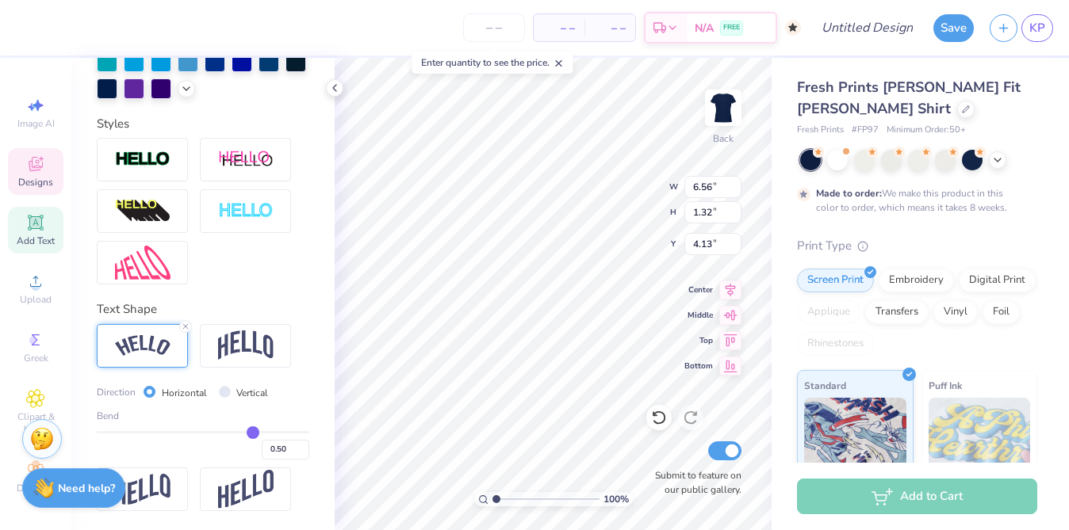
type input "0.49"
type input "0.47"
type input "0.44"
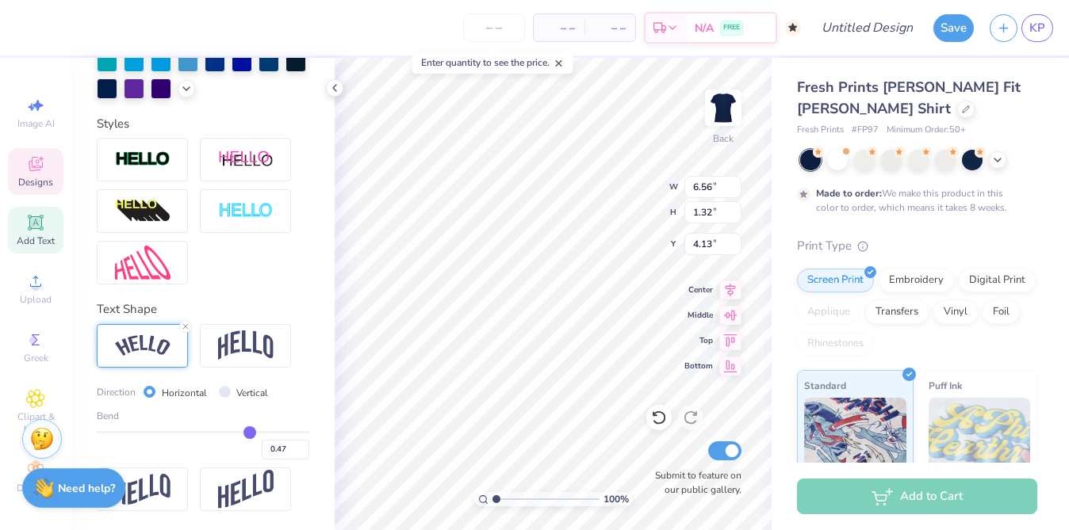
type input "0.44"
type input "0.41"
type input "0.38"
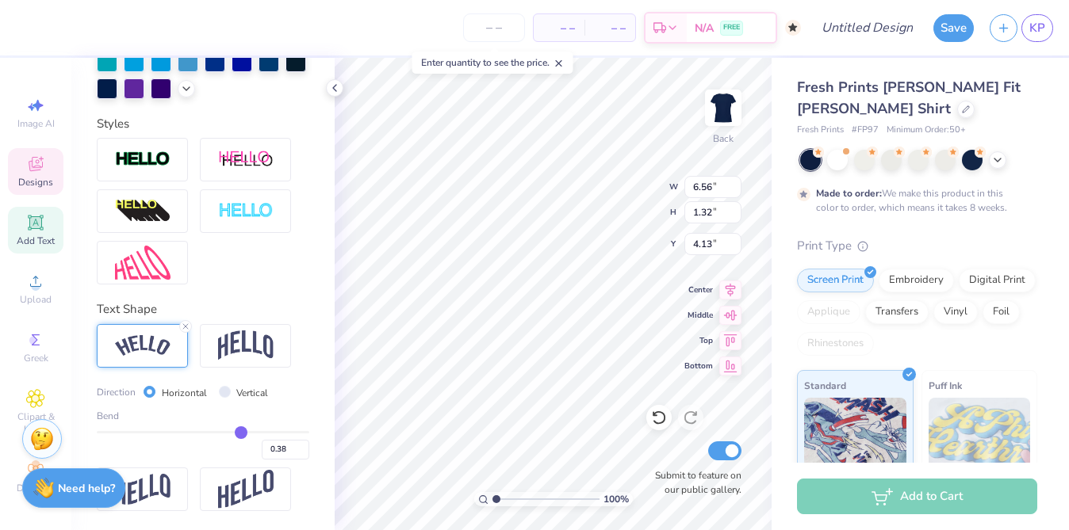
type input "0.36"
type input "0.33"
type input "0.31"
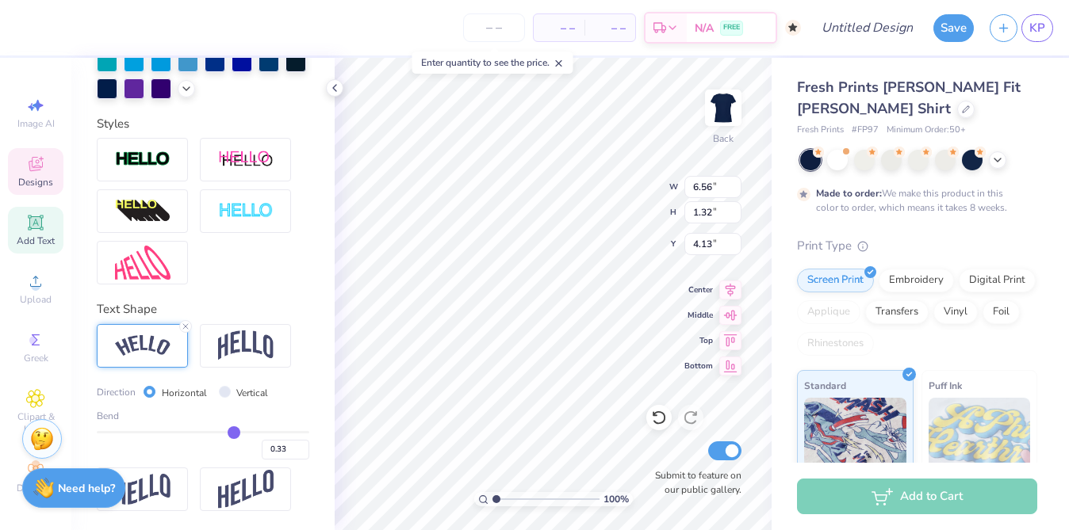
type input "0.31"
type input "0.29"
type input "0.28"
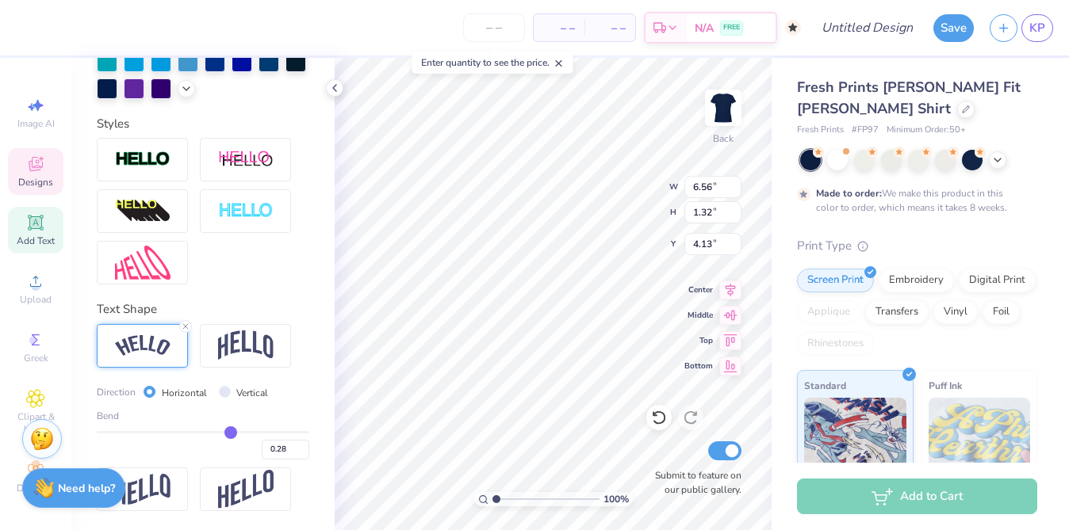
type input "0.26"
type input "0.25"
type input "0.24"
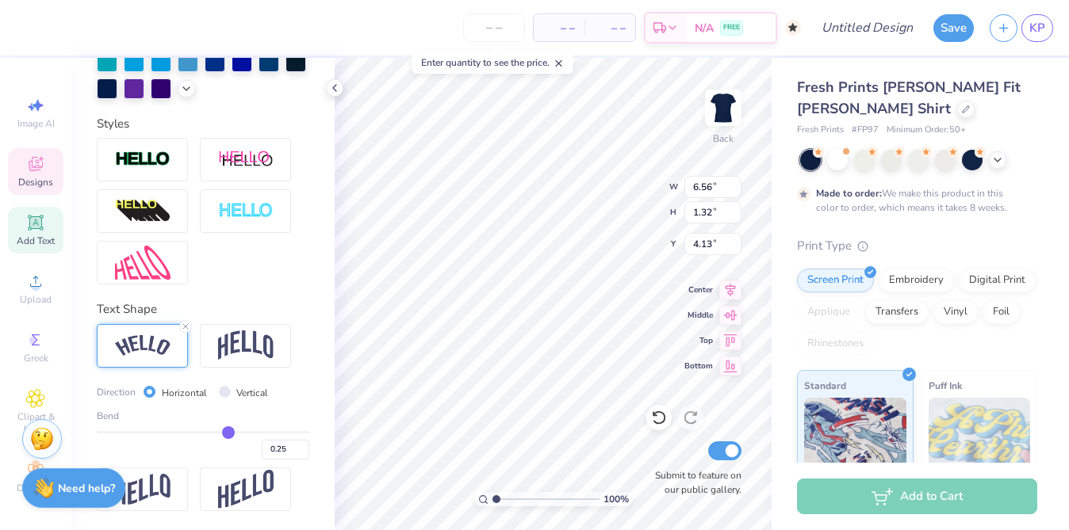
type input "0.24"
type input "0.23"
type input "0.22"
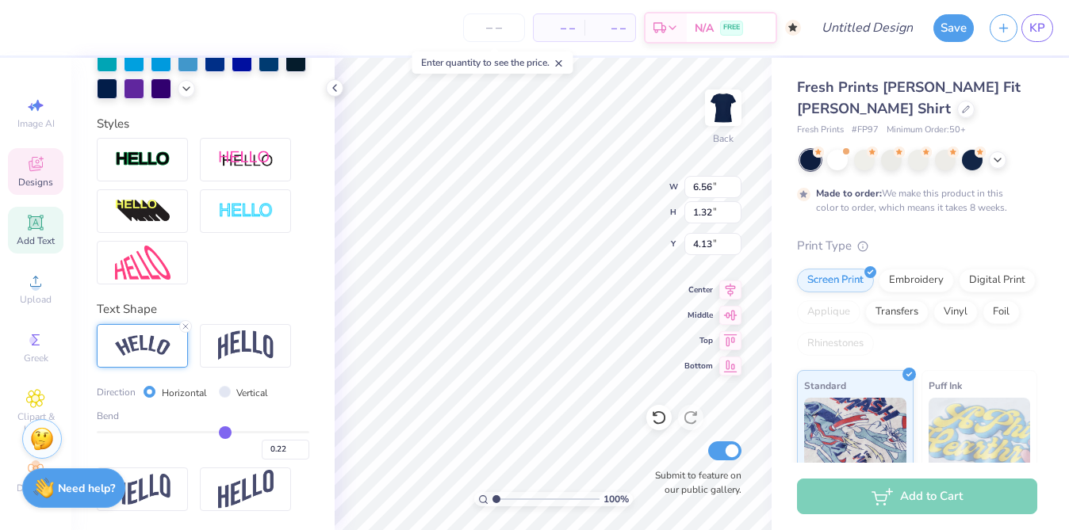
type input "0.21"
type input "0.2"
type input "0.20"
type input "0.19"
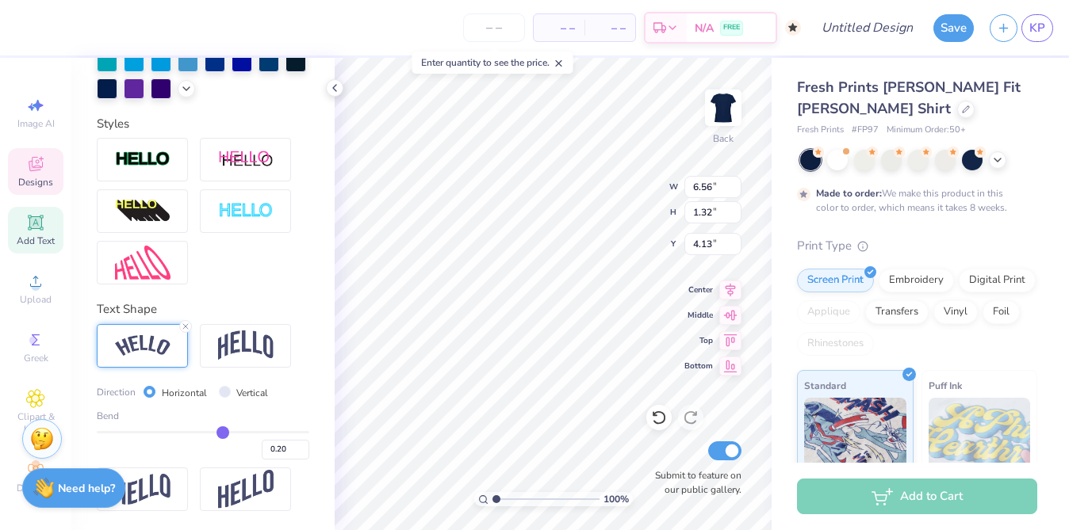
type input "0.19"
type input "0.18"
type input "0.17"
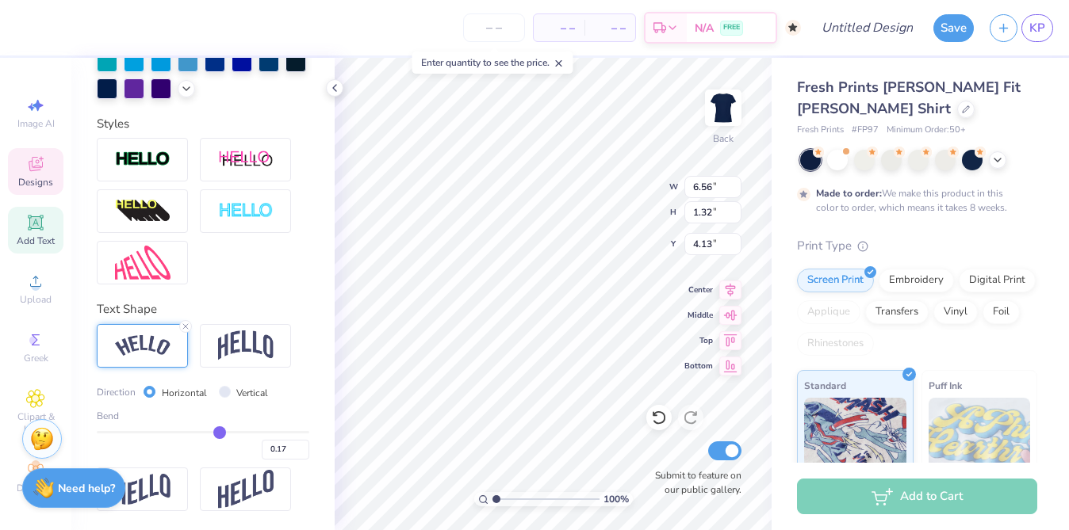
type input "0.16"
type input "0.15"
type input "0.14"
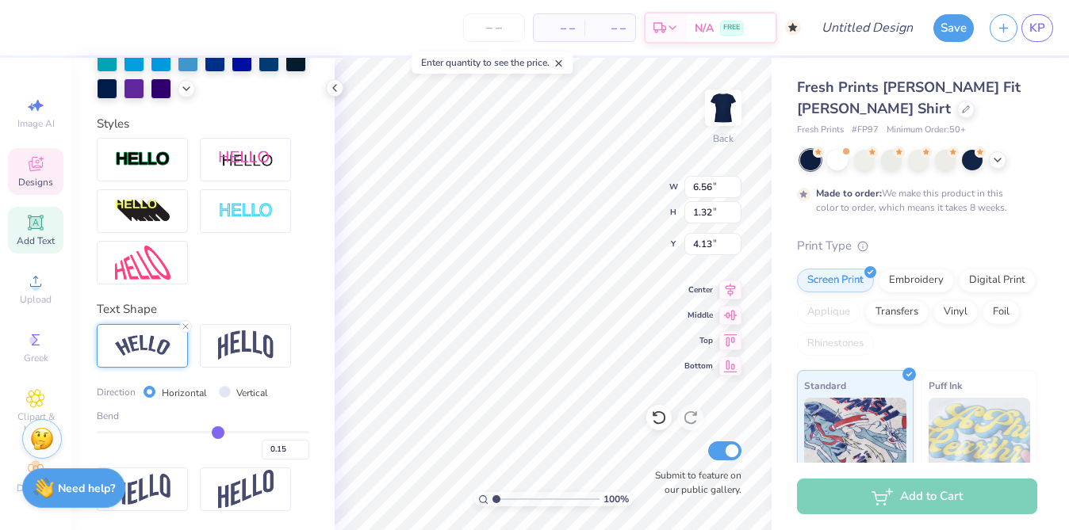
type input "0.14"
type input "0.13"
type input "0.12"
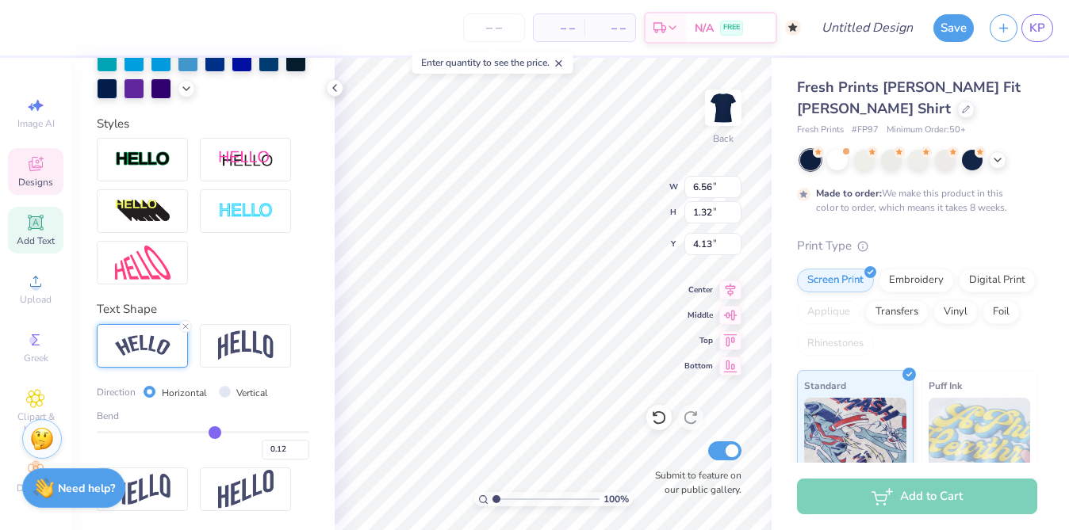
type input "0.11"
type input "0.1"
type input "0.10"
type input "0.09"
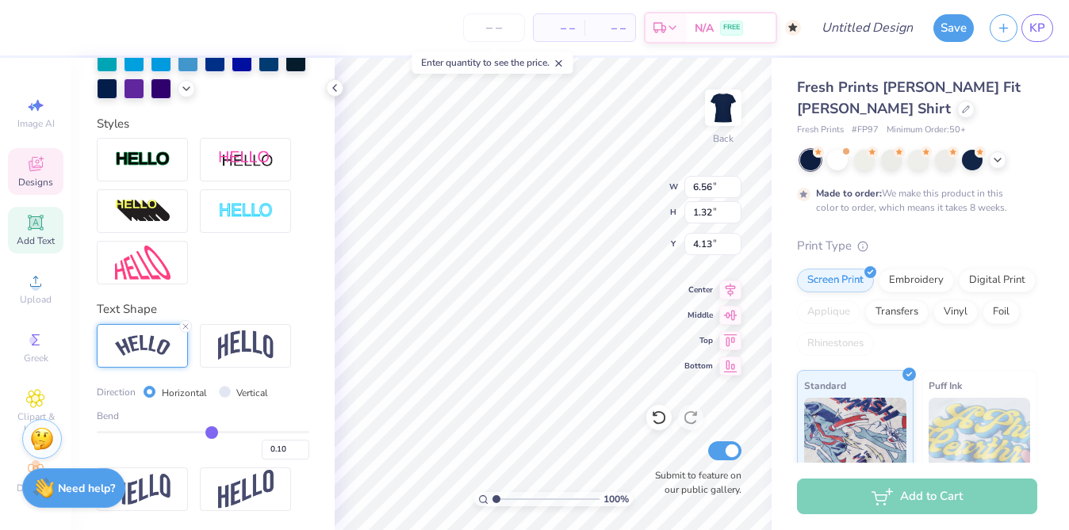
type input "0.09"
type input "0.08"
type input "0.07"
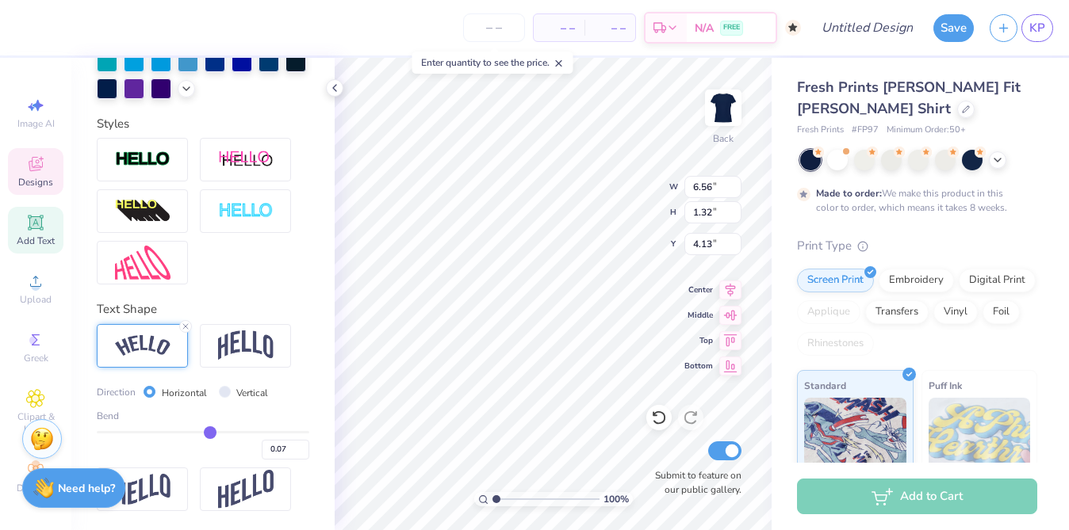
type input "0.06"
type input "0.05"
type input "0.04"
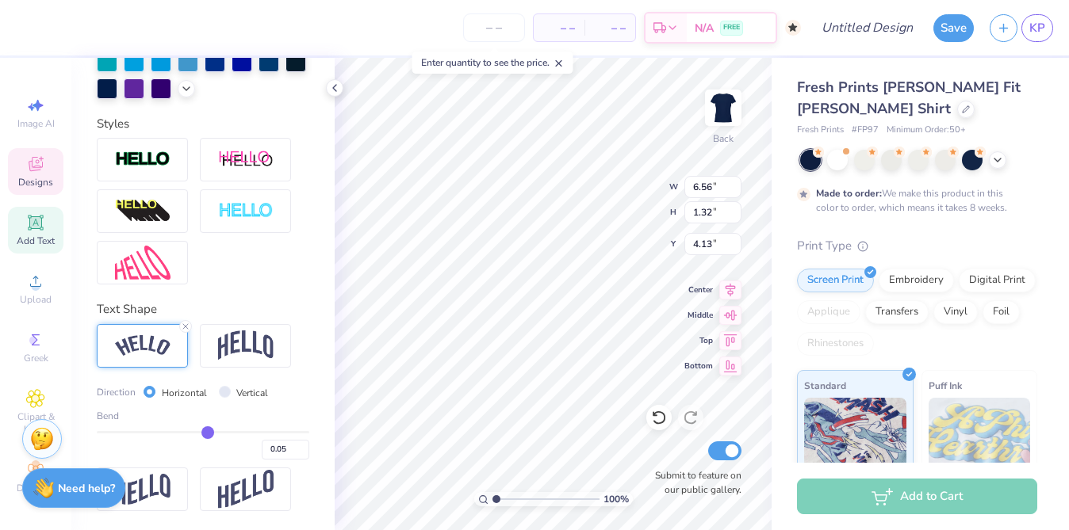
type input "0.04"
type input "0.02"
type input "0.01"
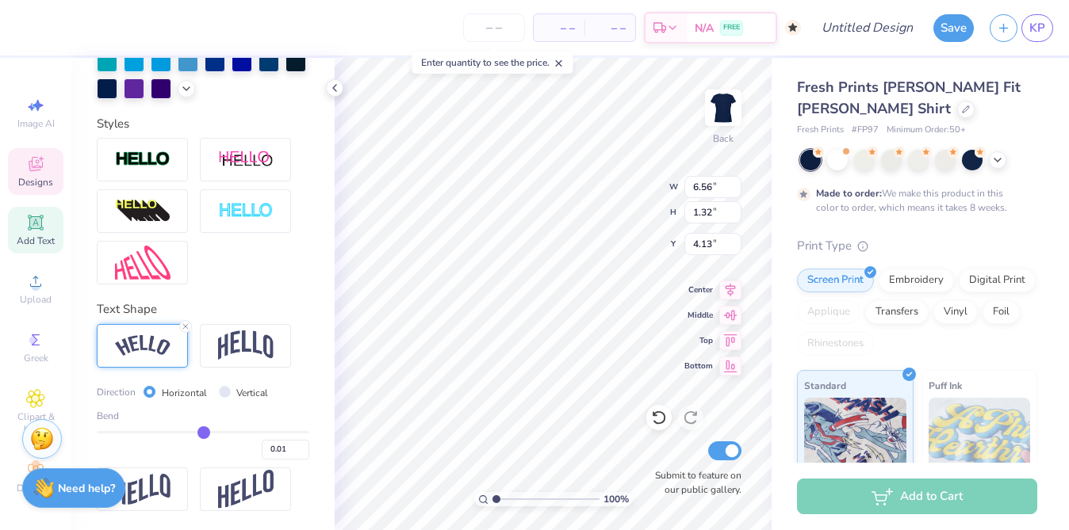
type input "0"
type input "0.00"
type input "-0.01"
type input "-0.02"
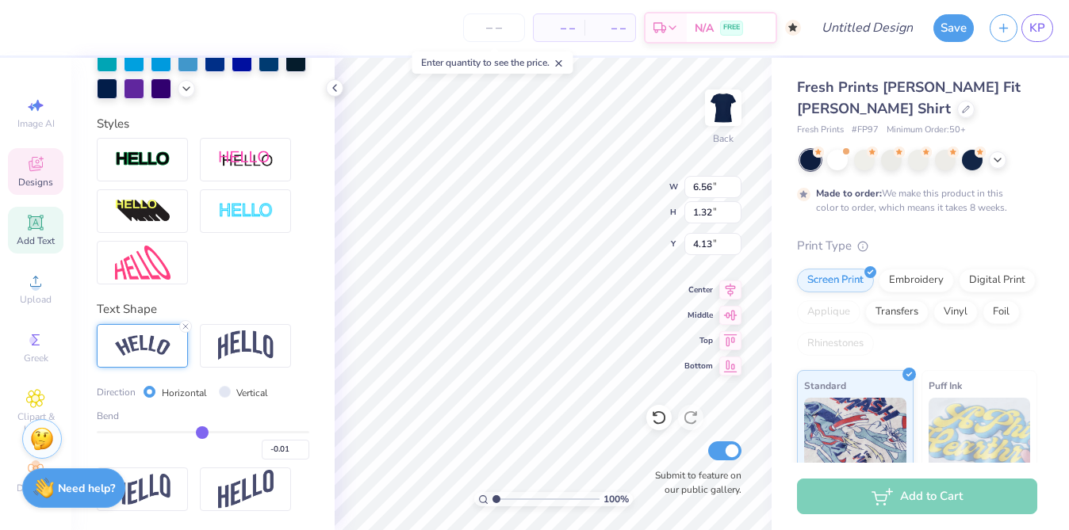
type input "-0.02"
type input "-0.03"
type input "-0.04"
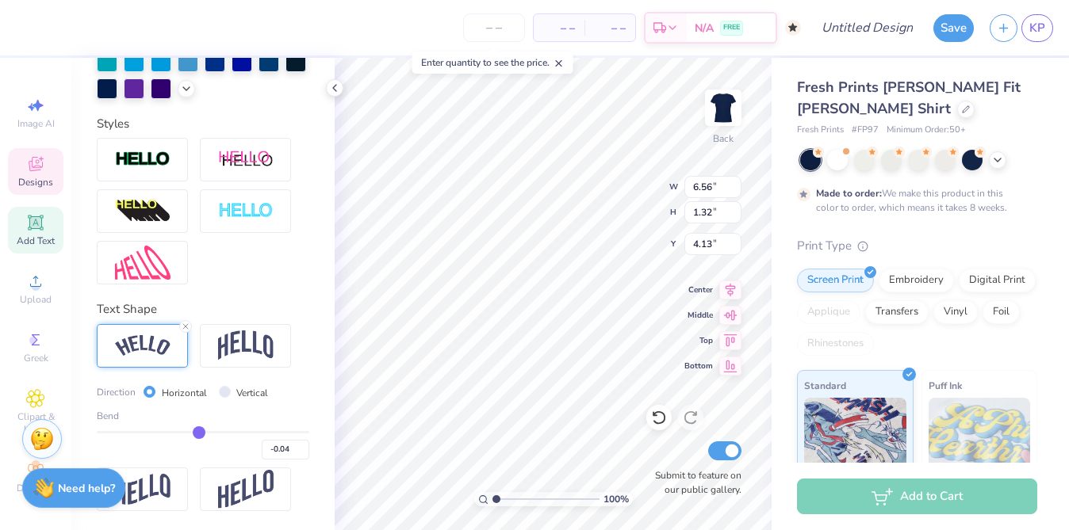
type input "-0.05"
type input "-0.06"
type input "-0.07"
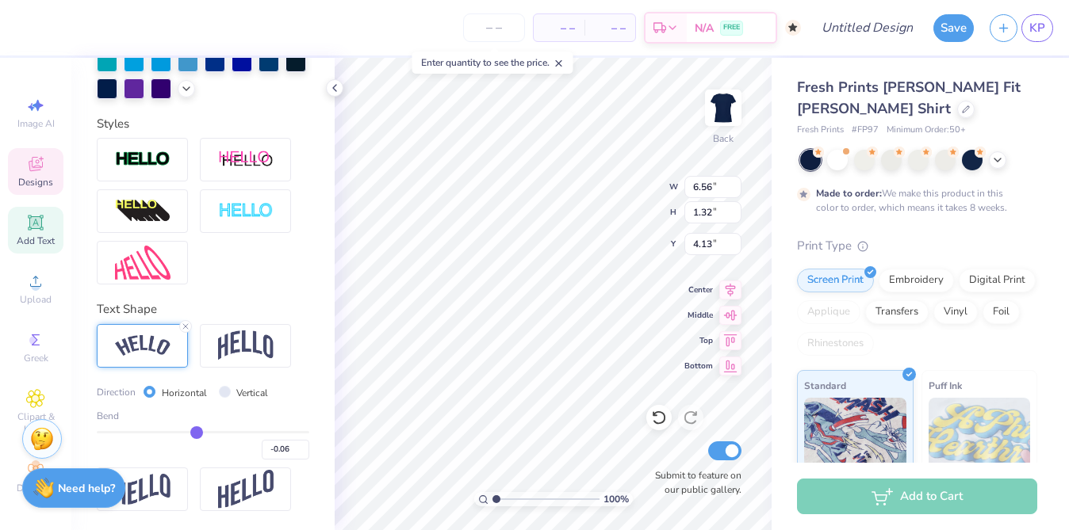
type input "-0.07"
type input "-0.08"
type input "-0.09"
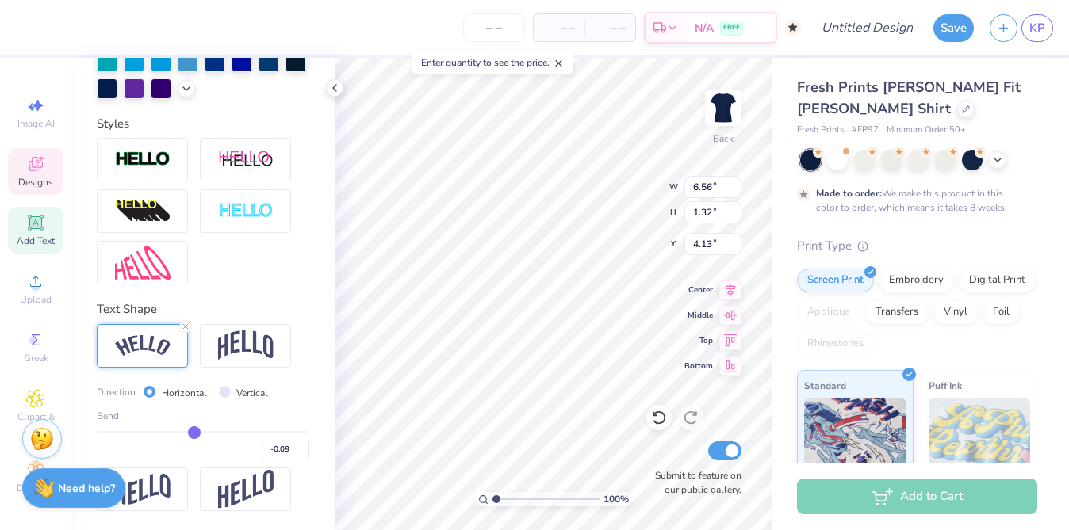
type input "-0.1"
type input "-0.10"
type input "-0.11"
type input "-0.12"
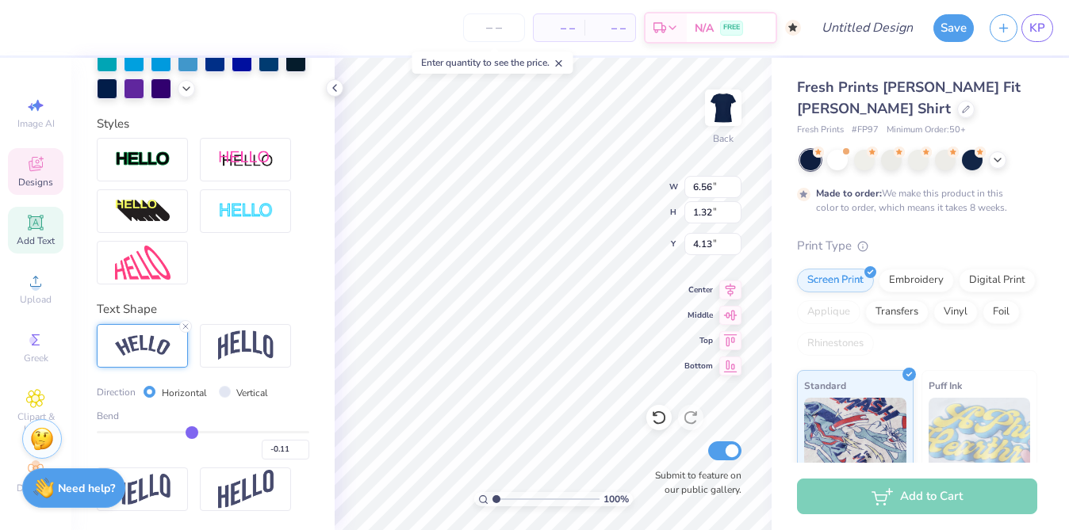
type input "-0.12"
type input "-0.13"
type input "-0.14"
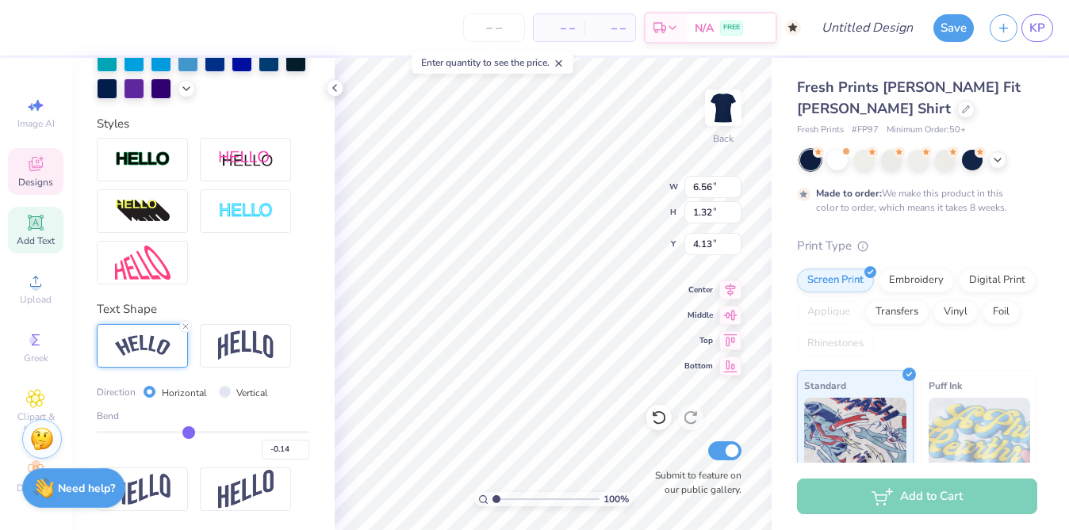
type input "-0.15"
type input "-0.16"
type input "-0.17"
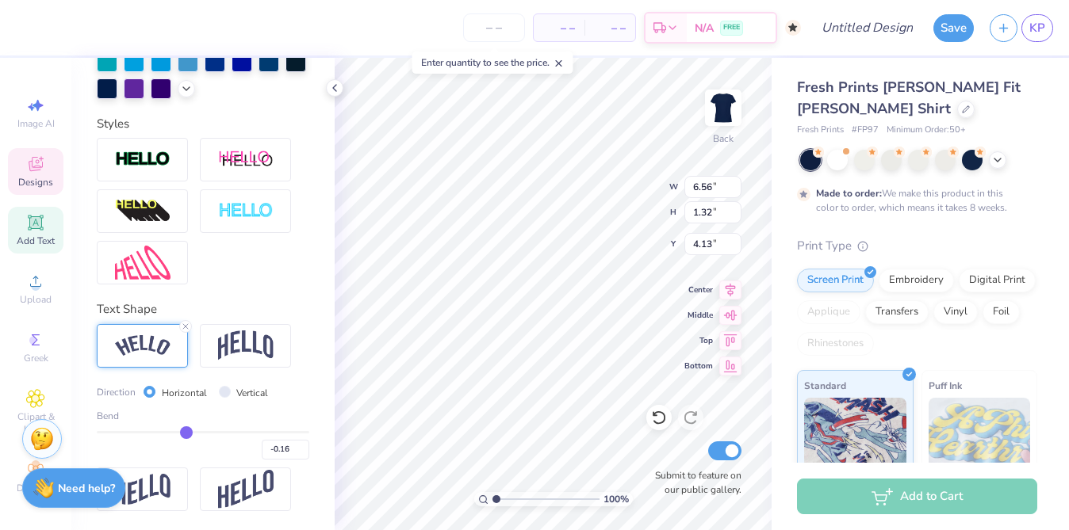
type input "-0.17"
type input "-0.18"
type input "-0.19"
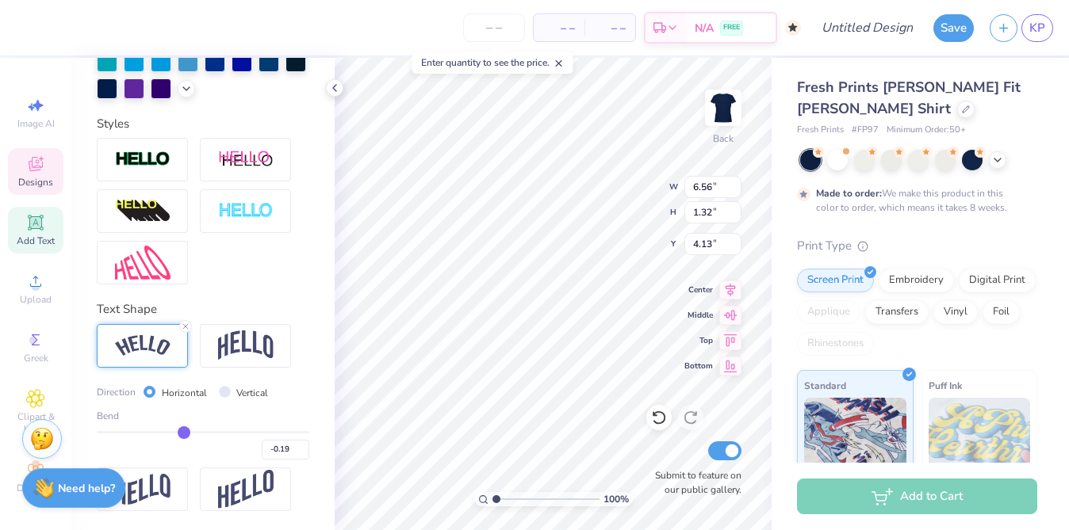
type input "-0.2"
type input "-0.20"
type input "-0.21"
type input "-0.22"
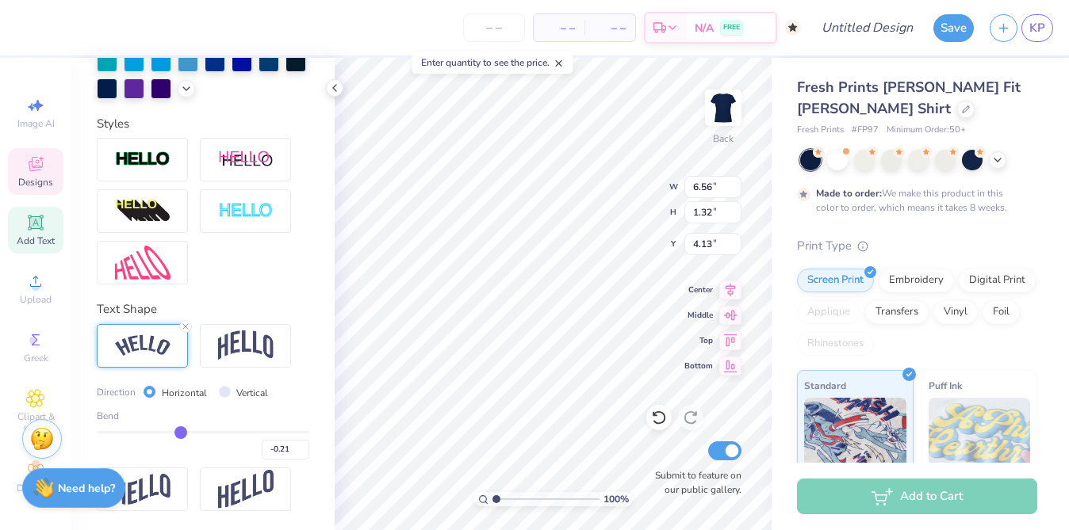
type input "-0.22"
type input "-0.23"
type input "-0.24"
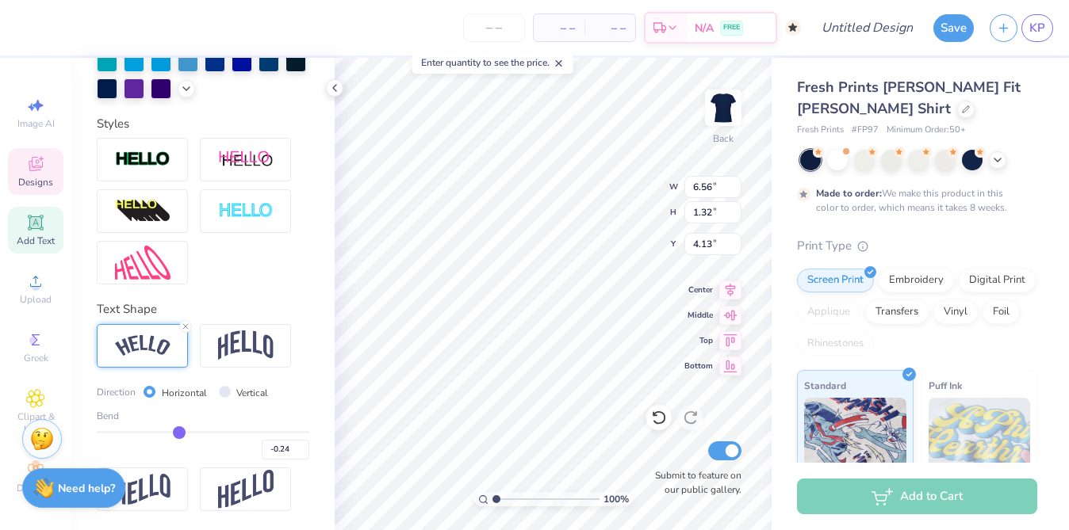
type input "-0.25"
type input "-0.26"
type input "-0.27"
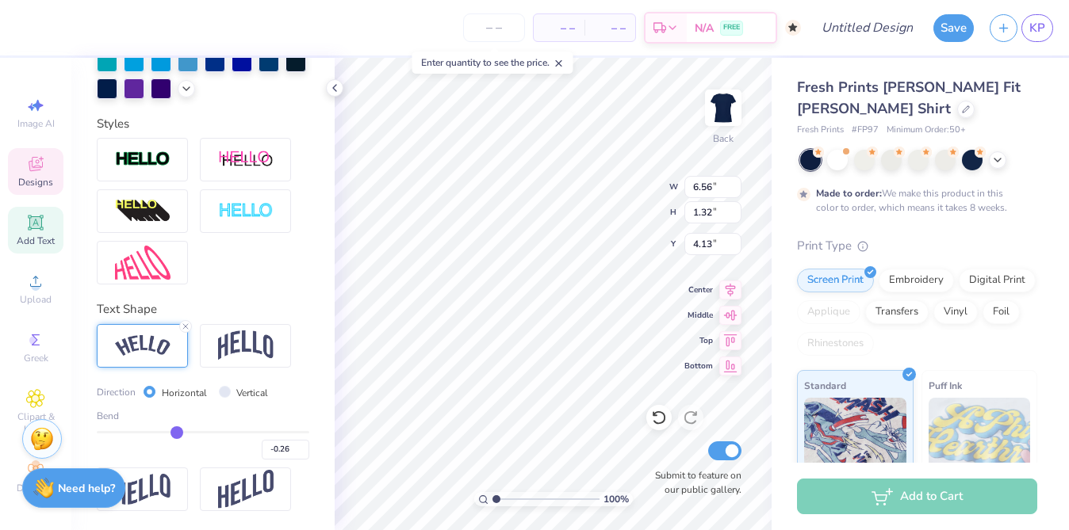
type input "-0.27"
type input "-0.28"
type input "-0.29"
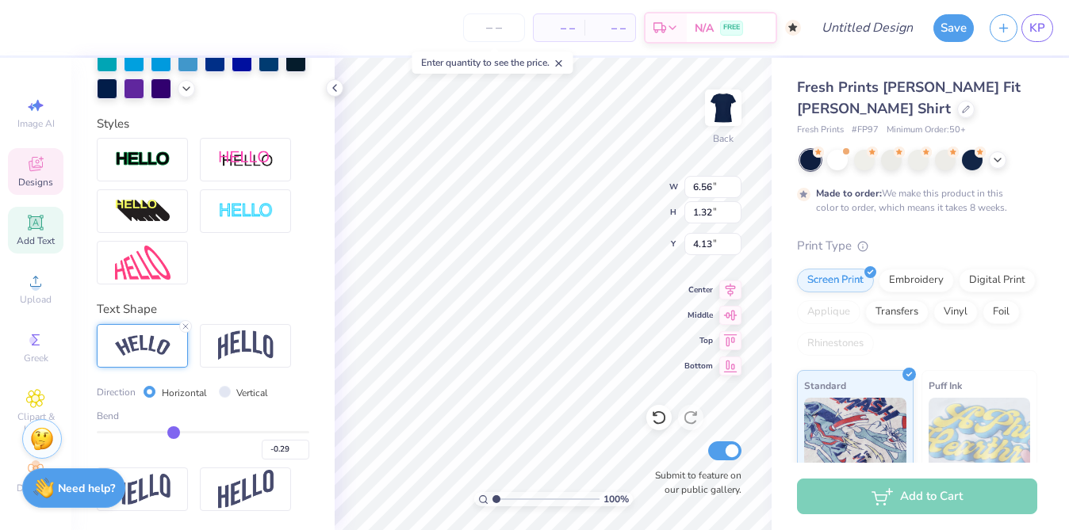
type input "-0.3"
type input "-0.30"
type input "-0.31"
type input "-0.32"
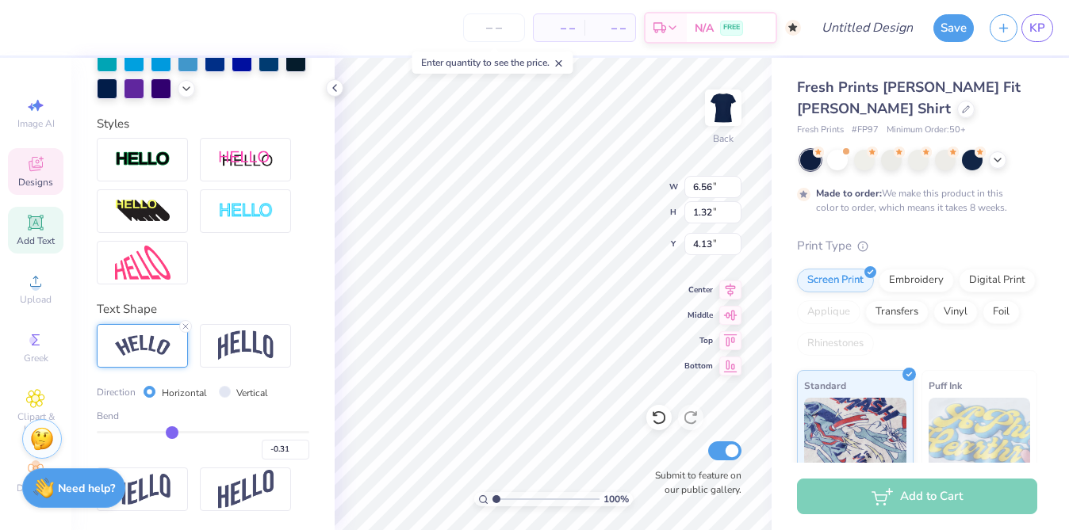
type input "-0.32"
type input "-0.33"
type input "-0.34"
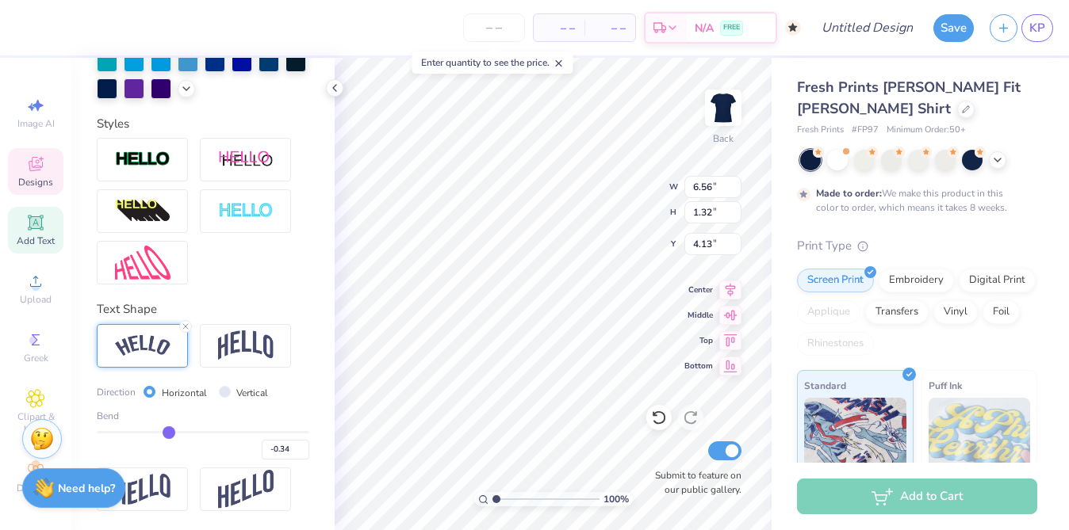
type input "-0.35"
type input "-0.36"
type input "-0.37"
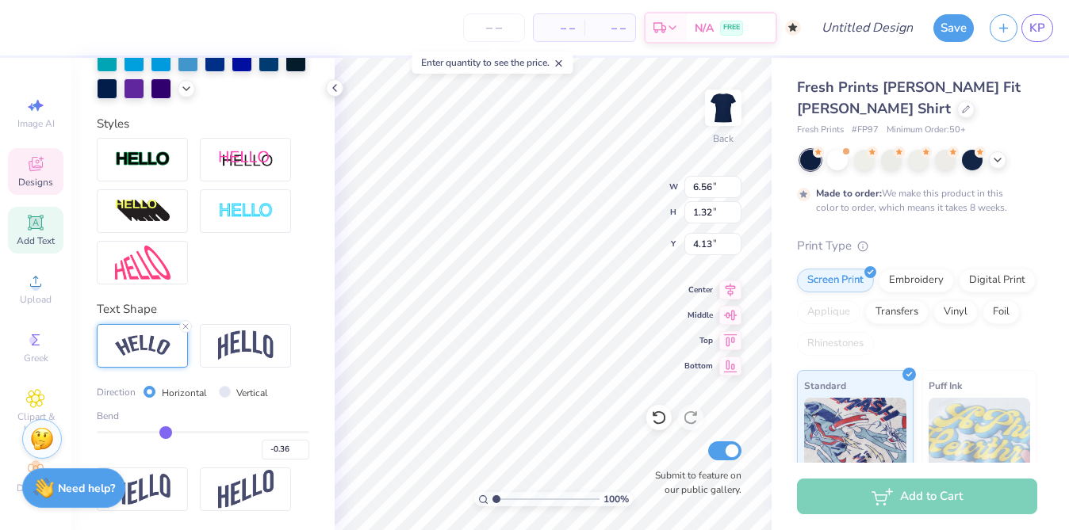
type input "-0.37"
type input "-0.38"
type input "-0.39"
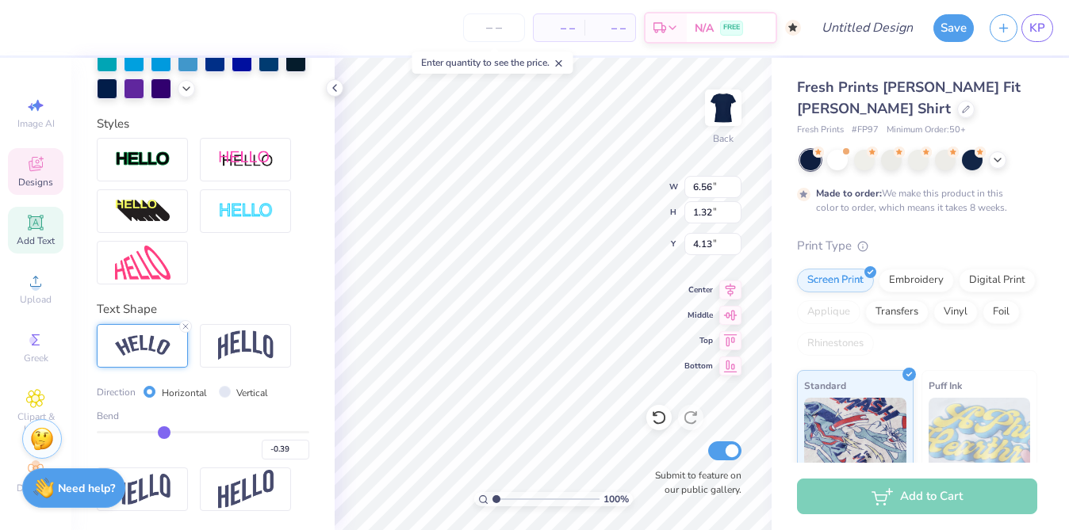
type input "-0.4"
type input "-0.40"
type input "-0.41"
type input "-0.42"
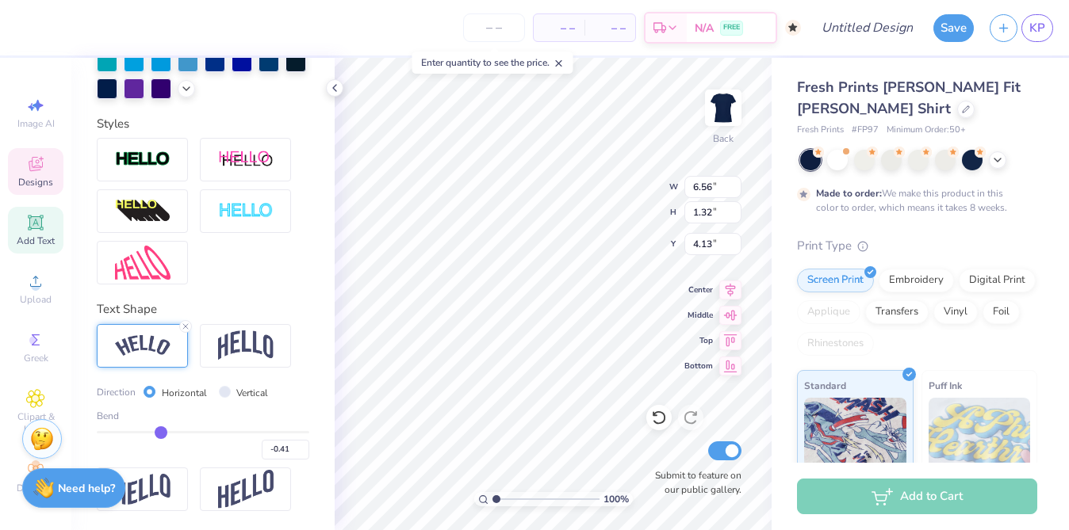
type input "-0.42"
type input "-0.43"
type input "-0.44"
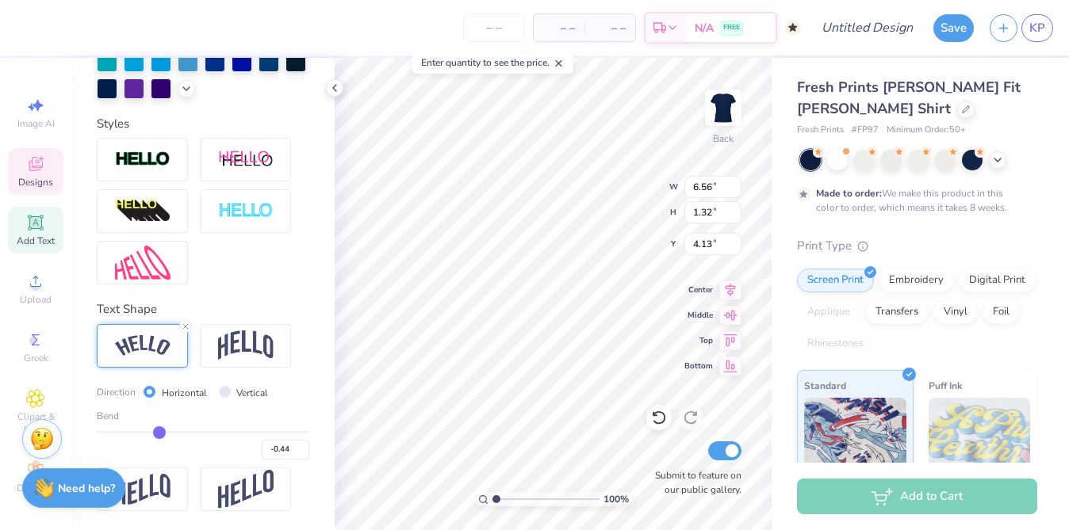
type input "-0.45"
type input "-0.46"
type input "-0.47"
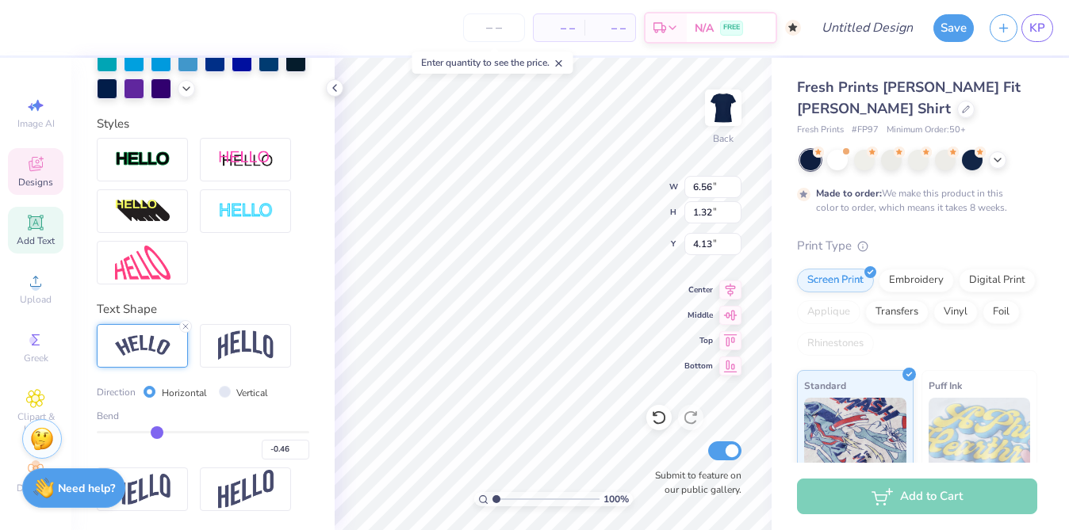
type input "-0.47"
type input "-0.48"
type input "-0.49"
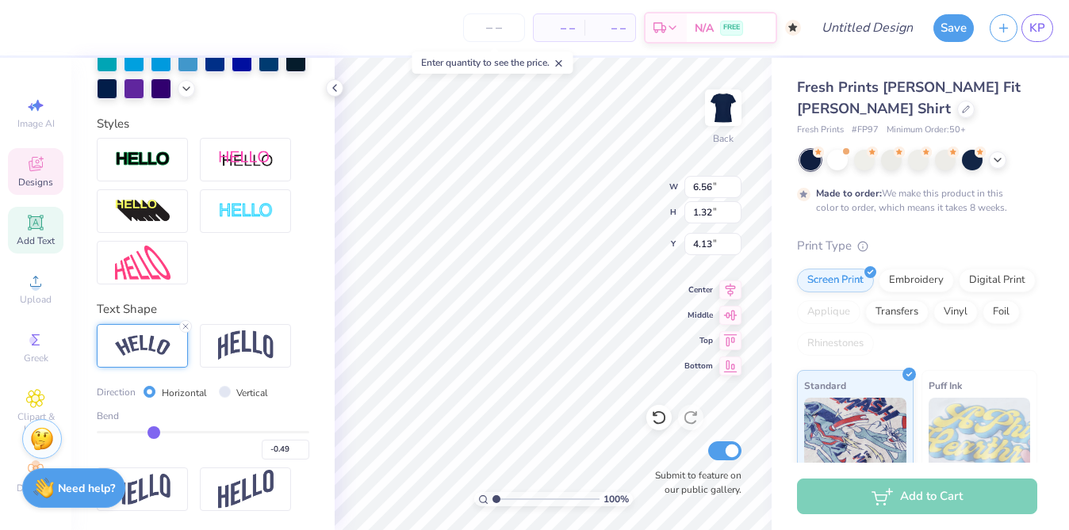
type input "-0.5"
type input "-0.50"
type input "-0.51"
drag, startPoint x: 253, startPoint y: 431, endPoint x: 152, endPoint y: 434, distance: 100.8
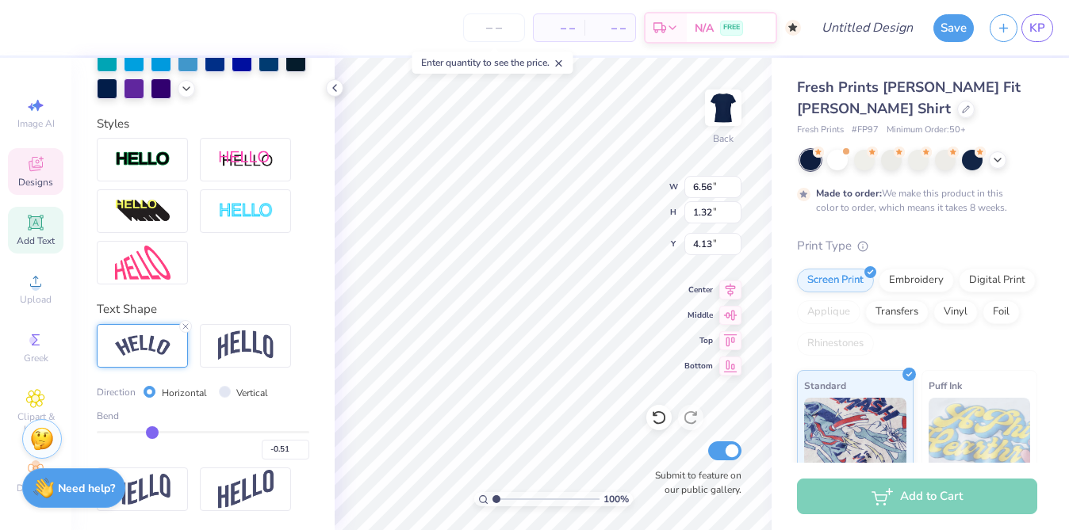
type input "-0.51"
click at [152, 434] on input "range" at bounding box center [203, 432] width 212 height 2
type input "6.38"
type input "1.44"
type input "4.07"
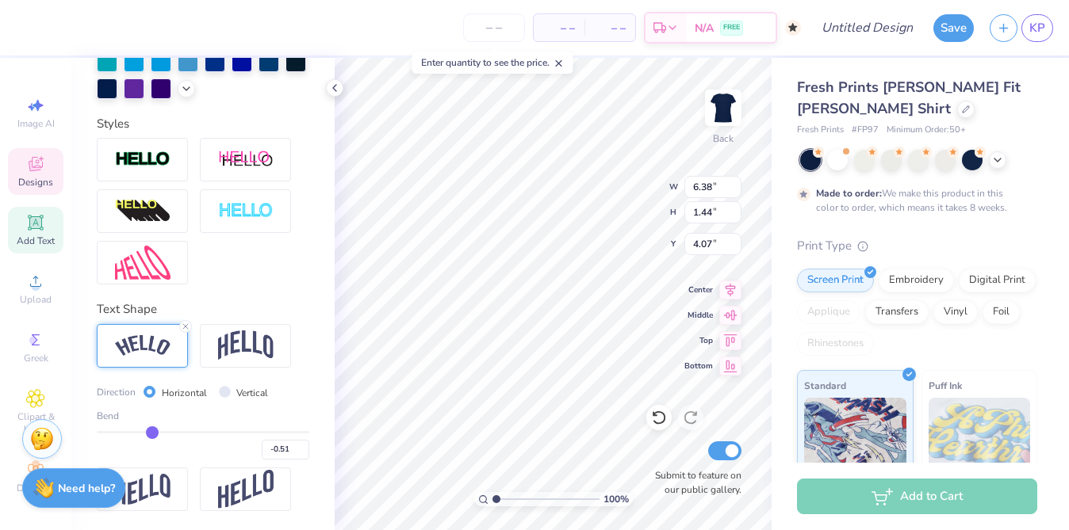
type input "-0.48"
type input "-0.47"
click at [153, 431] on input "range" at bounding box center [203, 432] width 212 height 2
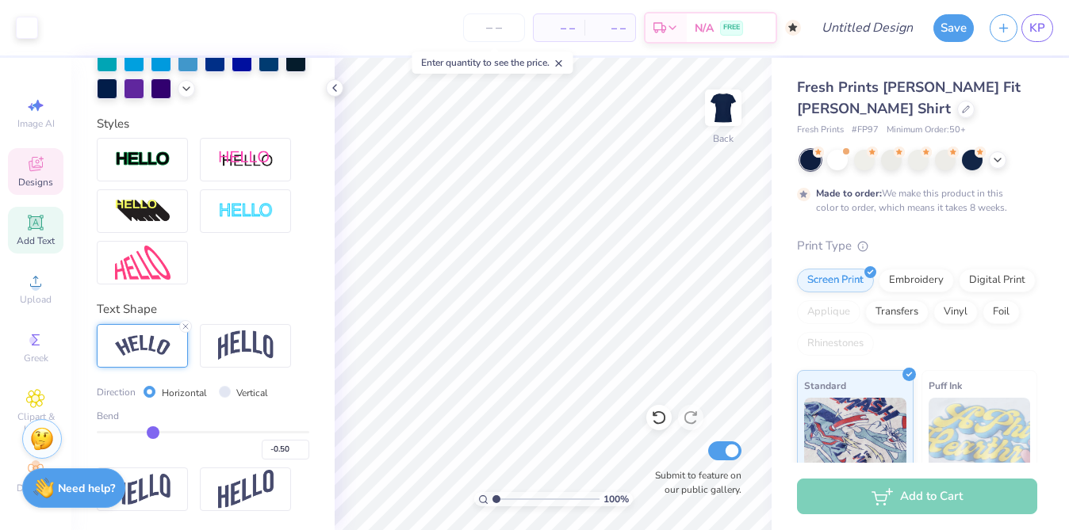
scroll to position [2, 0]
click at [33, 360] on span "Greek" at bounding box center [36, 356] width 25 height 13
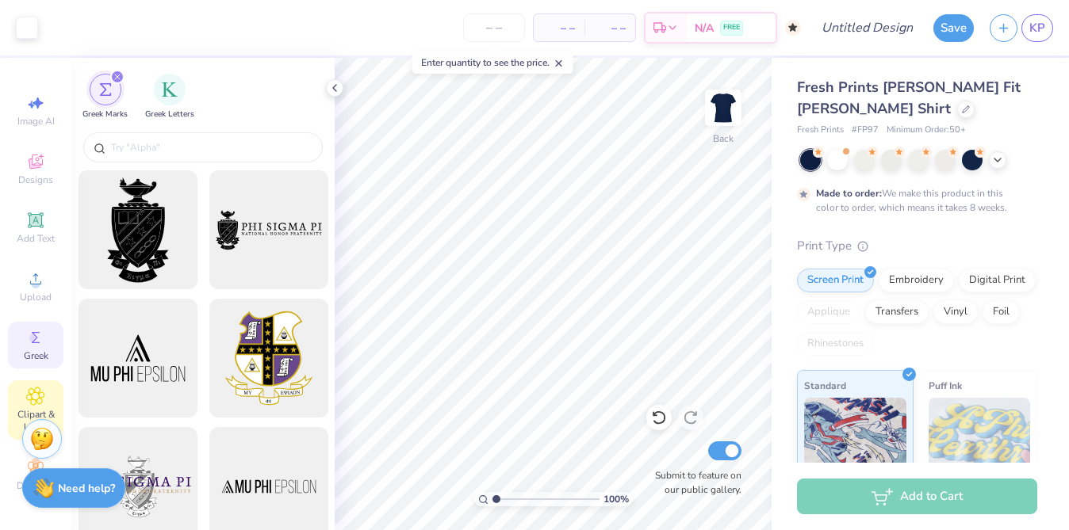
click at [33, 387] on icon at bounding box center [35, 396] width 18 height 19
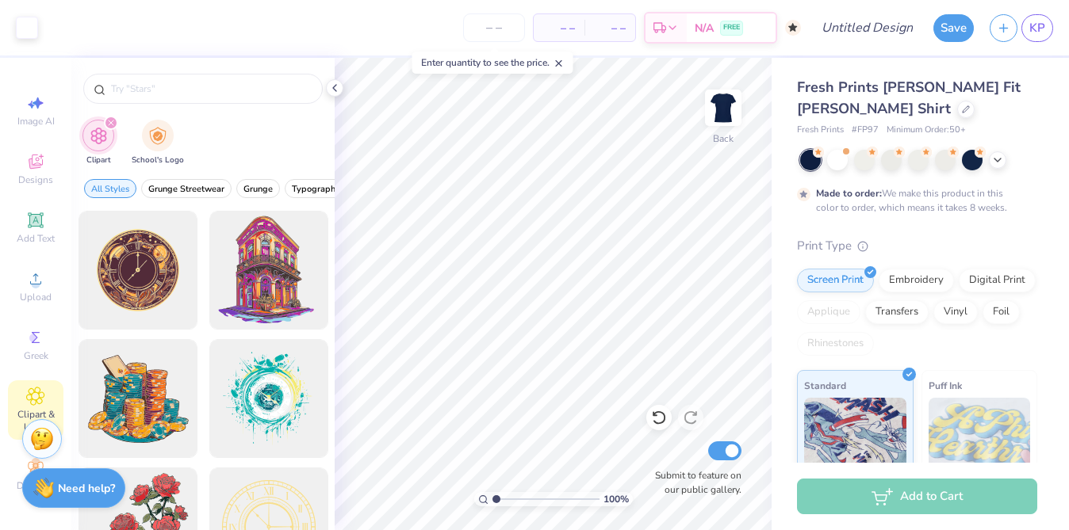
click at [105, 121] on div "filter for Clipart" at bounding box center [111, 123] width 14 height 14
click at [111, 125] on icon "filter for Clipart" at bounding box center [111, 123] width 6 height 6
click at [276, 149] on div "Clipart School's Logo" at bounding box center [202, 144] width 263 height 59
click at [22, 463] on div "Decorate" at bounding box center [35, 475] width 55 height 47
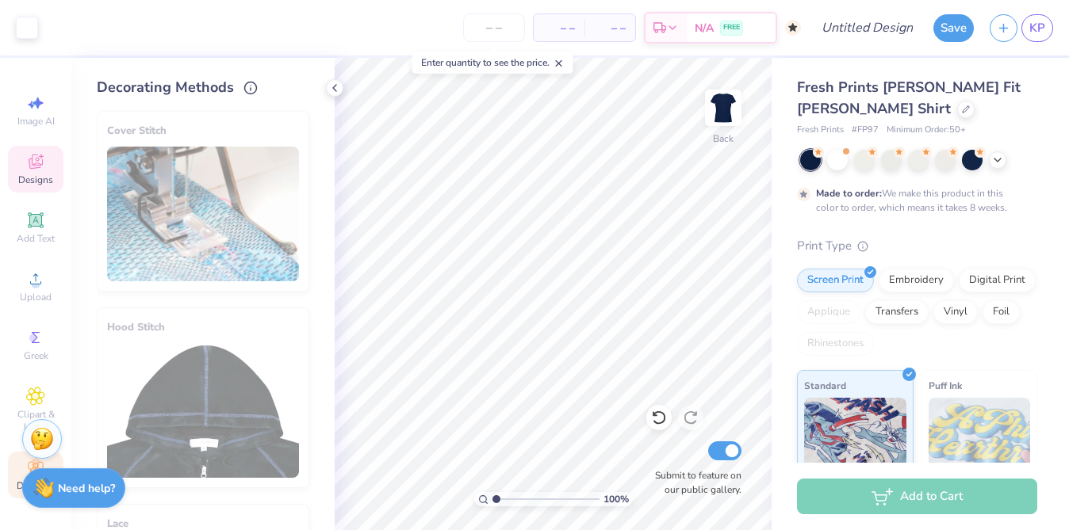
click at [40, 155] on icon at bounding box center [35, 161] width 19 height 19
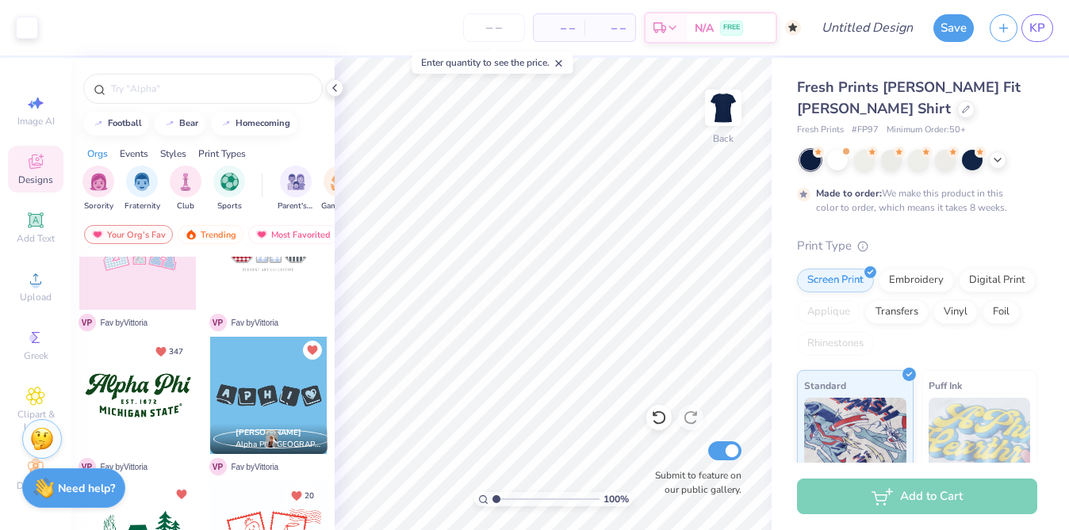
scroll to position [100, 0]
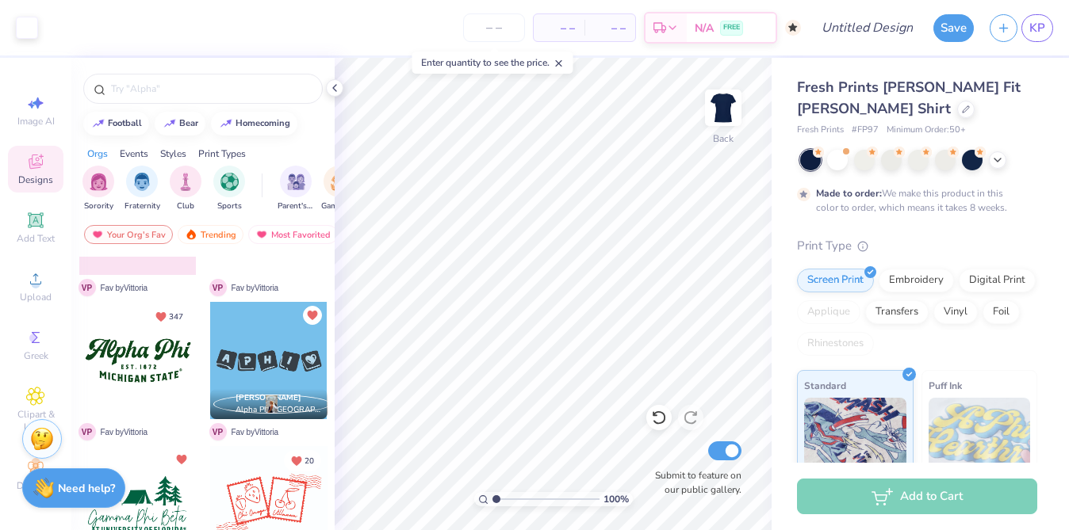
click at [143, 490] on div at bounding box center [137, 504] width 117 height 117
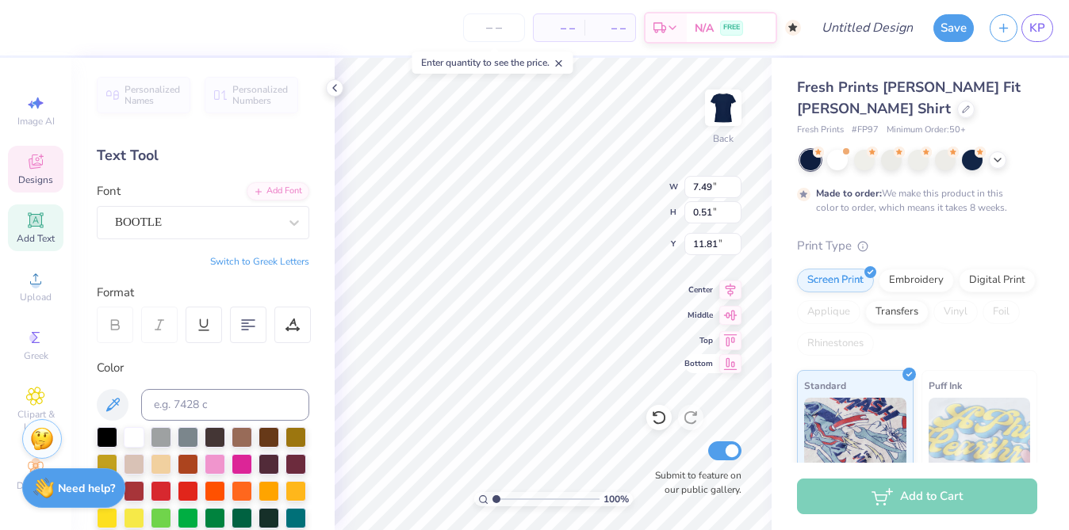
scroll to position [0, 9]
click at [280, 311] on div at bounding box center [292, 325] width 36 height 36
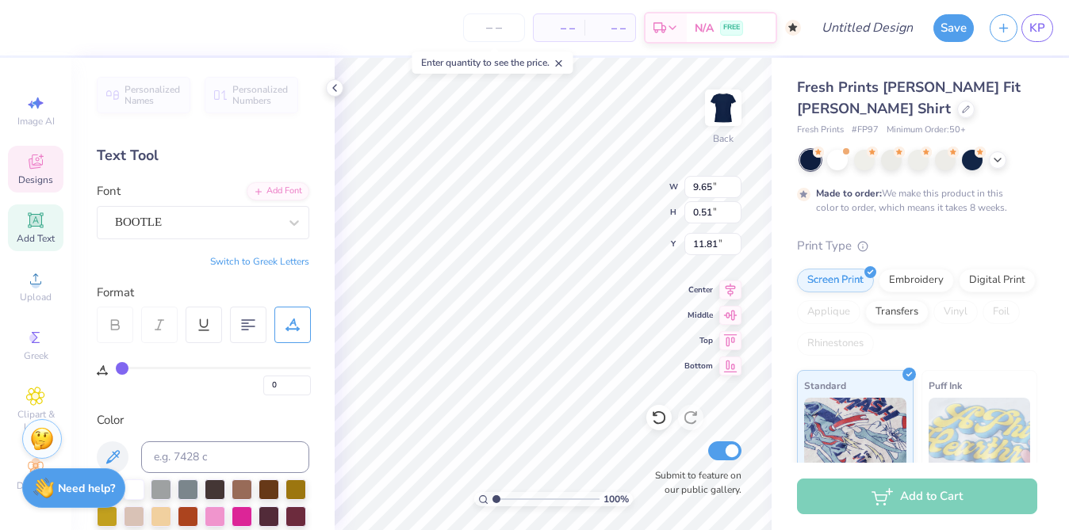
drag, startPoint x: 128, startPoint y: 362, endPoint x: 147, endPoint y: 367, distance: 20.4
click at [147, 367] on div "0" at bounding box center [213, 377] width 195 height 36
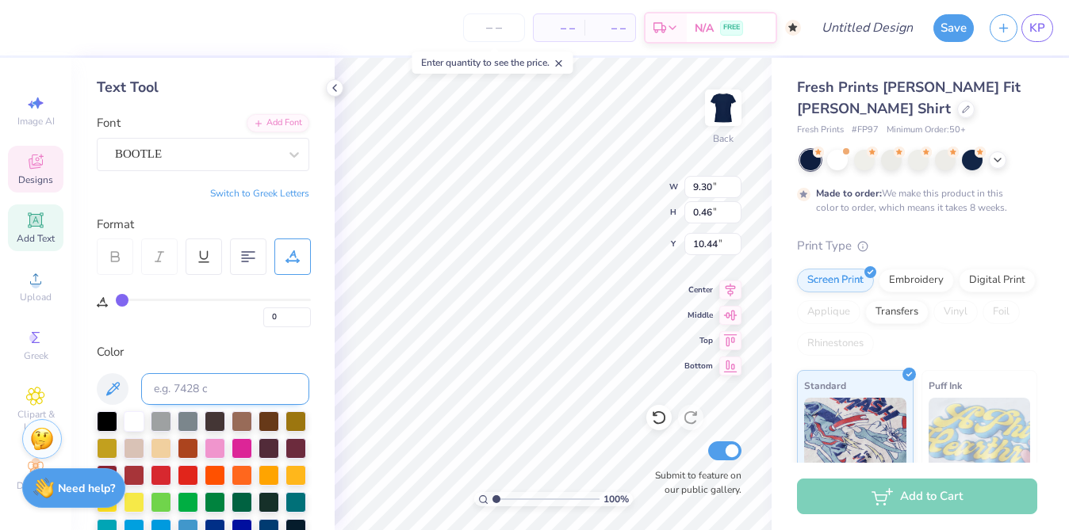
scroll to position [131, 0]
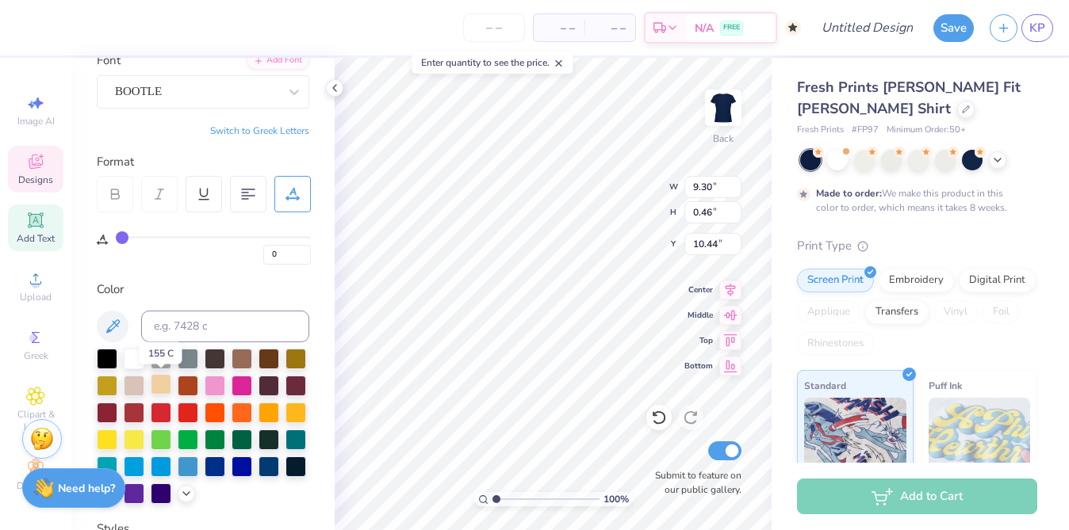
click at [152, 388] on div at bounding box center [161, 384] width 21 height 21
click at [135, 358] on div at bounding box center [134, 357] width 21 height 21
click at [155, 386] on div at bounding box center [161, 384] width 21 height 21
click at [169, 388] on div at bounding box center [161, 384] width 21 height 21
click at [6, 1] on div "Art colors" at bounding box center [19, 27] width 38 height 55
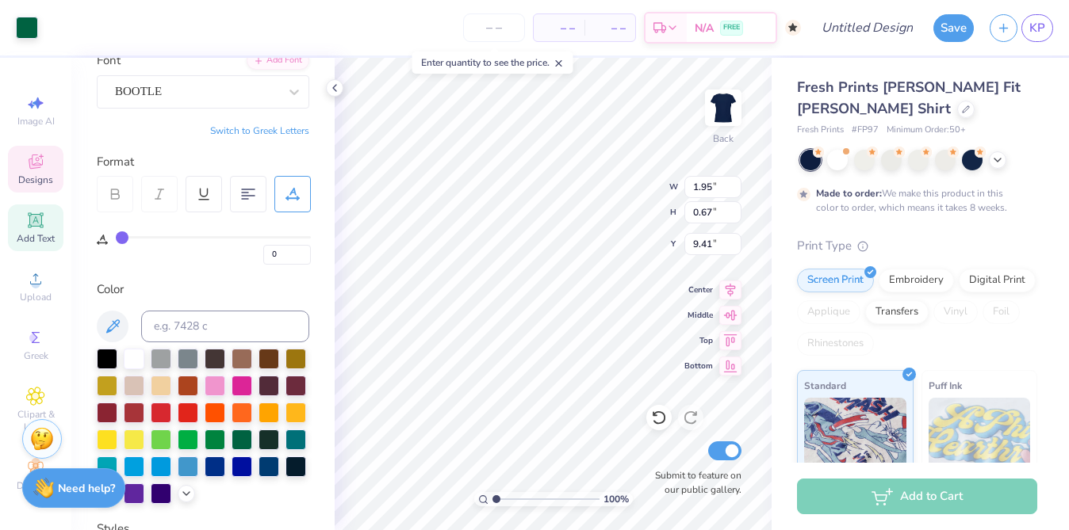
click at [40, 34] on div "Art colors – – Per Item – – Total Est. Delivery N/A FREE Design Title Save KP" at bounding box center [534, 27] width 1069 height 55
click at [34, 30] on div at bounding box center [27, 26] width 22 height 22
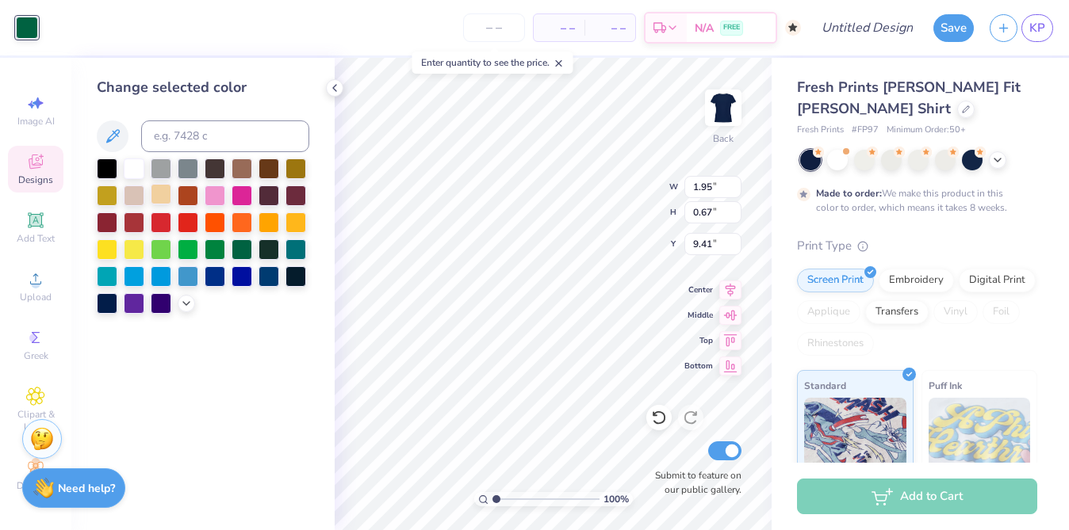
click at [163, 197] on div at bounding box center [161, 194] width 21 height 21
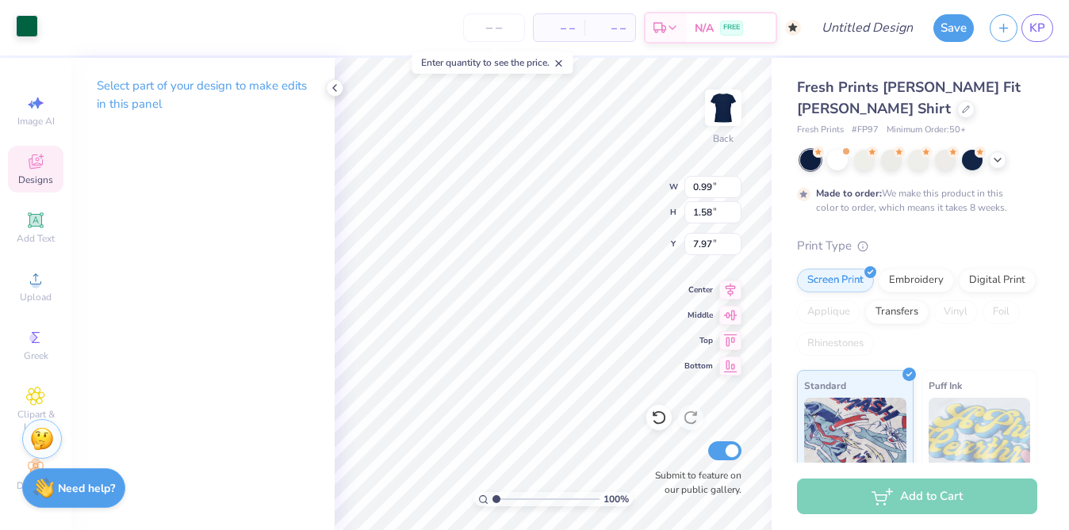
click at [17, 25] on div at bounding box center [27, 26] width 22 height 22
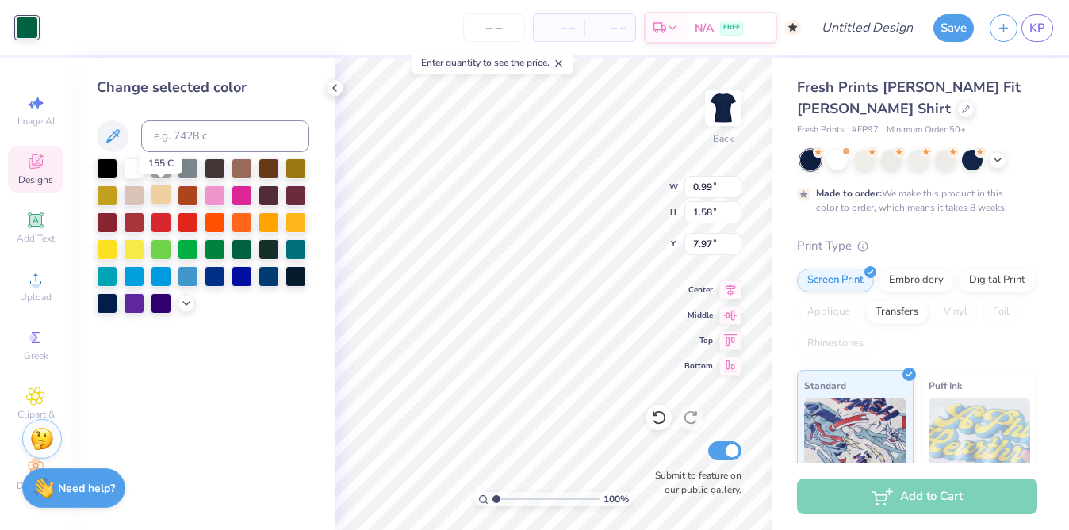
click at [163, 195] on div at bounding box center [161, 194] width 21 height 21
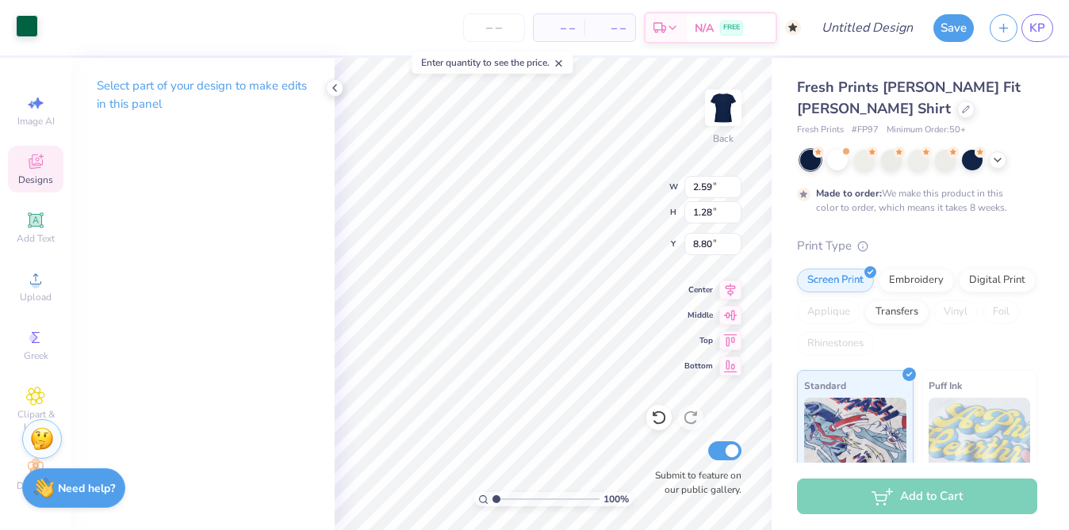
click at [17, 21] on div at bounding box center [27, 26] width 22 height 22
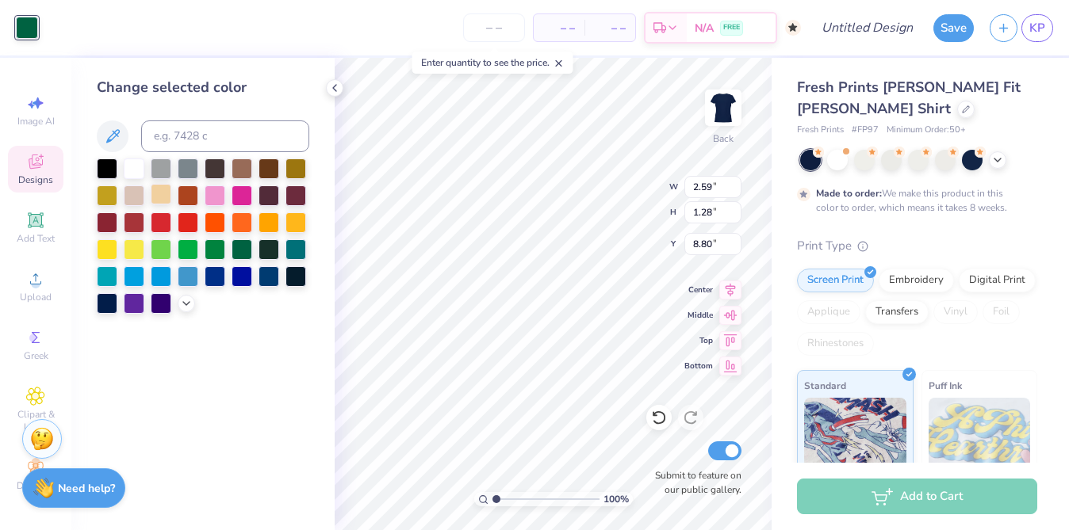
click at [163, 192] on div at bounding box center [161, 194] width 21 height 21
